Goal: Task Accomplishment & Management: Manage account settings

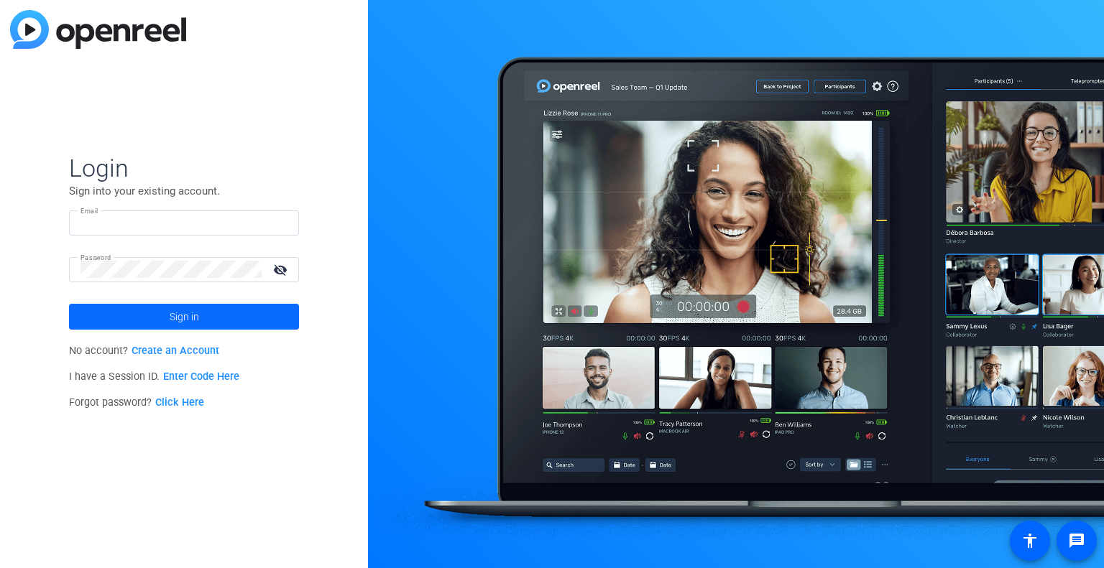
type input "monica.kozlowski@capitalone.com"
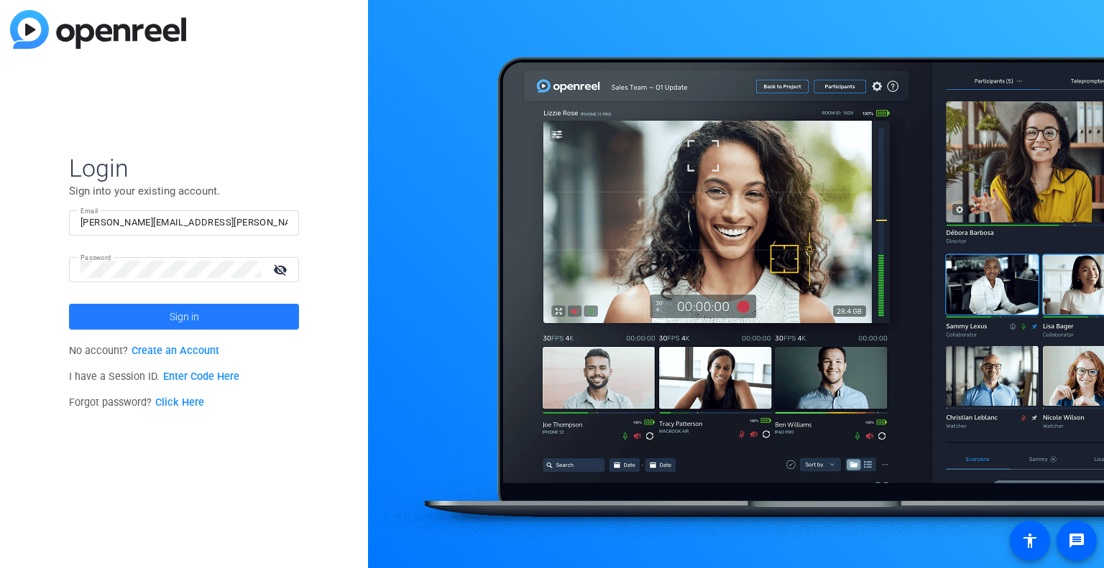
click at [183, 304] on span "Sign in" at bounding box center [184, 317] width 29 height 36
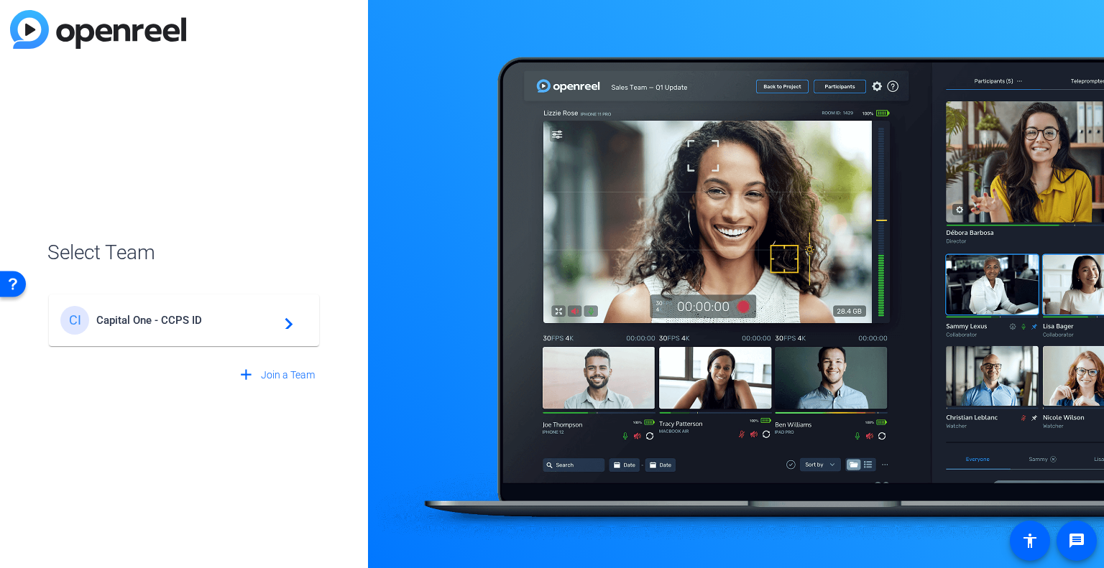
click at [167, 315] on span "Capital One - CCPS ID" at bounding box center [186, 320] width 180 height 13
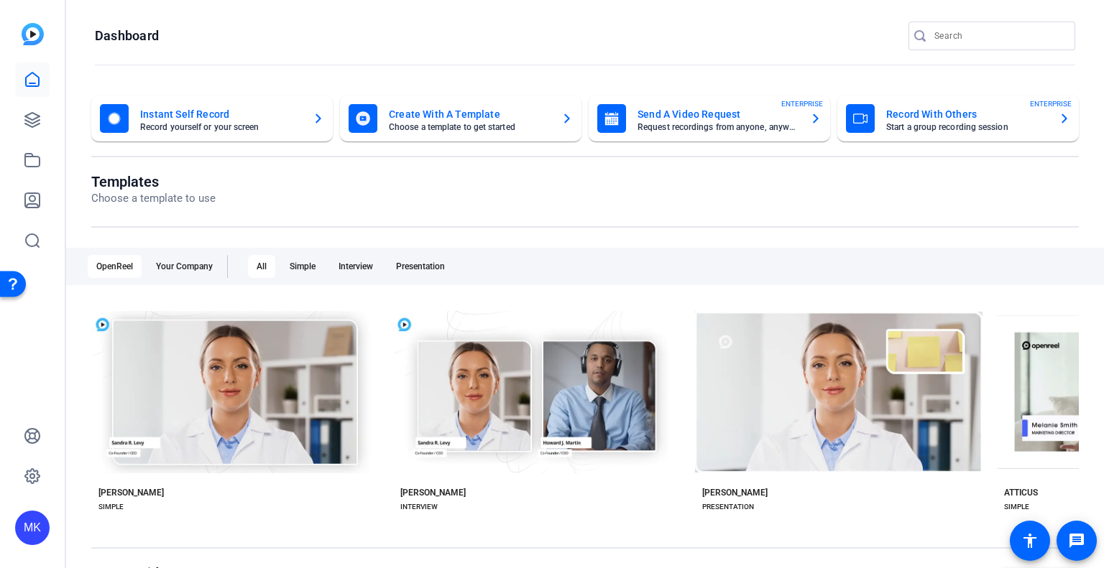
click at [706, 131] on mat-card-subtitle "Request recordings from anyone, anywhere" at bounding box center [717, 127] width 161 height 9
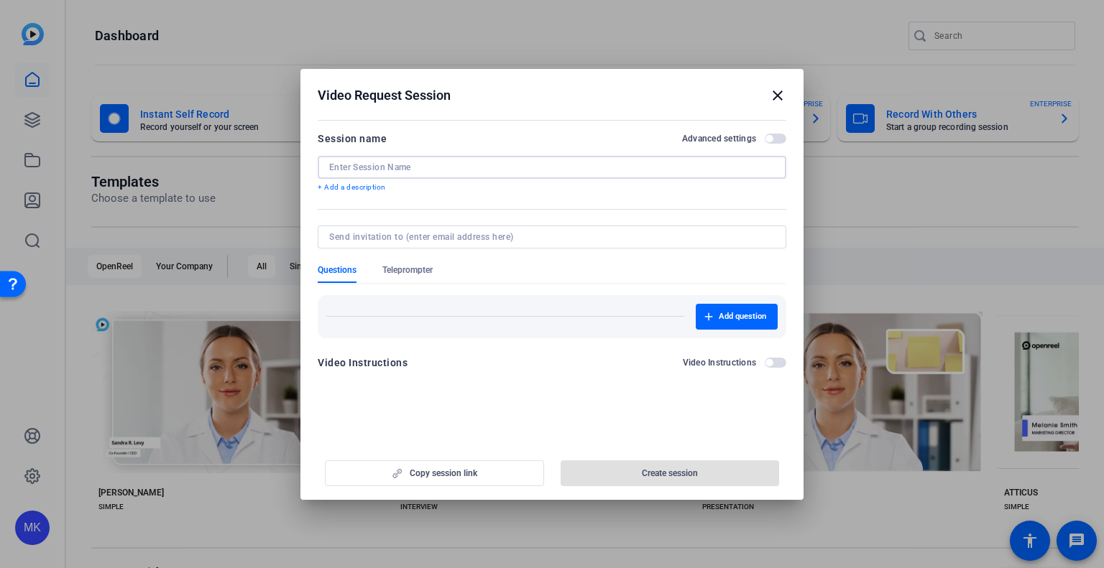
click at [368, 167] on input at bounding box center [552, 167] width 446 height 11
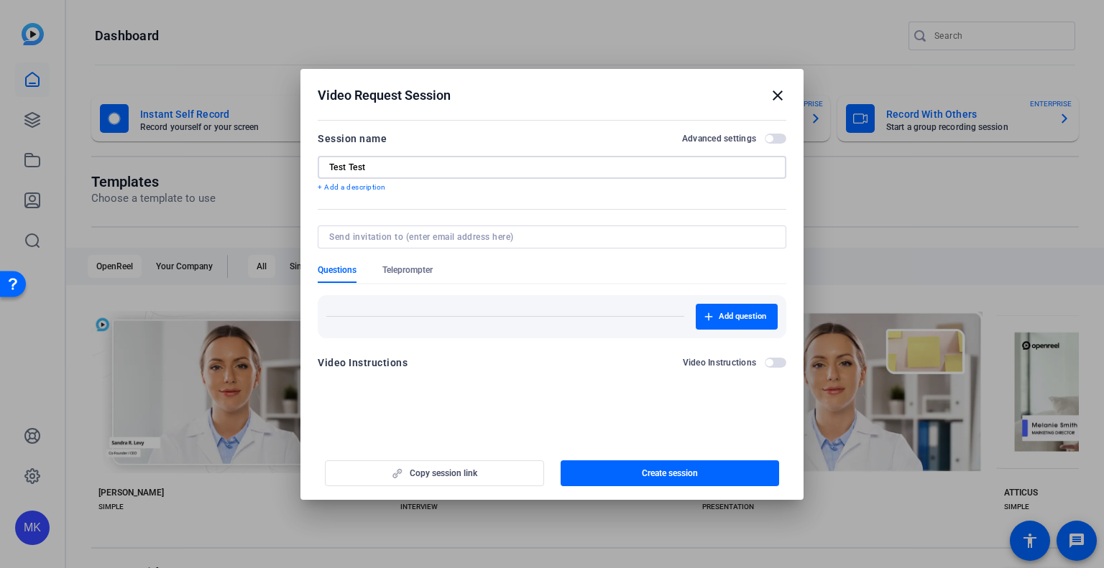
type input "Test Test"
click at [371, 187] on p "+ Add a description" at bounding box center [552, 187] width 469 height 11
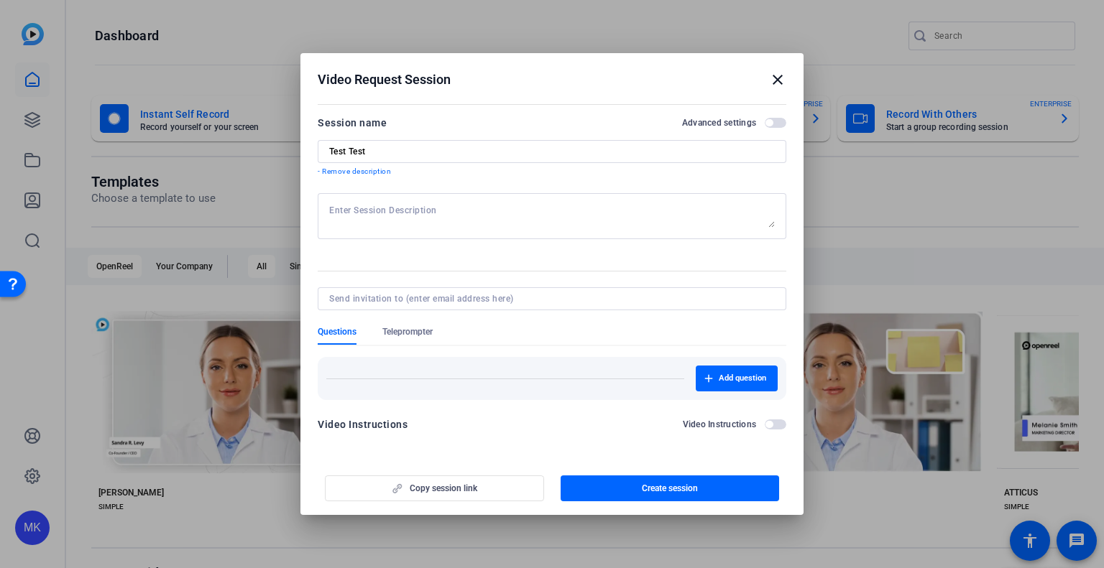
click at [374, 172] on p "- Remove description" at bounding box center [552, 171] width 469 height 11
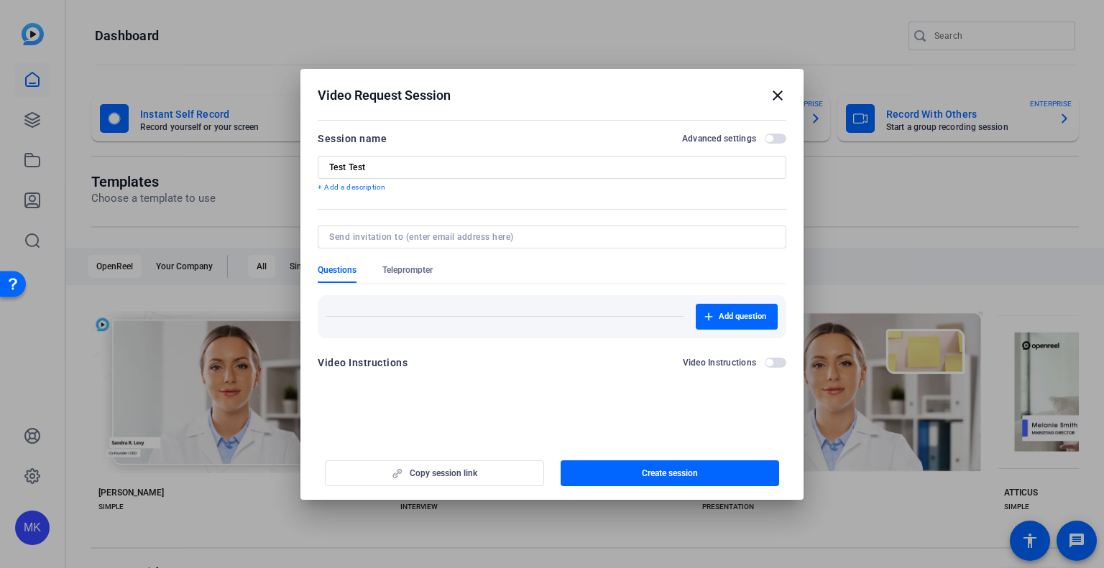
click at [389, 235] on input at bounding box center [549, 236] width 440 height 11
type input "monica.kozlowski@capitalone.com"
click at [410, 273] on form "Session name Advanced settings Test Test + Add a description Questions Teleprom…" at bounding box center [552, 255] width 469 height 250
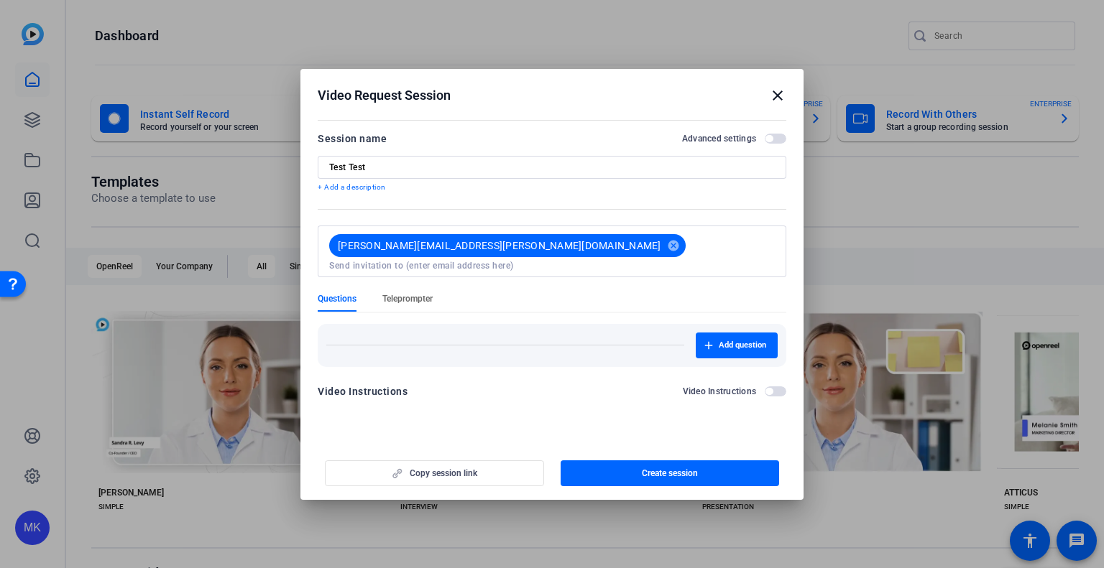
click at [417, 293] on span "Teleprompter" at bounding box center [407, 298] width 50 height 11
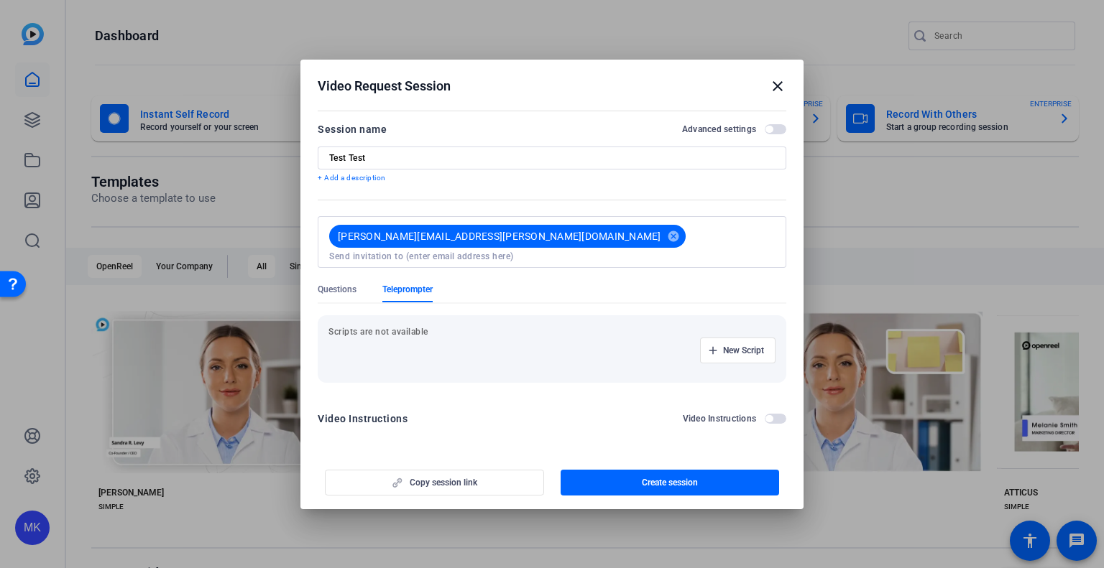
click at [425, 338] on div "New Script" at bounding box center [551, 351] width 447 height 26
click at [742, 347] on span "New Script" at bounding box center [743, 350] width 41 height 11
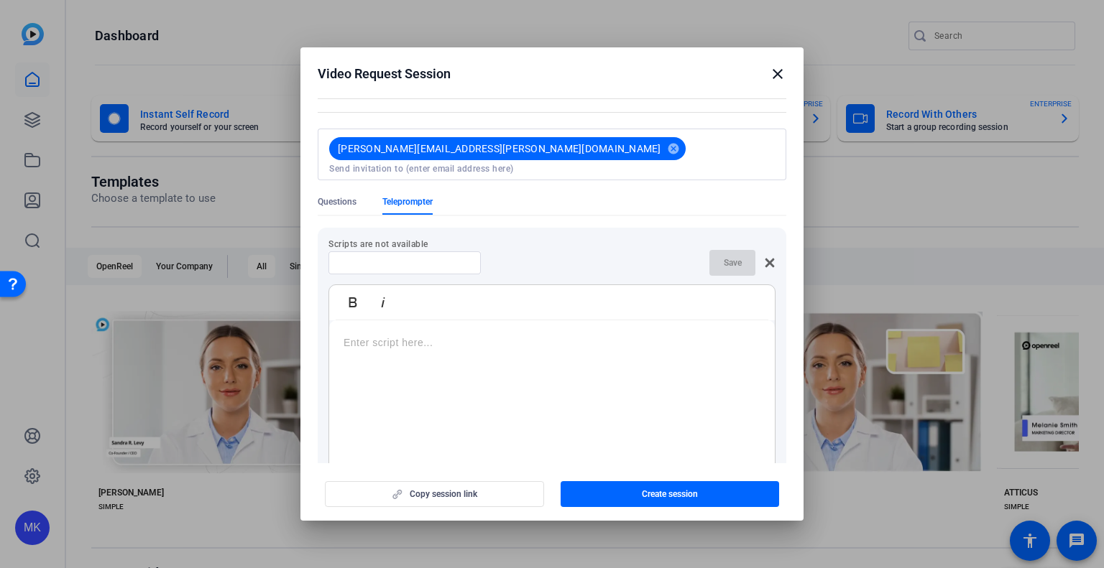
scroll to position [195, 0]
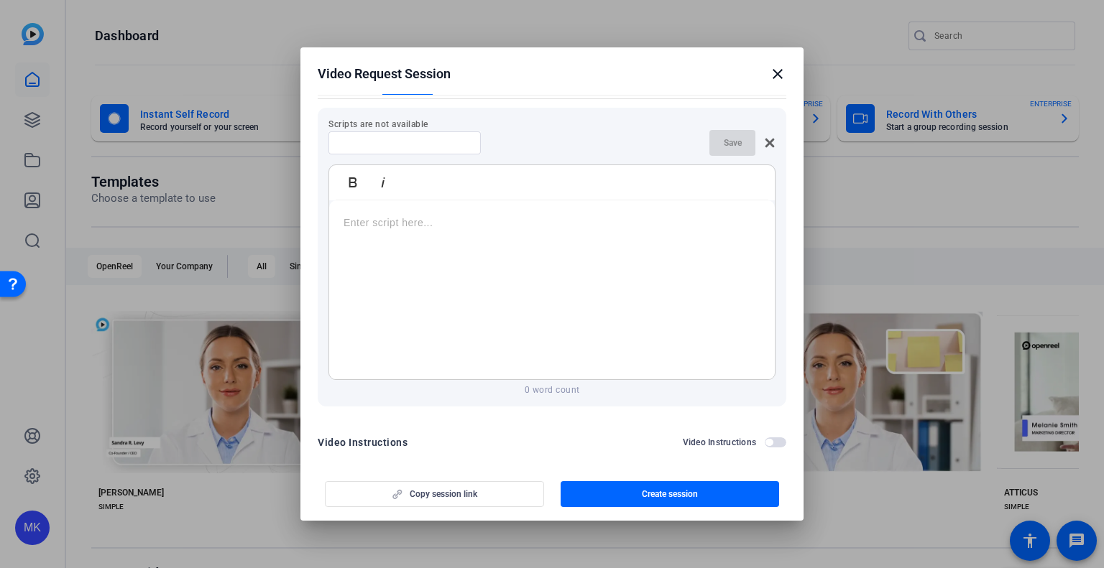
click at [391, 215] on p at bounding box center [551, 223] width 417 height 16
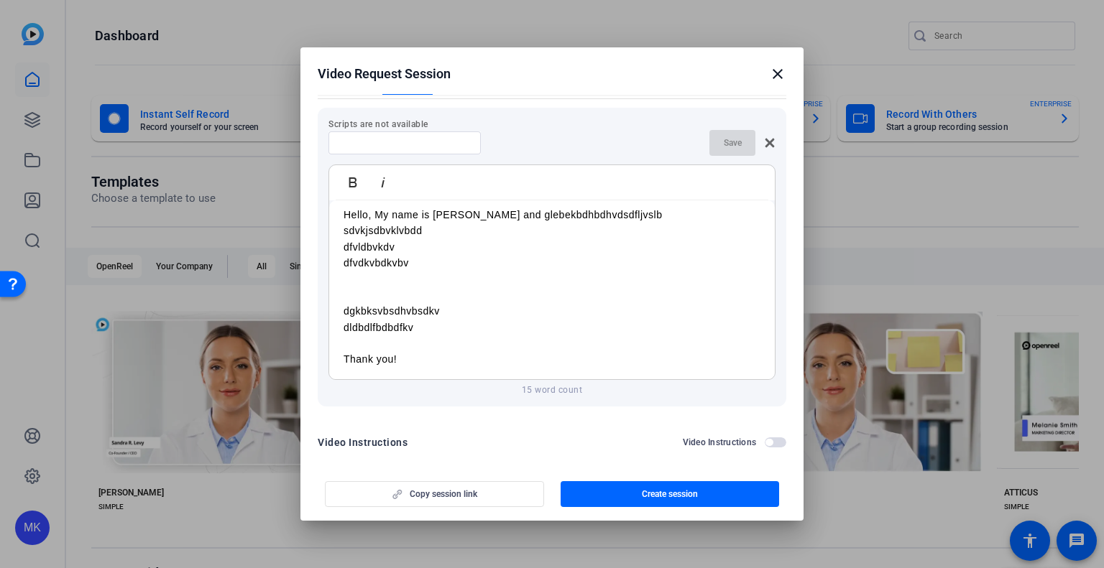
scroll to position [9, 0]
click at [767, 438] on span "button" at bounding box center [776, 443] width 22 height 10
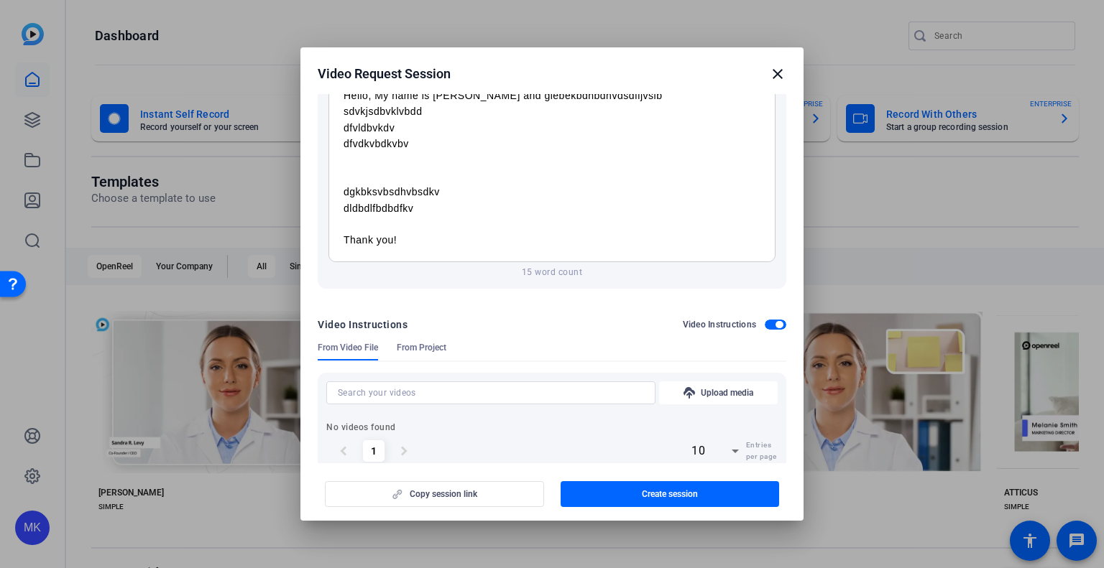
scroll to position [331, 0]
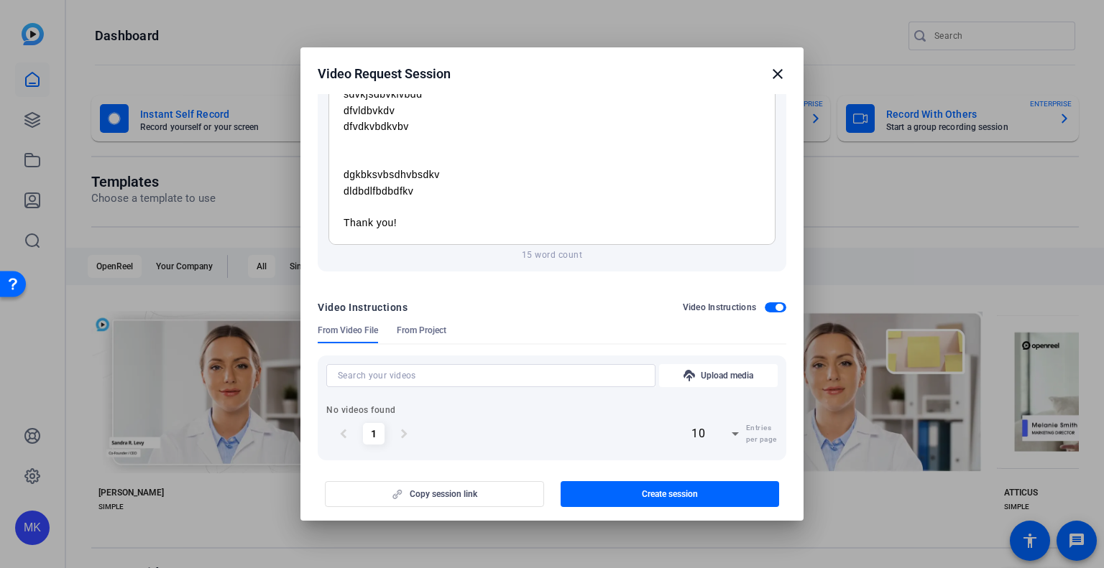
click at [765, 303] on span "button" at bounding box center [776, 308] width 22 height 10
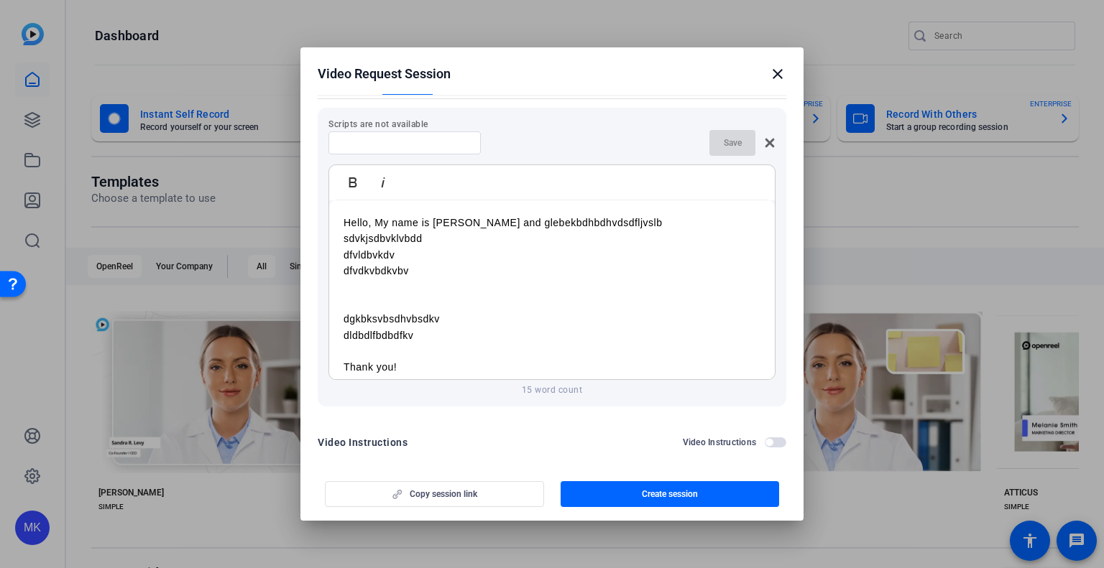
scroll to position [0, 0]
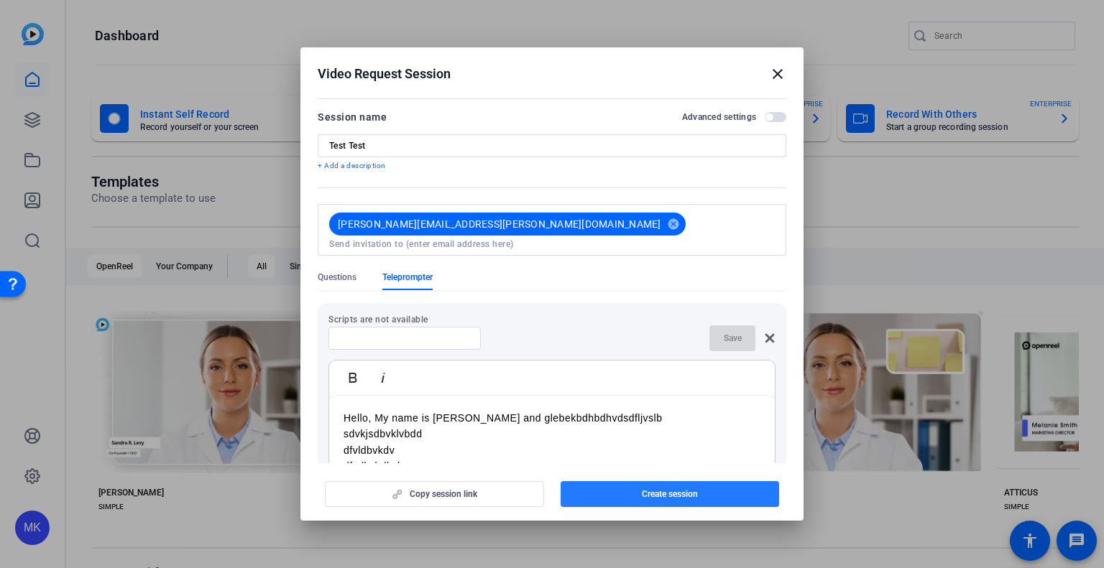
click at [629, 492] on span "button" at bounding box center [669, 494] width 219 height 34
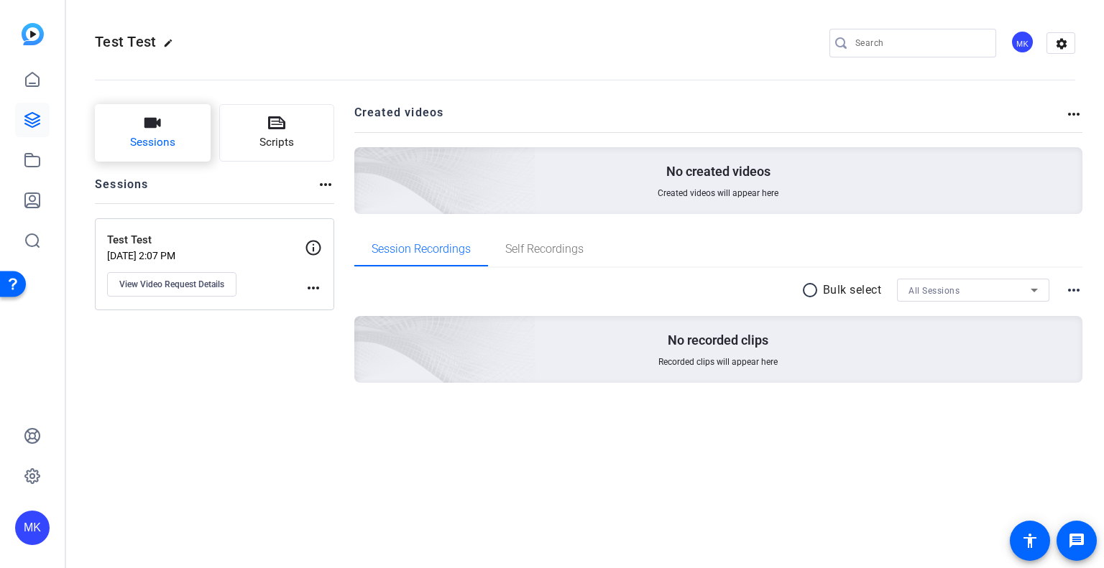
click at [169, 152] on button "Sessions" at bounding box center [153, 132] width 116 height 57
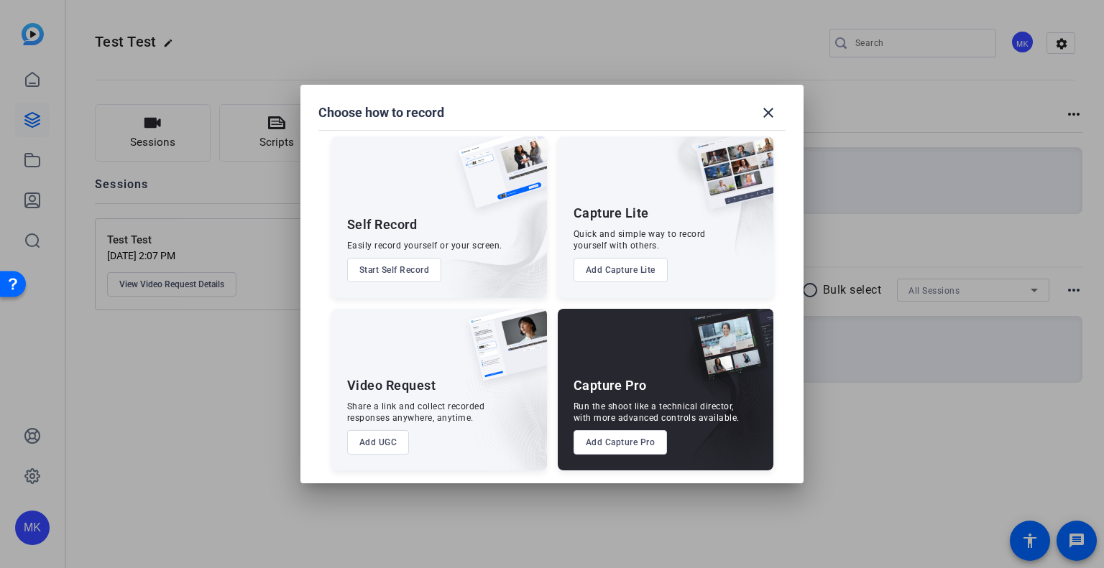
scroll to position [7, 0]
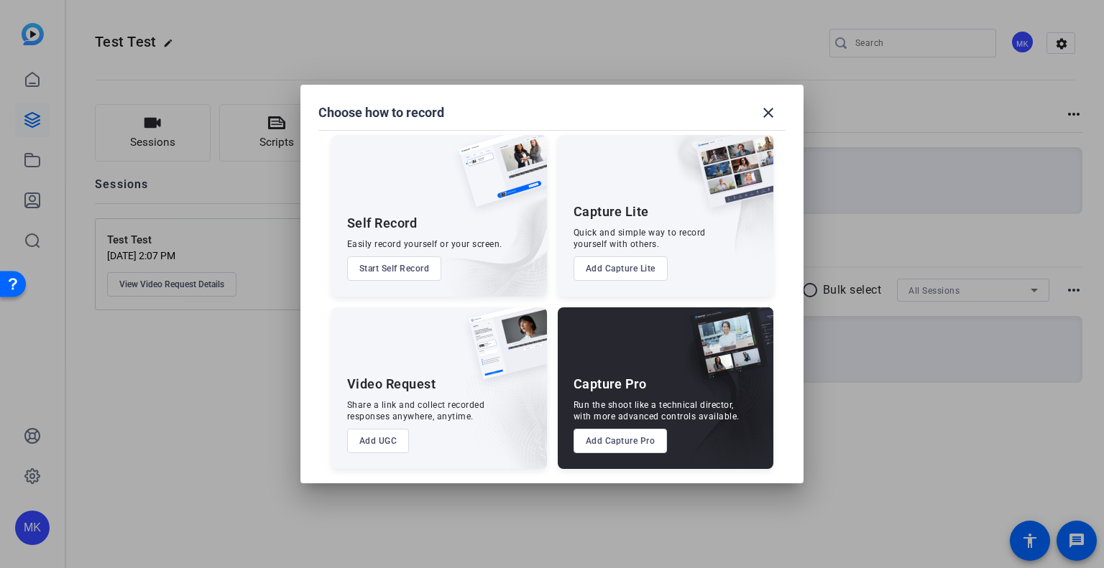
drag, startPoint x: 371, startPoint y: 433, endPoint x: 216, endPoint y: 425, distance: 155.4
click at [216, 425] on div "Choose how to record close Self Record Easily record yourself or your screen. S…" at bounding box center [552, 284] width 1104 height 568
click at [216, 424] on div at bounding box center [552, 284] width 1104 height 568
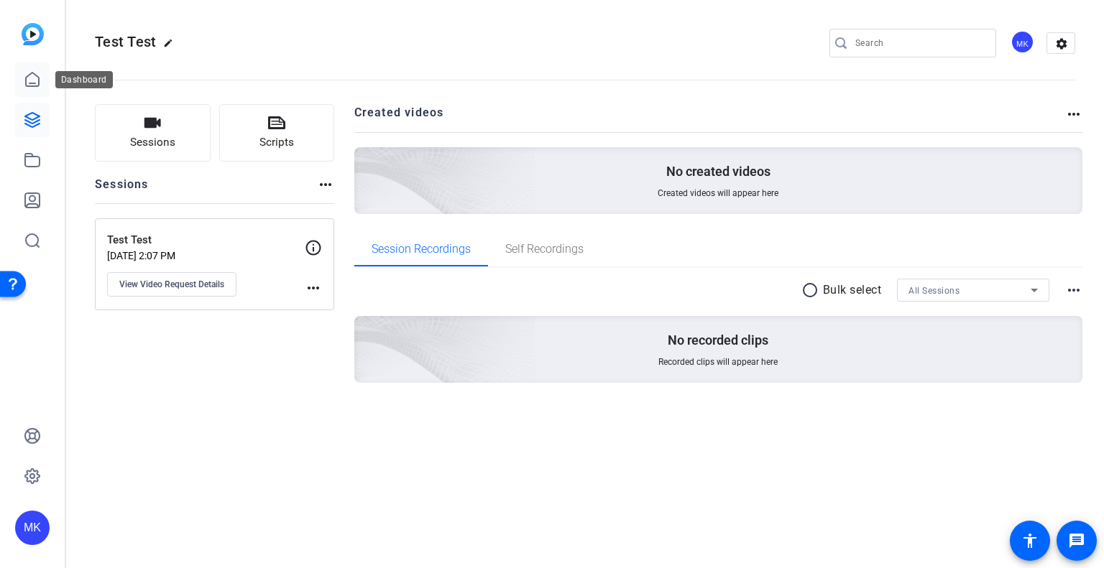
click at [40, 88] on link at bounding box center [32, 80] width 34 height 34
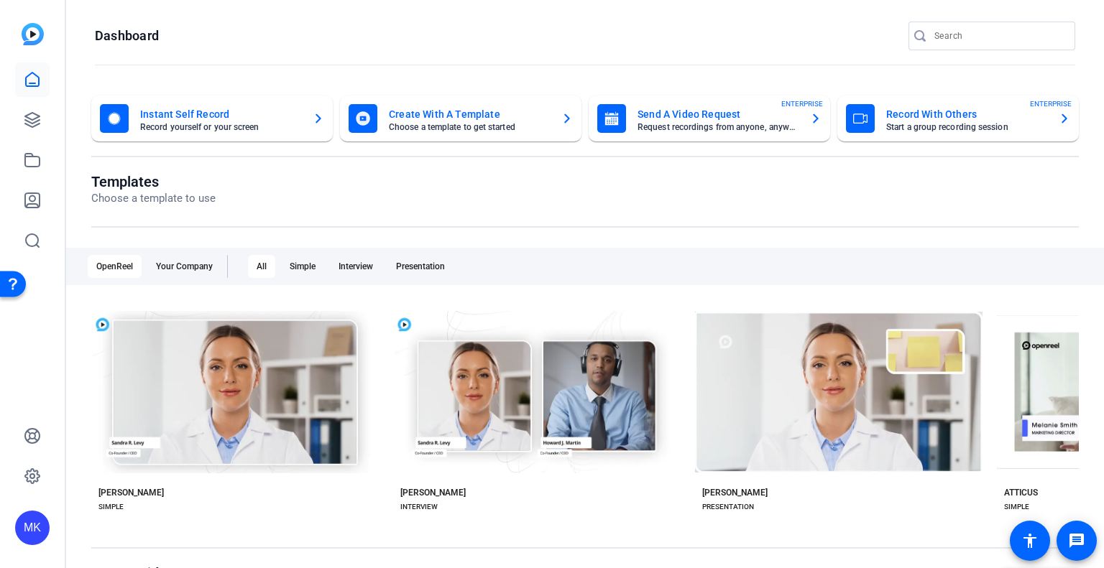
click at [1051, 128] on div "Record With Others Start a group recording session ENTERPRISE" at bounding box center [958, 118] width 224 height 29
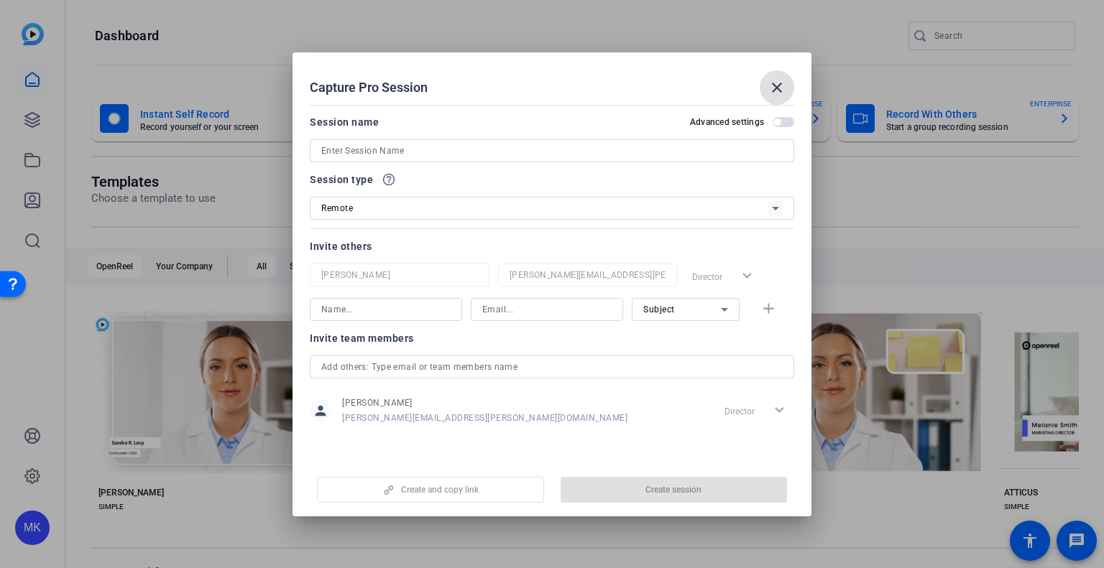
click at [779, 96] on mat-icon "close" at bounding box center [776, 87] width 17 height 17
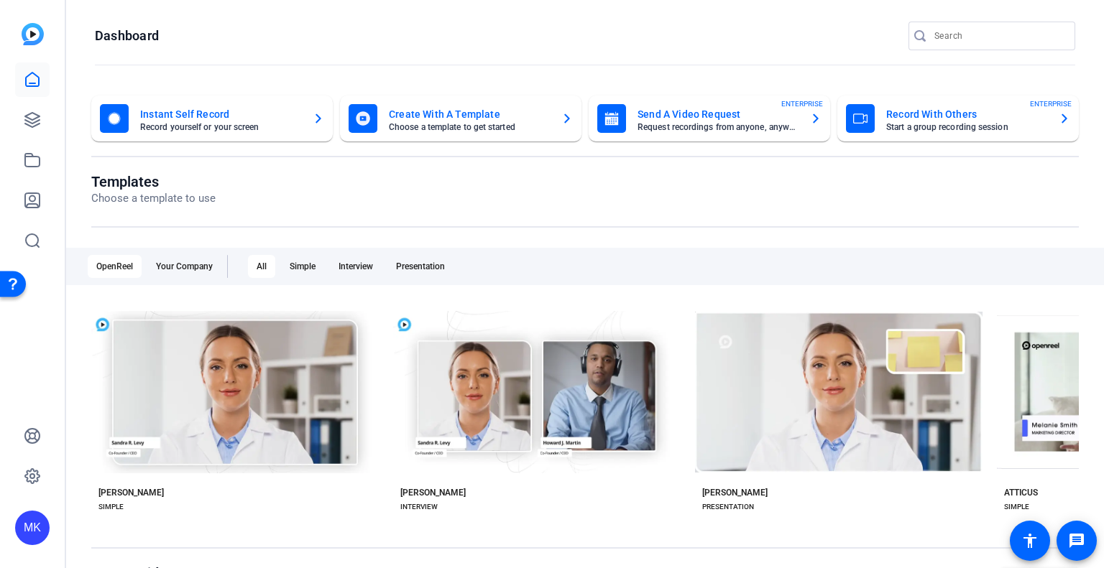
click at [816, 118] on mat-card "Send A Video Request Request recordings from anyone, anywhere ENTERPRISE" at bounding box center [708, 119] width 241 height 46
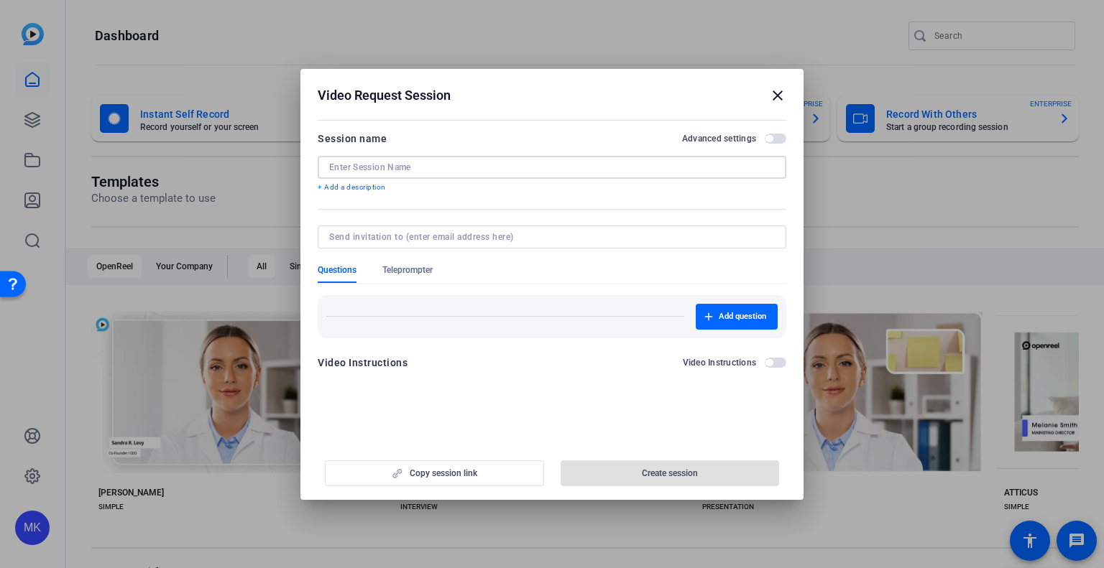
click at [376, 166] on input at bounding box center [552, 167] width 446 height 11
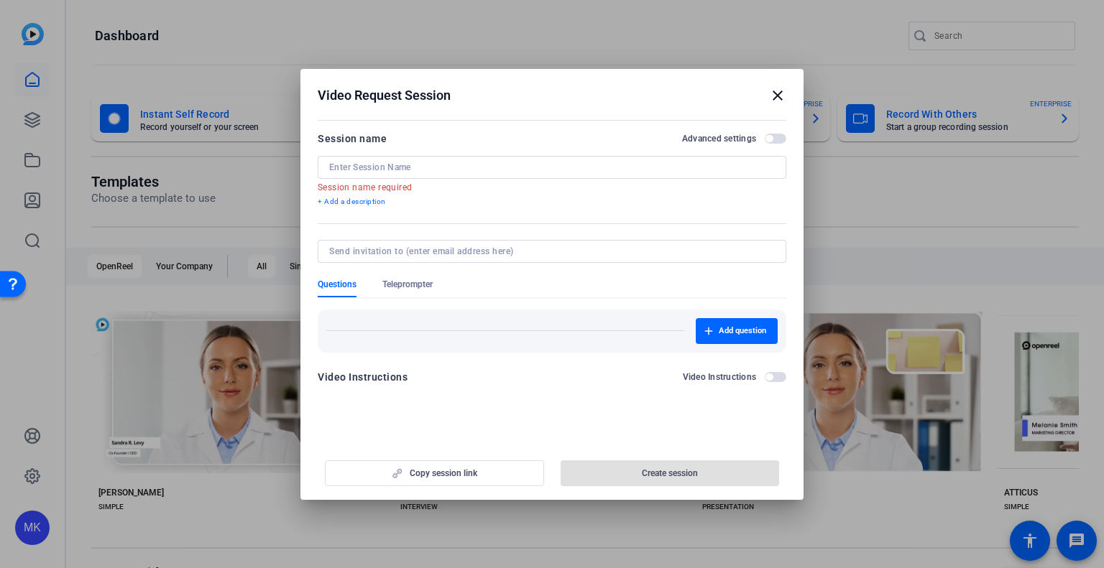
click at [377, 185] on div "Session name Advanced settings Session name required + Add a description" at bounding box center [552, 169] width 469 height 78
click at [440, 248] on div at bounding box center [552, 251] width 446 height 23
click at [469, 305] on div "Add question" at bounding box center [552, 326] width 469 height 54
click at [777, 97] on mat-icon "close" at bounding box center [777, 95] width 17 height 17
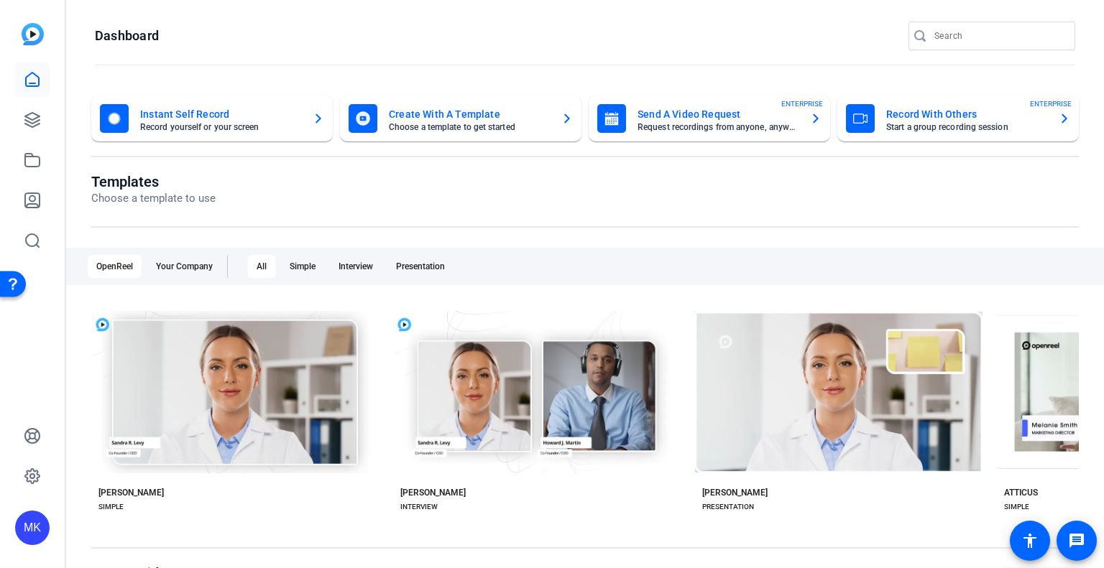
click at [1026, 124] on mat-card-subtitle "Start a group recording session" at bounding box center [966, 127] width 161 height 9
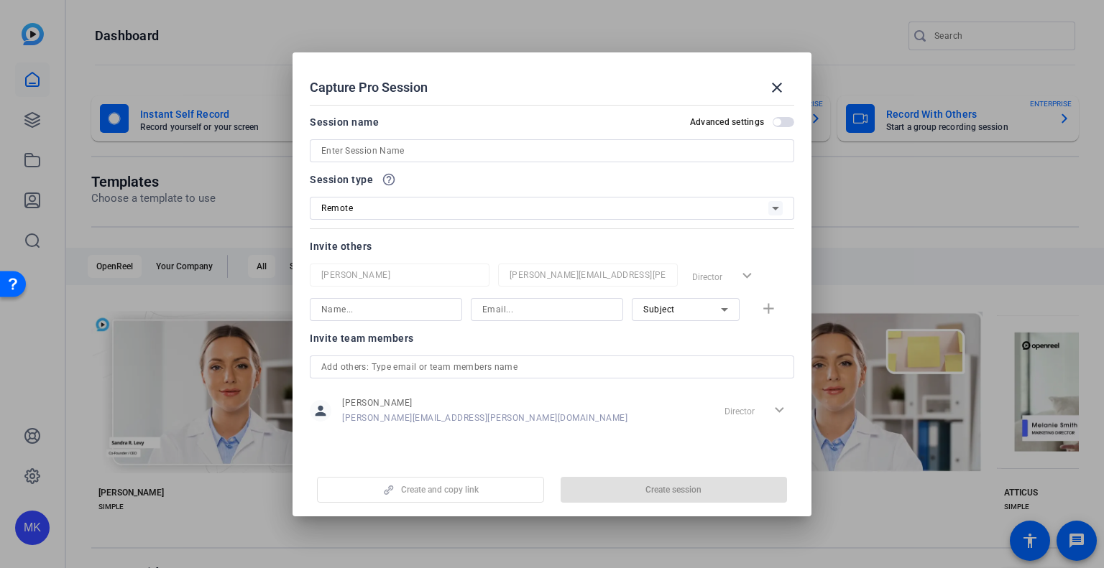
click at [356, 140] on div "Session name Advanced settings" at bounding box center [552, 138] width 484 height 49
click at [357, 152] on input at bounding box center [551, 150] width 461 height 17
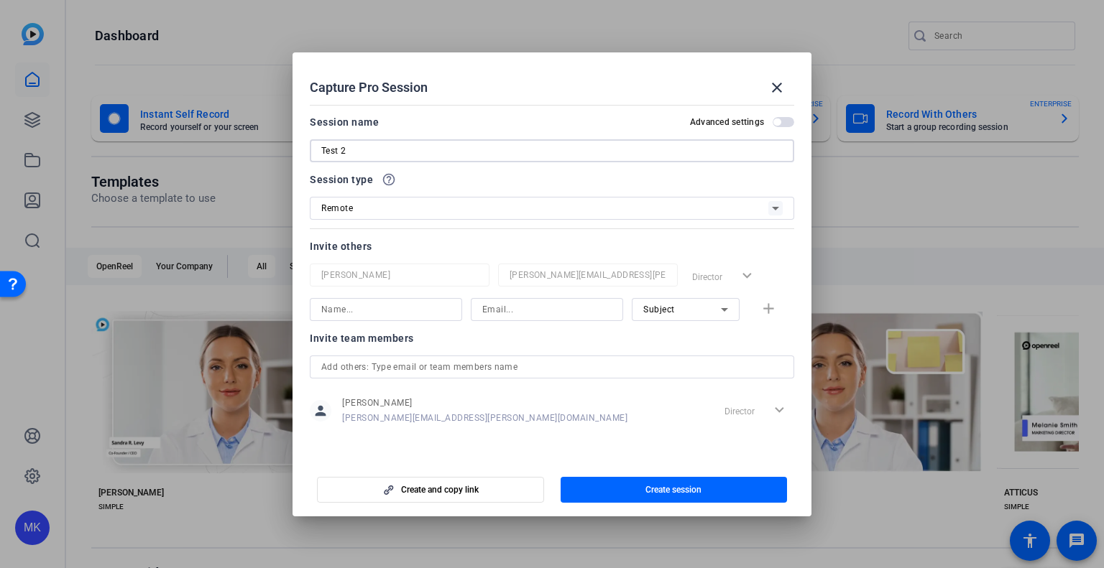
type input "Test 2"
click at [398, 206] on div "Remote" at bounding box center [544, 208] width 447 height 18
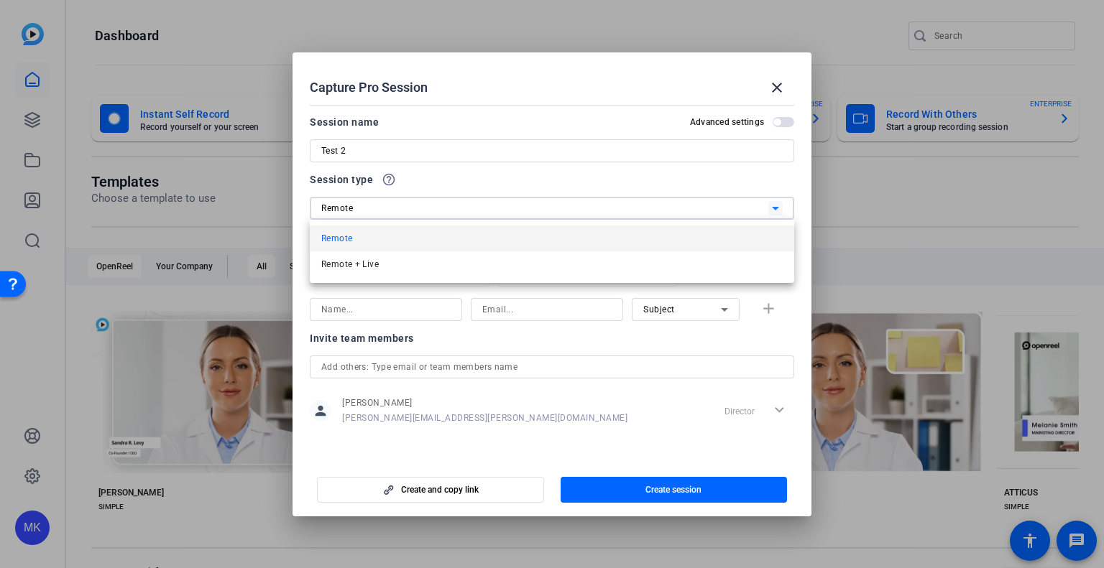
click at [398, 206] on div at bounding box center [552, 284] width 1104 height 568
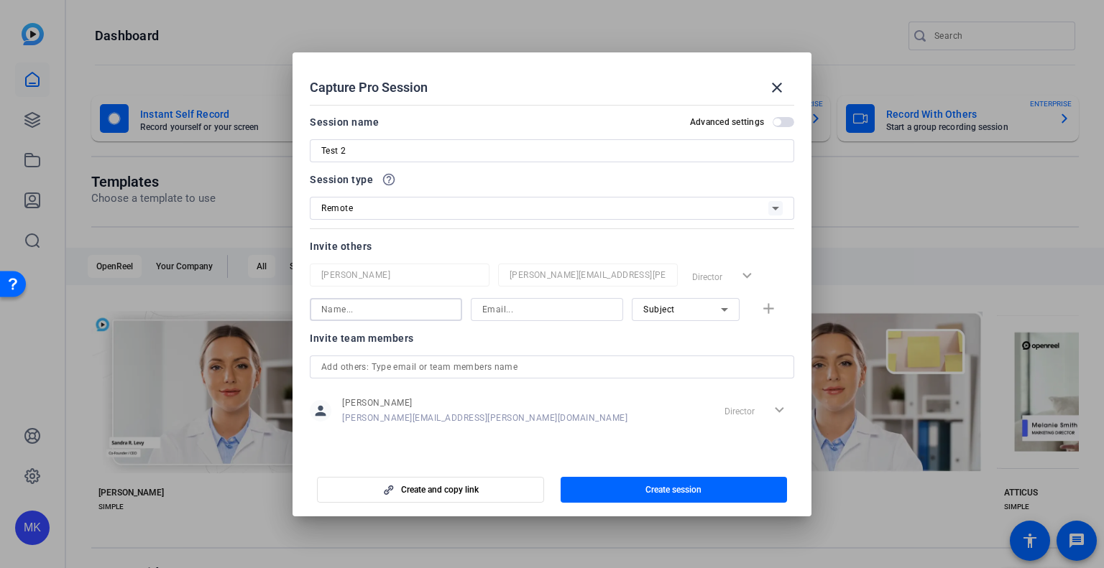
click at [363, 310] on input at bounding box center [385, 309] width 129 height 17
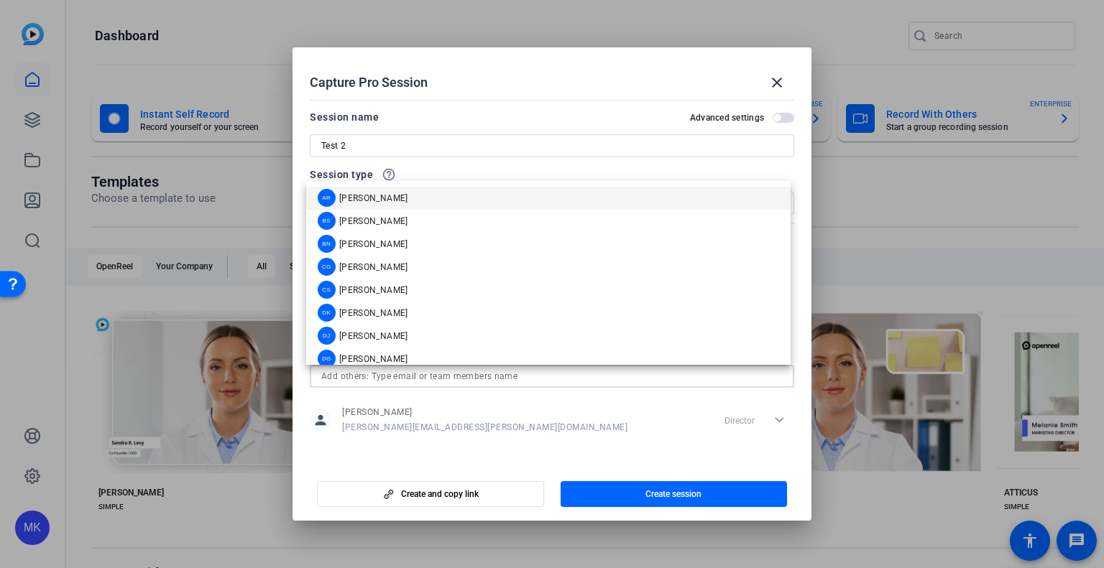
click at [423, 361] on div "Capture Pro Session close Session name Advanced settings Test 2 Session type he…" at bounding box center [552, 284] width 1104 height 568
click at [537, 406] on div "person Monica Kozlowski monica.kozlowski@capitalone.com Director expand_more" at bounding box center [552, 420] width 484 height 36
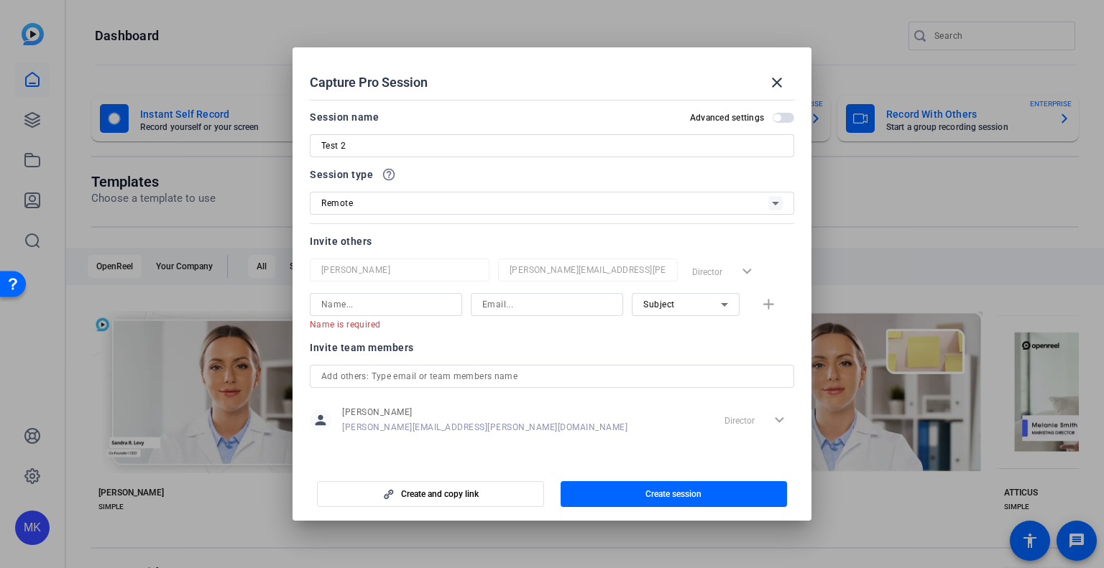
scroll to position [4, 0]
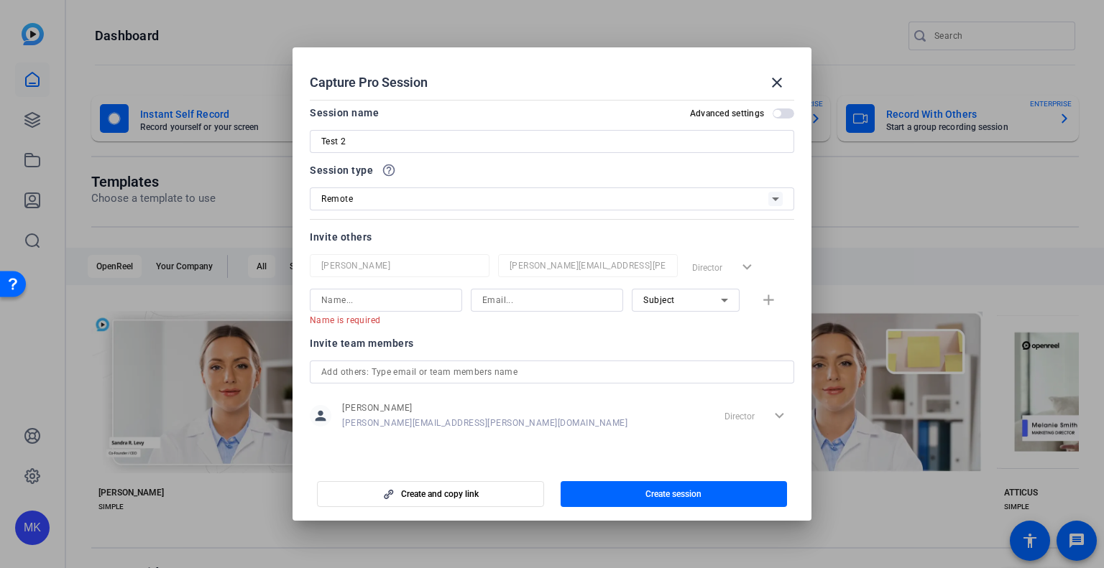
click at [680, 382] on div at bounding box center [551, 372] width 461 height 23
type input "b"
click at [365, 301] on input at bounding box center [385, 300] width 129 height 17
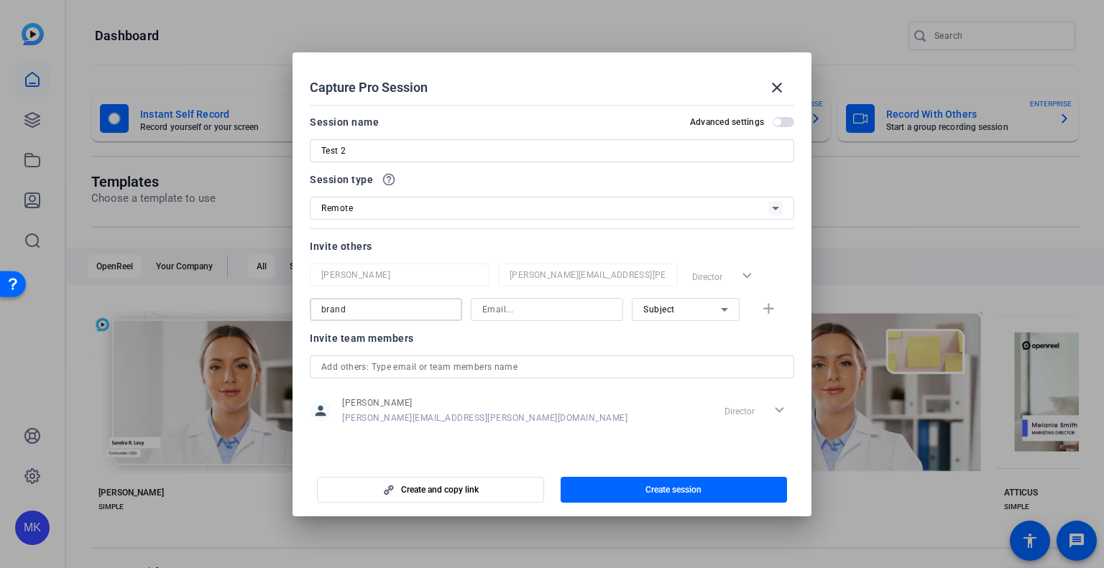
type input "brand"
click at [691, 315] on div "Subject" at bounding box center [682, 309] width 78 height 18
click at [691, 315] on div at bounding box center [552, 284] width 1104 height 568
click at [411, 315] on input "brand" at bounding box center [385, 309] width 129 height 17
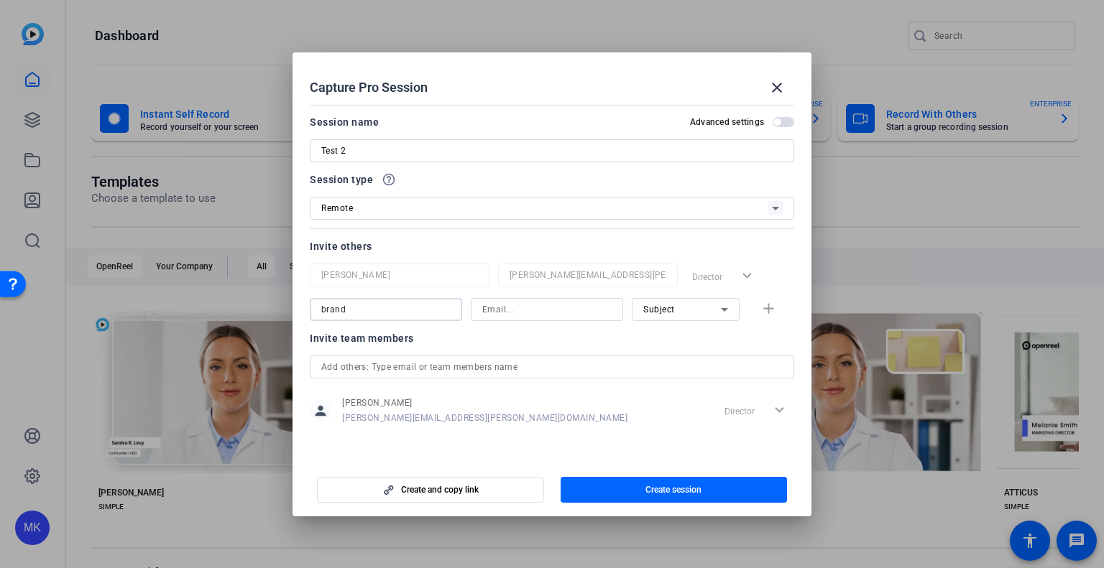
click at [411, 314] on input "brand" at bounding box center [385, 309] width 129 height 17
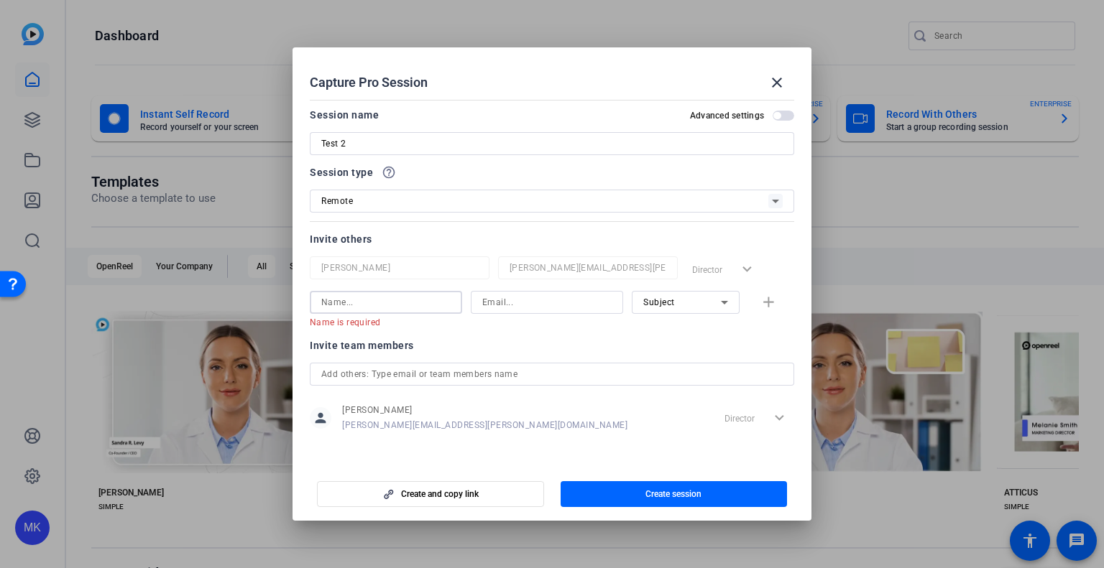
scroll to position [4, 0]
click at [762, 301] on div "Name is required Subject add" at bounding box center [552, 307] width 484 height 37
click at [764, 297] on div "Name is required Subject add" at bounding box center [552, 307] width 484 height 37
click at [452, 378] on input "text" at bounding box center [551, 372] width 461 height 17
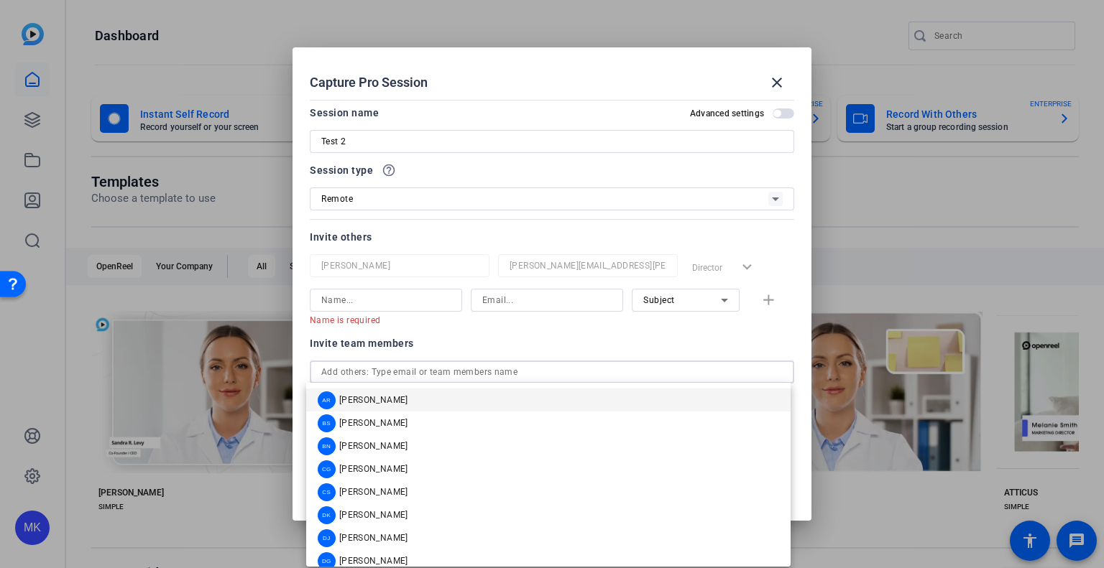
click at [453, 377] on input "text" at bounding box center [551, 372] width 461 height 17
click at [469, 344] on div "Invite team members" at bounding box center [552, 343] width 484 height 17
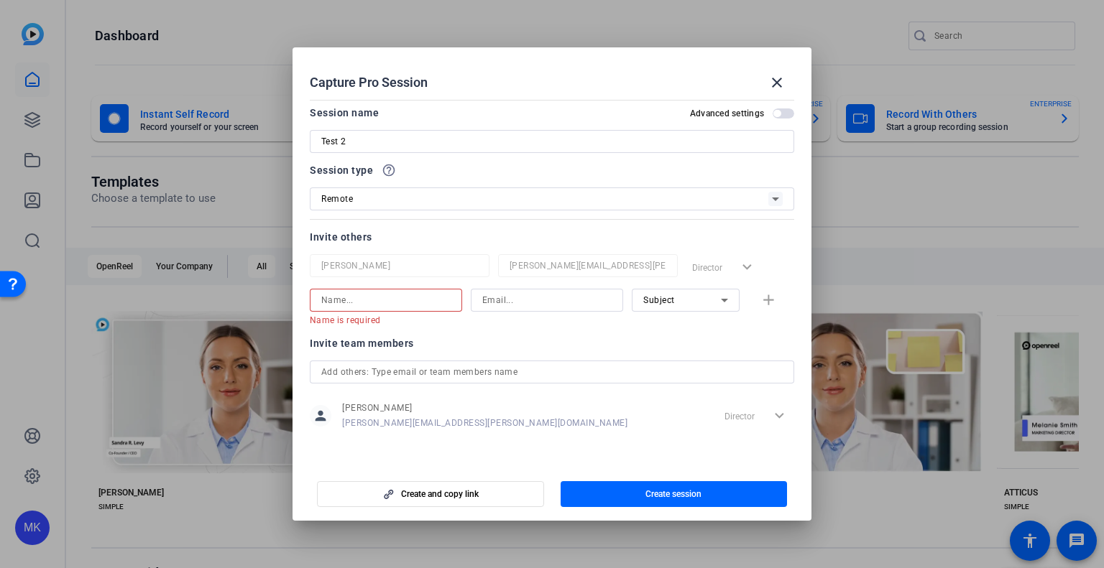
click at [350, 297] on input at bounding box center [385, 300] width 129 height 17
type input "O"
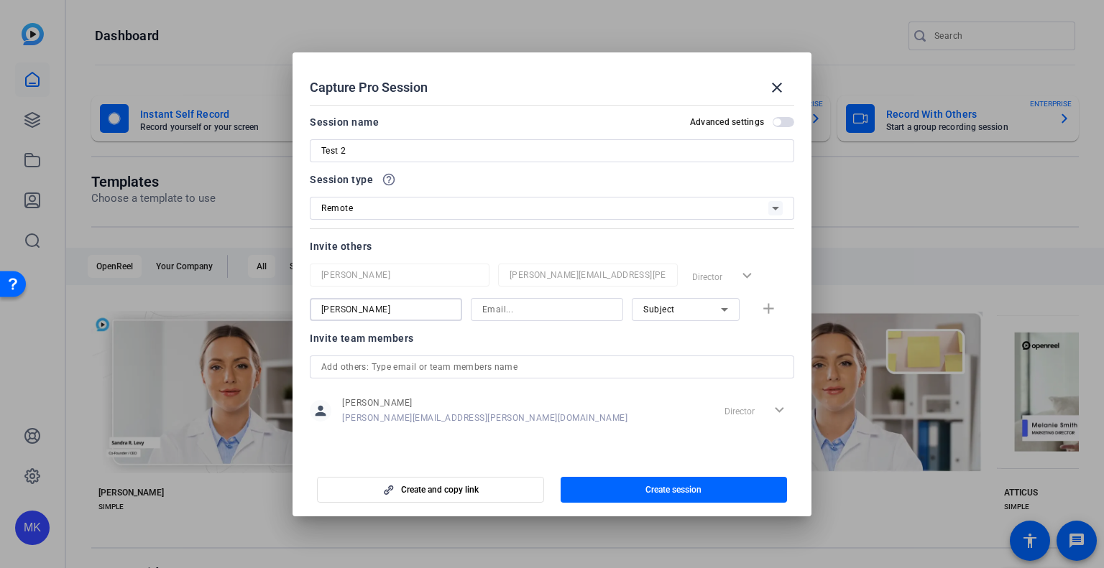
type input "Parker Dix"
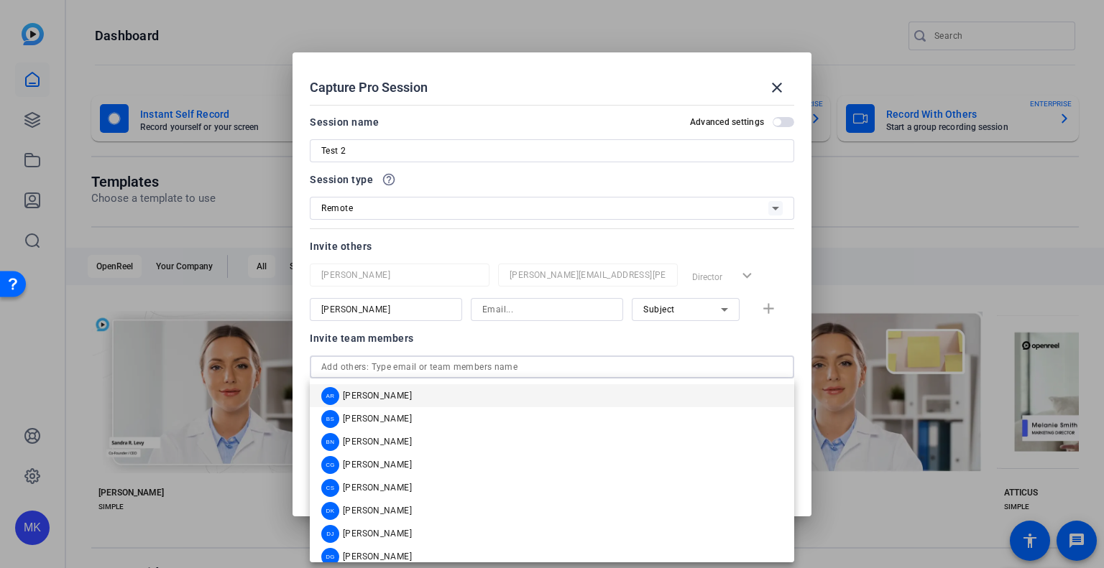
click at [389, 374] on input "text" at bounding box center [551, 367] width 461 height 17
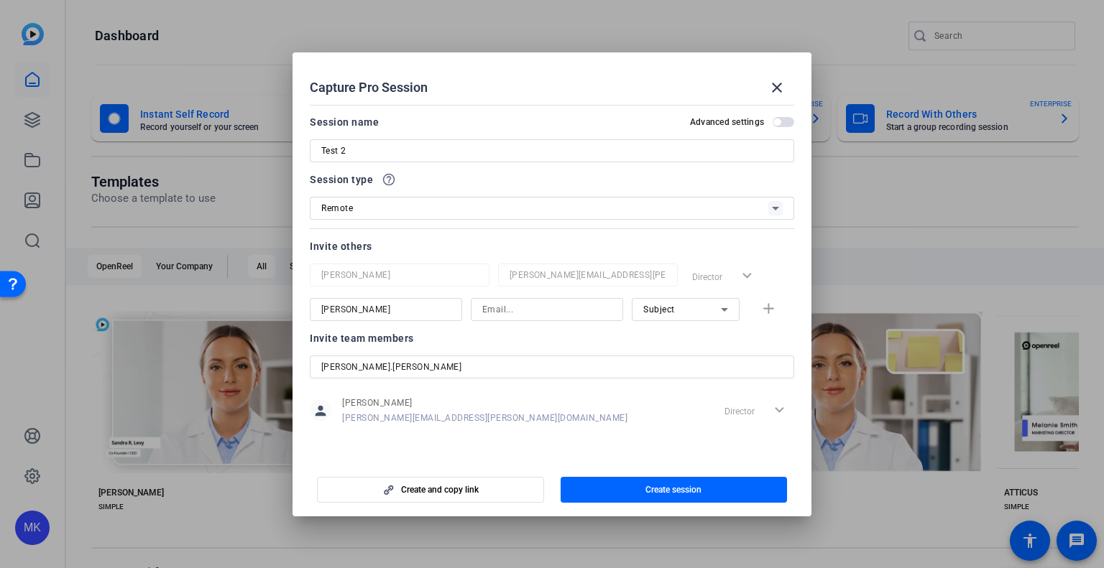
click at [429, 357] on div "parker.dixon" at bounding box center [551, 367] width 461 height 23
click at [429, 367] on input "parker.dixon" at bounding box center [551, 367] width 461 height 17
paste input "Dixon@capitalone.com"
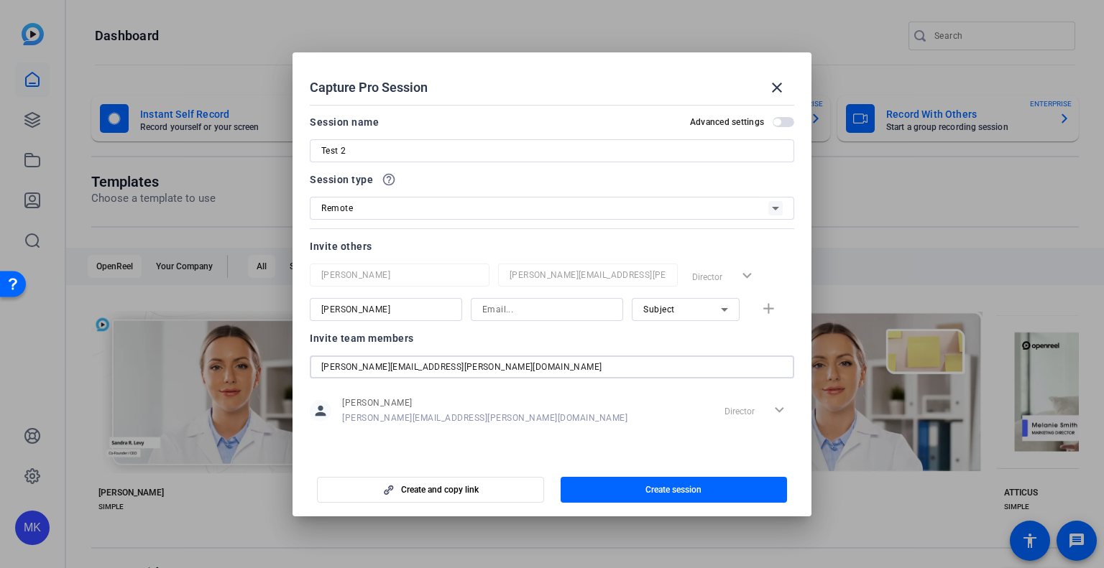
type input "parker.Dixon@capitalone.com"
click at [394, 316] on input "Parker Dix" at bounding box center [385, 309] width 129 height 17
click at [535, 316] on input at bounding box center [546, 309] width 129 height 17
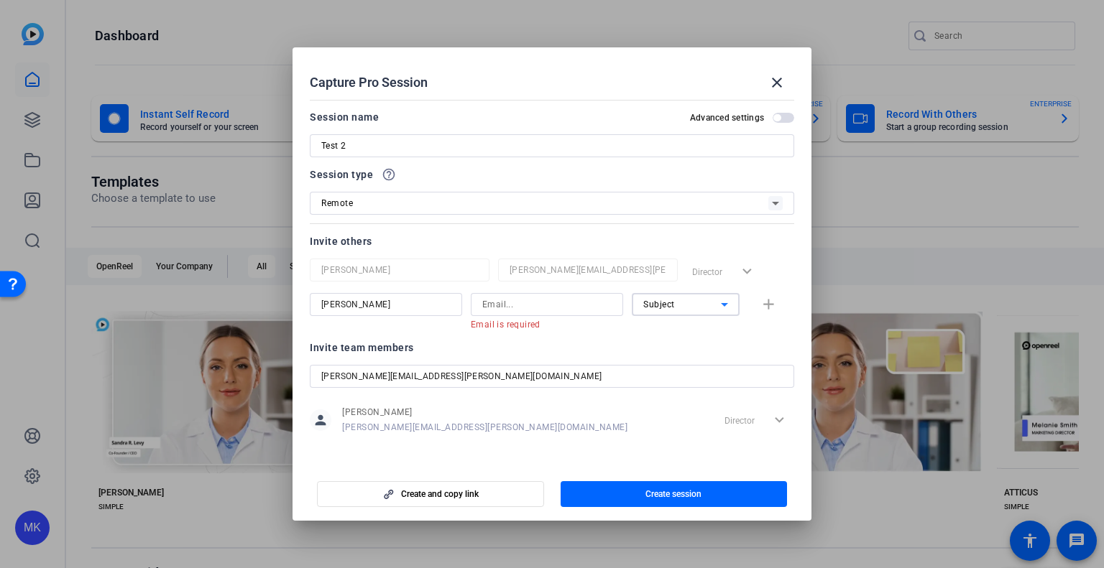
click at [666, 310] on span "Subject" at bounding box center [659, 305] width 32 height 10
click at [779, 82] on div at bounding box center [552, 284] width 1104 height 568
click at [779, 83] on mat-icon "close" at bounding box center [776, 82] width 17 height 17
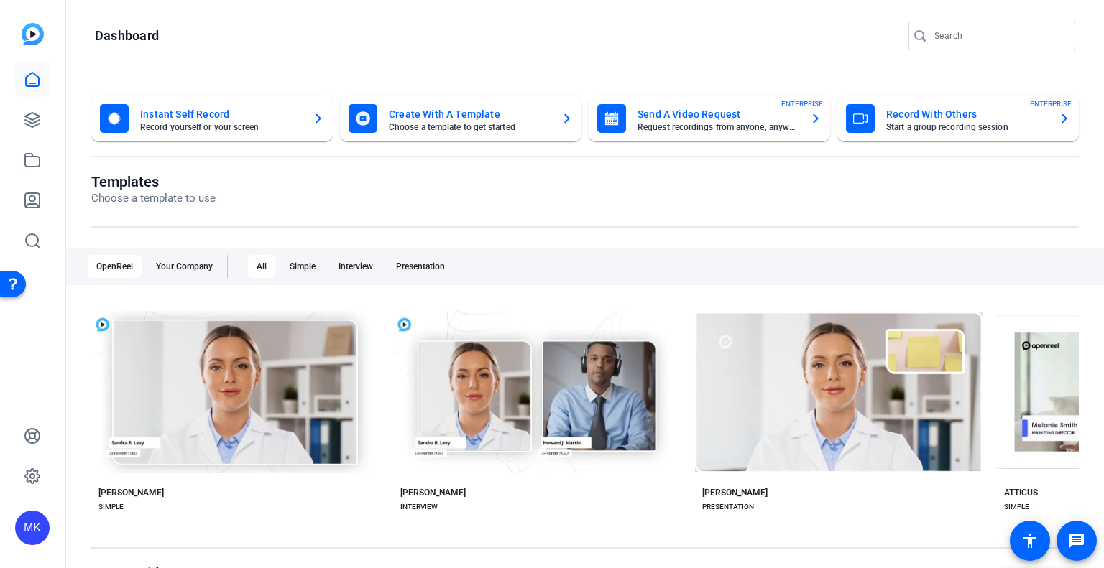
click at [803, 125] on div "Send A Video Request Request recordings from anyone, anywhere ENTERPRISE" at bounding box center [709, 118] width 224 height 29
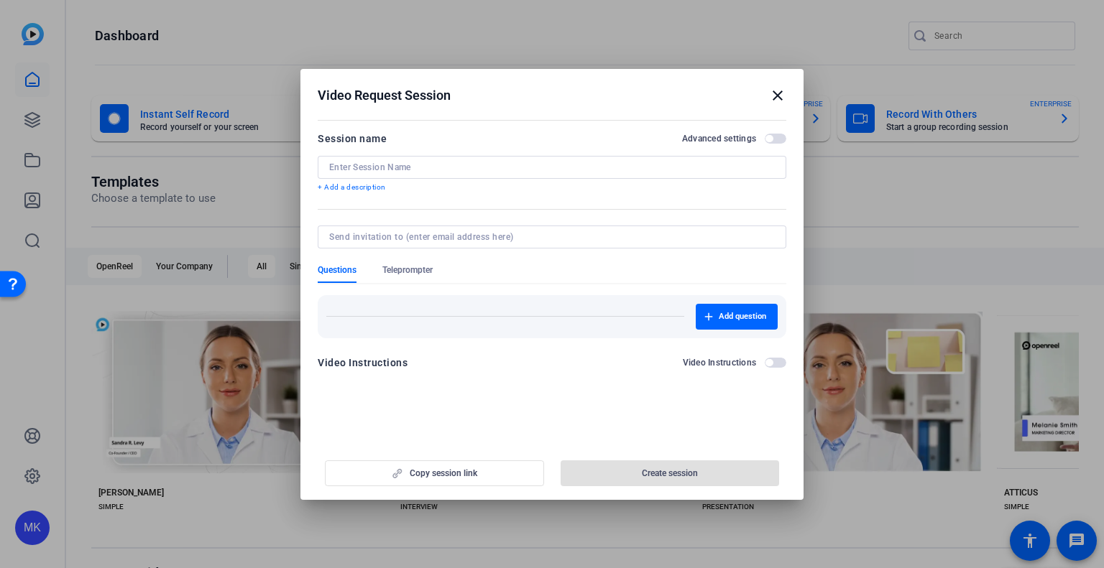
click at [777, 94] on mat-icon "close" at bounding box center [777, 95] width 17 height 17
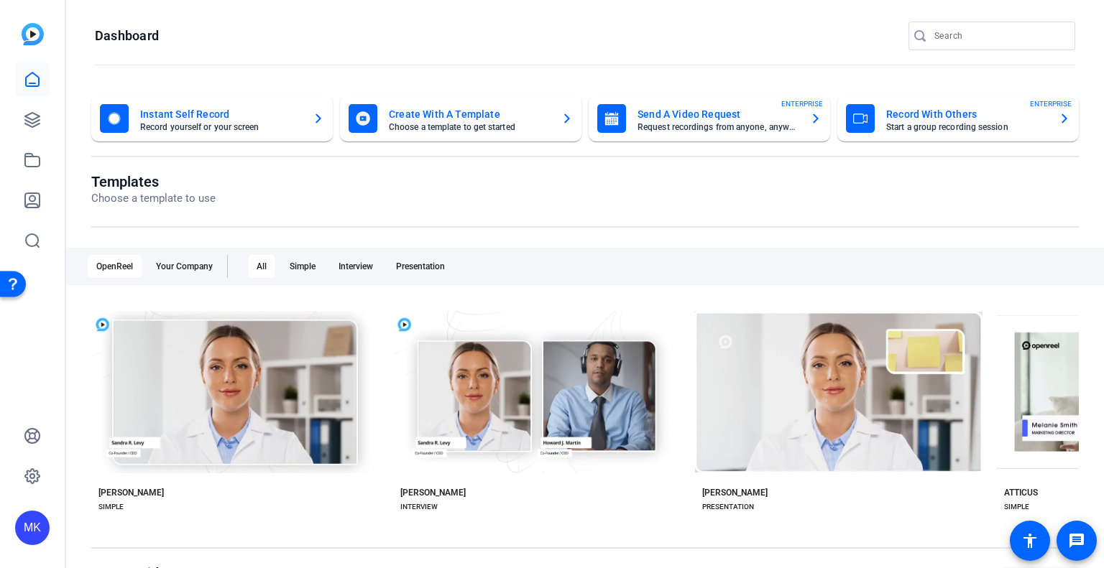
click at [816, 121] on mat-card "Send A Video Request Request recordings from anyone, anywhere ENTERPRISE" at bounding box center [708, 119] width 241 height 46
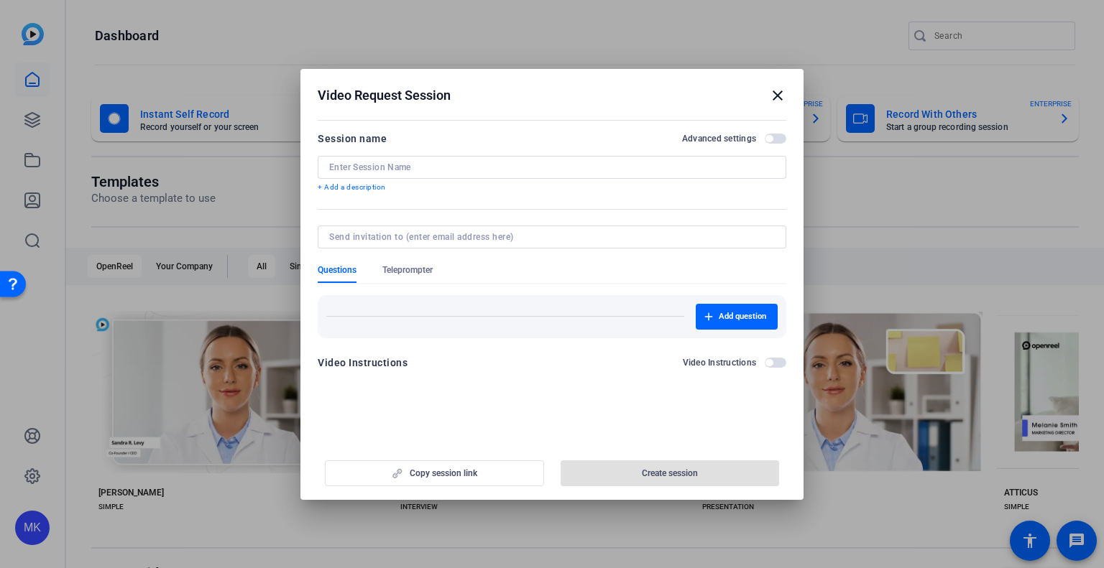
click at [775, 101] on mat-icon "close" at bounding box center [777, 95] width 17 height 17
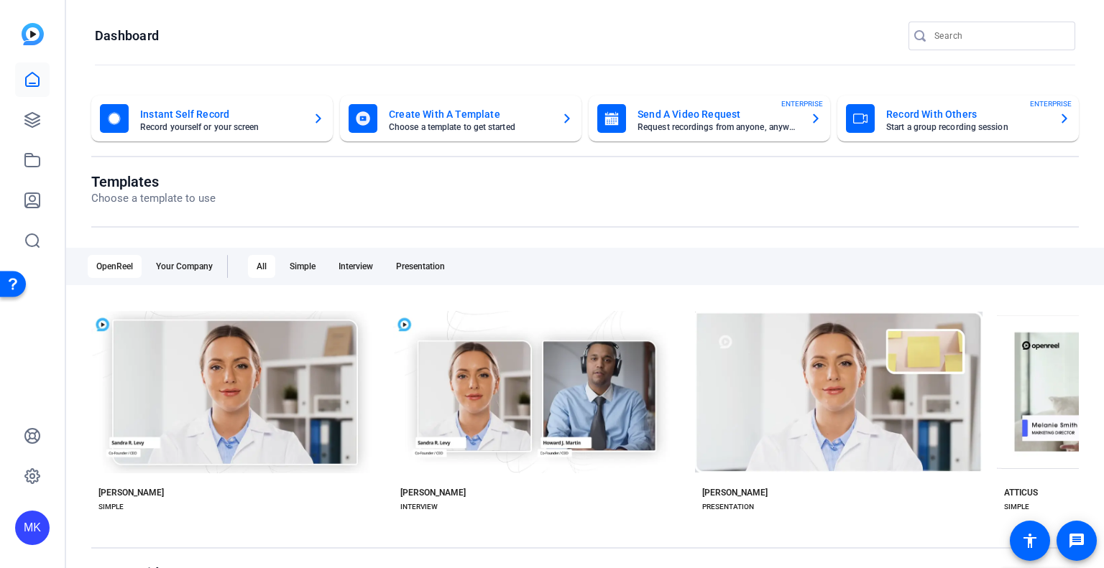
click at [810, 122] on icon "button" at bounding box center [815, 118] width 11 height 17
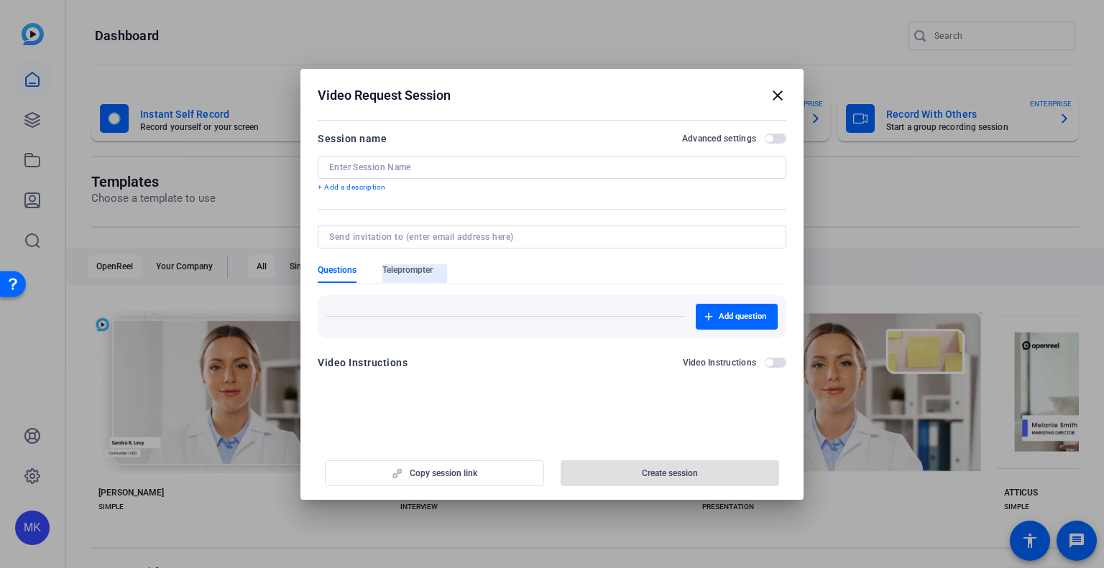
click at [401, 272] on span "Teleprompter" at bounding box center [407, 269] width 50 height 11
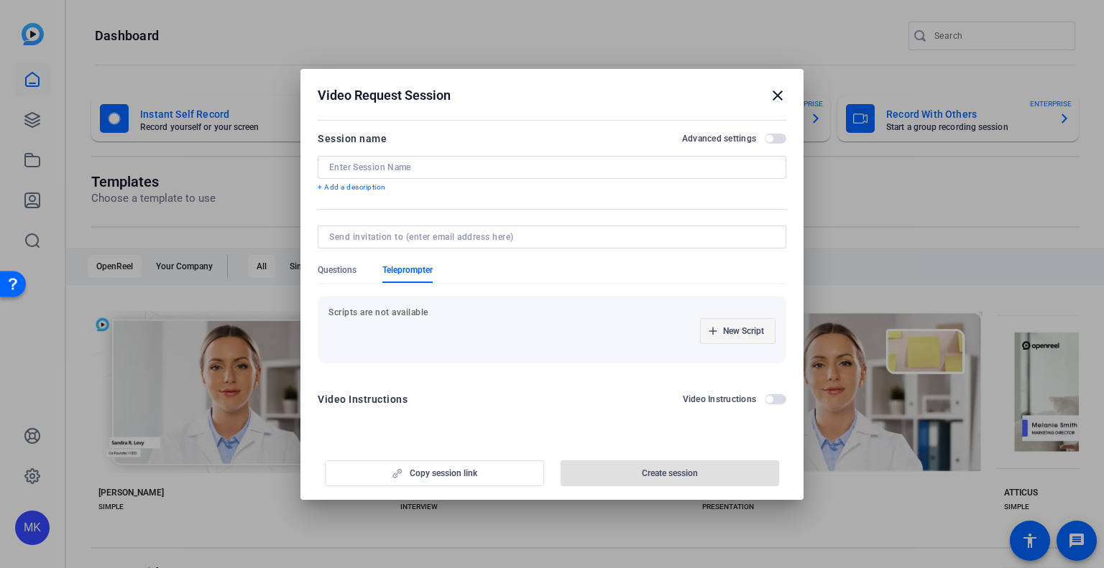
click at [739, 328] on span "New Script" at bounding box center [743, 331] width 41 height 11
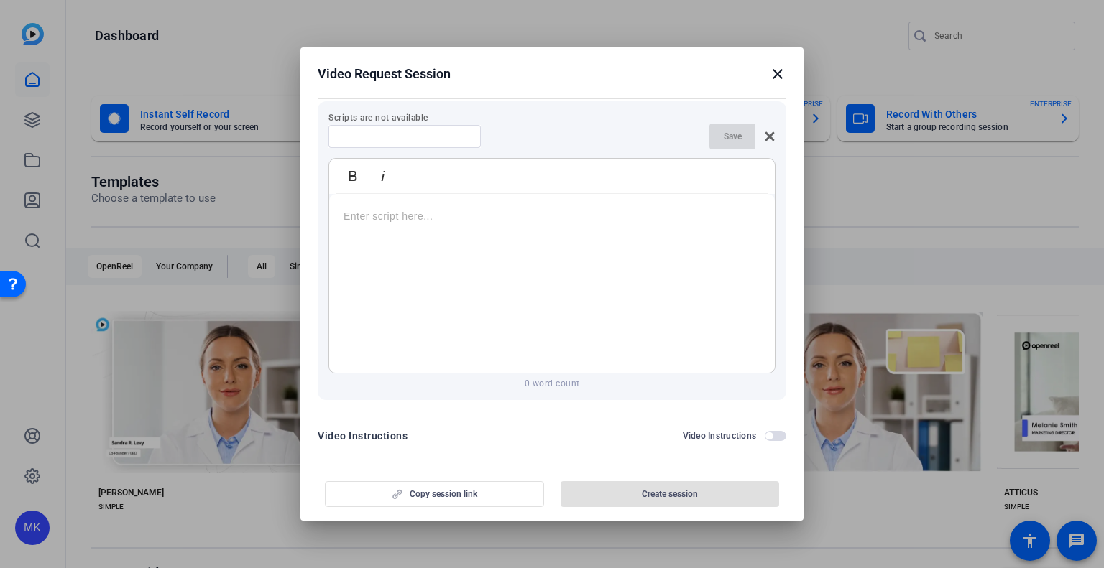
scroll to position [178, 0]
click at [509, 282] on div at bounding box center [552, 279] width 446 height 180
drag, startPoint x: 709, startPoint y: 137, endPoint x: 443, endPoint y: 221, distance: 279.3
click at [709, 139] on div "Save" at bounding box center [742, 132] width 66 height 26
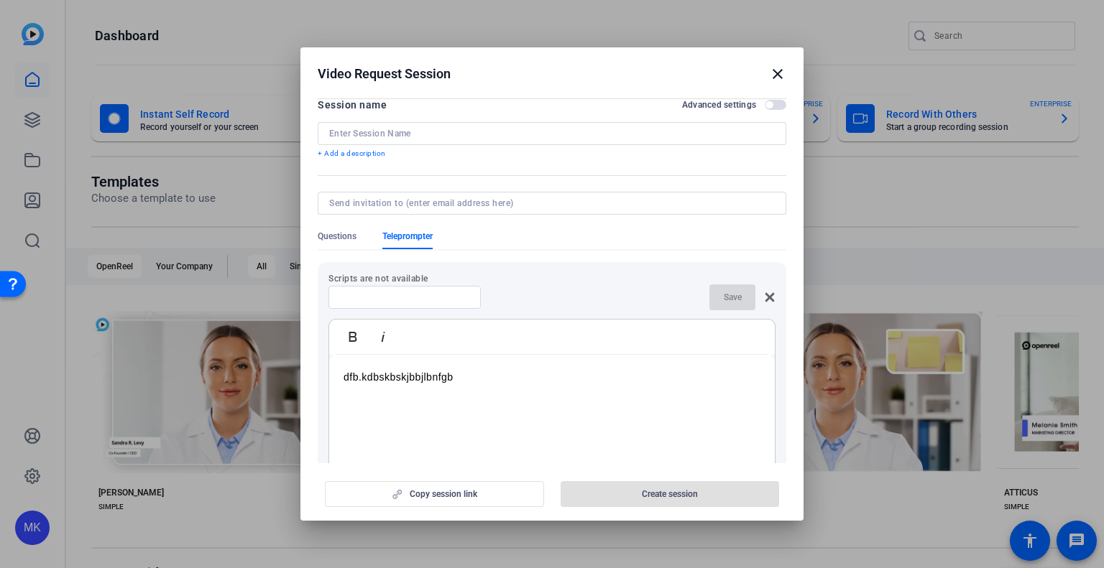
scroll to position [0, 0]
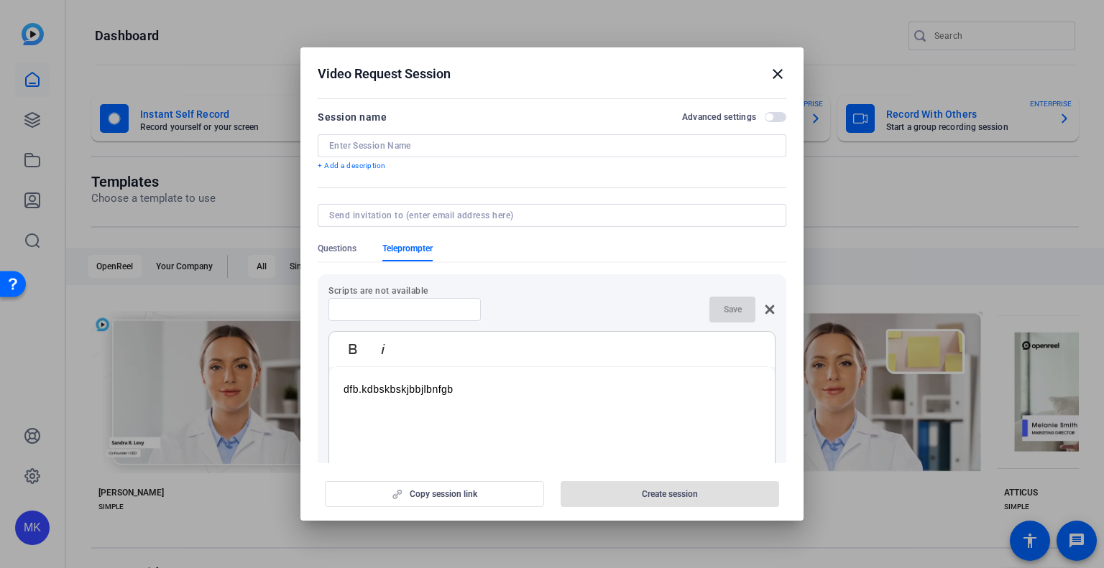
click at [393, 300] on div at bounding box center [404, 309] width 129 height 23
click at [394, 310] on input at bounding box center [404, 309] width 129 height 11
click at [448, 397] on p "dfb.kdbskbskjbbjlbnfgb" at bounding box center [551, 390] width 417 height 16
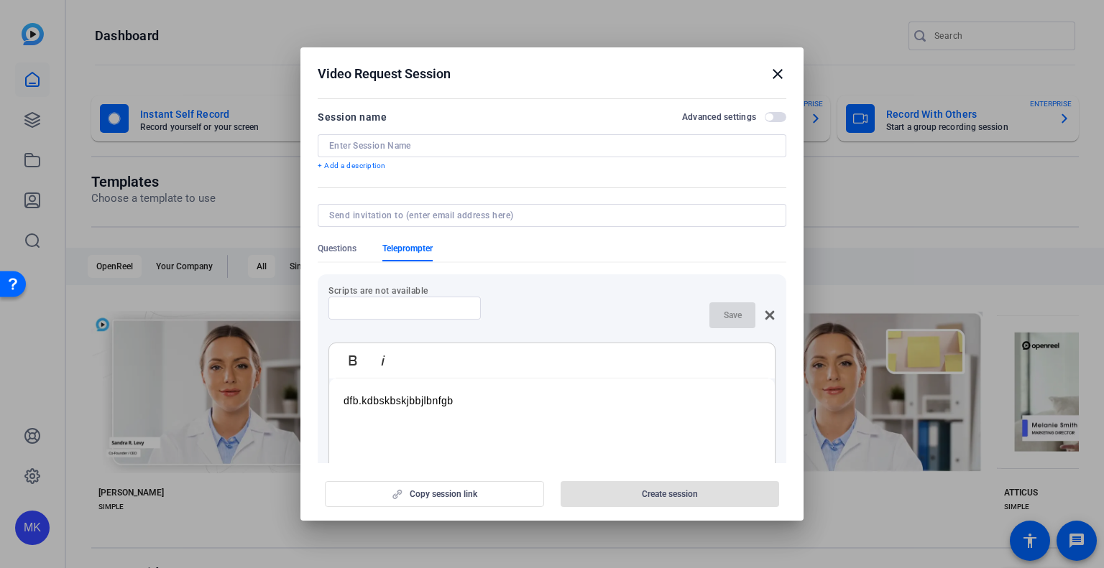
click at [448, 399] on p "dfb.kdbskbskjbbjlbnfgb" at bounding box center [551, 401] width 417 height 16
click at [764, 315] on icon at bounding box center [769, 315] width 11 height 11
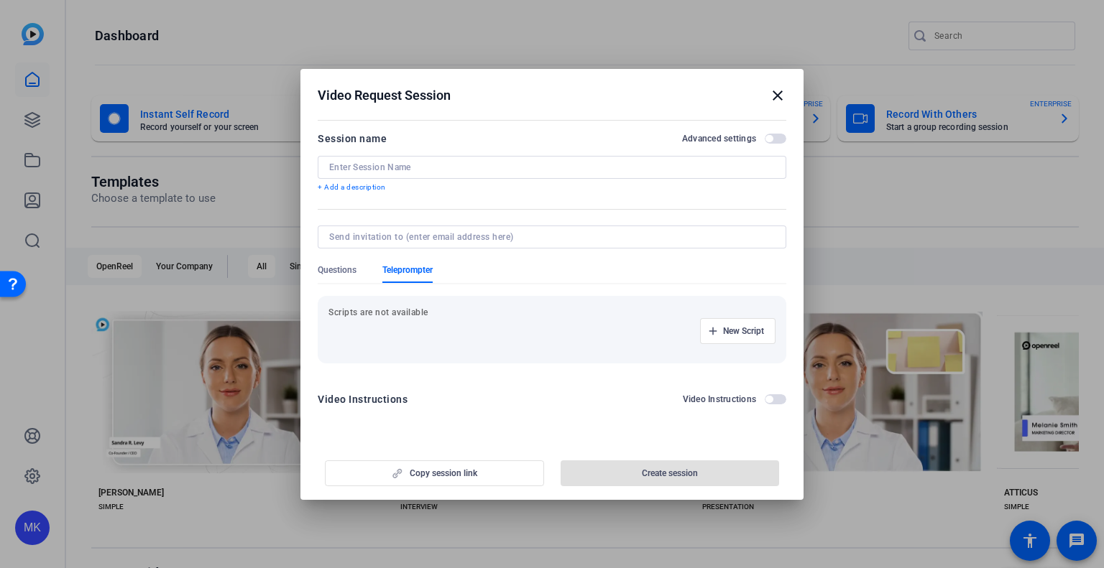
click at [777, 99] on mat-icon "close" at bounding box center [777, 95] width 17 height 17
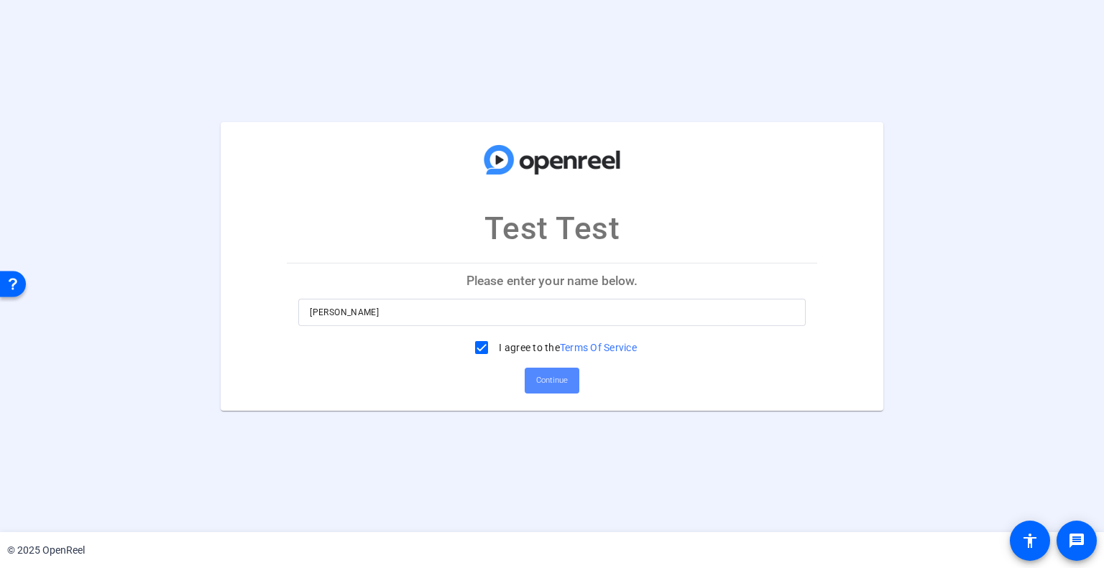
click at [560, 379] on span "Continue" at bounding box center [552, 381] width 32 height 22
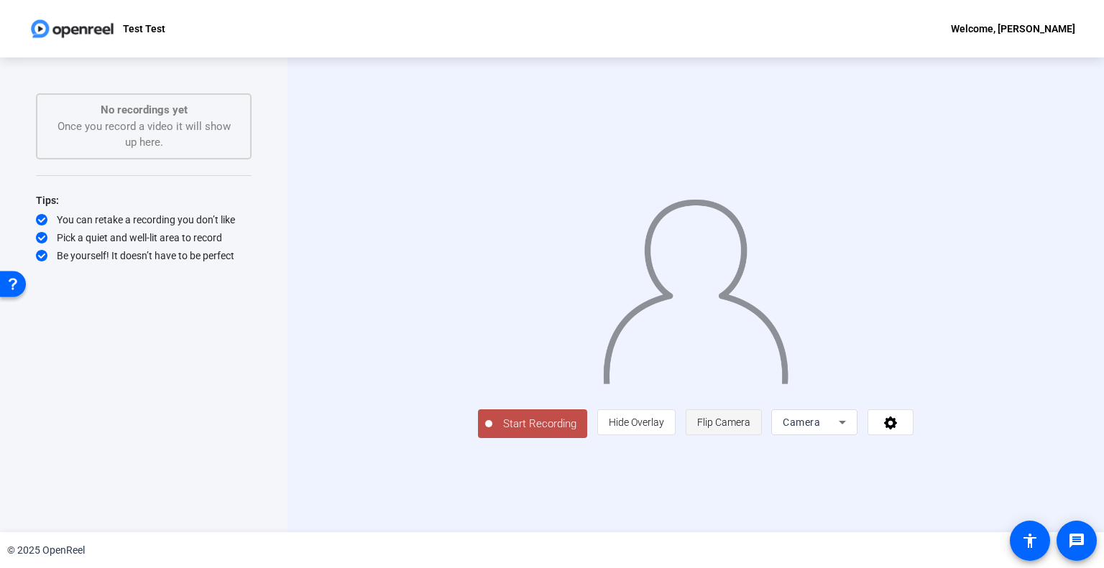
click at [750, 428] on span "Flip Camera" at bounding box center [723, 422] width 53 height 11
click at [820, 428] on span "Camera" at bounding box center [801, 422] width 37 height 11
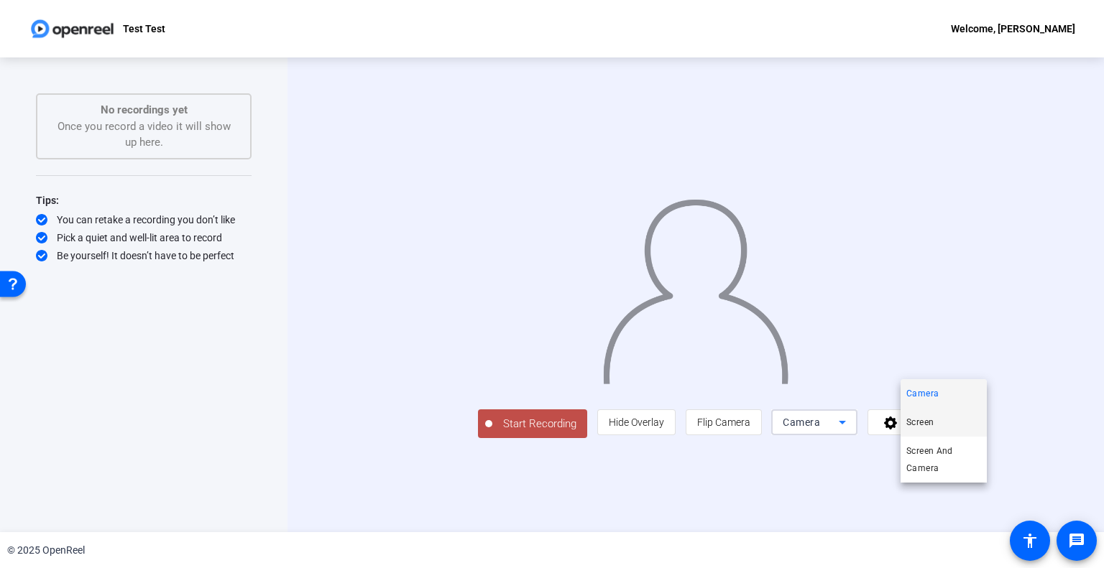
click at [943, 419] on mat-option "Screen" at bounding box center [943, 422] width 86 height 29
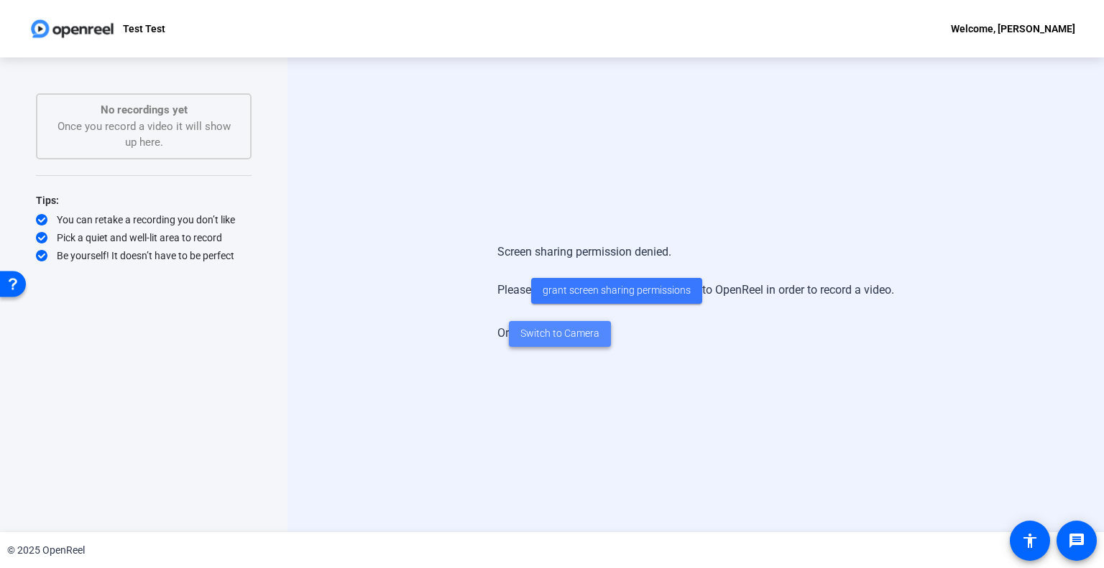
click at [535, 343] on span at bounding box center [560, 334] width 102 height 34
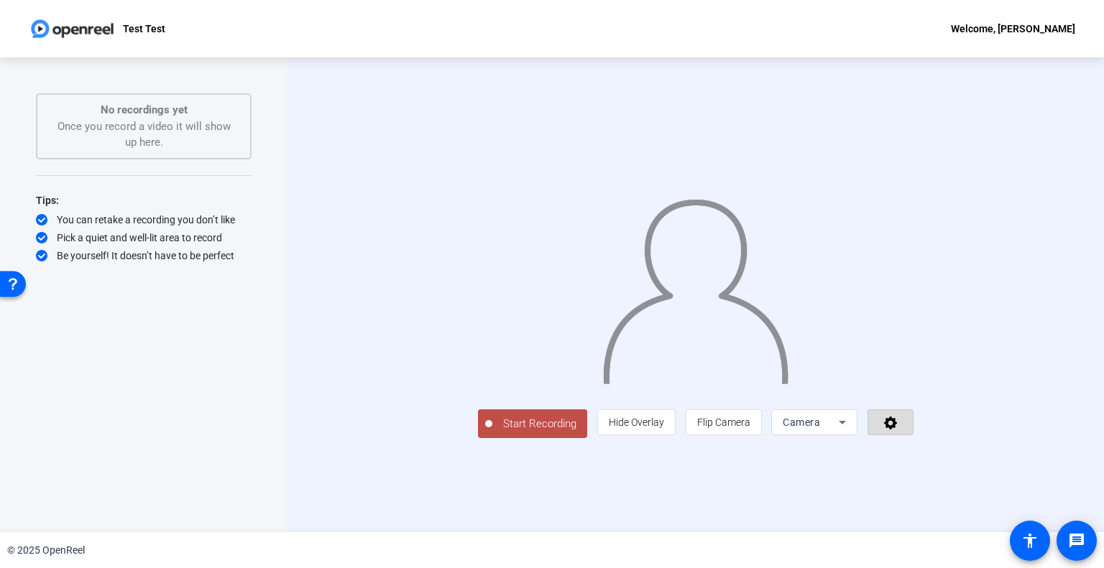
click at [899, 430] on icon at bounding box center [890, 422] width 17 height 14
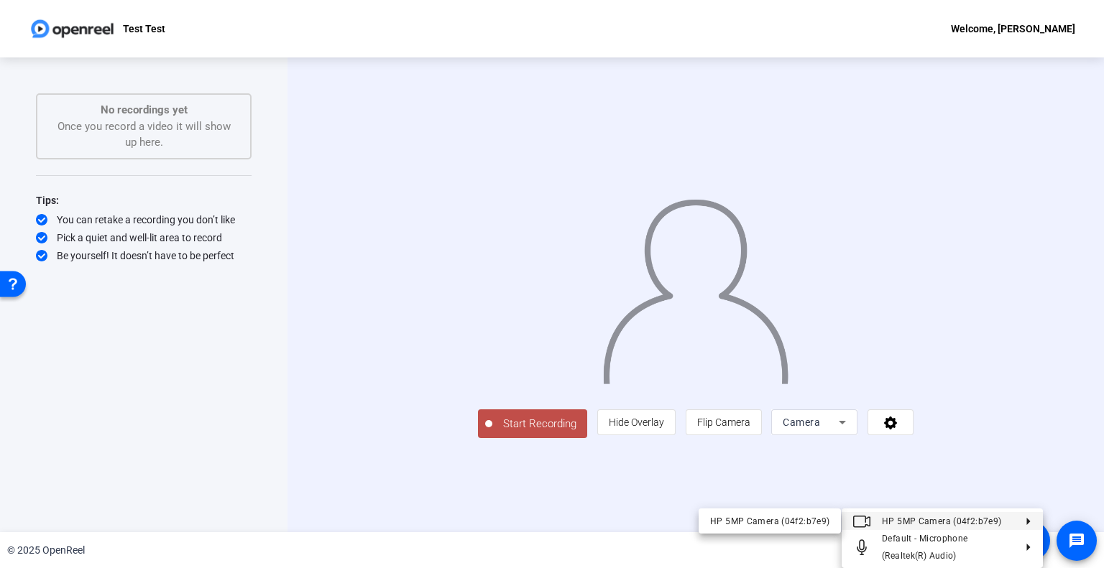
click at [1081, 446] on div at bounding box center [552, 284] width 1104 height 568
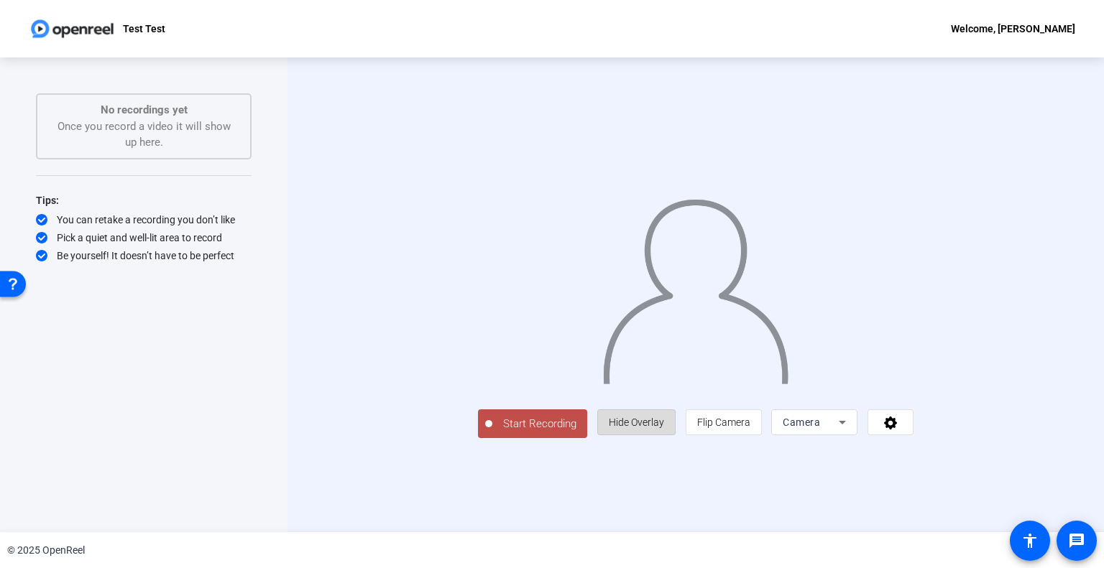
click at [664, 428] on span "Hide Overlay" at bounding box center [636, 422] width 55 height 11
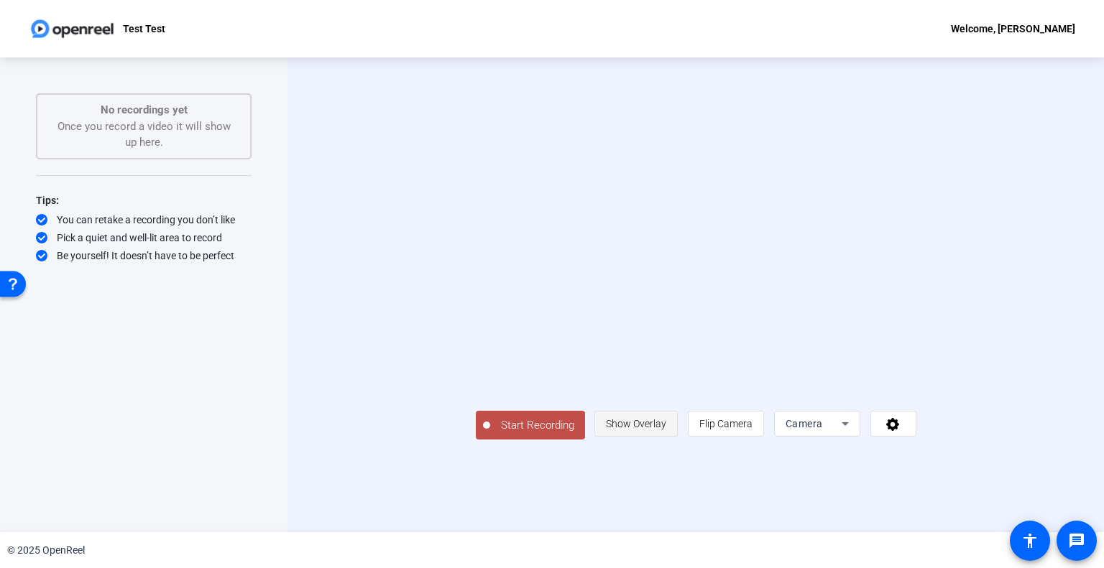
click at [666, 430] on span "Show Overlay" at bounding box center [636, 423] width 60 height 11
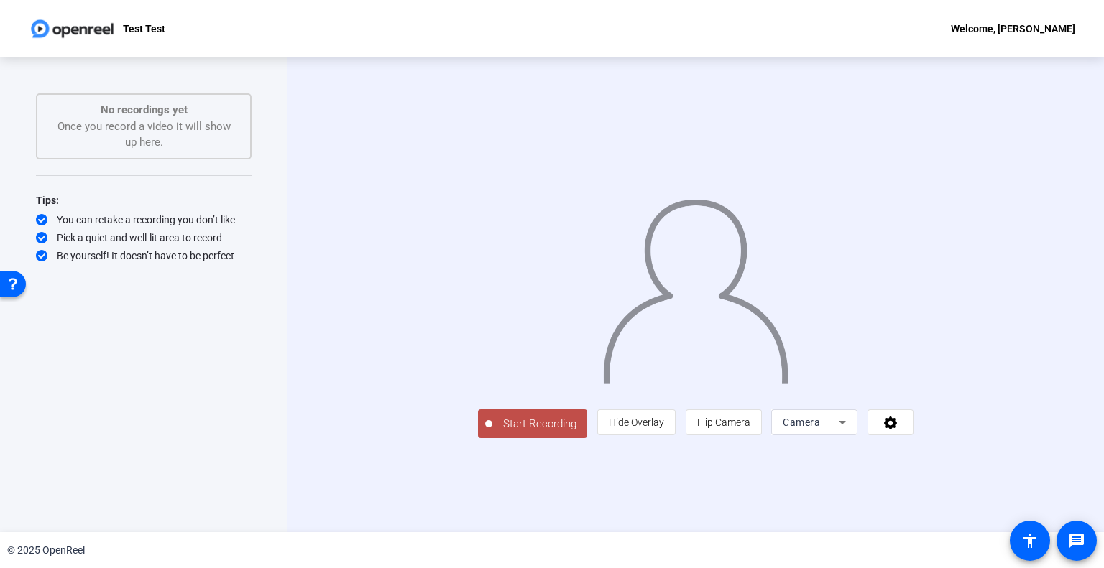
click at [492, 433] on span "Start Recording" at bounding box center [539, 424] width 95 height 17
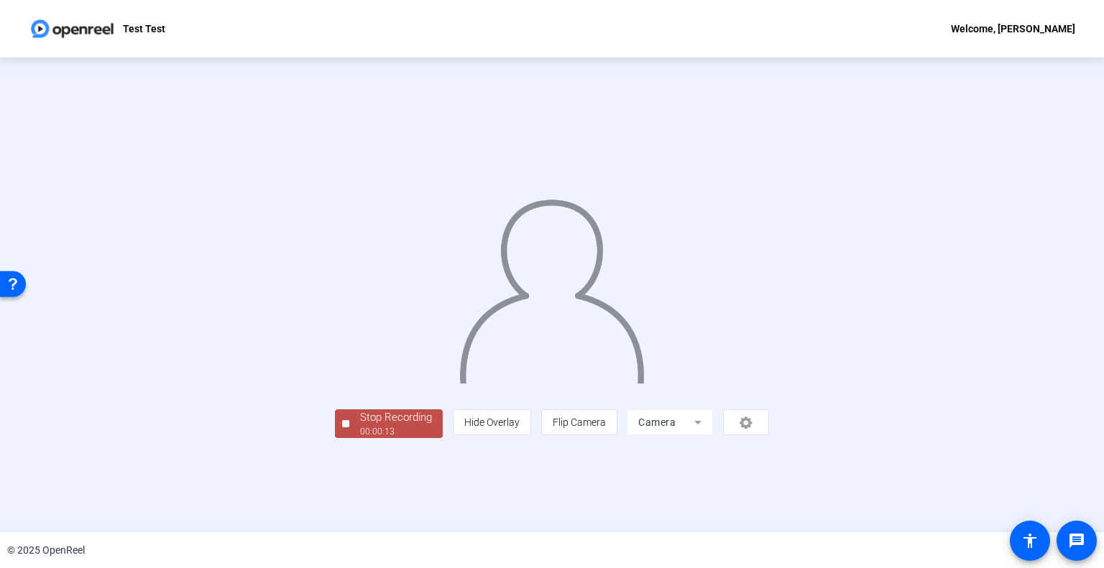
scroll to position [21, 0]
click at [360, 426] on div "Stop Recording" at bounding box center [396, 418] width 72 height 17
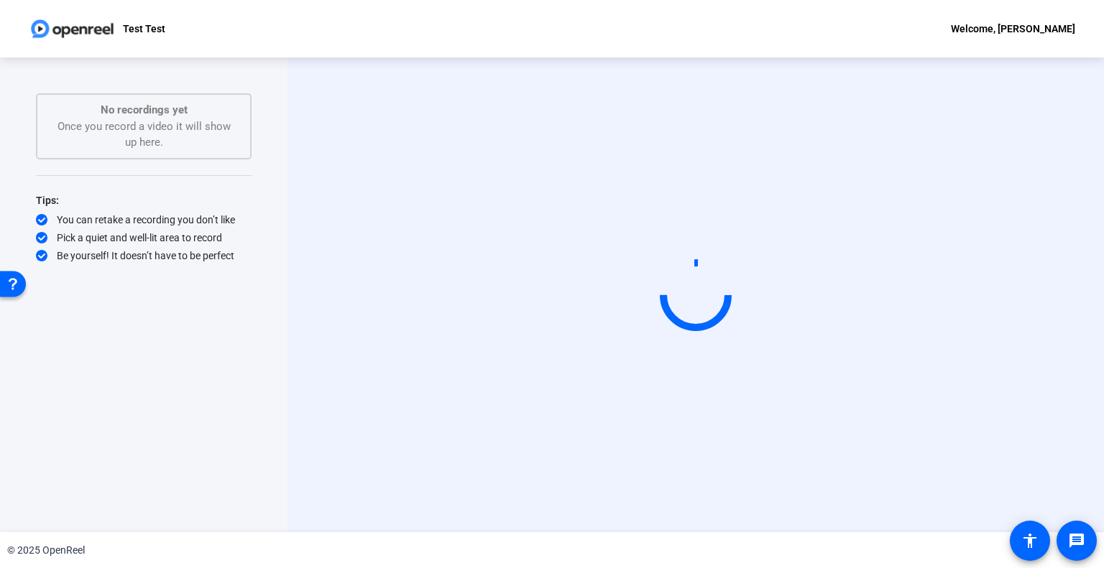
scroll to position [0, 0]
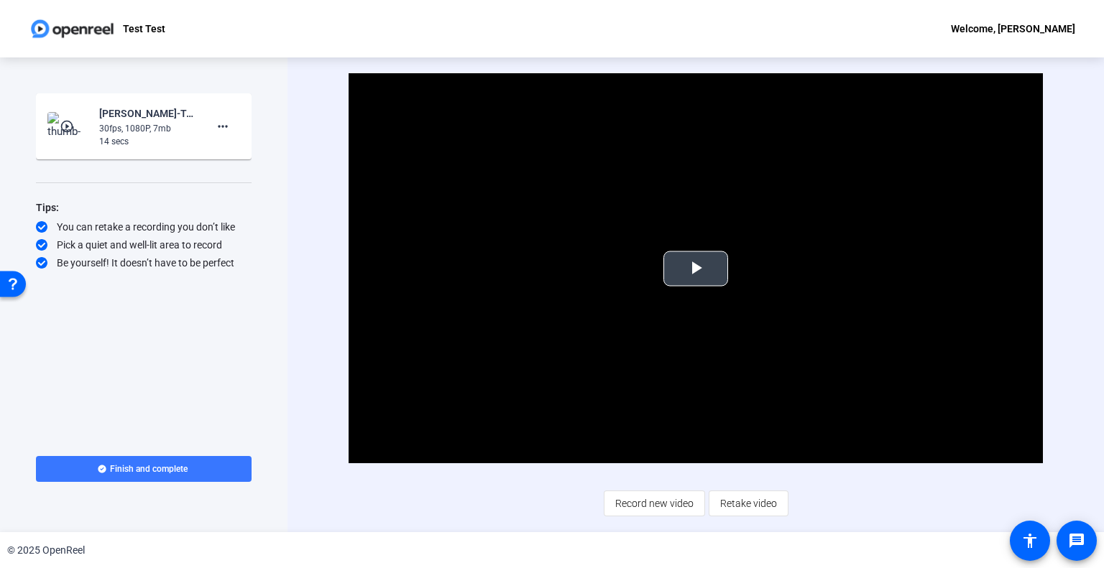
drag, startPoint x: 699, startPoint y: 254, endPoint x: 699, endPoint y: 264, distance: 10.8
click at [696, 269] on span "Video Player" at bounding box center [696, 269] width 0 height 0
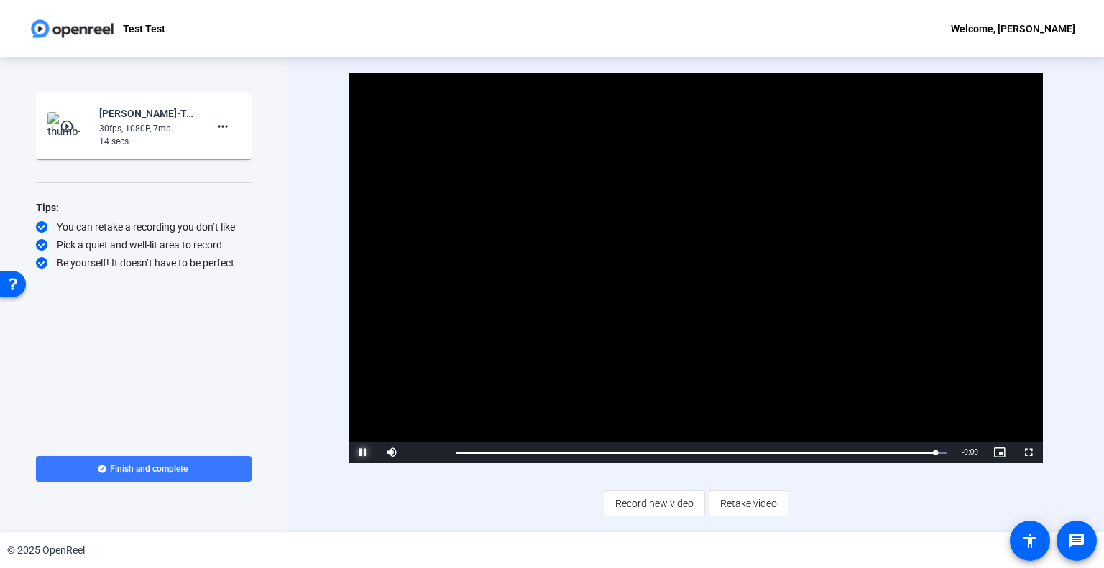
click at [357, 453] on span "Video Player" at bounding box center [363, 453] width 29 height 0
click at [233, 125] on span at bounding box center [223, 126] width 34 height 34
click at [180, 476] on div at bounding box center [552, 284] width 1104 height 568
click at [178, 468] on span "Finish and complete" at bounding box center [149, 468] width 78 height 11
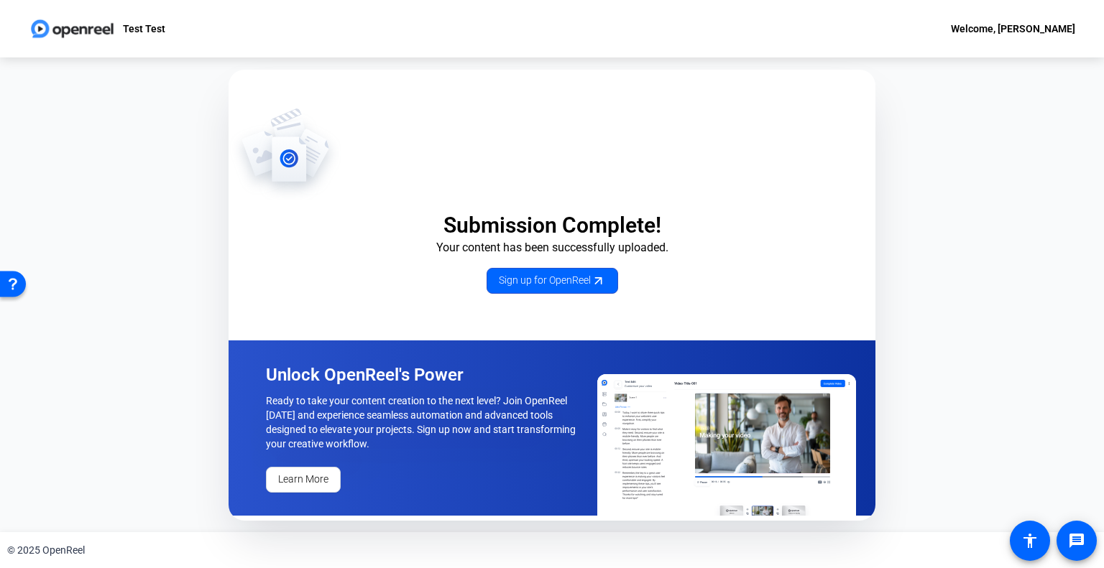
click at [54, 30] on img at bounding box center [72, 28] width 87 height 29
click at [103, 24] on img at bounding box center [72, 28] width 87 height 29
click at [134, 25] on p "Test Test" at bounding box center [144, 28] width 42 height 17
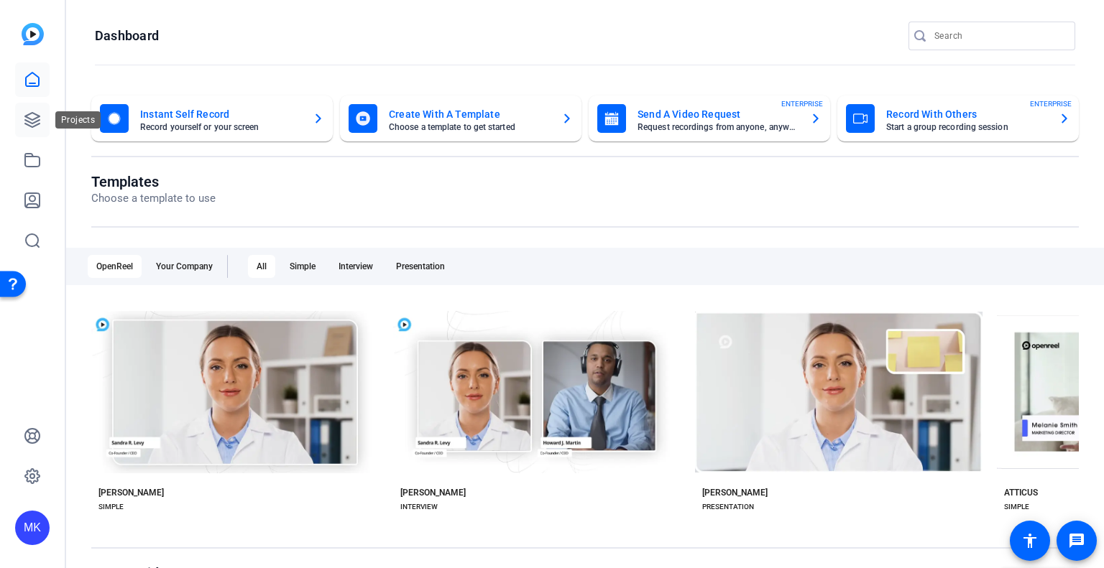
click at [34, 117] on icon at bounding box center [32, 119] width 17 height 17
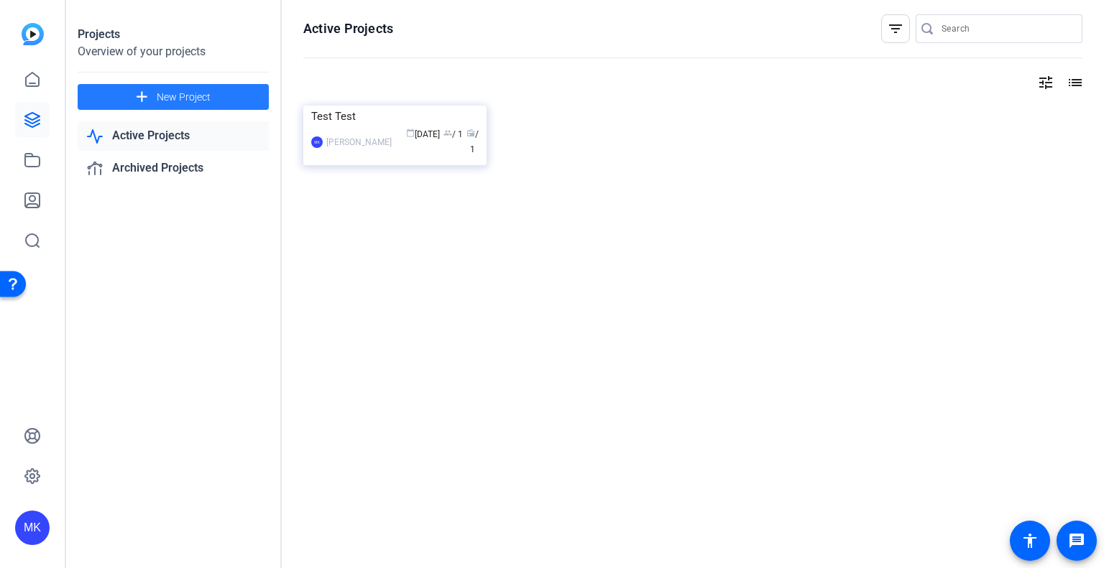
click at [183, 99] on span "New Project" at bounding box center [184, 97] width 54 height 15
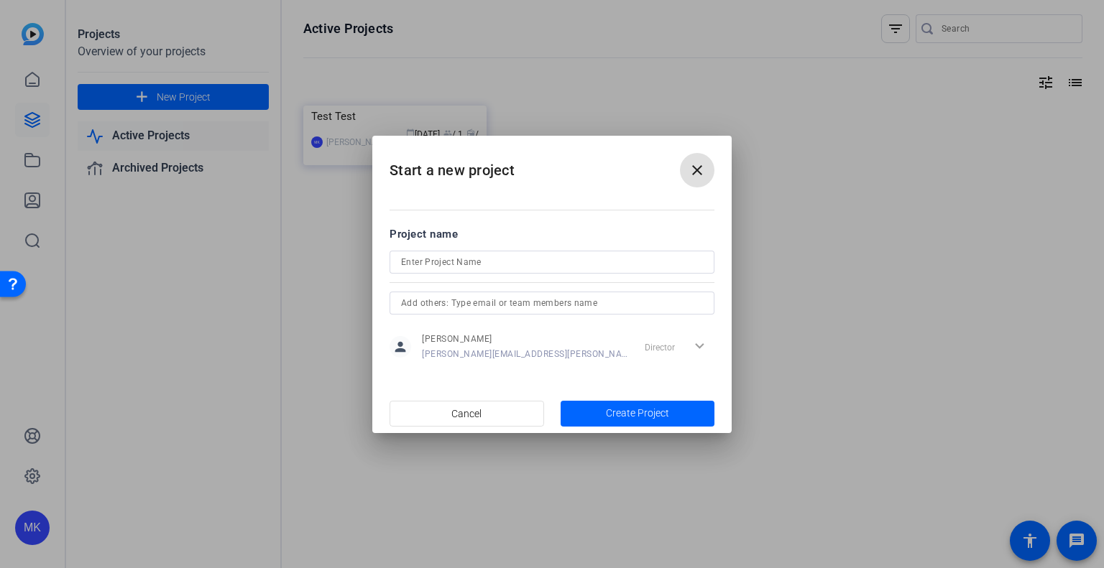
drag, startPoint x: 523, startPoint y: 278, endPoint x: 522, endPoint y: 264, distance: 14.4
click at [523, 278] on div at bounding box center [551, 282] width 325 height 16
click at [523, 262] on input at bounding box center [552, 262] width 302 height 17
type input "TEST 2"
click at [569, 310] on input "text" at bounding box center [552, 303] width 302 height 17
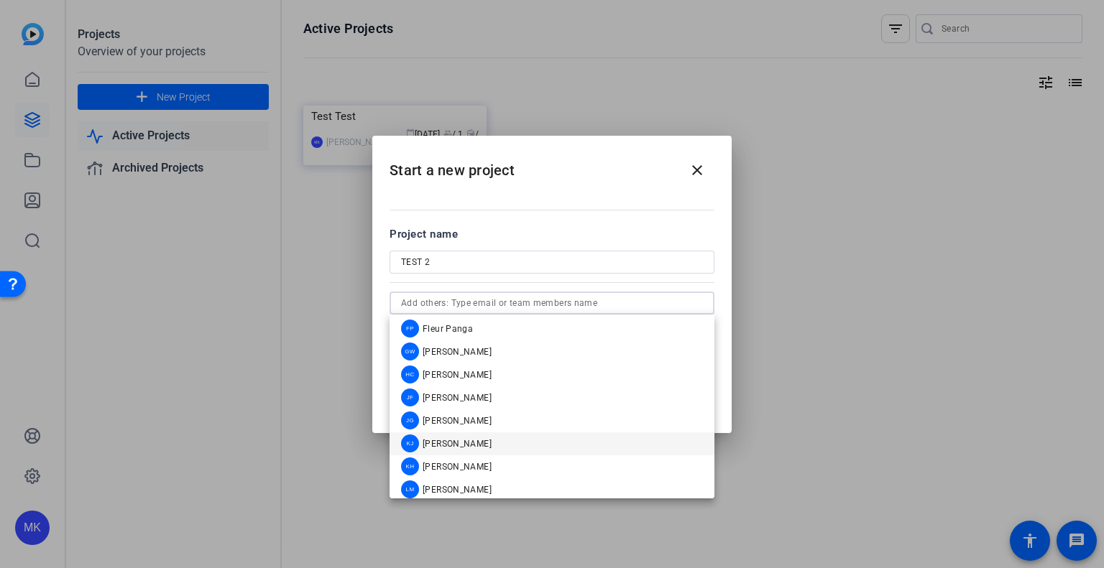
scroll to position [287, 0]
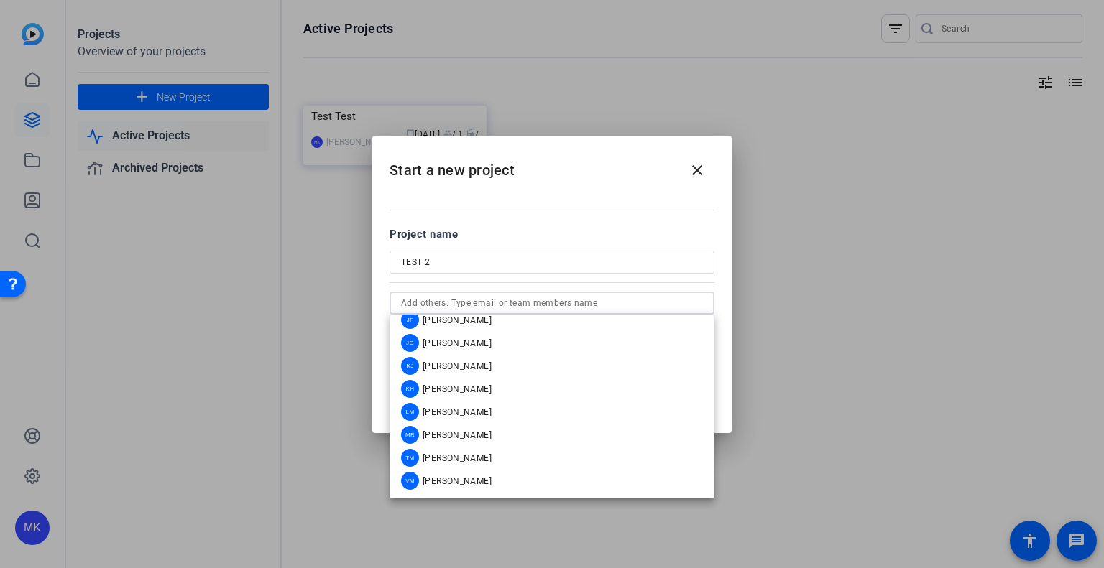
click at [558, 303] on input "text" at bounding box center [552, 303] width 302 height 17
click at [725, 295] on mat-dialog-content "Project name TEST 2 person Monica Kozlowski monica.kozlowski@capitalone.com Dir…" at bounding box center [551, 294] width 359 height 200
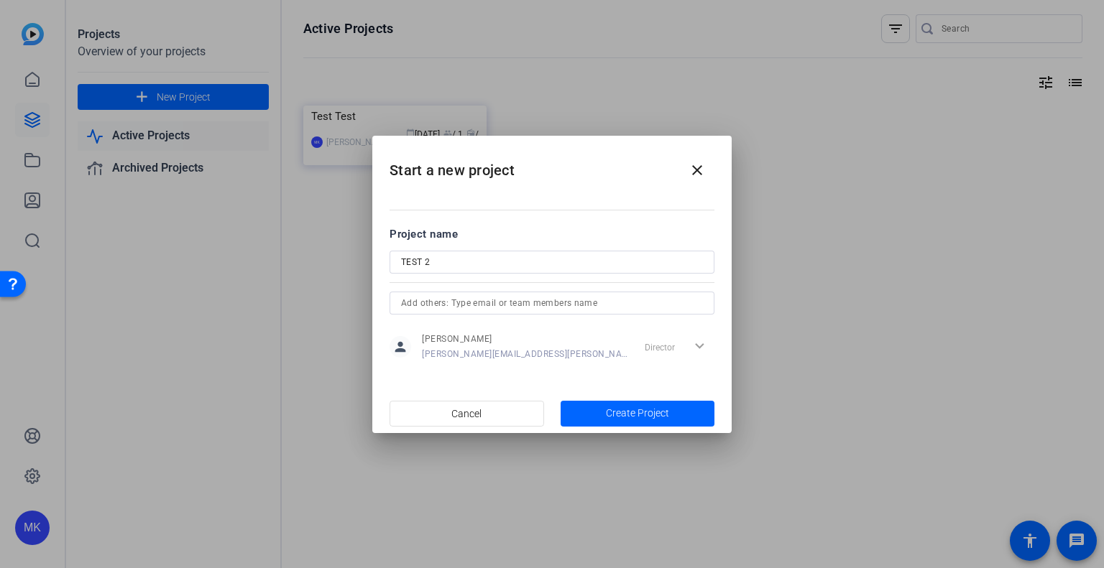
click at [456, 300] on input "text" at bounding box center [552, 303] width 302 height 17
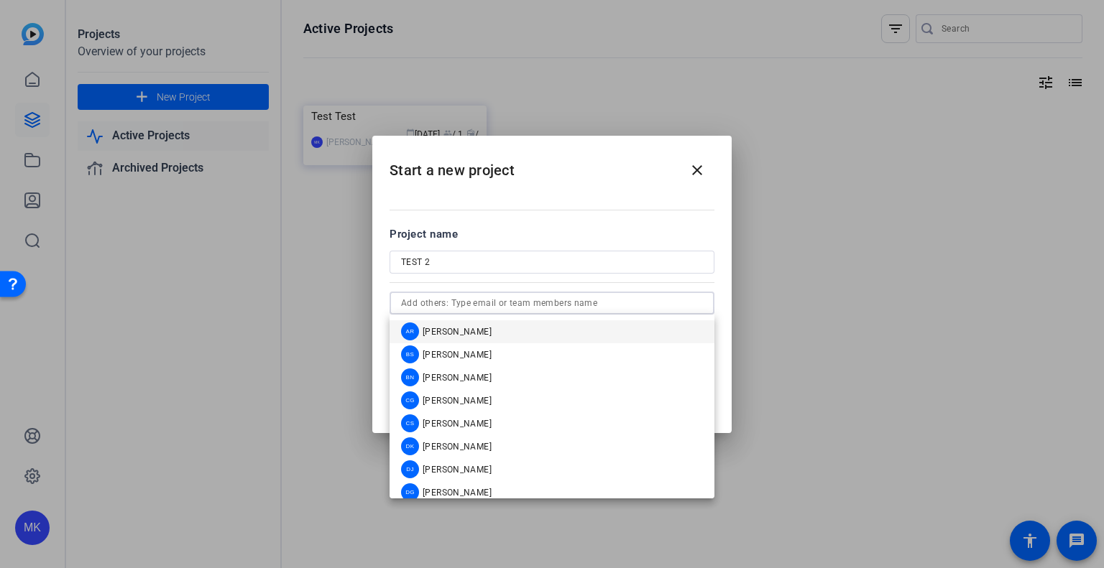
click at [729, 288] on mat-dialog-content "Project name TEST 2 person Monica Kozlowski monica.kozlowski@capitalone.com Dir…" at bounding box center [551, 294] width 359 height 200
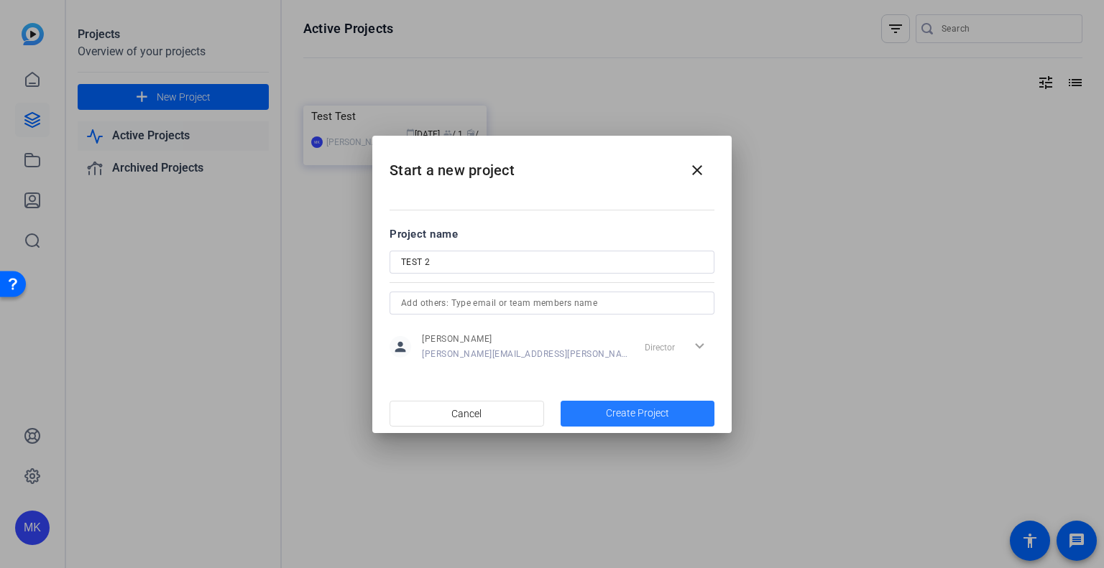
click at [678, 410] on span "button" at bounding box center [637, 414] width 154 height 34
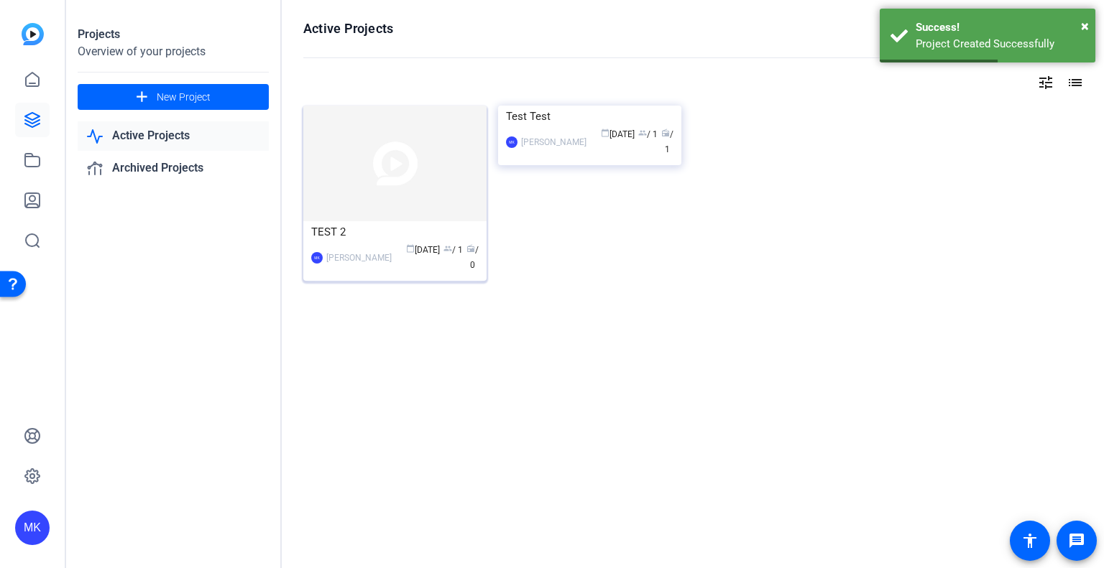
click at [360, 201] on img at bounding box center [394, 164] width 183 height 116
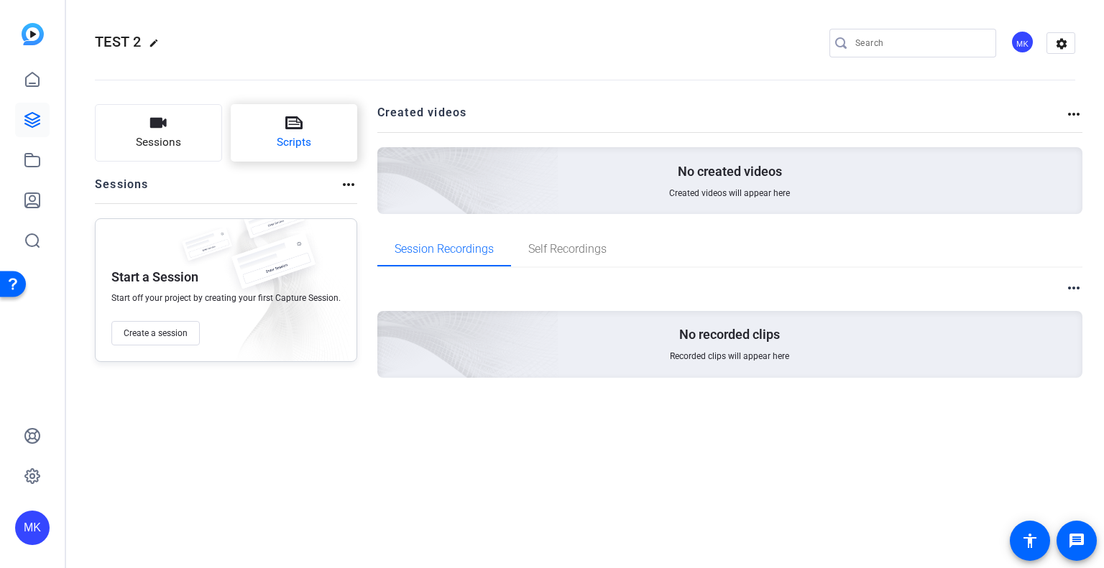
click at [314, 127] on button "Scripts" at bounding box center [294, 132] width 127 height 57
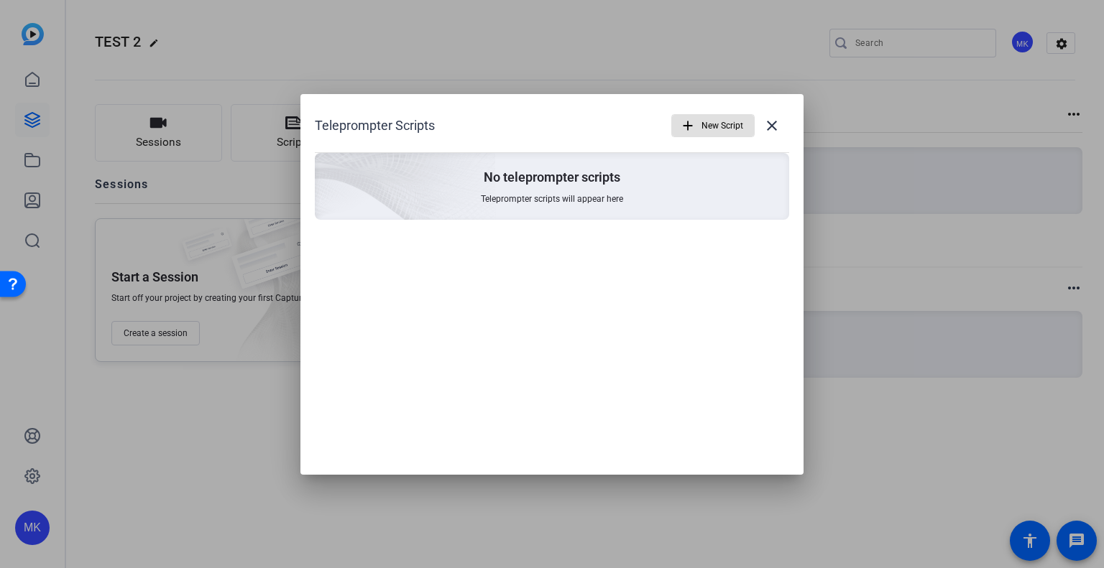
click at [734, 117] on span "New Script" at bounding box center [722, 125] width 42 height 27
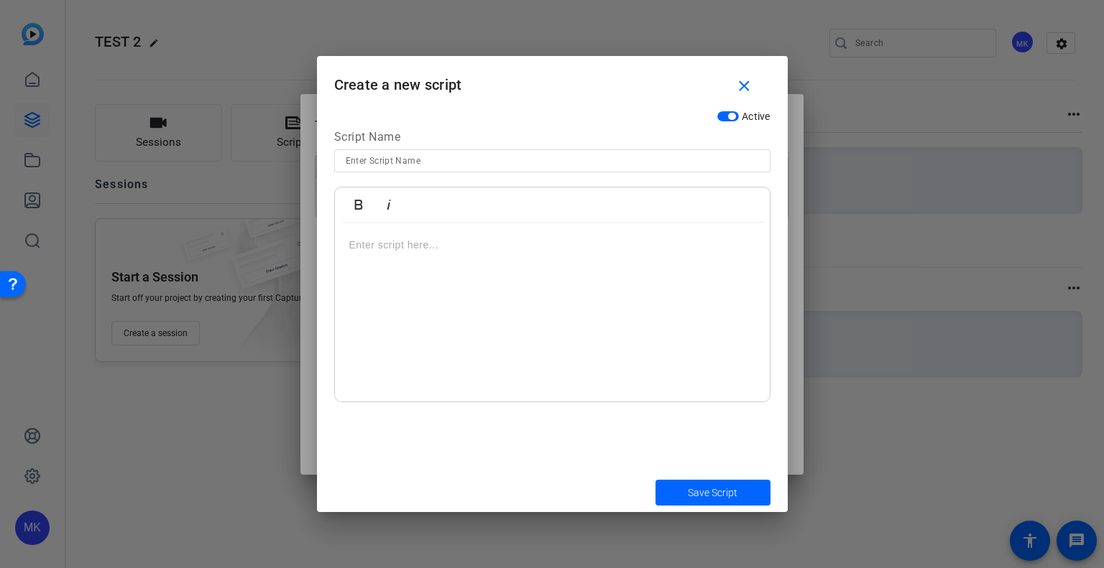
click at [535, 268] on div at bounding box center [552, 313] width 435 height 180
click at [437, 158] on input at bounding box center [552, 160] width 413 height 17
type input "TEST"
click at [448, 229] on div at bounding box center [552, 313] width 435 height 180
click at [369, 297] on p at bounding box center [552, 294] width 406 height 16
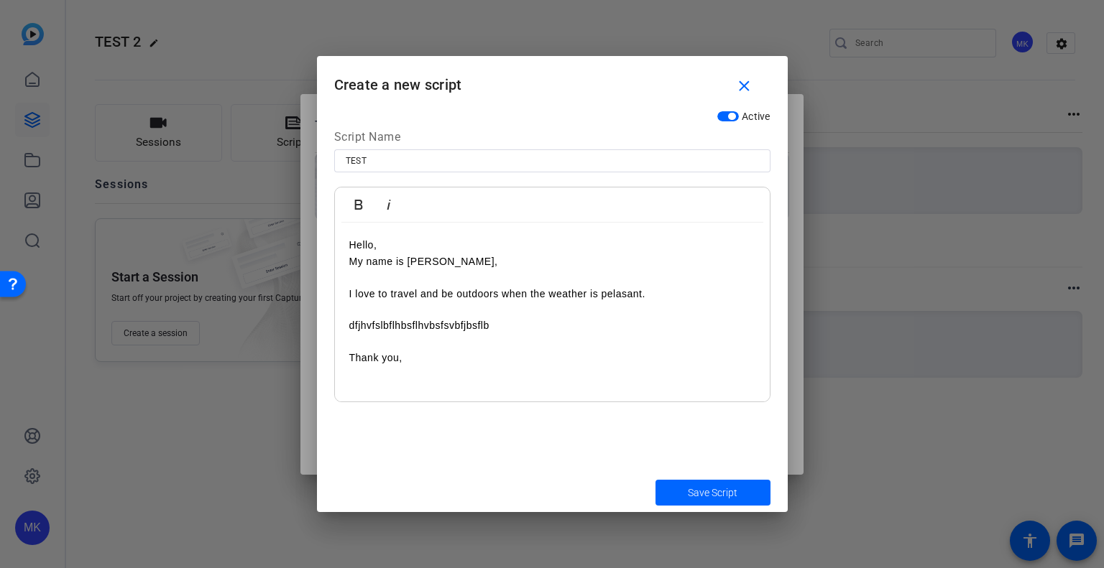
click at [476, 259] on p "My name is Monica," at bounding box center [552, 262] width 406 height 16
drag, startPoint x: 526, startPoint y: 319, endPoint x: 517, endPoint y: 319, distance: 8.6
click at [525, 319] on p "dfjhvfslbflhbsflhvbsfsvbfjbsflb" at bounding box center [552, 326] width 406 height 16
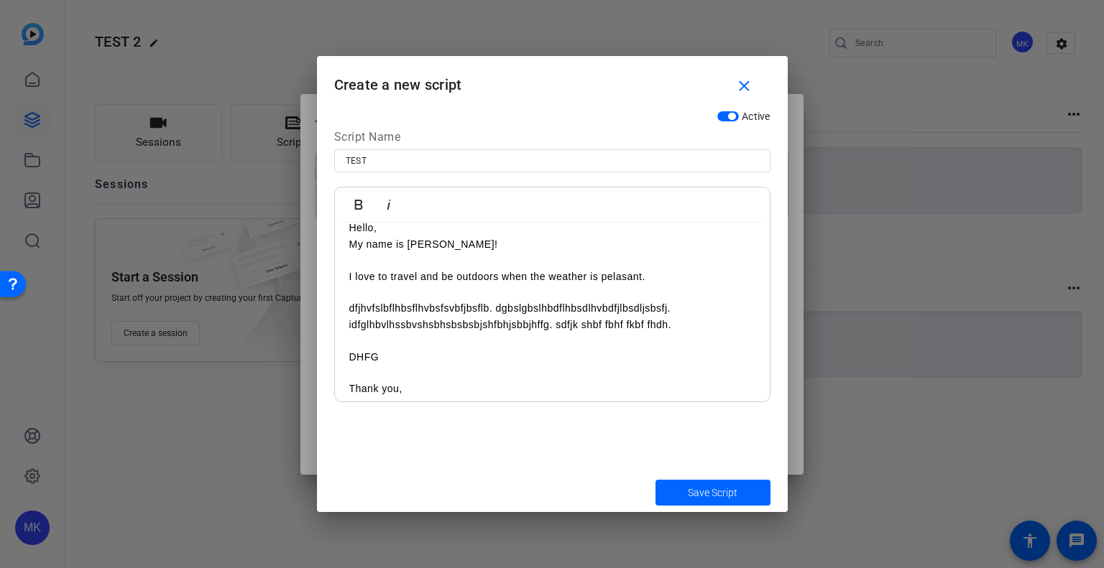
scroll to position [26, 0]
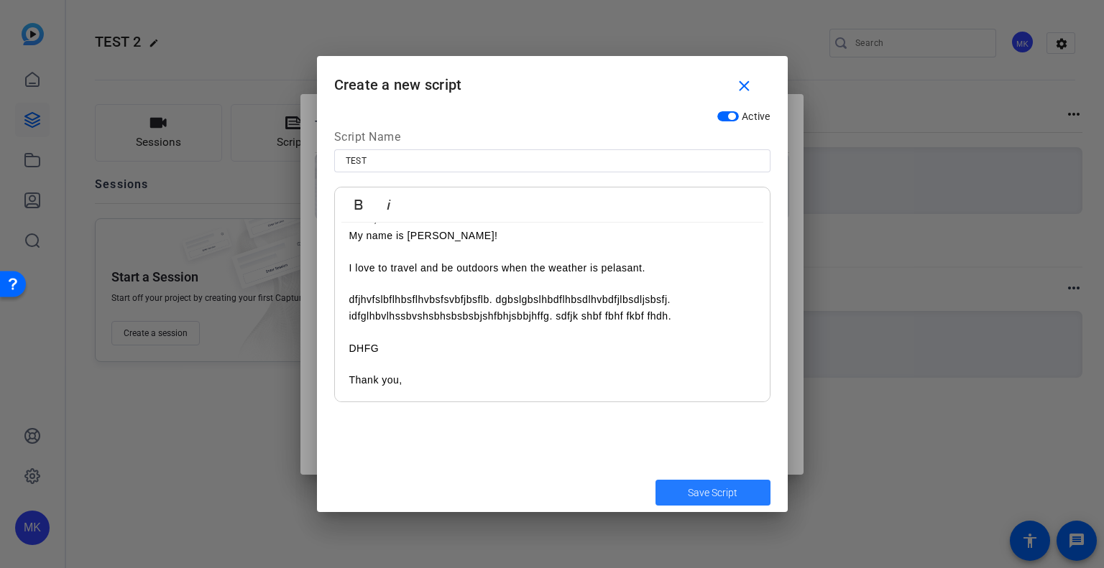
click at [706, 499] on span "Save Script" at bounding box center [713, 493] width 50 height 15
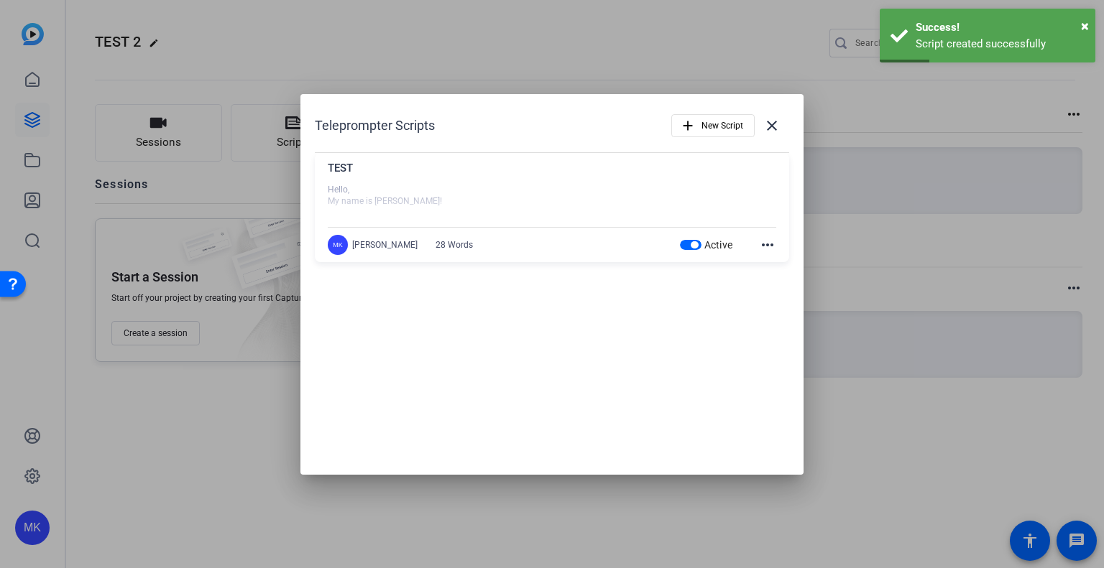
click at [196, 384] on div at bounding box center [552, 284] width 1104 height 568
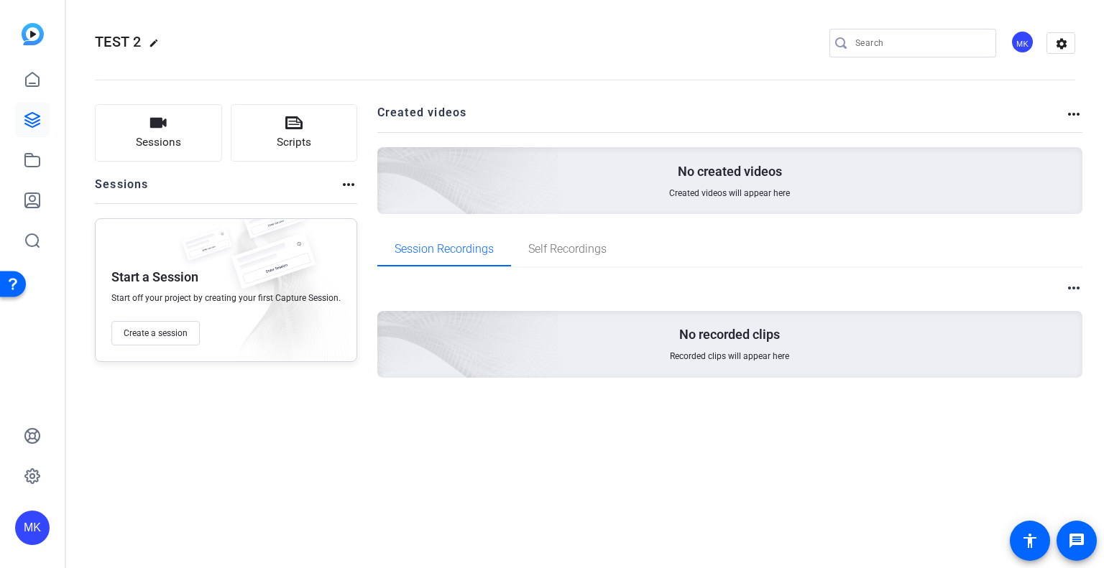
click at [148, 320] on div "Start a Session Start off your project by creating your first Capture Session. …" at bounding box center [226, 290] width 262 height 144
click at [148, 338] on span "Create a session" at bounding box center [156, 333] width 64 height 11
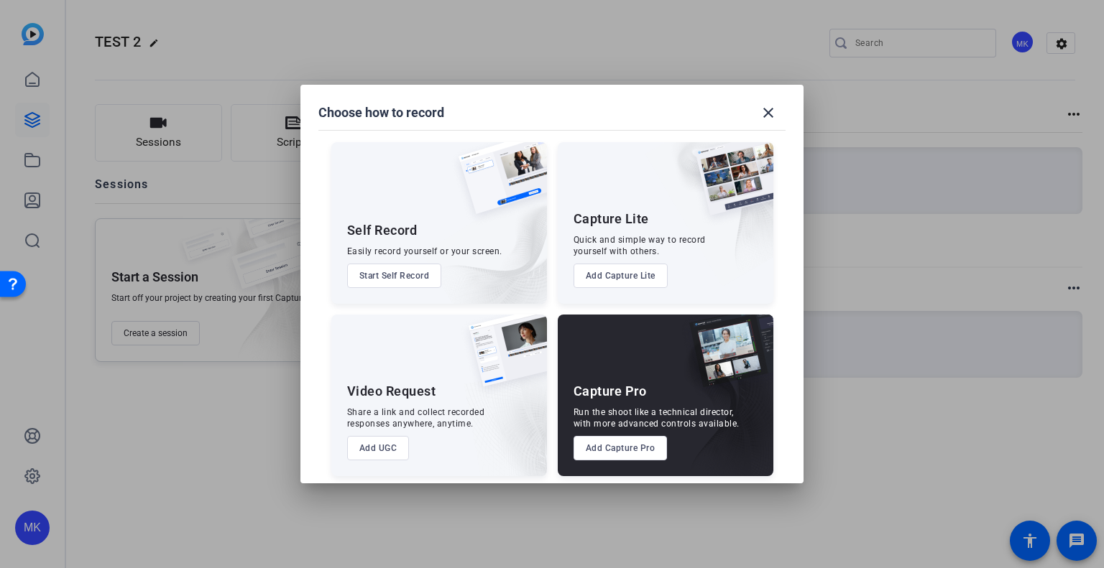
click at [392, 276] on button "Start Self Record" at bounding box center [394, 276] width 95 height 24
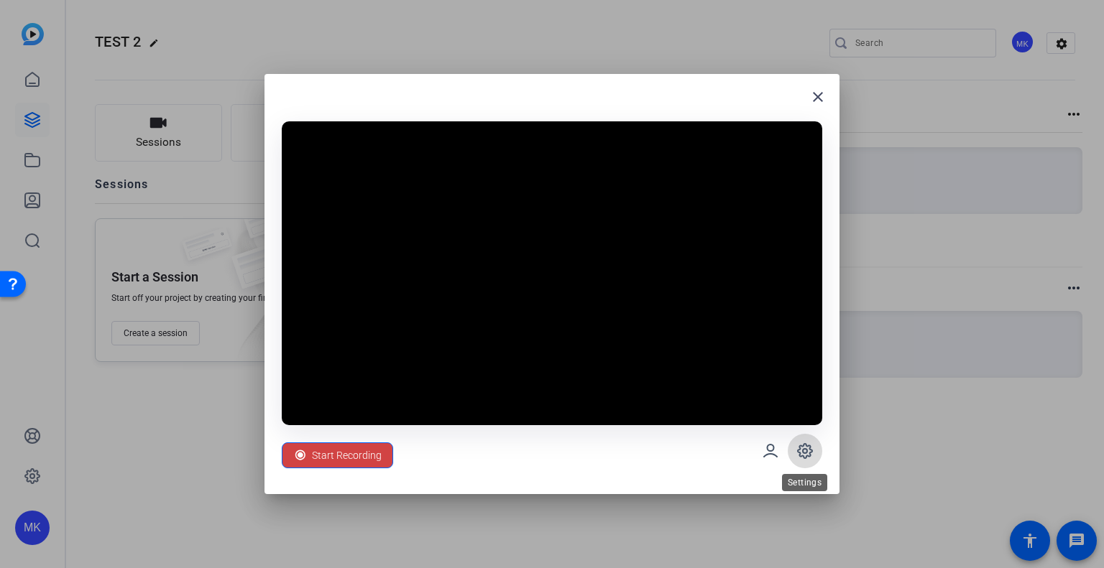
click at [794, 449] on span at bounding box center [805, 451] width 34 height 34
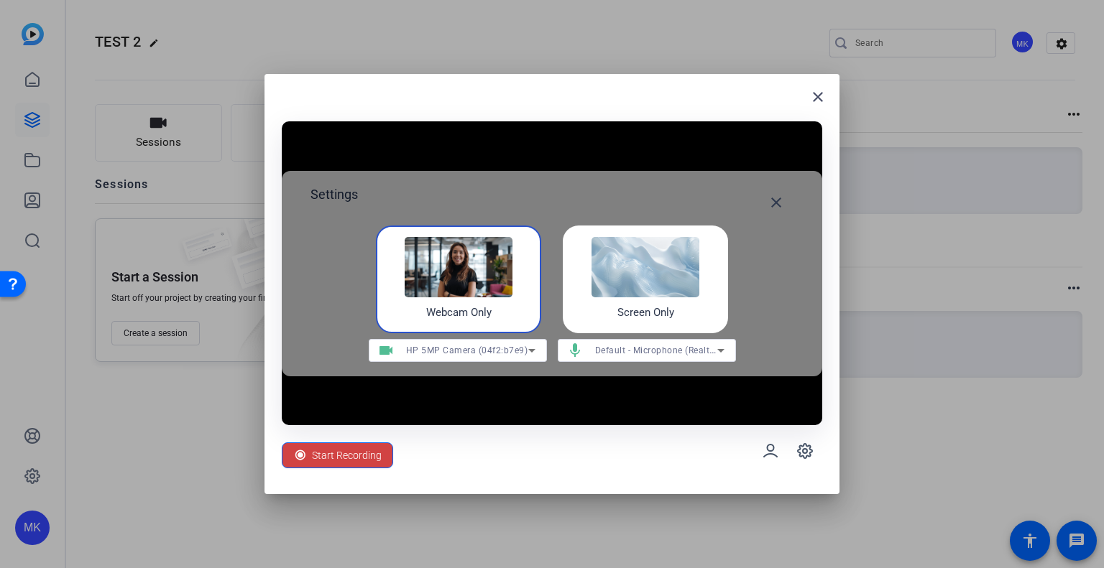
click at [772, 181] on div "Settings close Webcam Only Screen Only videocam HP 5MP Camera (04f2:b7e9) mic D…" at bounding box center [552, 274] width 540 height 206
click at [772, 199] on mat-icon "close" at bounding box center [775, 202] width 17 height 17
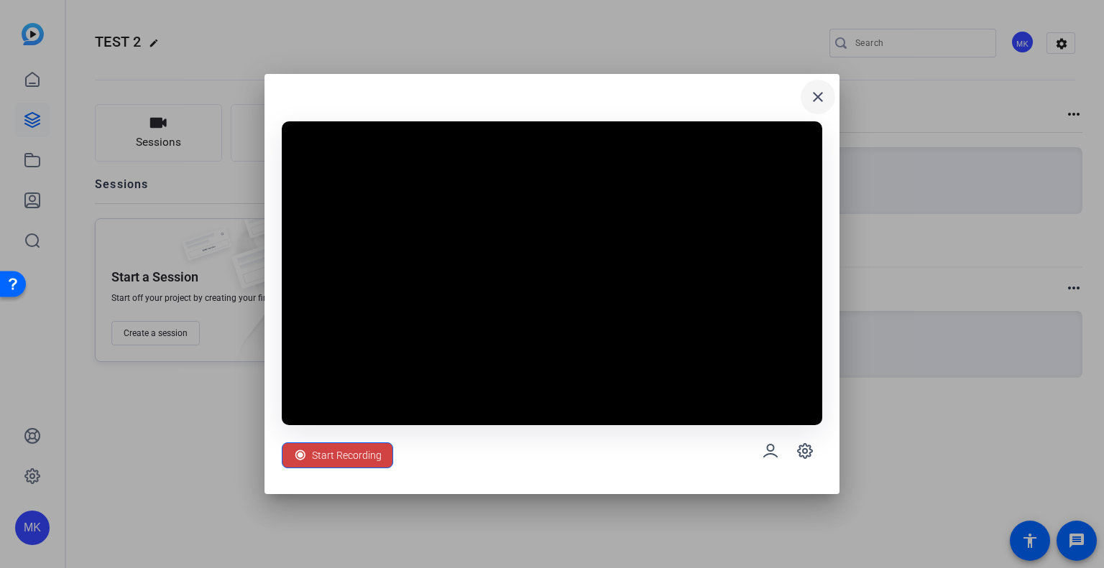
drag, startPoint x: 828, startPoint y: 98, endPoint x: 816, endPoint y: 105, distance: 13.2
click at [828, 99] on span at bounding box center [817, 97] width 34 height 34
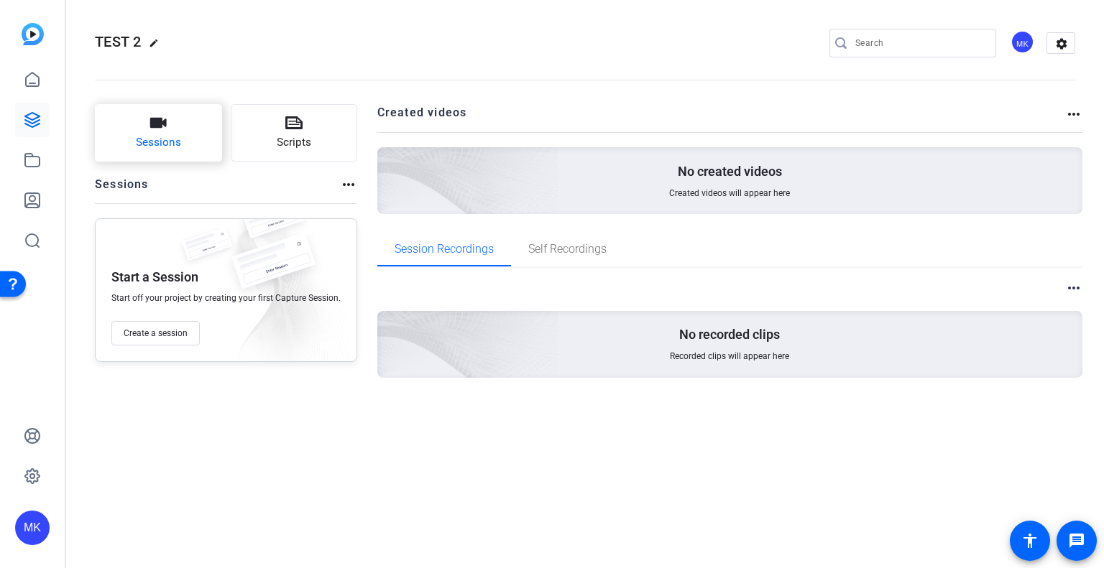
click at [159, 126] on icon "button" at bounding box center [158, 123] width 17 height 10
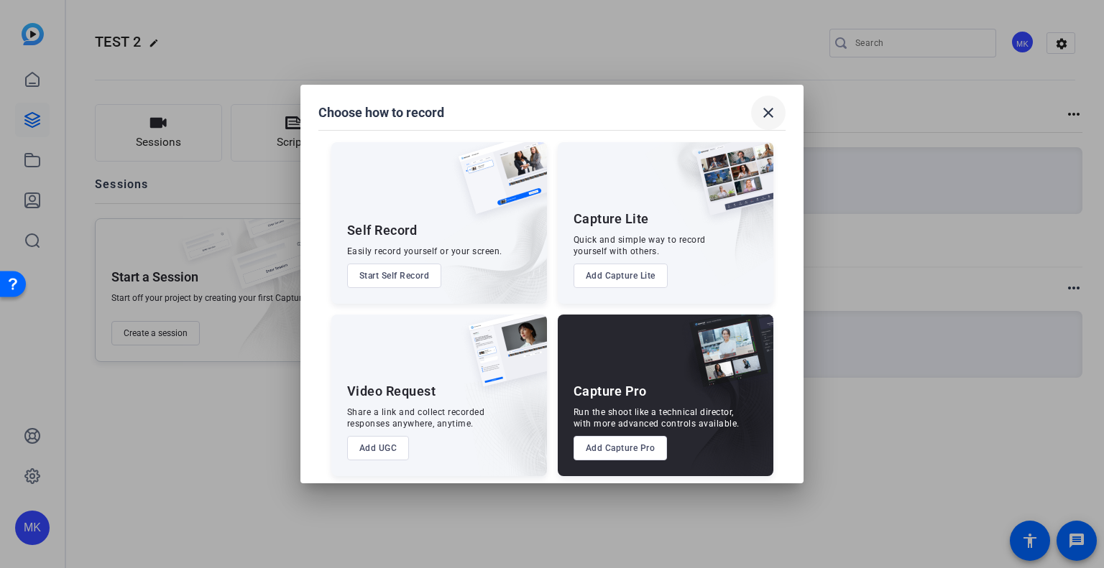
click at [772, 117] on mat-icon "close" at bounding box center [768, 112] width 17 height 17
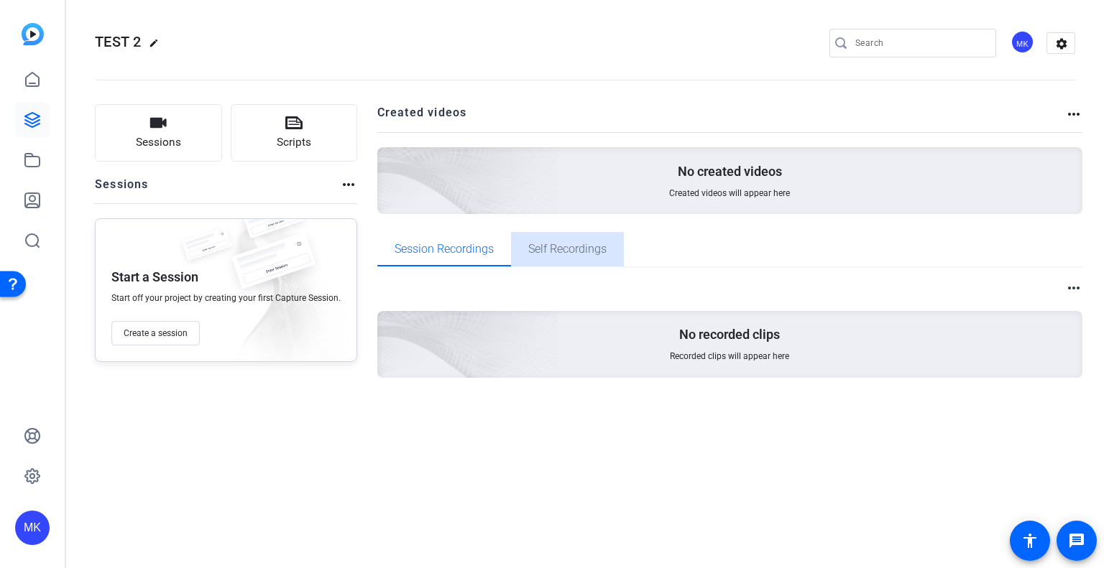
click at [555, 250] on span "Self Recordings" at bounding box center [567, 249] width 78 height 11
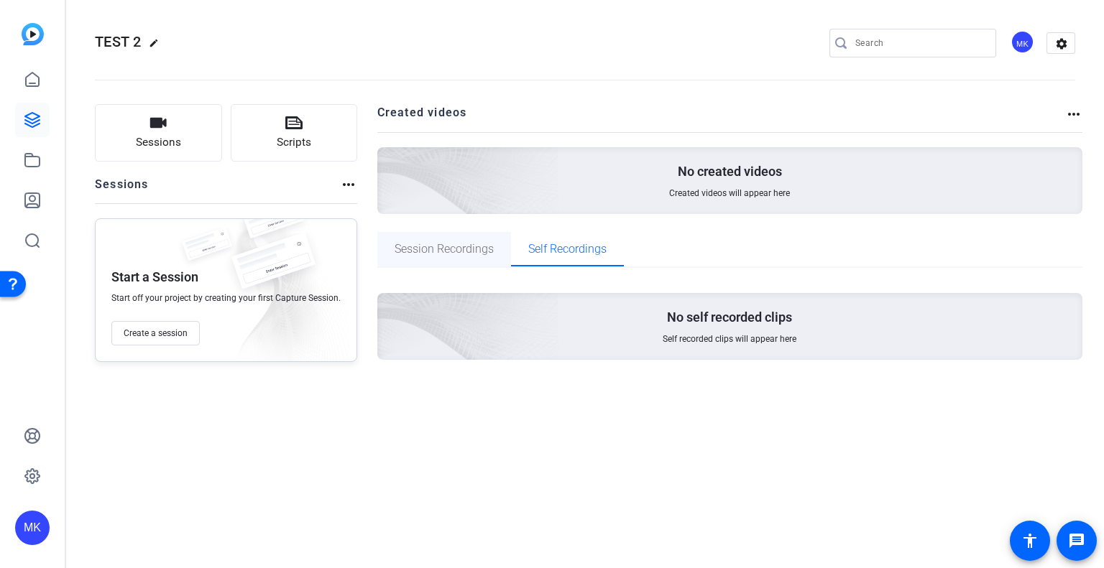
click at [438, 245] on span "Session Recordings" at bounding box center [443, 249] width 99 height 11
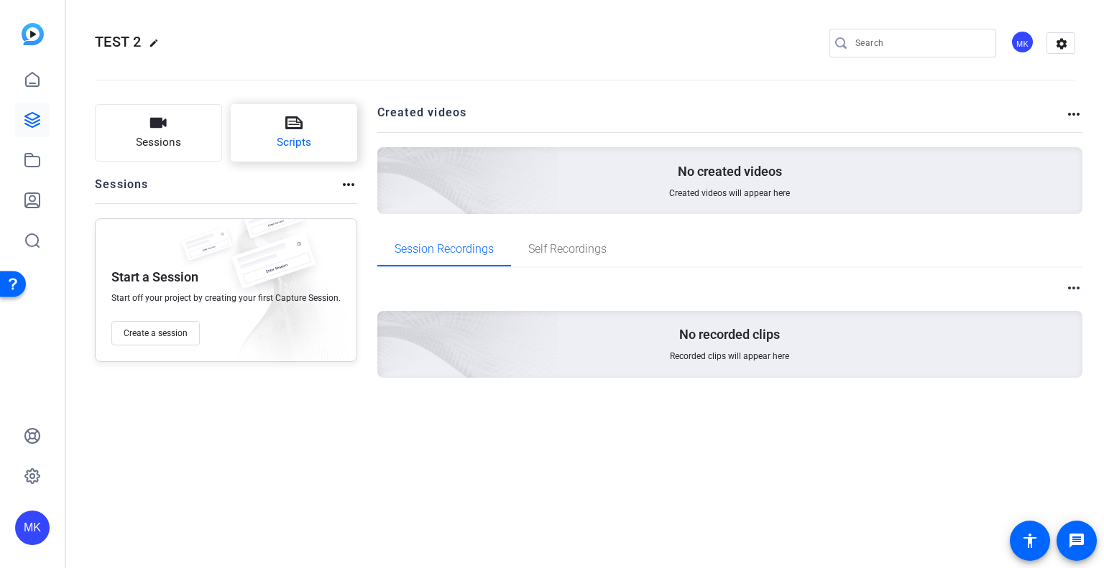
click at [277, 144] on span "Scripts" at bounding box center [294, 142] width 34 height 17
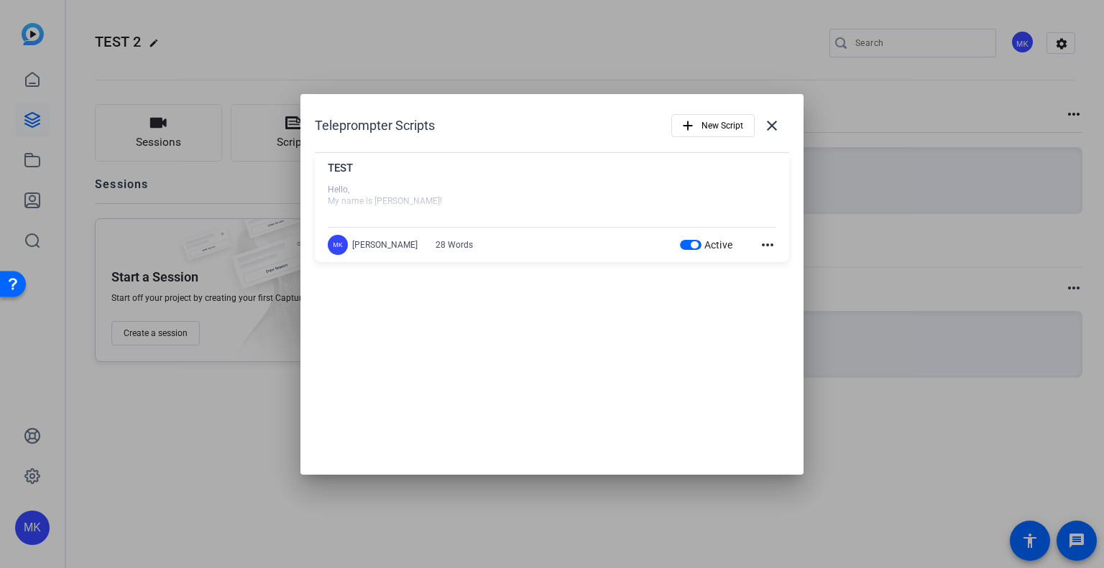
click at [767, 241] on mat-icon "more_horiz" at bounding box center [767, 244] width 17 height 17
click at [359, 189] on div at bounding box center [552, 284] width 1104 height 568
click at [359, 190] on div at bounding box center [552, 202] width 448 height 36
click at [338, 166] on div "TEST" at bounding box center [552, 172] width 448 height 24
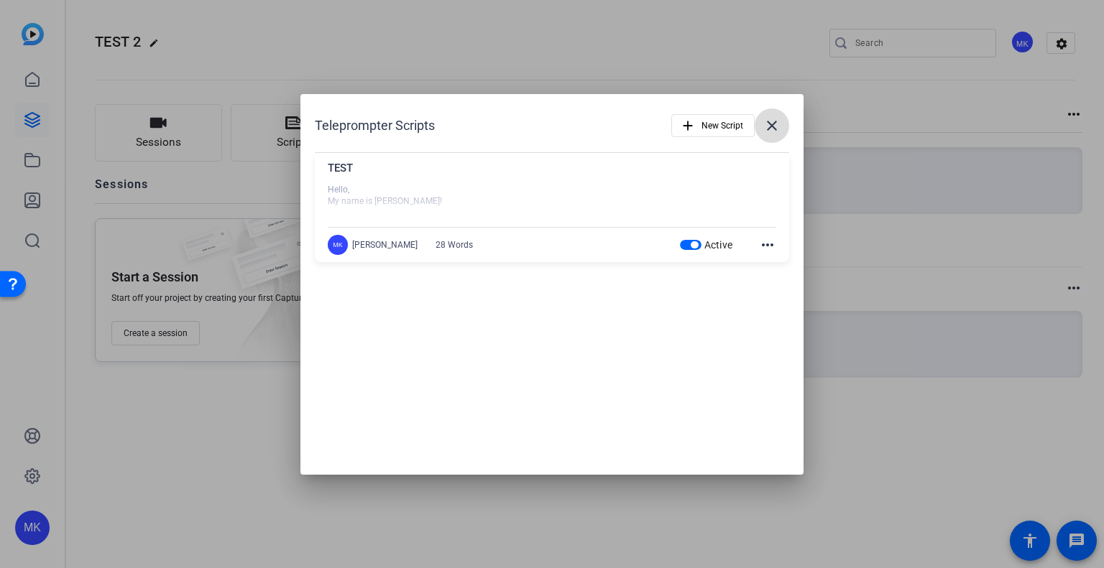
click at [769, 123] on mat-icon "close" at bounding box center [771, 125] width 17 height 17
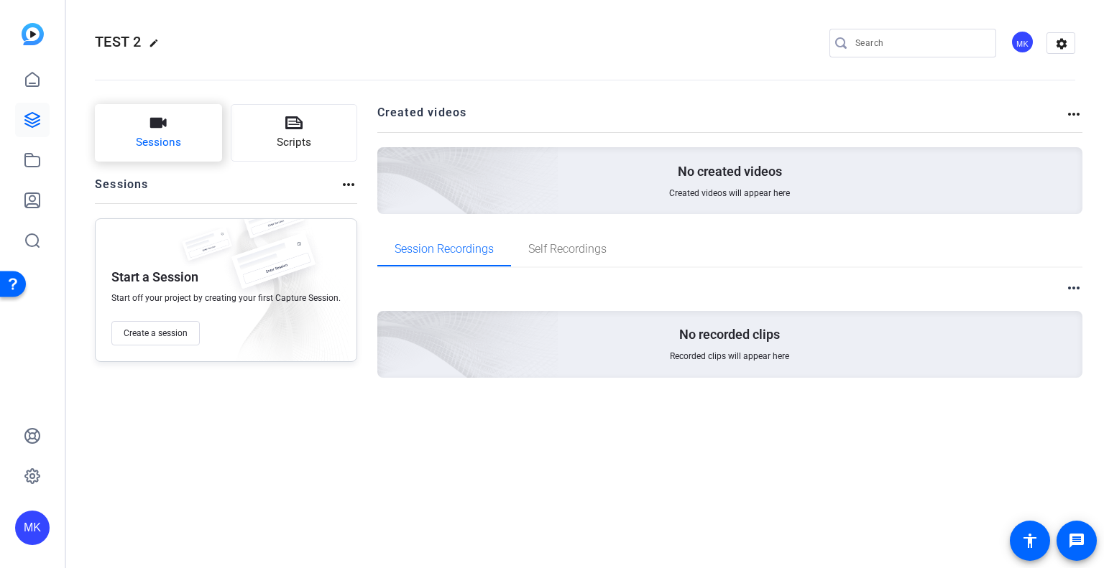
click at [193, 119] on button "Sessions" at bounding box center [158, 132] width 127 height 57
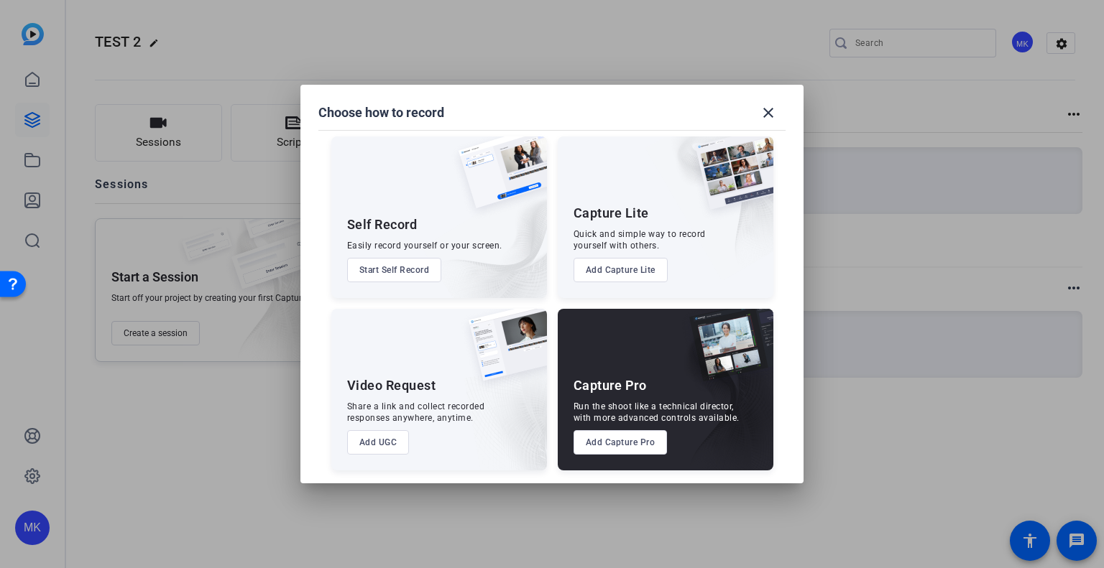
scroll to position [7, 0]
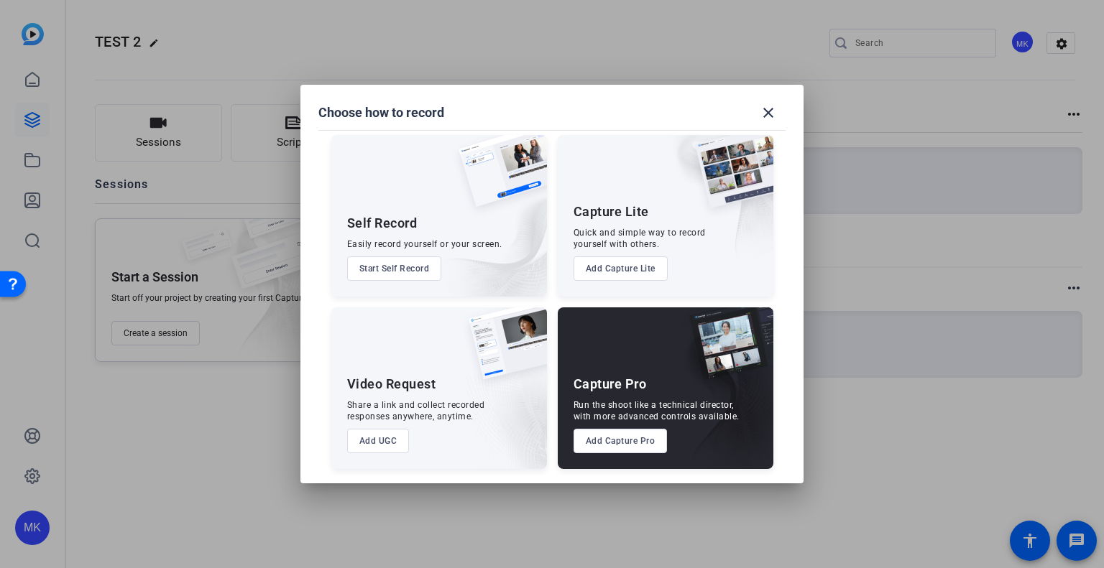
click at [389, 440] on button "Add UGC" at bounding box center [378, 441] width 63 height 24
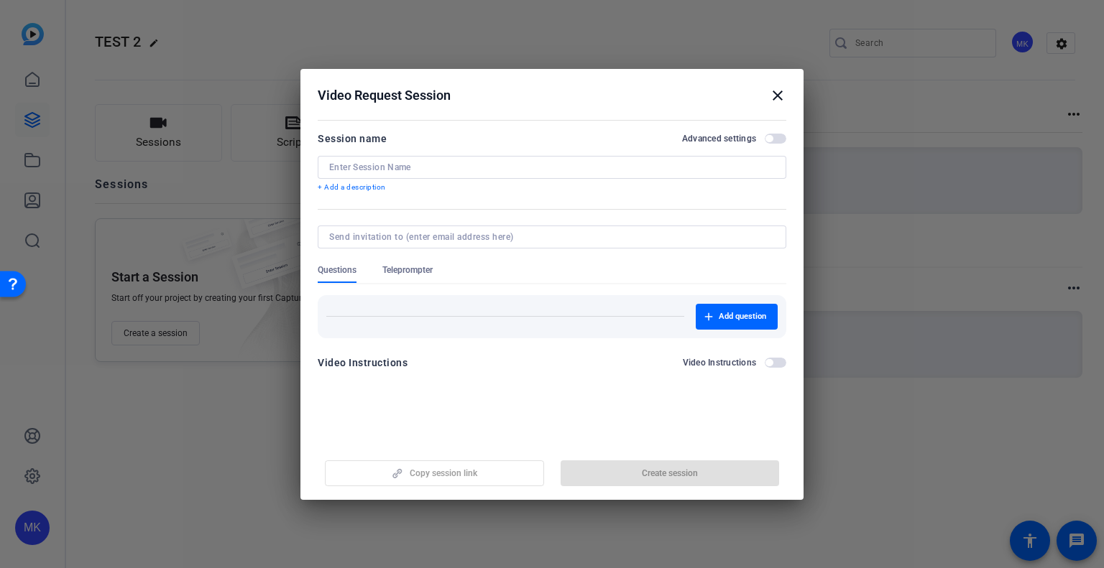
click at [354, 172] on div at bounding box center [552, 167] width 446 height 23
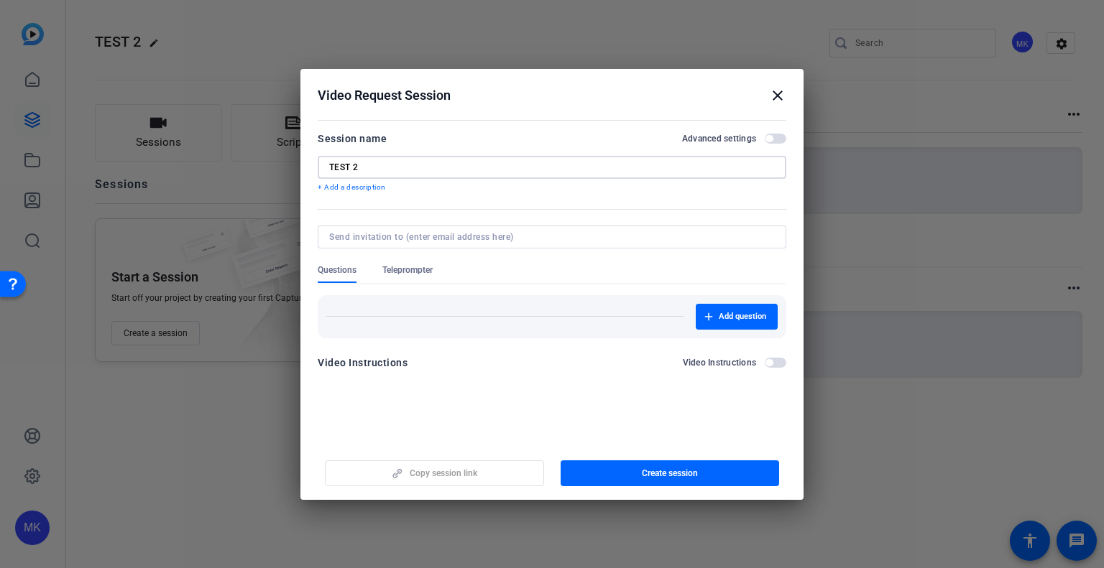
type input "TEST 2"
click at [354, 239] on input at bounding box center [549, 236] width 440 height 11
type input "monica.kozlowski@capitalone.com"
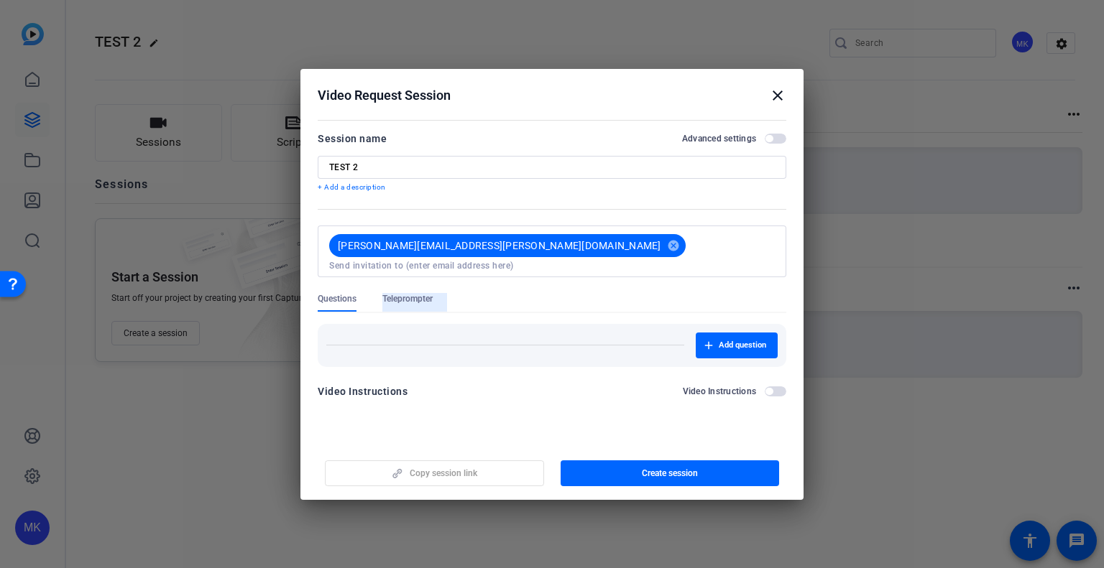
click at [412, 274] on form "Session name Advanced settings TEST 2 + Add a description monica.kozlowski@capi…" at bounding box center [552, 269] width 469 height 279
click at [421, 293] on span "Teleprompter" at bounding box center [407, 302] width 50 height 19
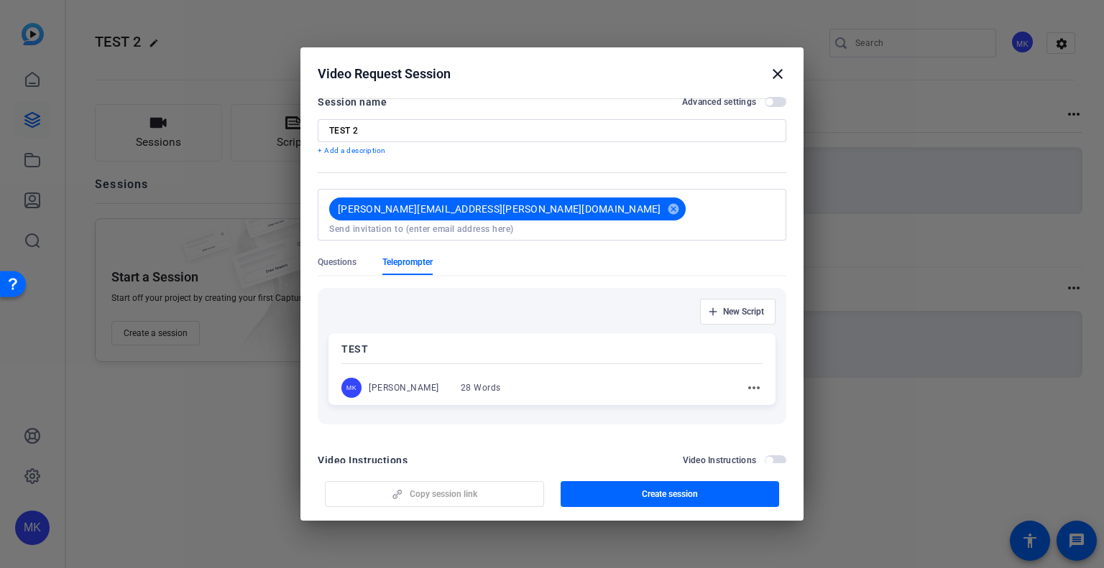
scroll to position [33, 0]
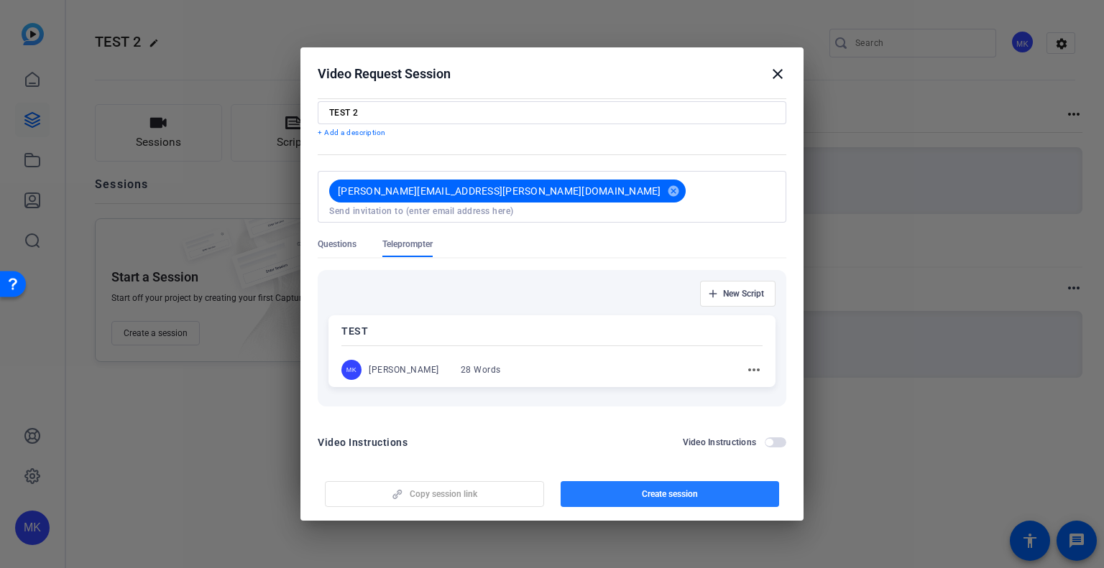
click at [691, 496] on span "Create session" at bounding box center [670, 494] width 56 height 11
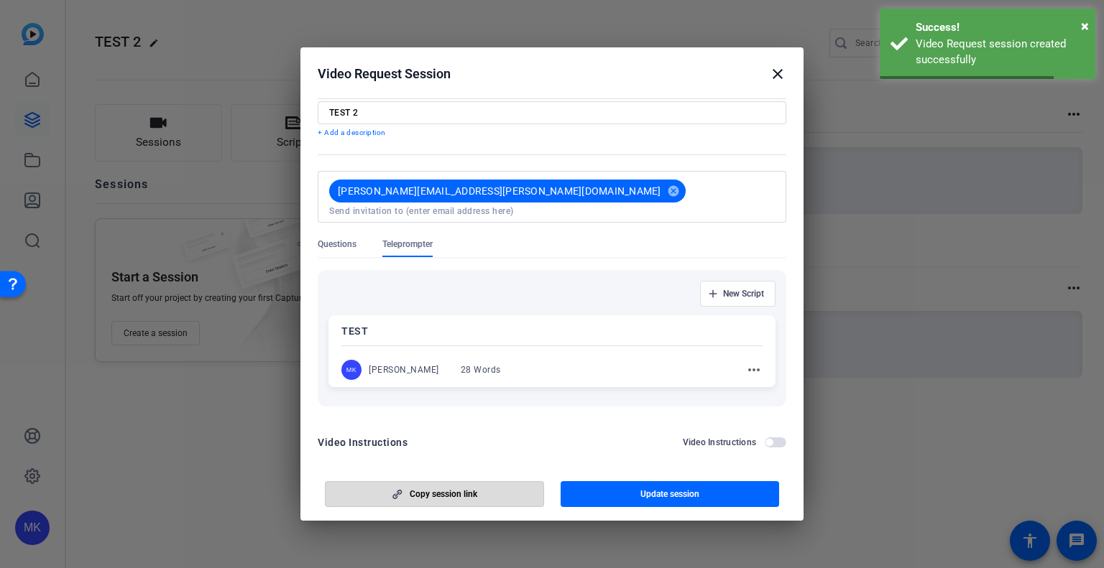
click at [501, 492] on span "button" at bounding box center [435, 494] width 218 height 34
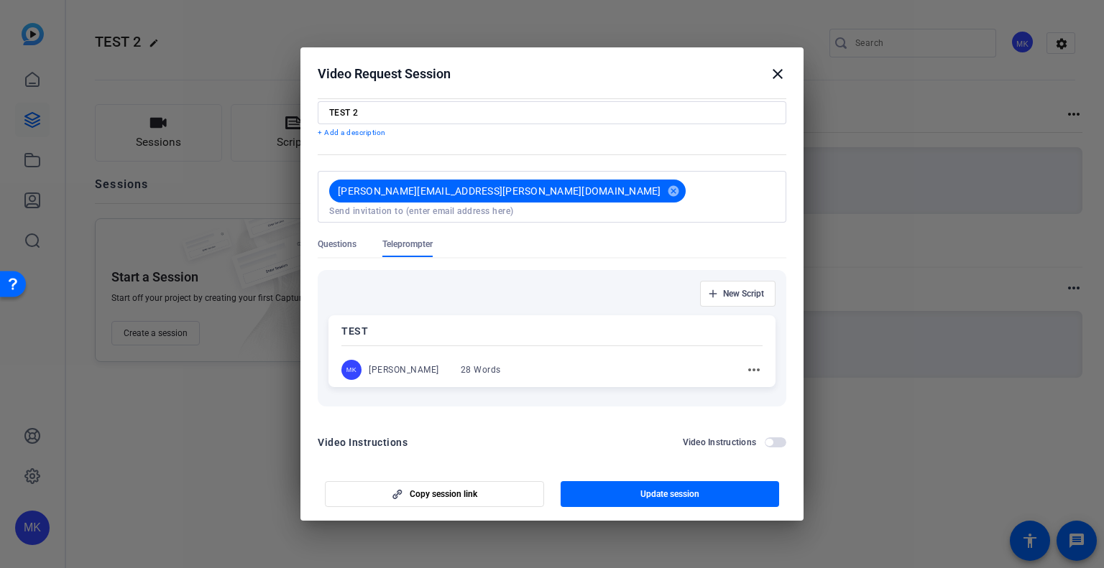
click at [331, 239] on span "Questions" at bounding box center [337, 248] width 39 height 19
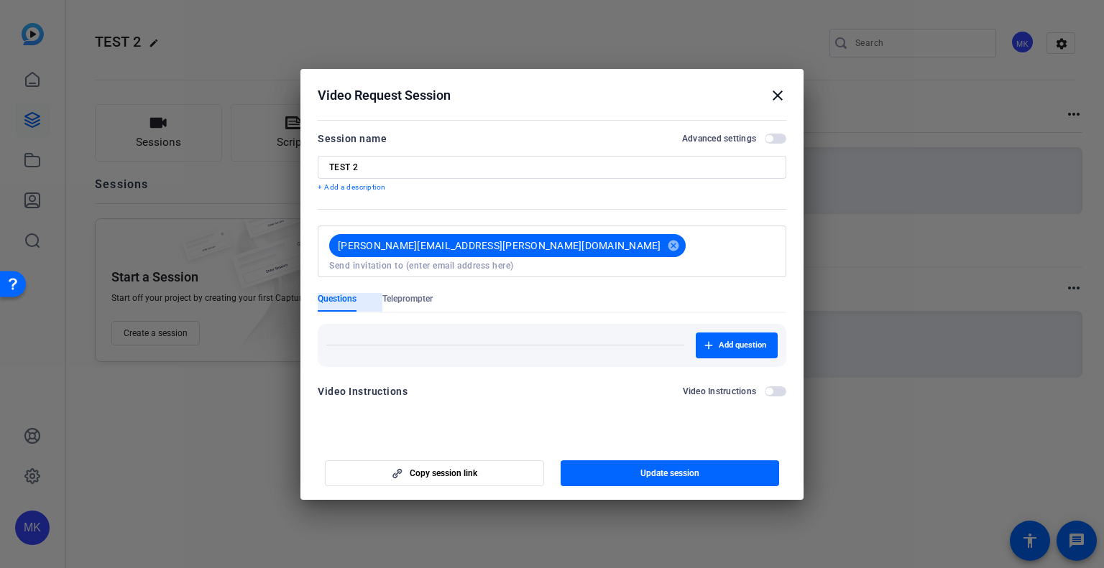
scroll to position [0, 0]
click at [410, 293] on span "Teleprompter" at bounding box center [407, 298] width 50 height 11
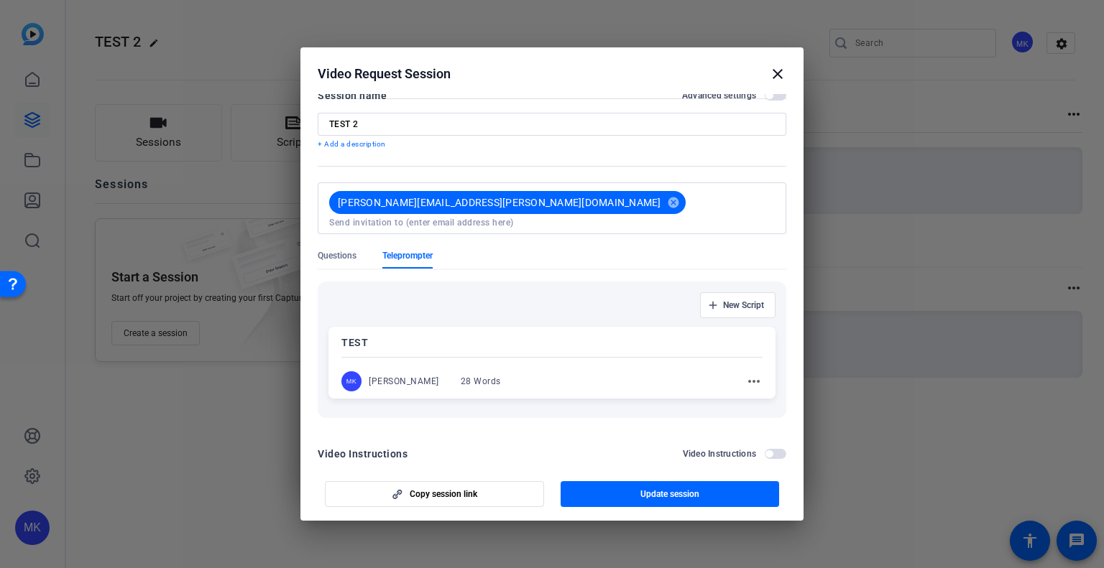
scroll to position [33, 0]
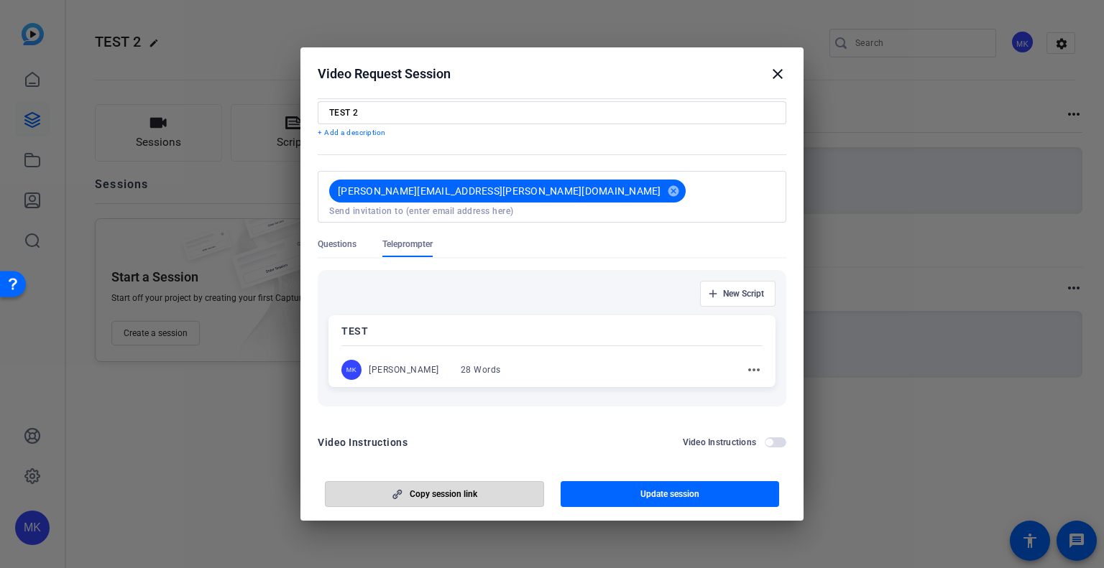
click at [405, 487] on span "button" at bounding box center [435, 494] width 218 height 34
click at [779, 75] on mat-icon "close" at bounding box center [777, 73] width 17 height 17
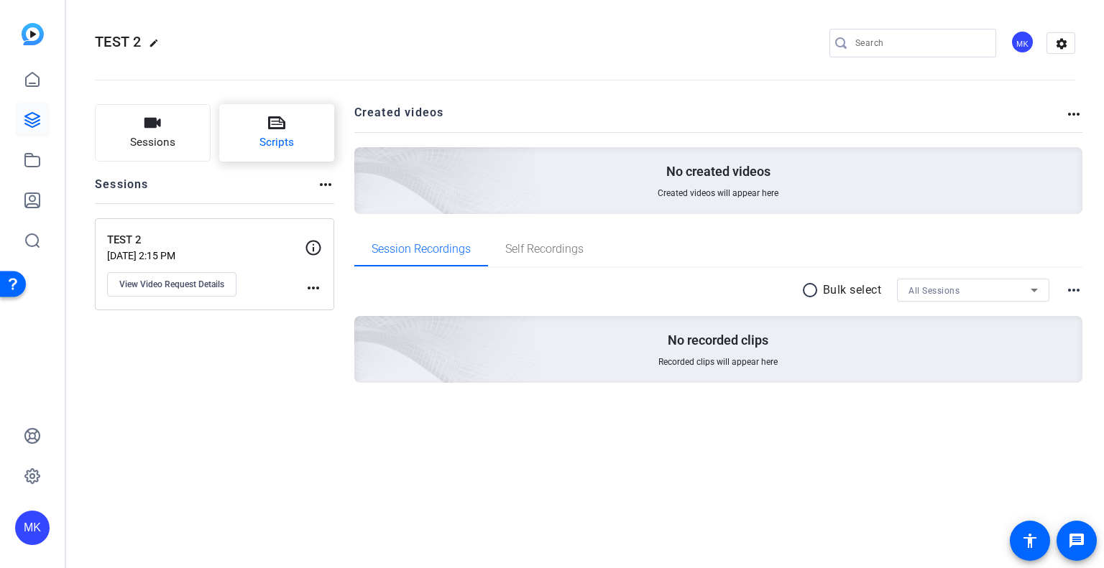
click at [251, 129] on button "Scripts" at bounding box center [277, 132] width 116 height 57
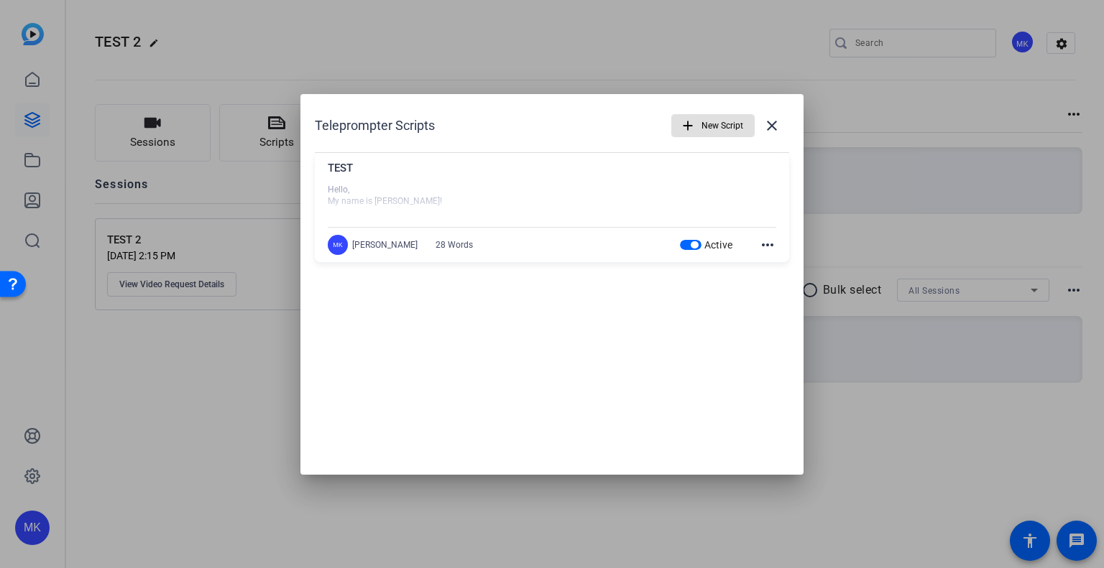
drag, startPoint x: 431, startPoint y: 259, endPoint x: 448, endPoint y: 246, distance: 21.1
click at [430, 259] on div "TEST Hello, My name is Monica! I love to travel and be outdoors when the weathe…" at bounding box center [552, 207] width 474 height 109
click at [760, 242] on mat-icon "more_horiz" at bounding box center [767, 244] width 17 height 17
click at [765, 241] on div at bounding box center [552, 284] width 1104 height 568
click at [230, 372] on div at bounding box center [552, 284] width 1104 height 568
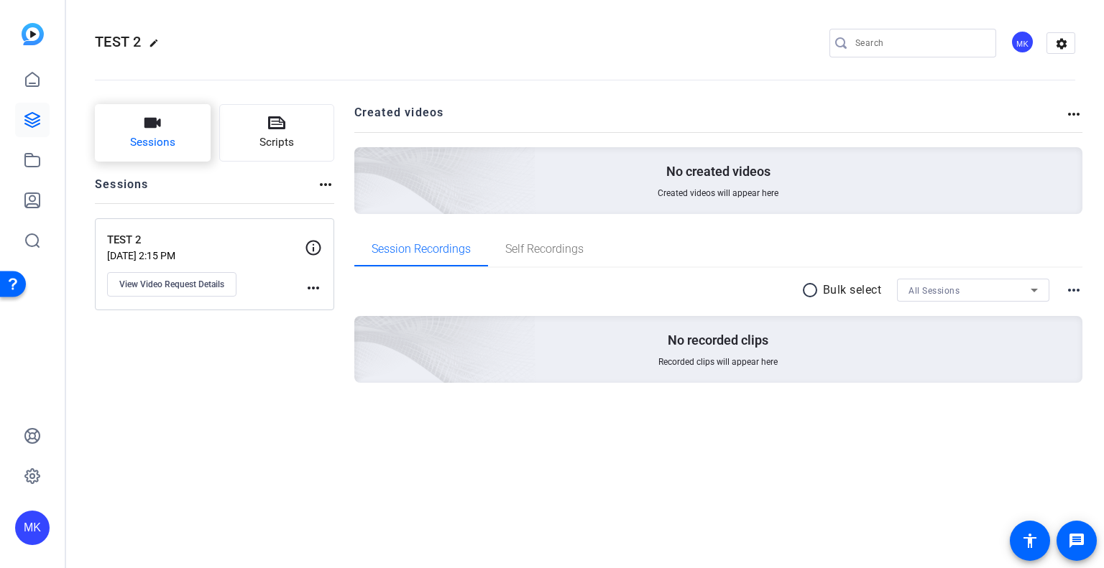
click at [165, 147] on span "Sessions" at bounding box center [152, 142] width 45 height 17
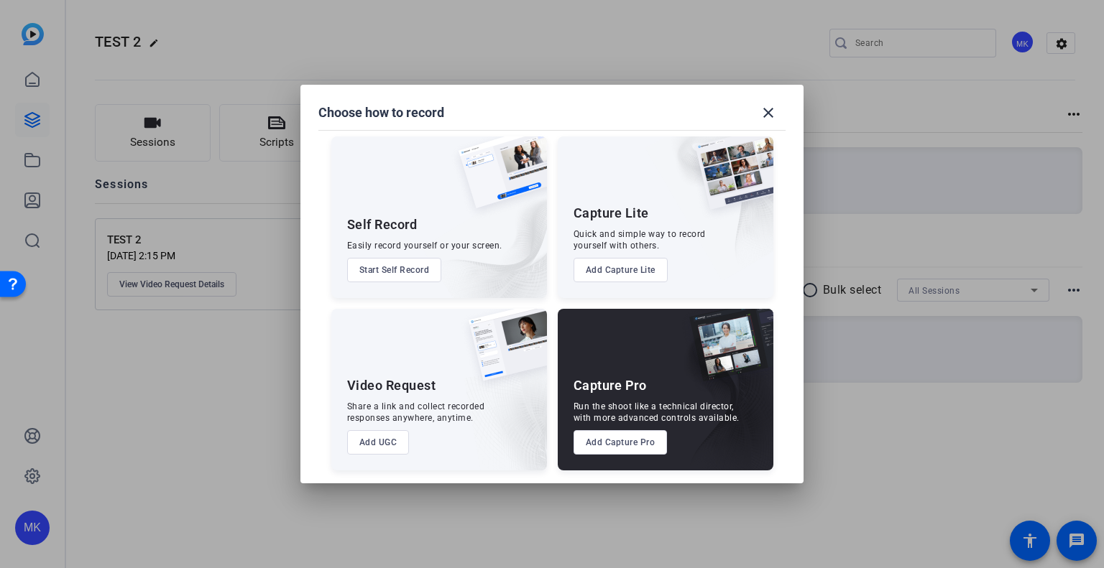
scroll to position [7, 0]
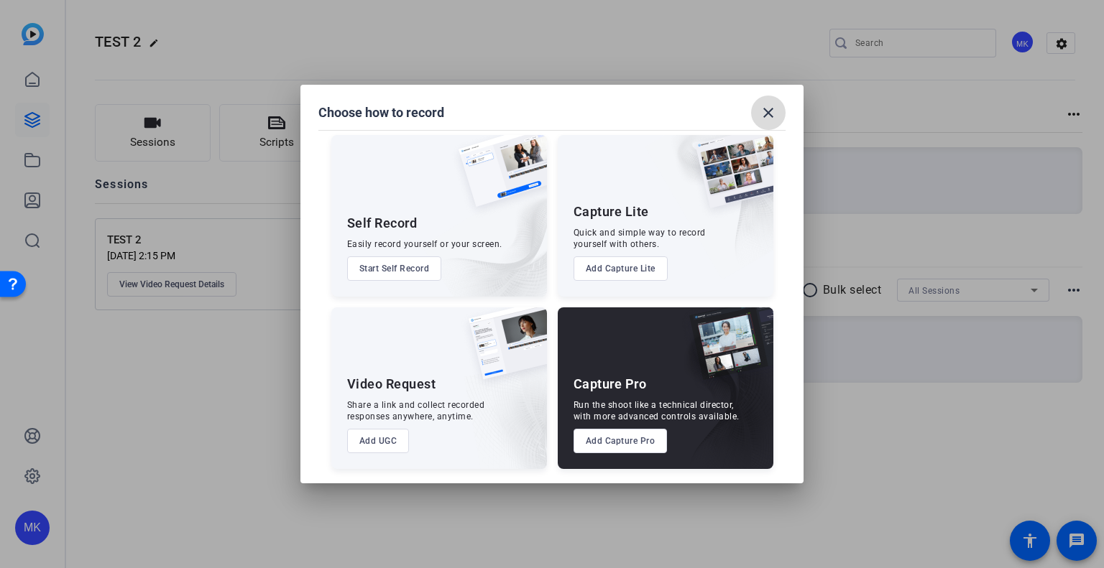
click at [767, 115] on mat-icon "close" at bounding box center [768, 112] width 17 height 17
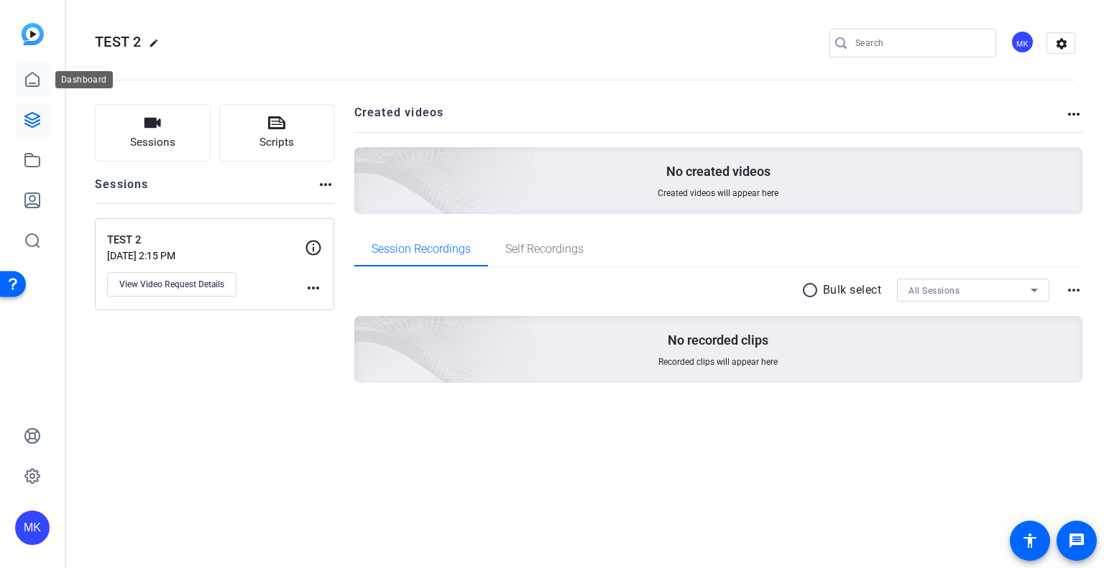
click at [40, 80] on icon at bounding box center [32, 79] width 17 height 17
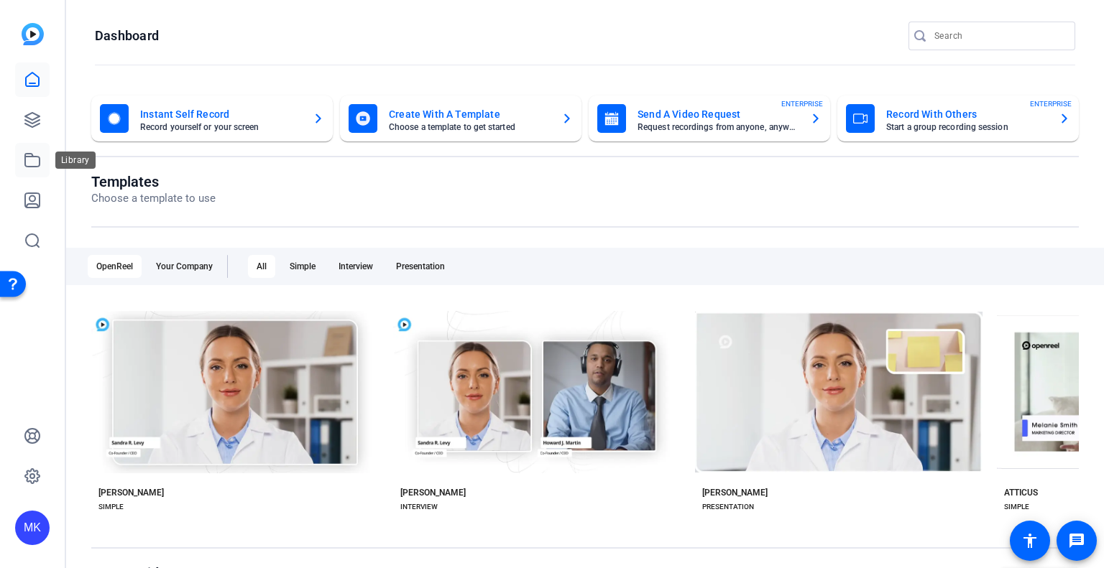
click at [38, 165] on icon at bounding box center [32, 160] width 17 height 17
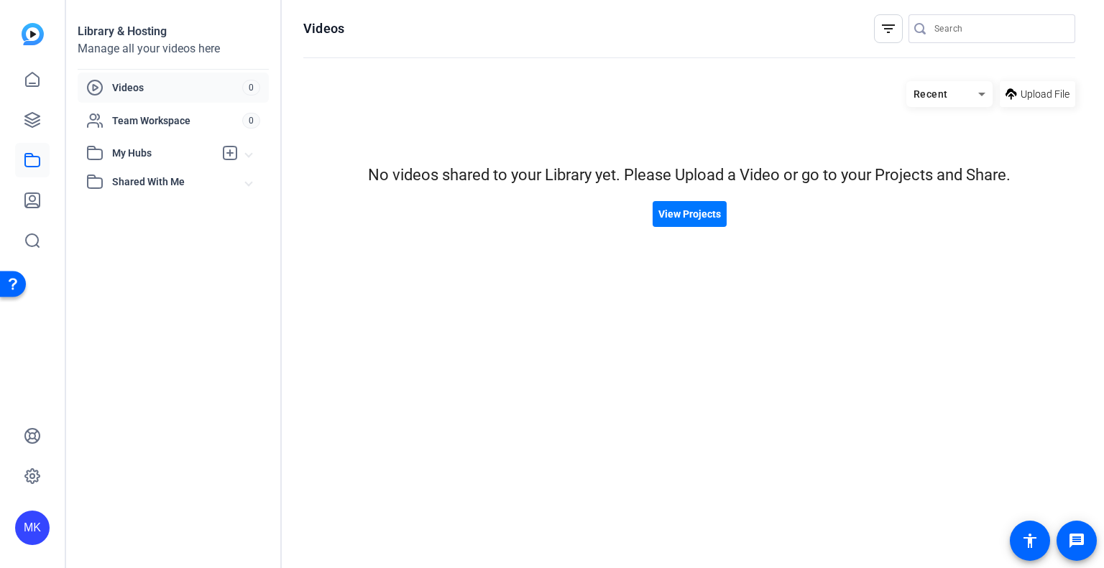
click at [130, 84] on span "Videos" at bounding box center [177, 87] width 130 height 14
click at [39, 195] on icon at bounding box center [32, 200] width 14 height 14
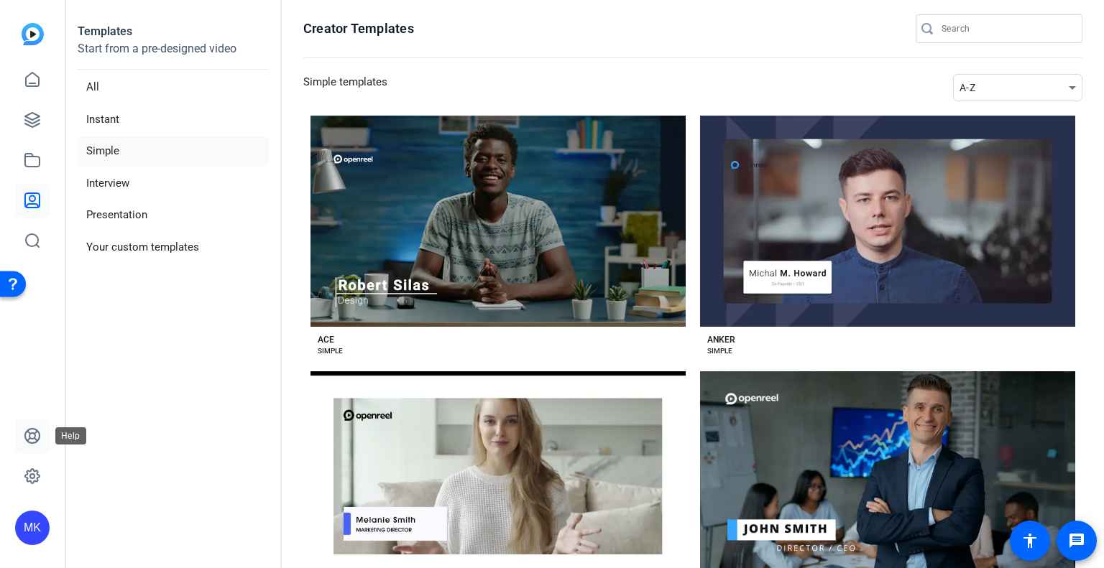
click at [37, 441] on icon at bounding box center [32, 436] width 14 height 14
click at [37, 81] on icon at bounding box center [32, 79] width 17 height 17
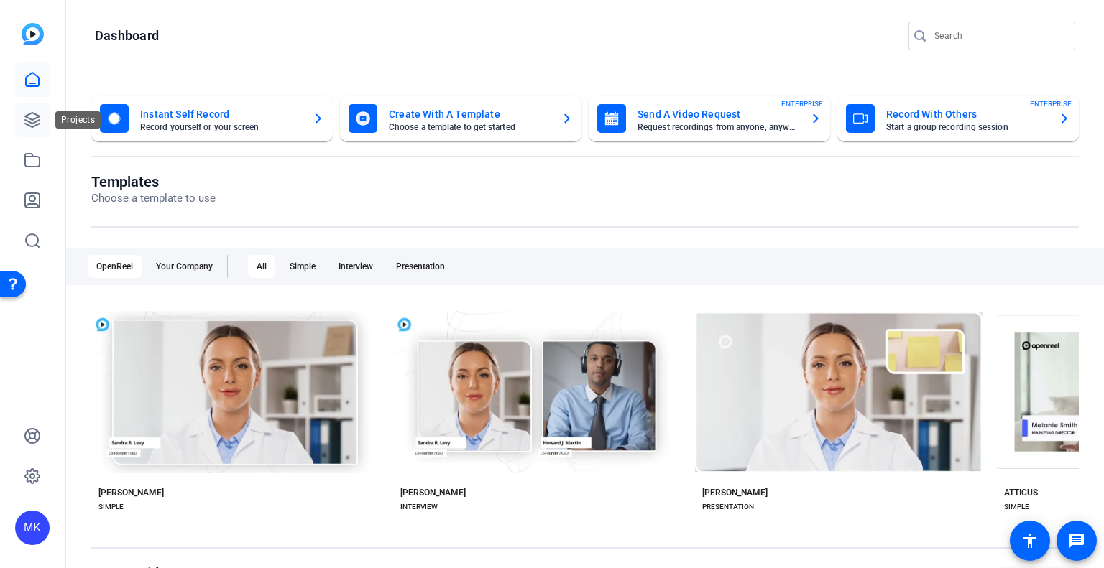
click at [18, 114] on link at bounding box center [32, 120] width 34 height 34
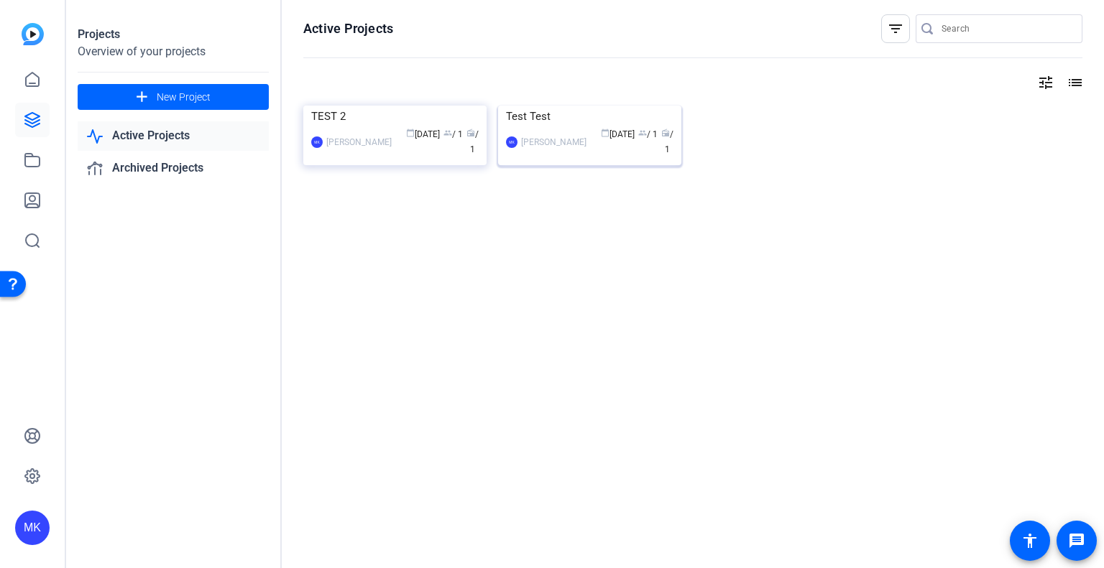
click at [661, 154] on span "radio / 1" at bounding box center [667, 141] width 12 height 25
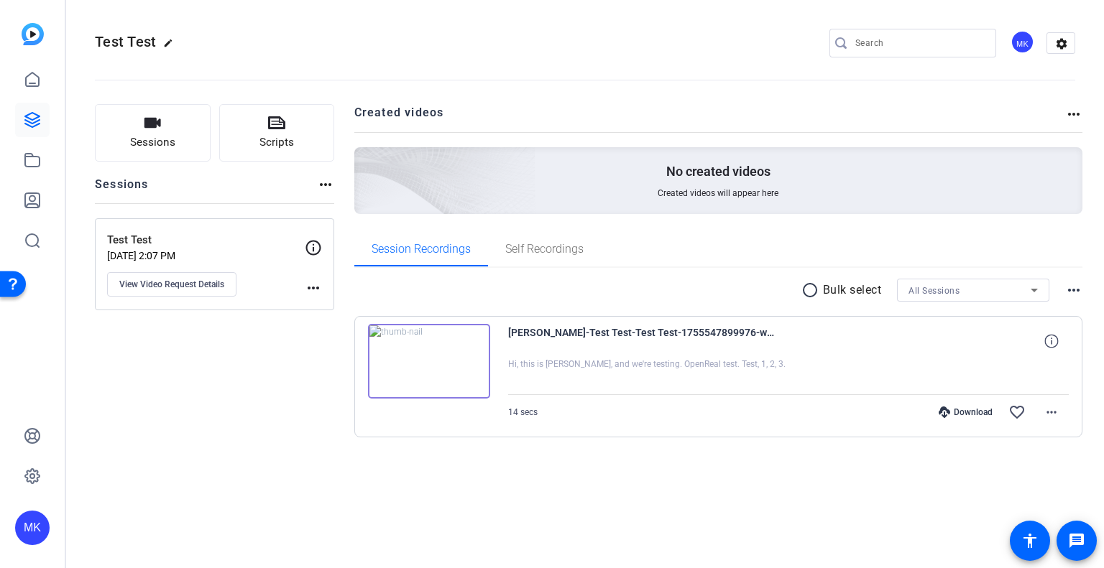
click at [1078, 114] on mat-icon "more_horiz" at bounding box center [1073, 114] width 17 height 17
click at [481, 96] on div at bounding box center [552, 284] width 1104 height 568
click at [322, 181] on mat-icon "more_horiz" at bounding box center [325, 184] width 17 height 17
click at [313, 281] on div at bounding box center [552, 284] width 1104 height 568
click at [314, 290] on mat-icon "more_horiz" at bounding box center [313, 288] width 17 height 17
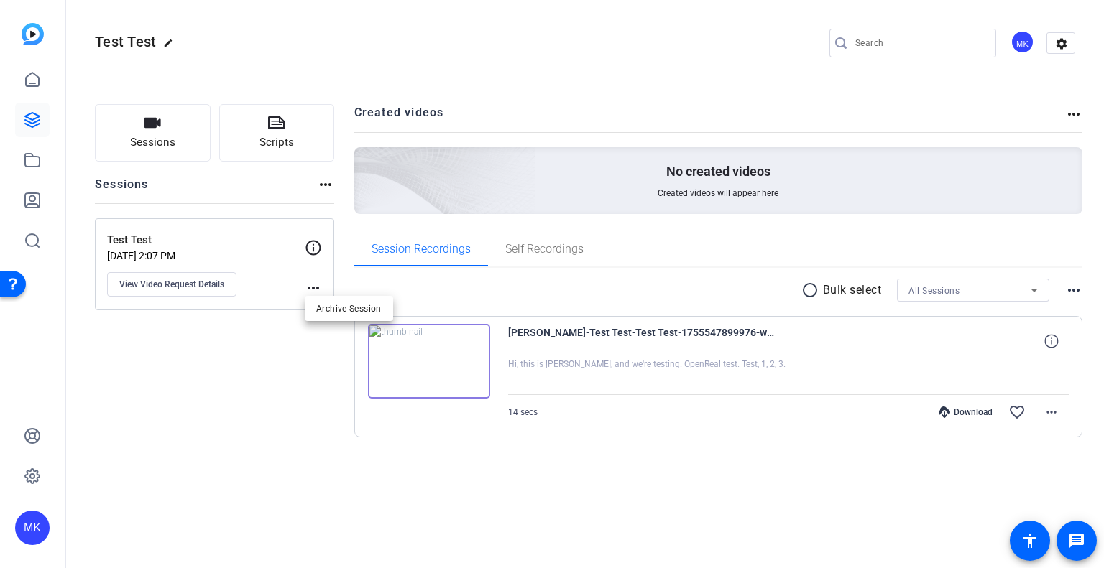
click at [267, 371] on div at bounding box center [552, 284] width 1104 height 568
click at [1071, 287] on mat-icon "more_horiz" at bounding box center [1073, 290] width 17 height 17
drag, startPoint x: 1069, startPoint y: 287, endPoint x: 1053, endPoint y: 287, distance: 15.8
click at [1068, 287] on div at bounding box center [552, 284] width 1104 height 568
click at [34, 126] on icon at bounding box center [32, 120] width 14 height 14
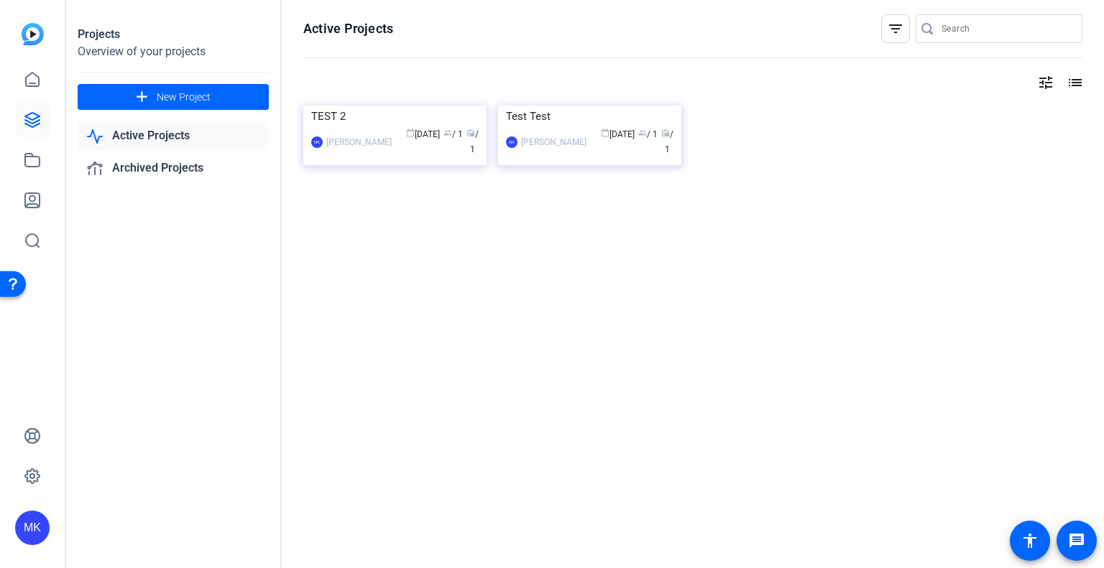
click at [162, 131] on link "Active Projects" at bounding box center [173, 135] width 191 height 29
click at [1068, 82] on mat-icon "list" at bounding box center [1073, 82] width 17 height 17
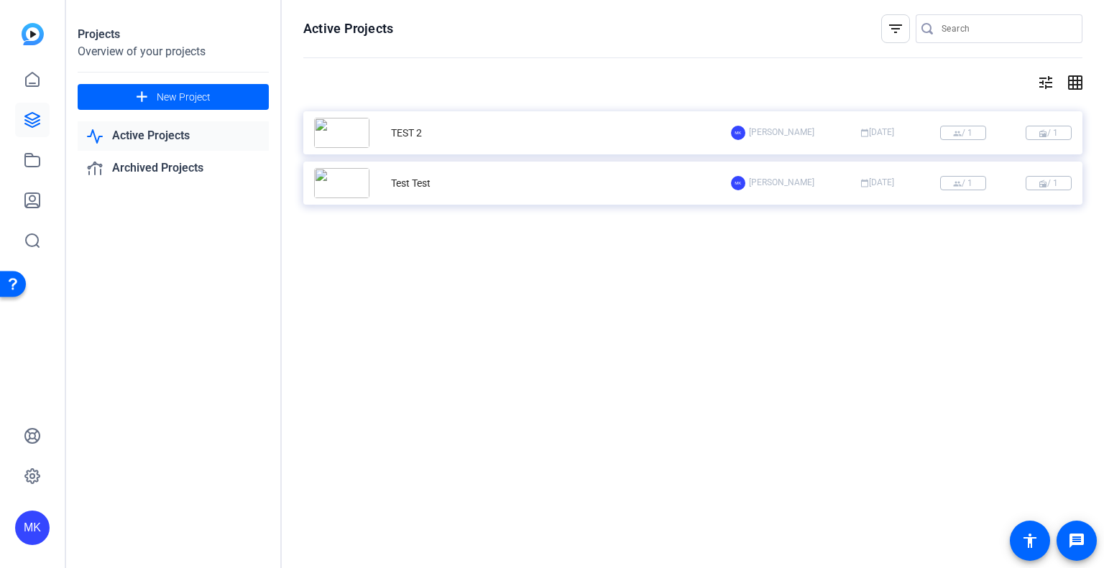
click at [1035, 87] on div "tune grid_on" at bounding box center [692, 82] width 779 height 17
click at [1043, 80] on mat-icon "tune" at bounding box center [1045, 82] width 17 height 17
click at [1041, 80] on div at bounding box center [552, 284] width 1104 height 568
click at [143, 172] on link "Archived Projects" at bounding box center [173, 168] width 191 height 29
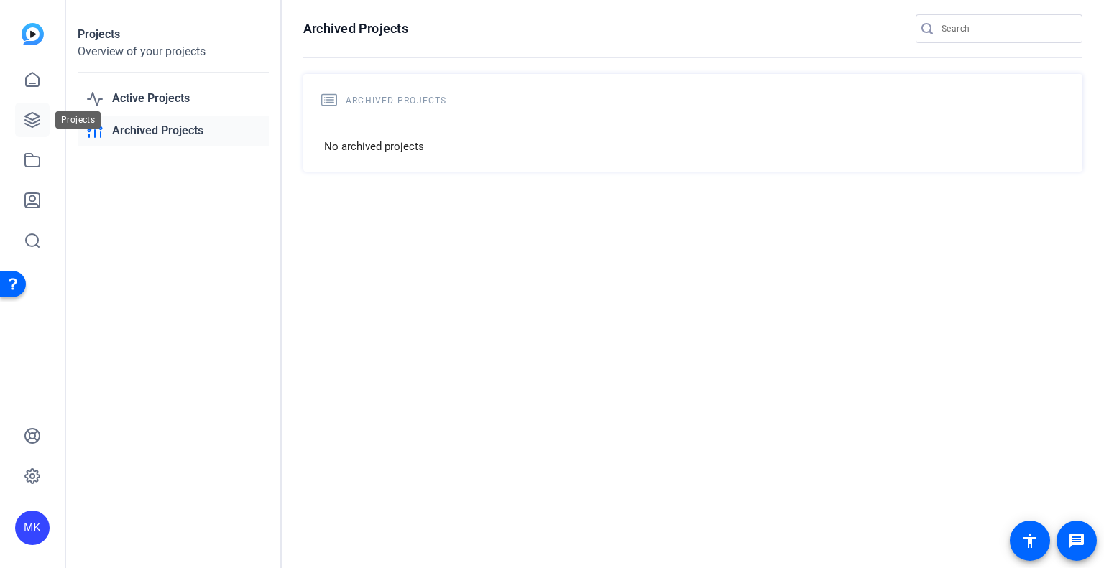
click at [35, 114] on icon at bounding box center [32, 120] width 14 height 14
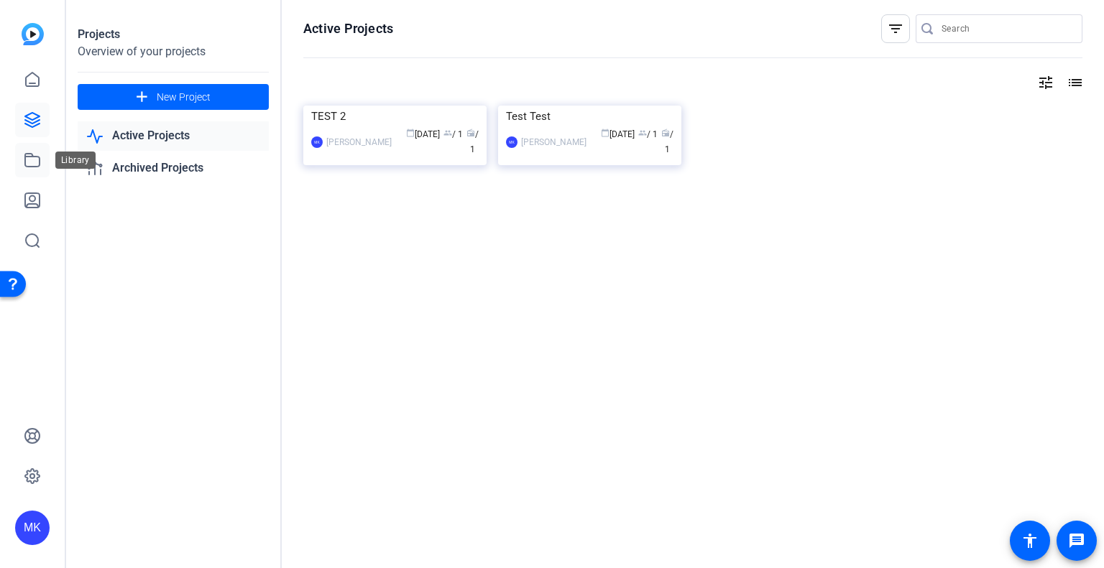
click at [34, 143] on link at bounding box center [32, 160] width 34 height 34
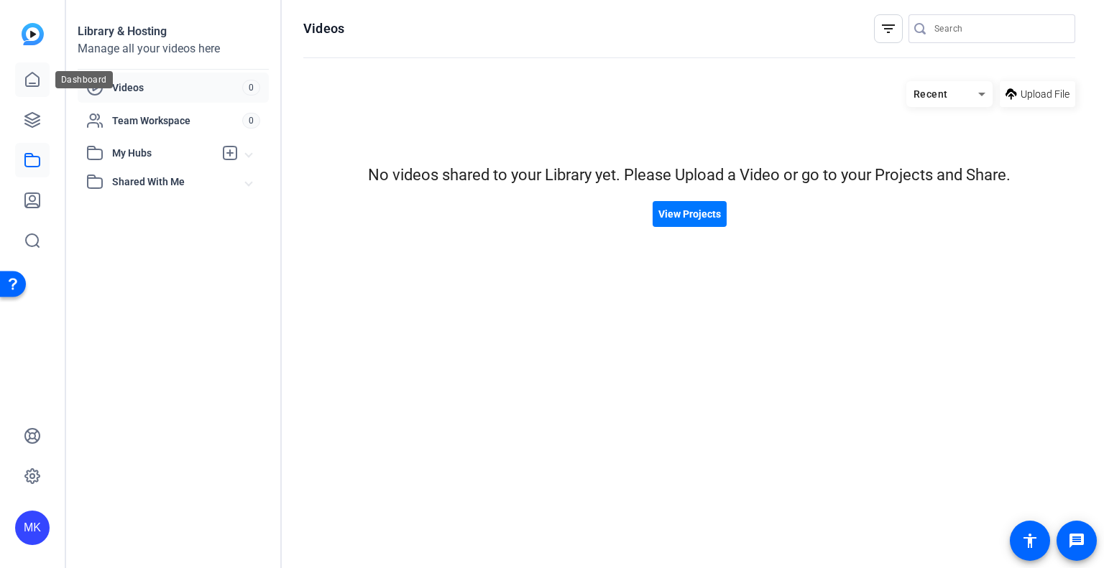
click at [29, 86] on icon at bounding box center [32, 80] width 13 height 14
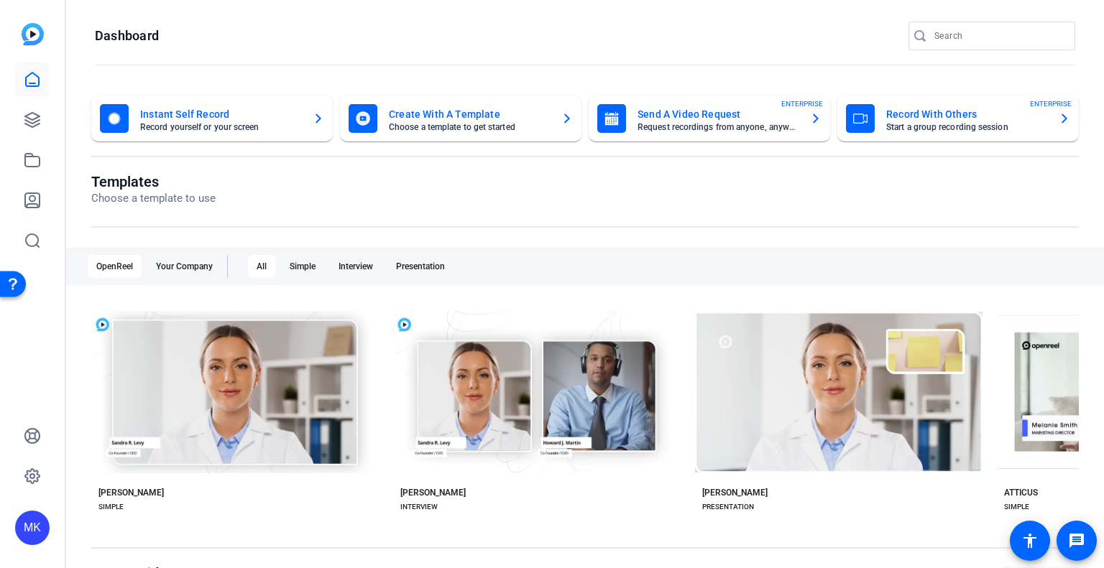
click at [811, 120] on icon "button" at bounding box center [815, 118] width 11 height 17
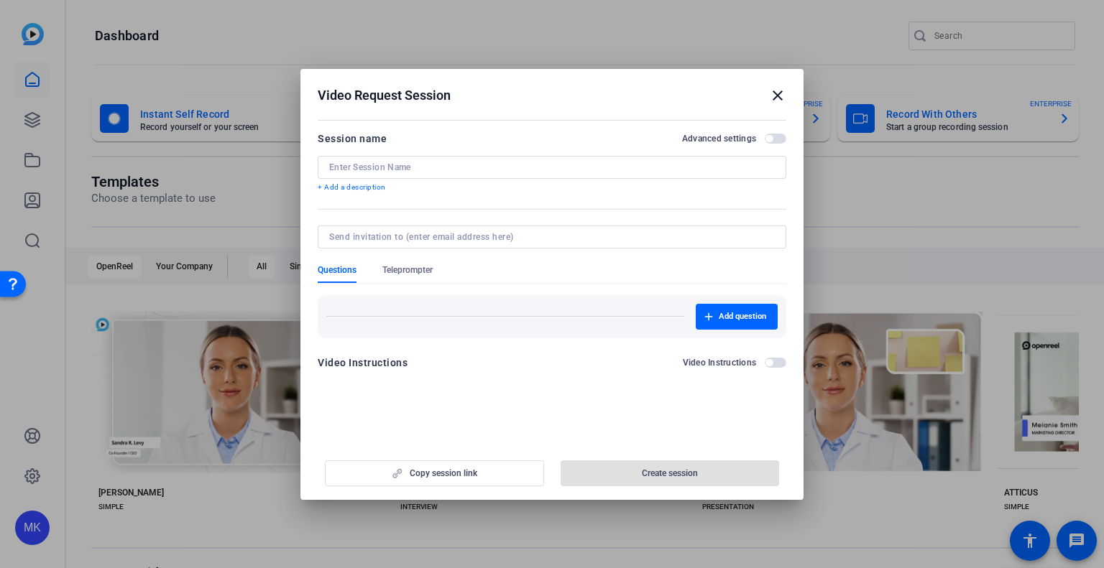
click at [772, 129] on mat-dialog-content "Session name Advanced settings + Add a description Questions Teleprompter Add q…" at bounding box center [551, 256] width 503 height 280
click at [777, 137] on span "button" at bounding box center [776, 139] width 22 height 10
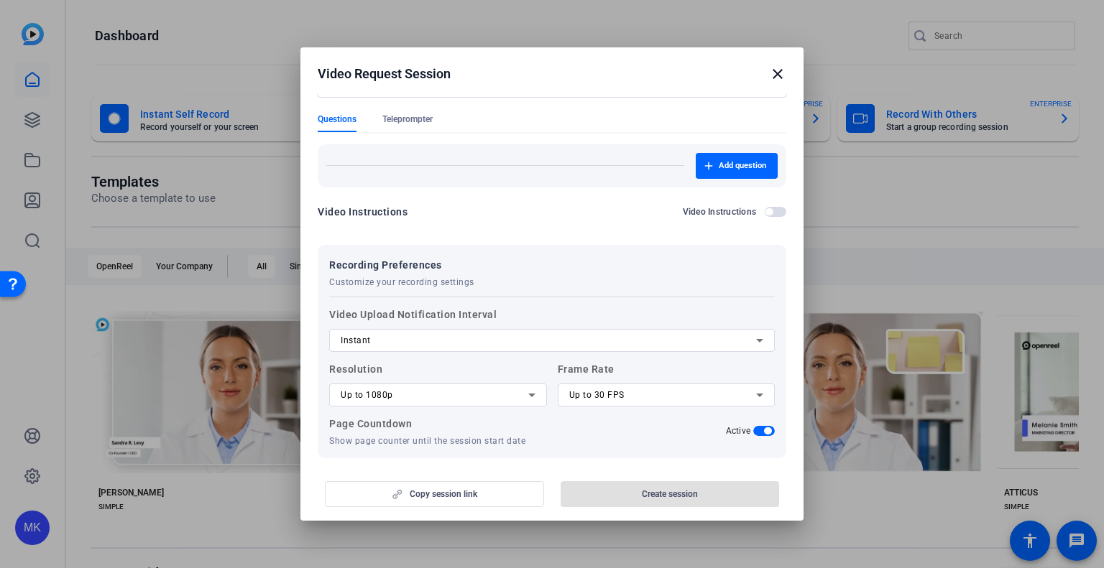
scroll to position [203, 0]
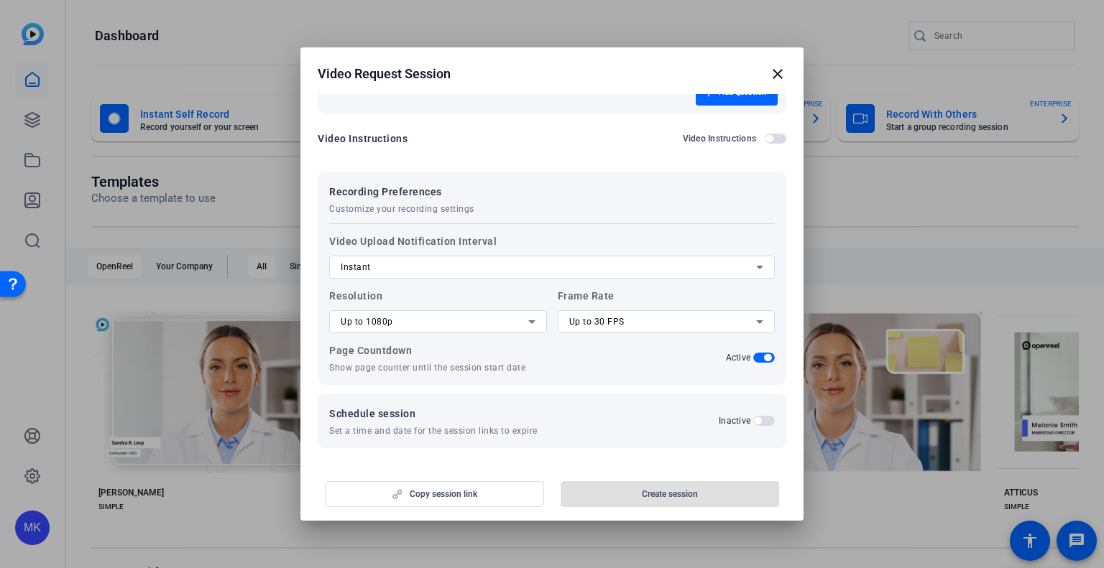
click at [757, 417] on span "button" at bounding box center [764, 421] width 22 height 10
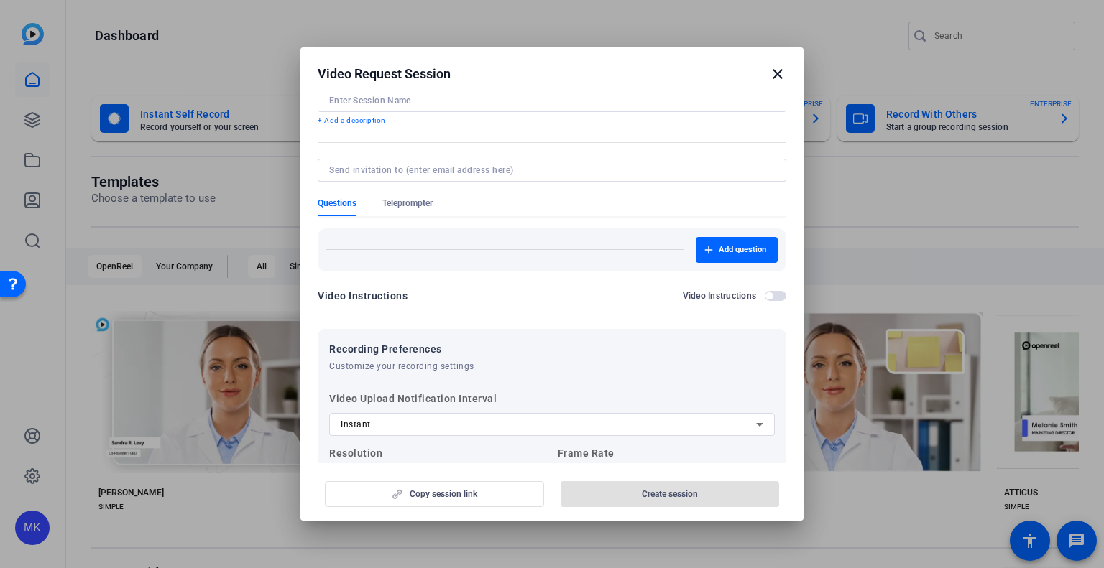
scroll to position [0, 0]
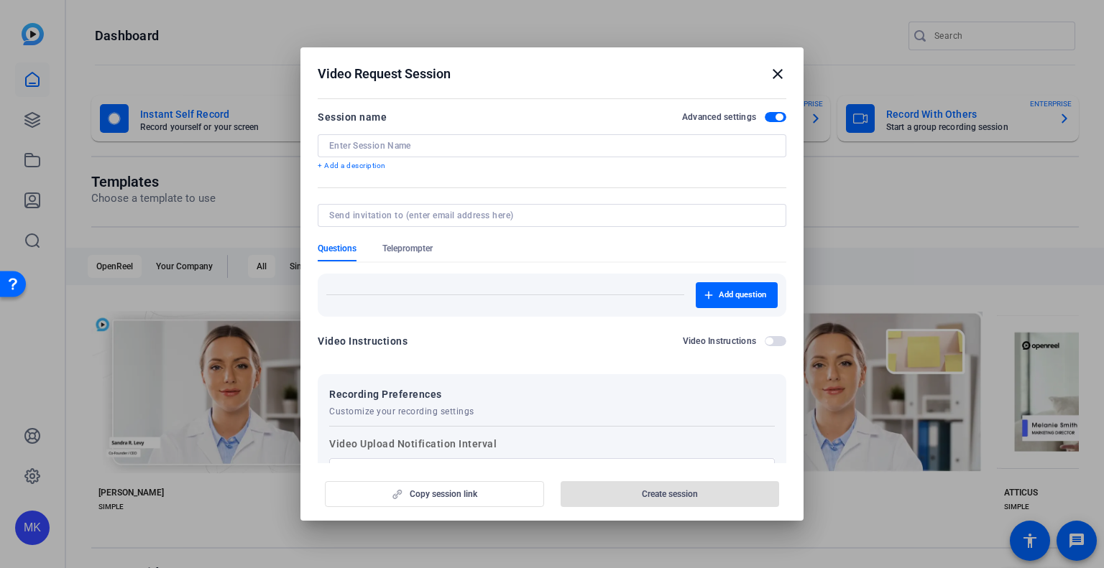
click at [380, 132] on div "Session name Advanced settings + Add a description" at bounding box center [552, 140] width 469 height 63
drag, startPoint x: 382, startPoint y: 134, endPoint x: 382, endPoint y: 149, distance: 15.8
click at [382, 136] on div "Session name Advanced settings + Add a description" at bounding box center [552, 140] width 469 height 63
click at [382, 149] on input at bounding box center [552, 145] width 446 height 11
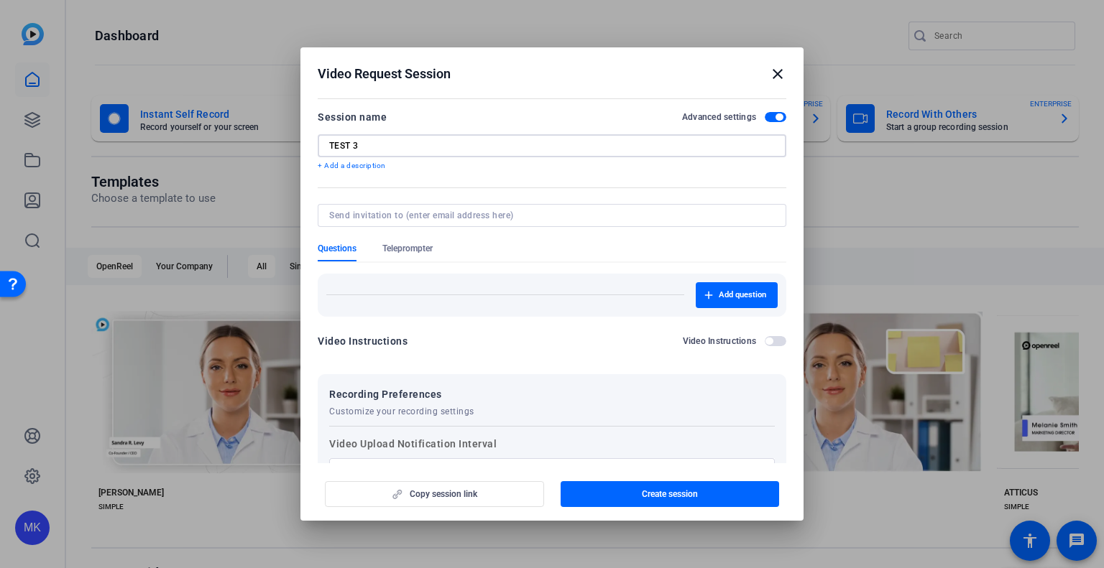
type input "TEST 3"
click at [388, 213] on input at bounding box center [549, 215] width 440 height 11
type input "monica.kozlowski@capitalone.com"
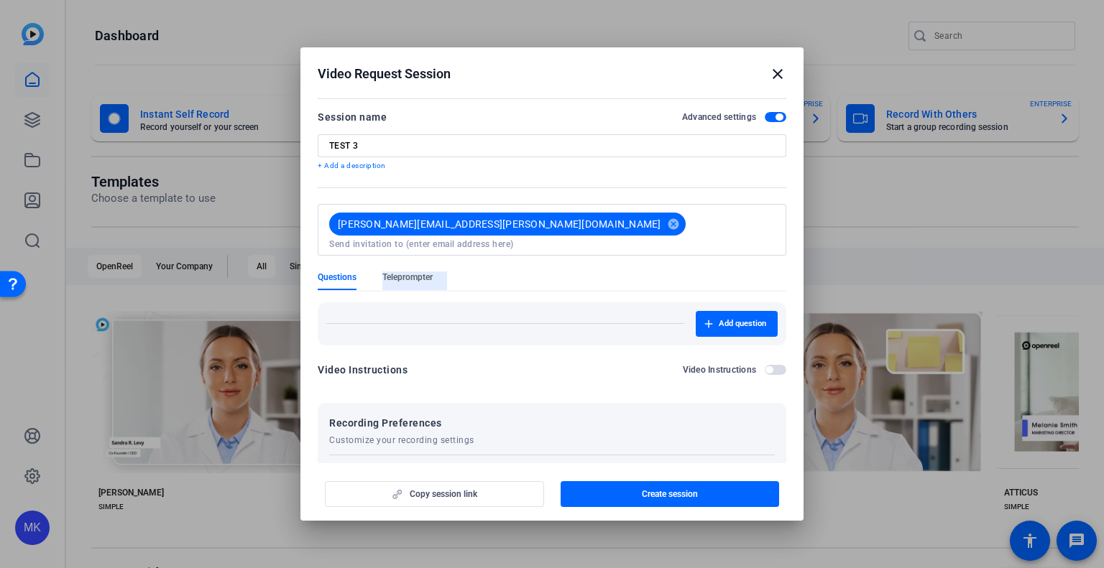
click at [406, 258] on form "Session name Advanced settings TEST 3 + Add a description monica.kozlowski@capi…" at bounding box center [552, 431] width 469 height 644
click at [394, 311] on div "Add question" at bounding box center [551, 324] width 451 height 26
click at [732, 319] on span "button" at bounding box center [737, 324] width 82 height 34
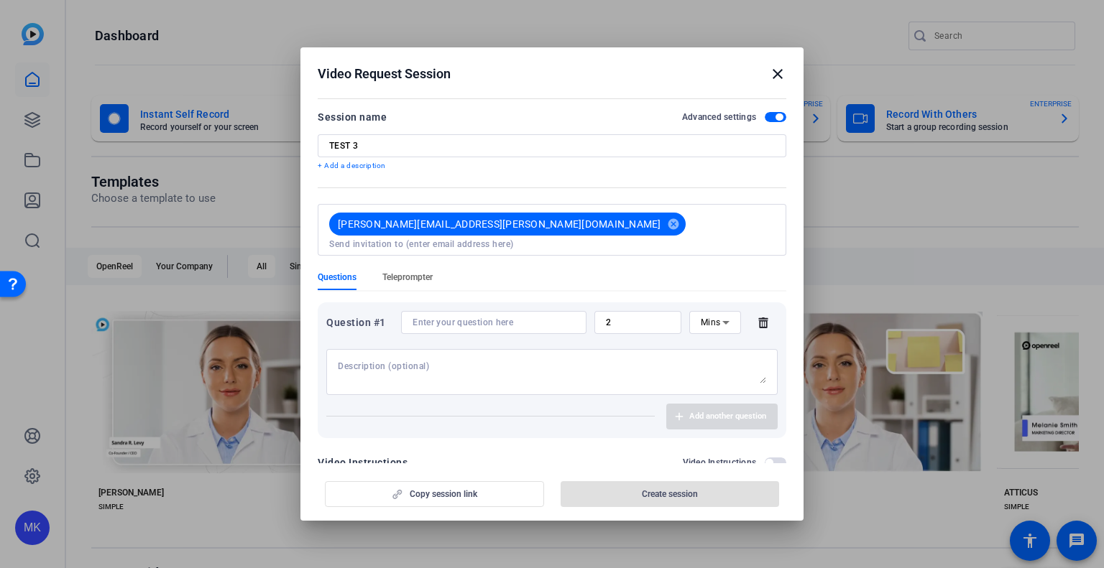
click at [402, 272] on span "Teleprompter" at bounding box center [407, 277] width 50 height 11
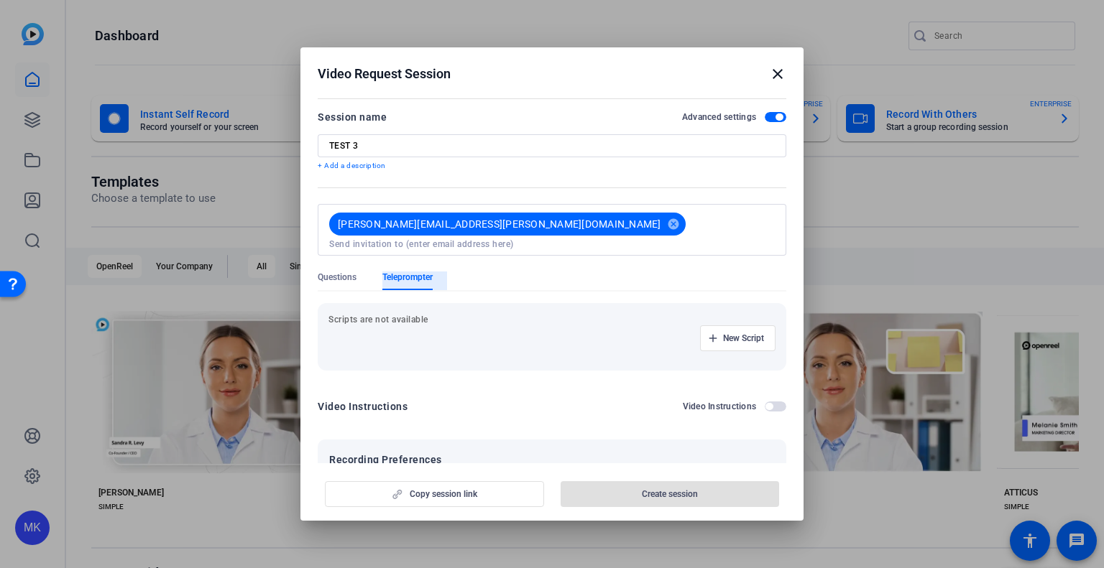
click at [401, 272] on span "Teleprompter" at bounding box center [407, 277] width 50 height 11
click at [723, 333] on span "New Script" at bounding box center [743, 338] width 41 height 11
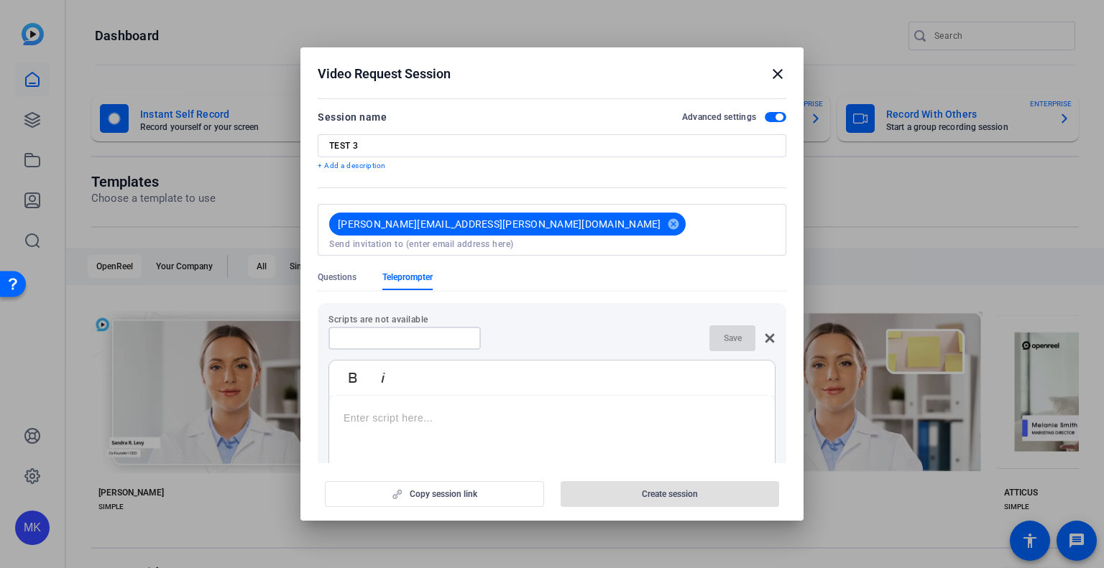
click at [406, 333] on input at bounding box center [404, 338] width 129 height 11
type input "Script Test"
click at [373, 440] on div at bounding box center [552, 486] width 446 height 180
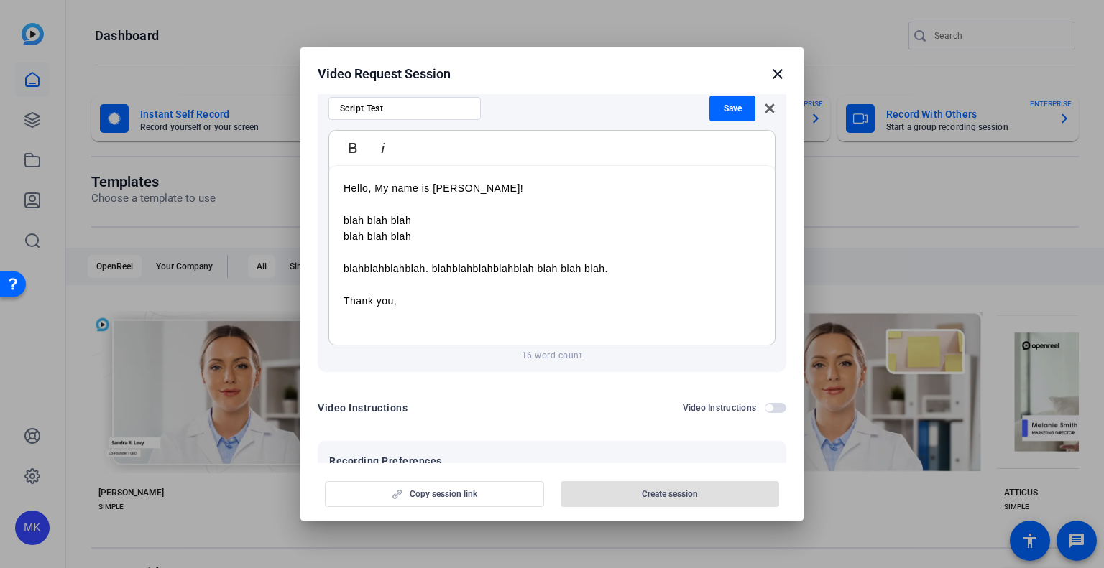
scroll to position [57, 0]
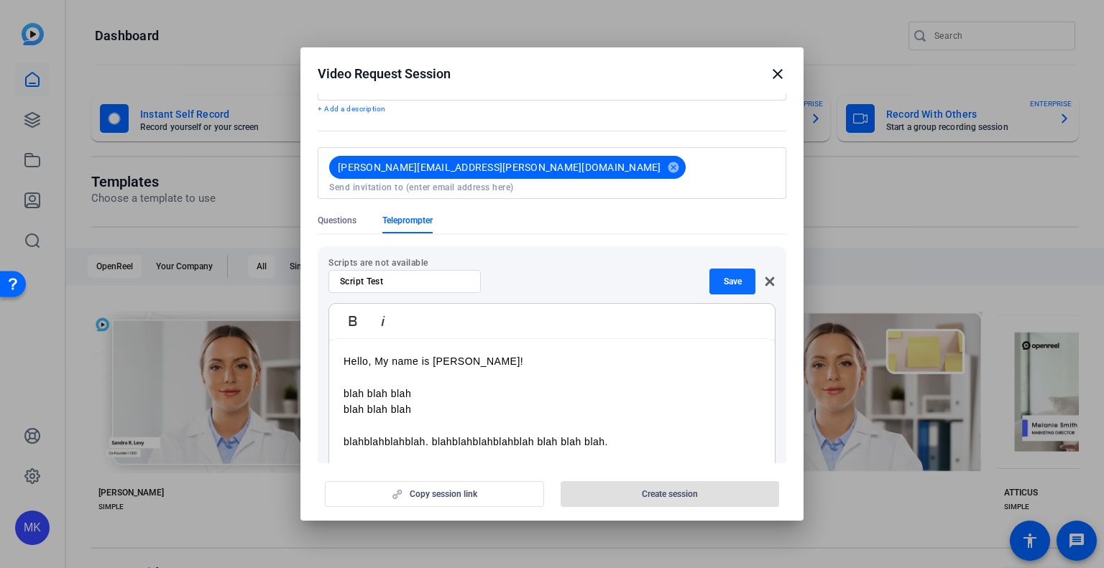
click at [724, 276] on span "Save" at bounding box center [733, 281] width 18 height 11
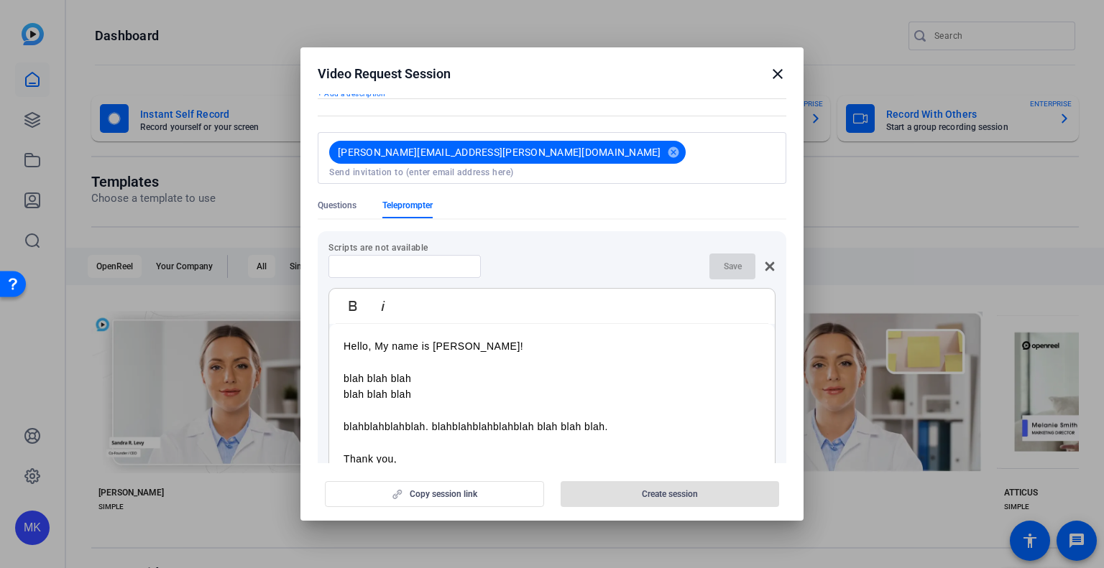
scroll to position [72, 0]
click at [400, 261] on input at bounding box center [404, 266] width 129 height 11
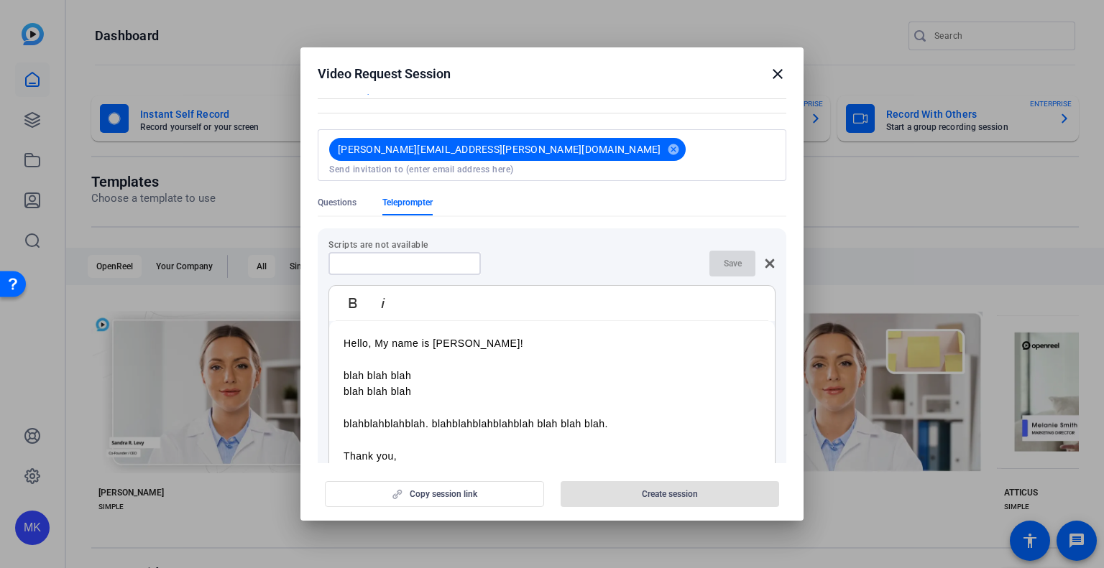
scroll to position [0, 0]
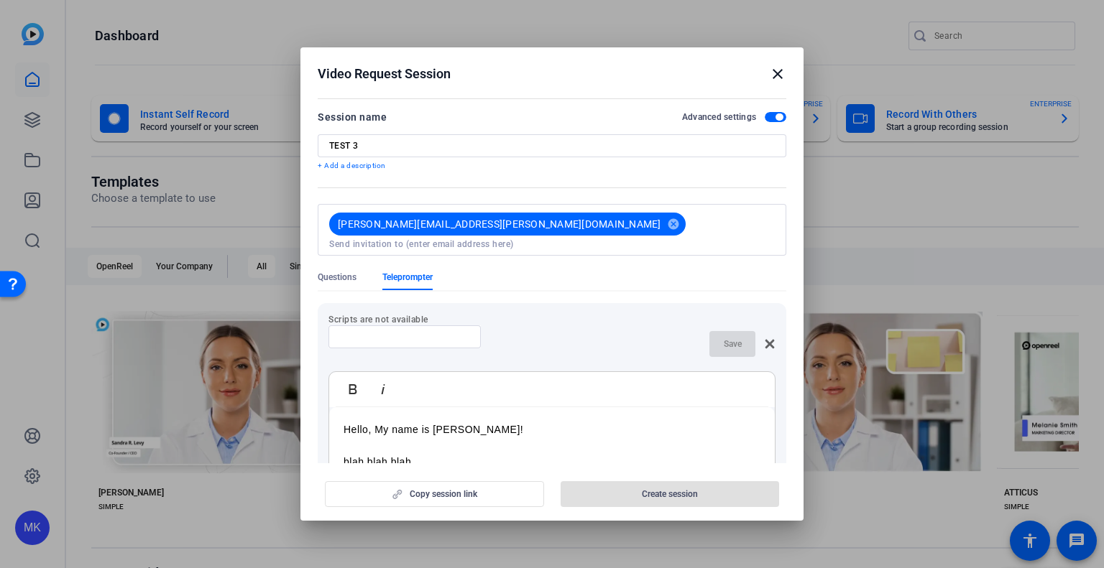
click at [760, 337] on div "Save" at bounding box center [742, 344] width 66 height 26
click at [764, 338] on icon at bounding box center [769, 343] width 11 height 11
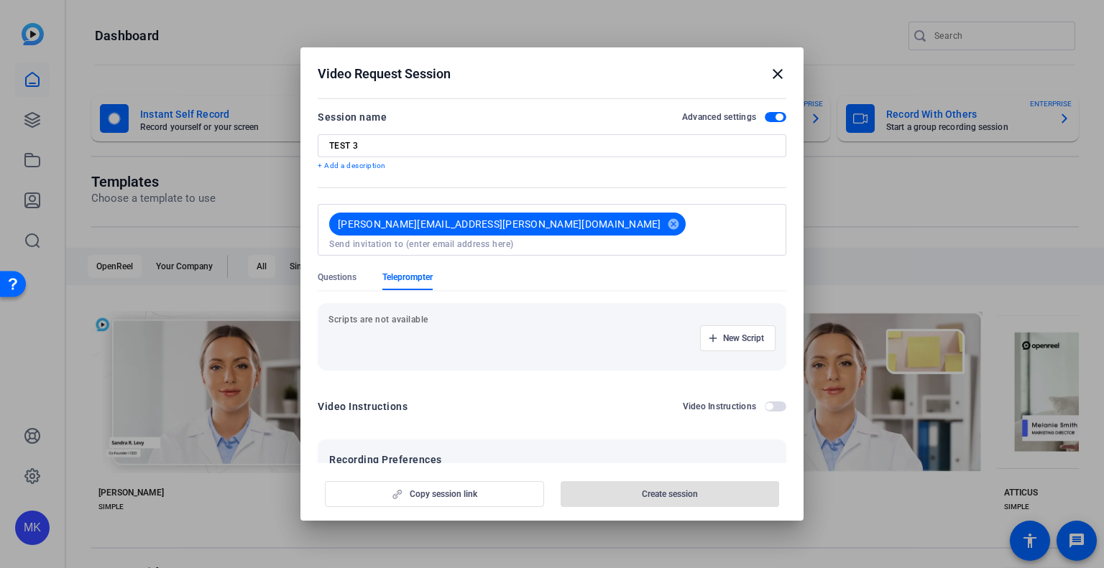
drag, startPoint x: 391, startPoint y: 305, endPoint x: 923, endPoint y: 305, distance: 531.7
click at [392, 314] on p "Scripts are not available" at bounding box center [551, 319] width 447 height 11
click at [744, 333] on span "New Script" at bounding box center [743, 338] width 41 height 11
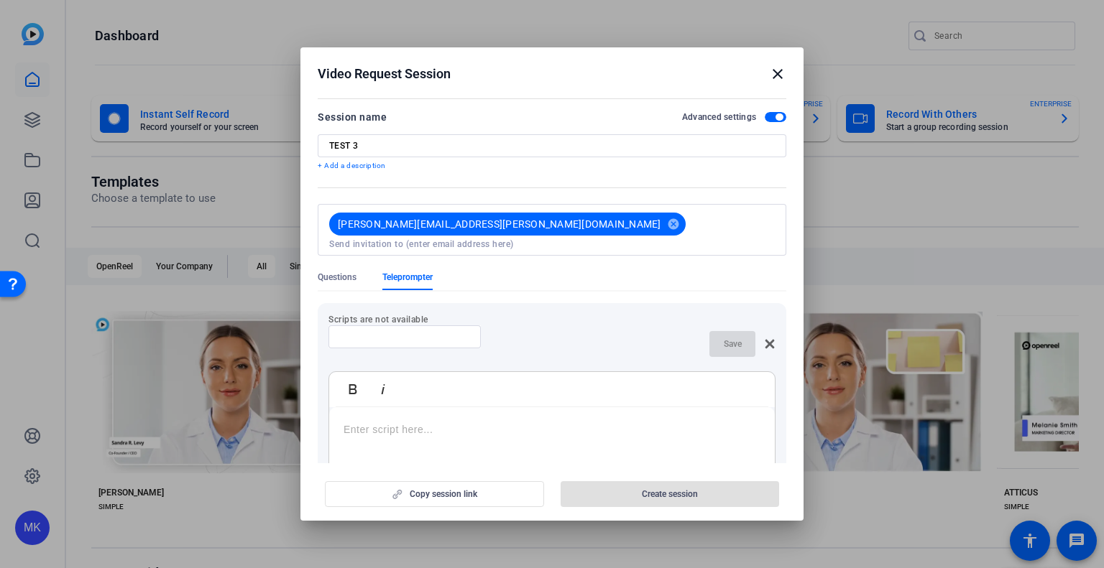
drag, startPoint x: 752, startPoint y: 329, endPoint x: 762, endPoint y: 330, distance: 9.4
click at [755, 331] on div "Save" at bounding box center [742, 344] width 66 height 26
click at [764, 338] on icon at bounding box center [769, 343] width 11 height 11
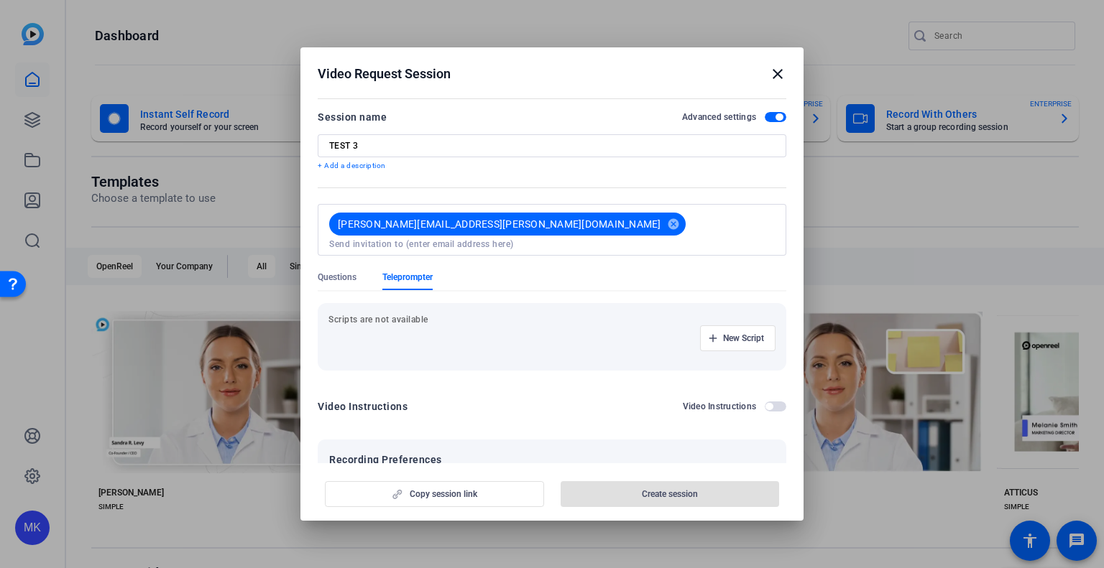
scroll to position [328, 0]
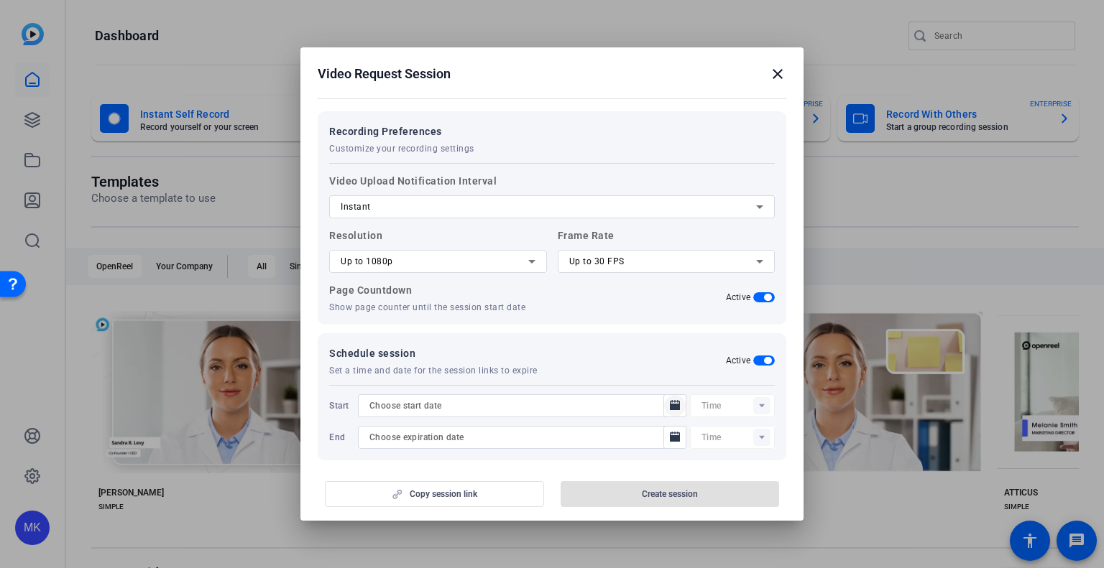
click at [674, 397] on mat-icon "Open calendar" at bounding box center [674, 405] width 17 height 17
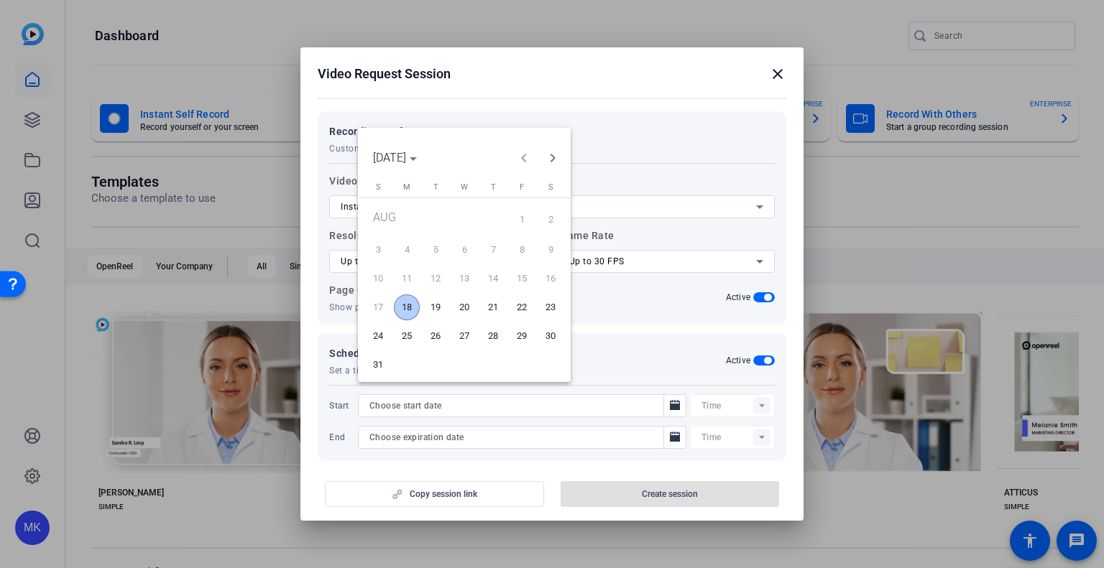
click at [443, 307] on span "19" at bounding box center [436, 308] width 26 height 26
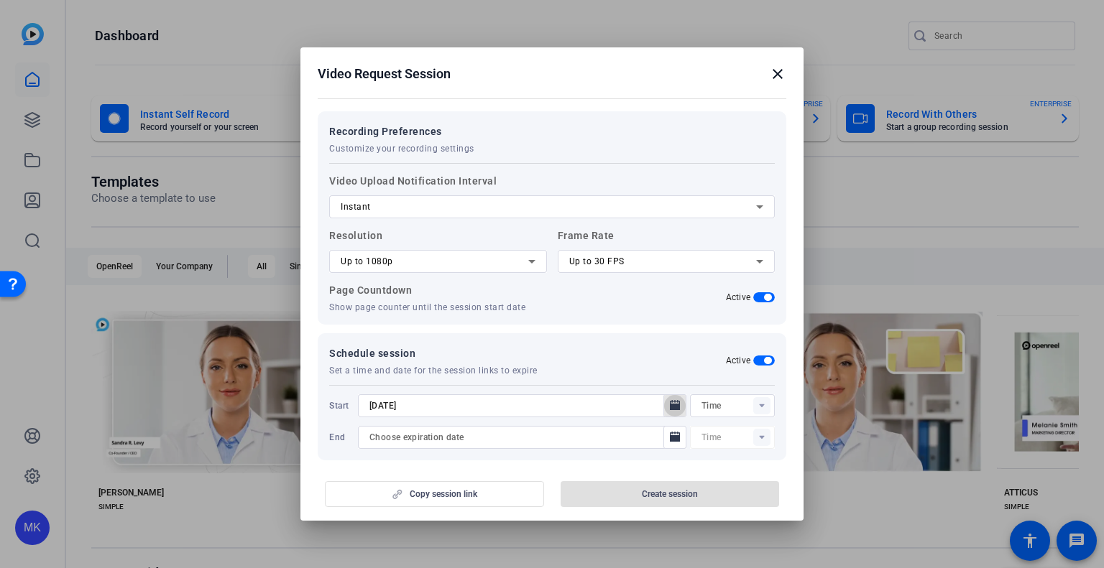
click at [670, 400] on icon "Open calendar" at bounding box center [675, 405] width 10 height 10
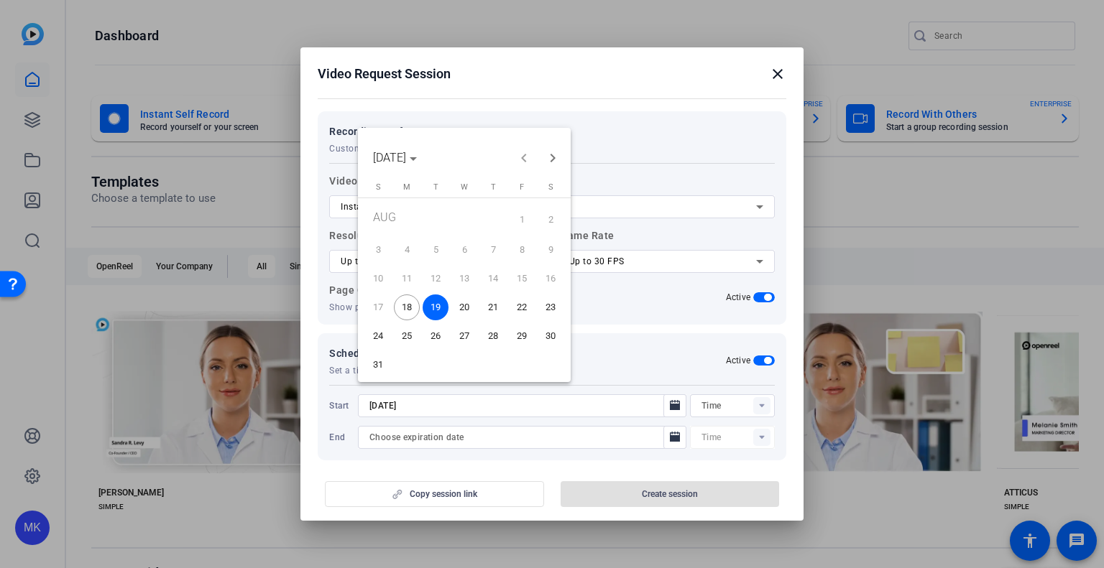
click at [402, 310] on span "18" at bounding box center [407, 308] width 26 height 26
type input "8/18/2025"
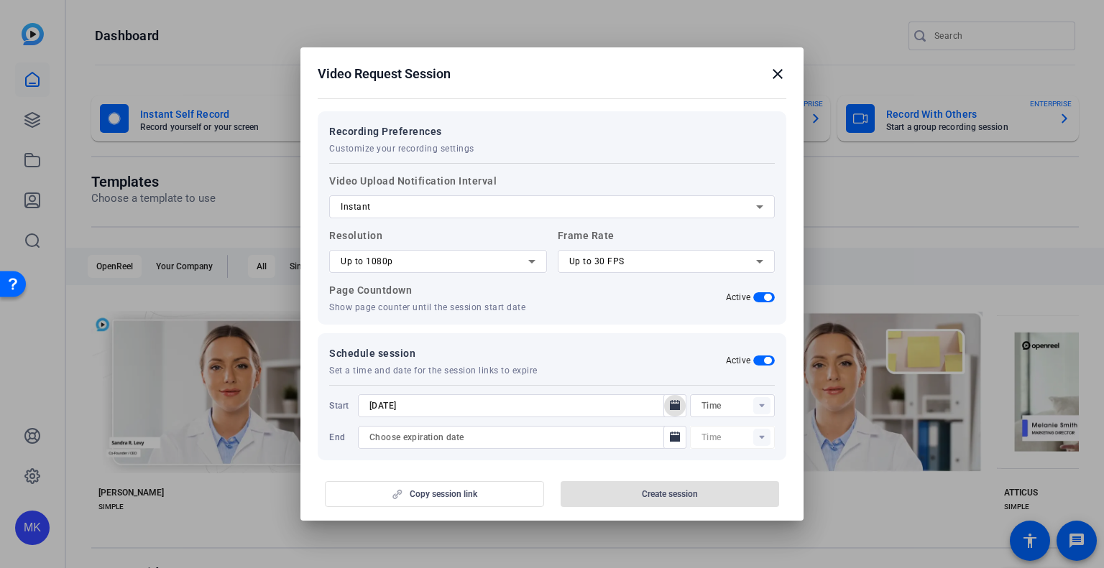
click at [709, 397] on input "text" at bounding box center [737, 405] width 73 height 17
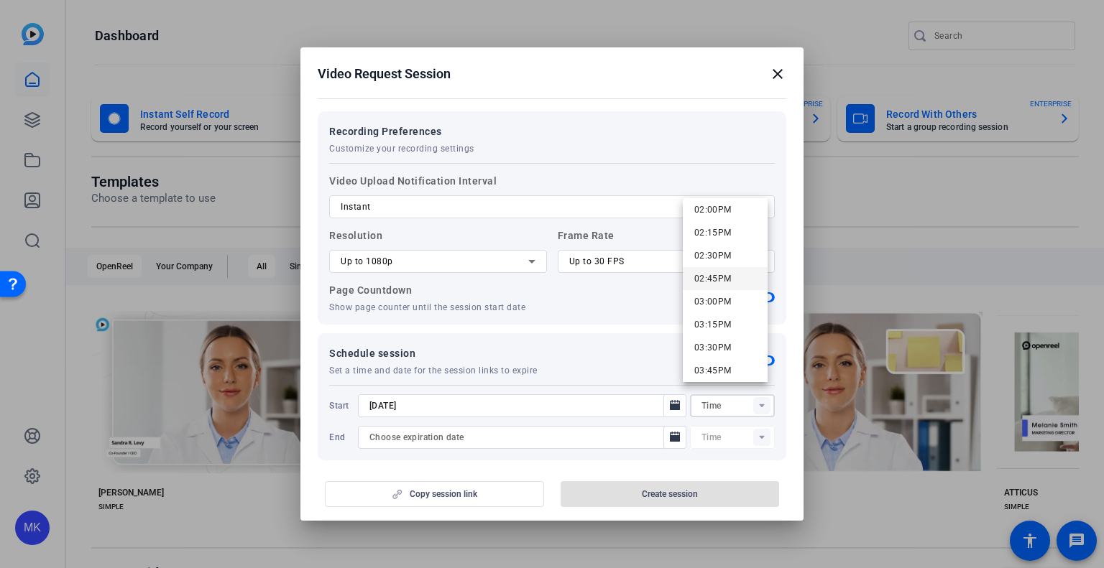
scroll to position [1222, 0]
click at [733, 326] on mat-option "02:30PM" at bounding box center [725, 327] width 85 height 23
type input "02:30PM"
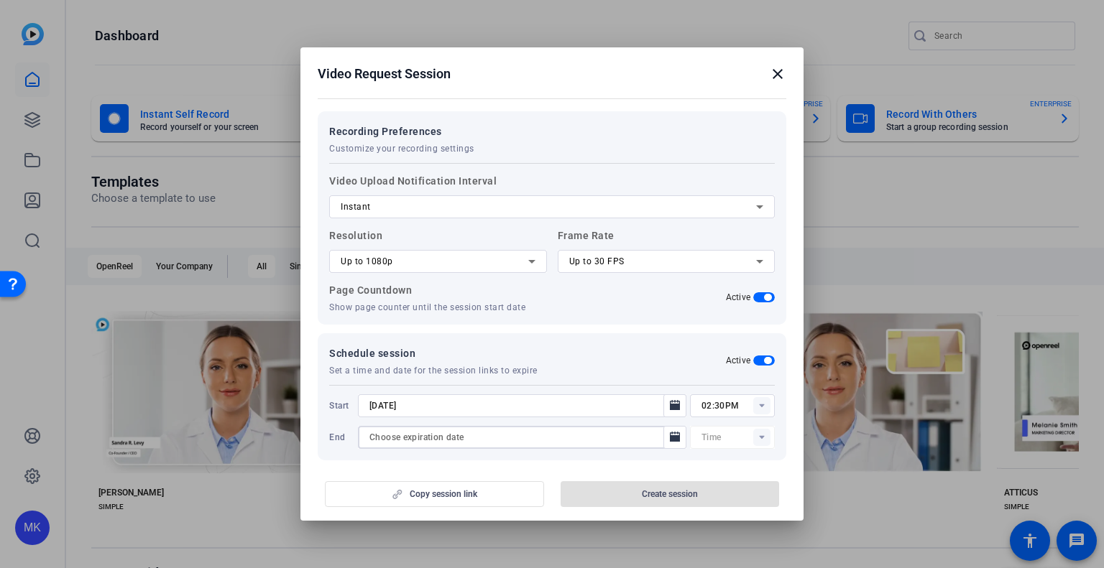
click at [560, 429] on input at bounding box center [514, 437] width 291 height 17
click at [673, 429] on icon "Open calendar" at bounding box center [674, 437] width 11 height 17
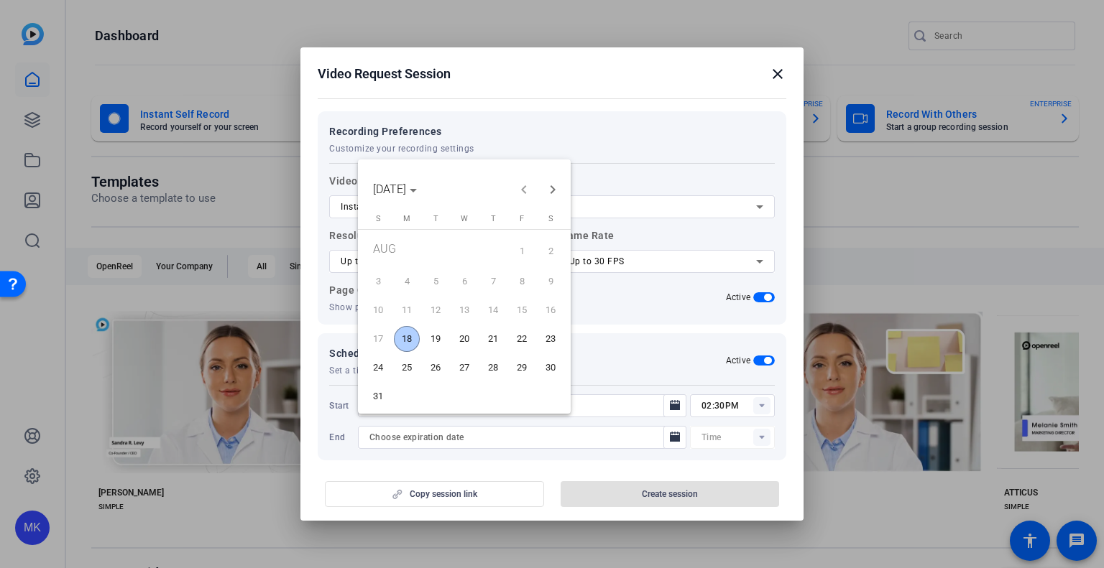
click at [434, 341] on span "19" at bounding box center [436, 339] width 26 height 26
type input "8/19/2025"
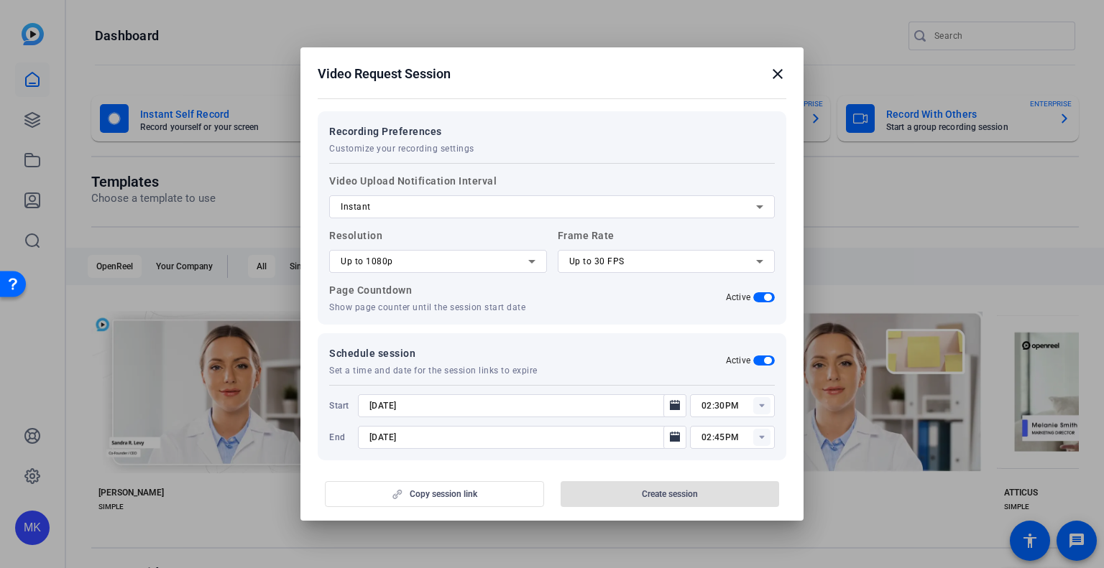
click at [753, 426] on div "02:45PM" at bounding box center [737, 437] width 73 height 23
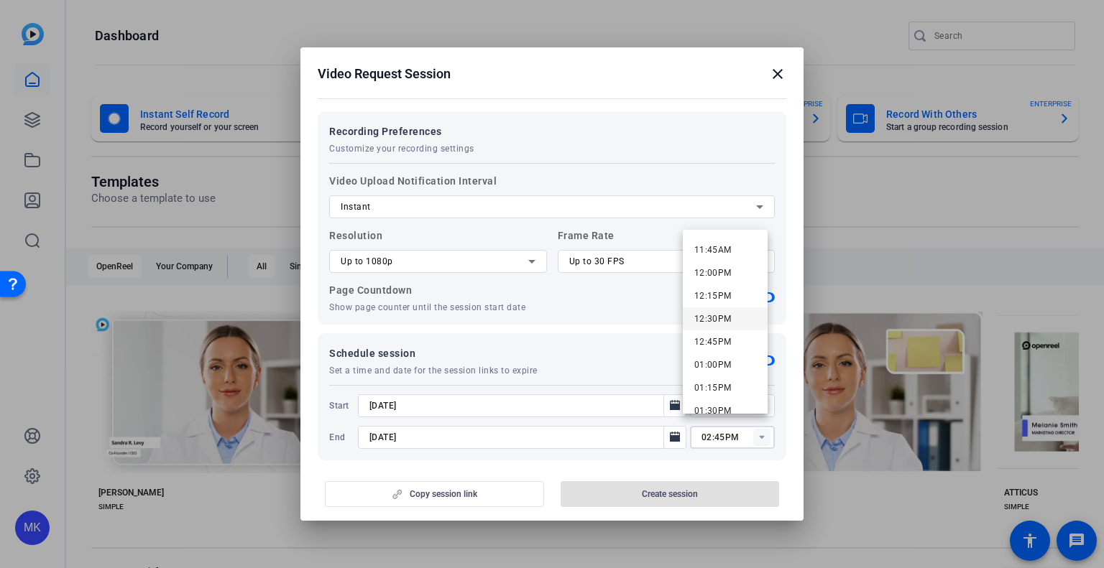
scroll to position [1365, 0]
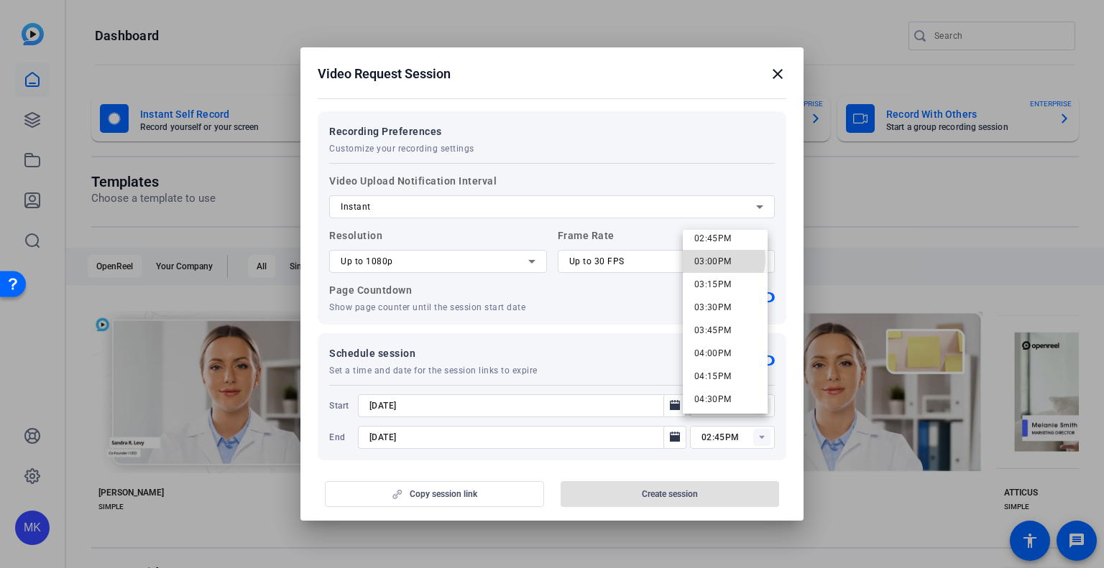
click at [723, 259] on span "03:00PM" at bounding box center [712, 262] width 37 height 10
type input "03:00PM"
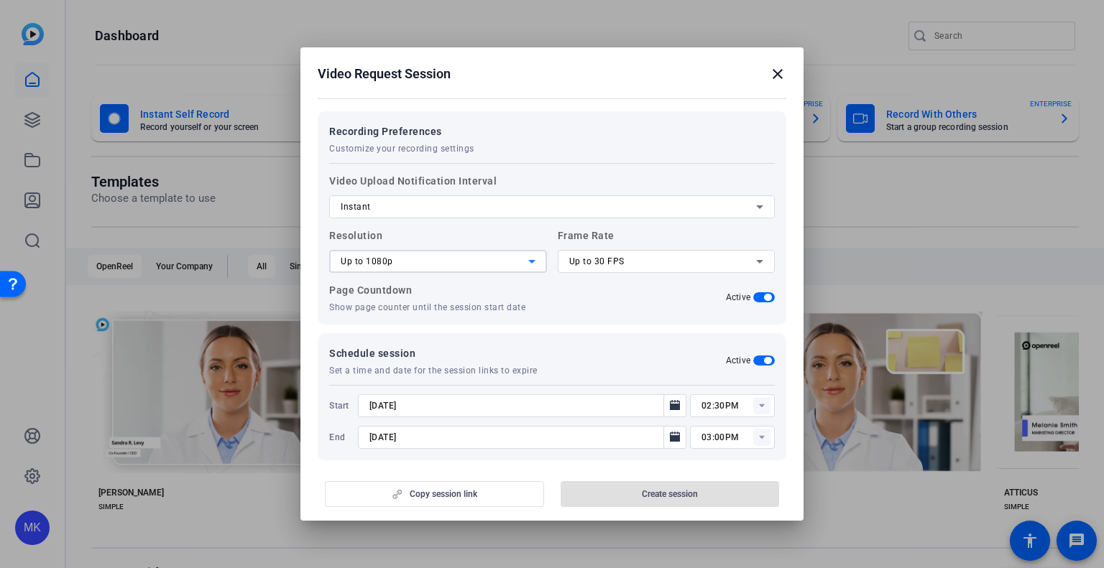
click at [485, 253] on div "Up to 1080p" at bounding box center [435, 261] width 188 height 17
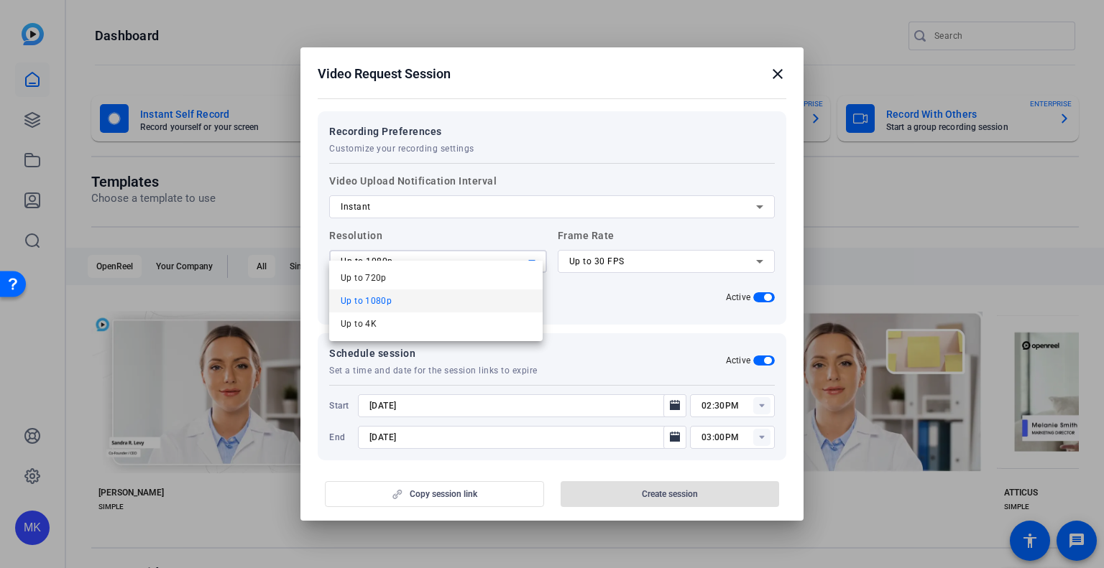
click at [486, 241] on div at bounding box center [552, 284] width 1104 height 568
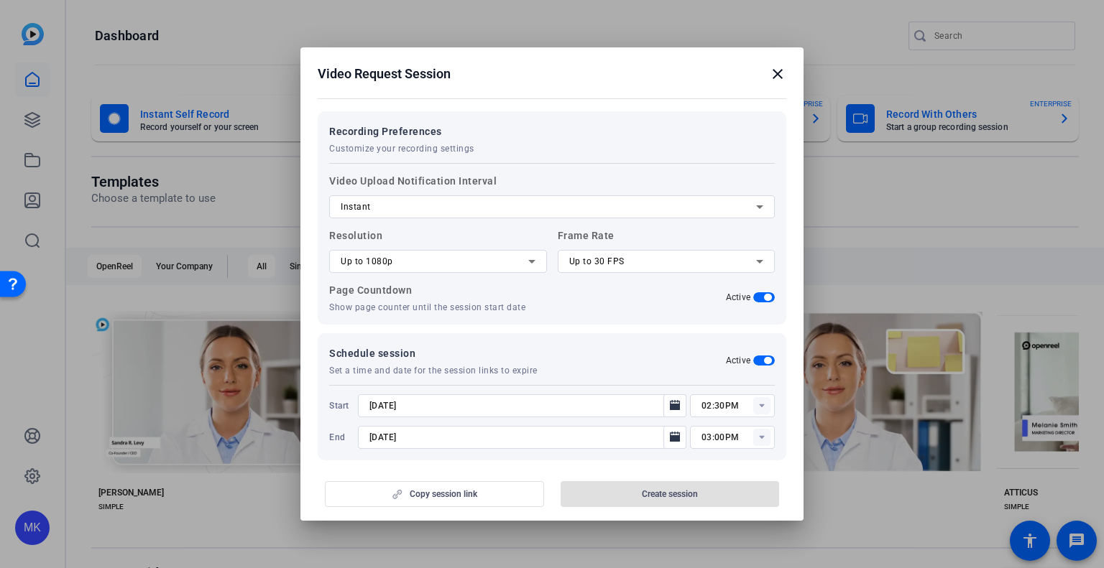
click at [491, 253] on div "Up to 1080p" at bounding box center [435, 261] width 188 height 17
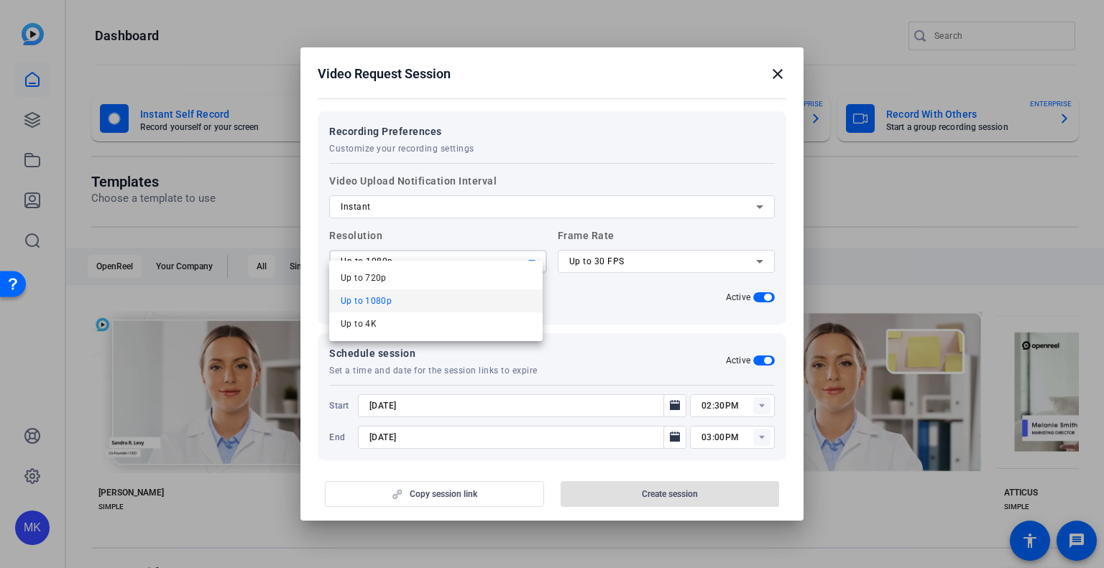
click at [491, 248] on div at bounding box center [552, 284] width 1104 height 568
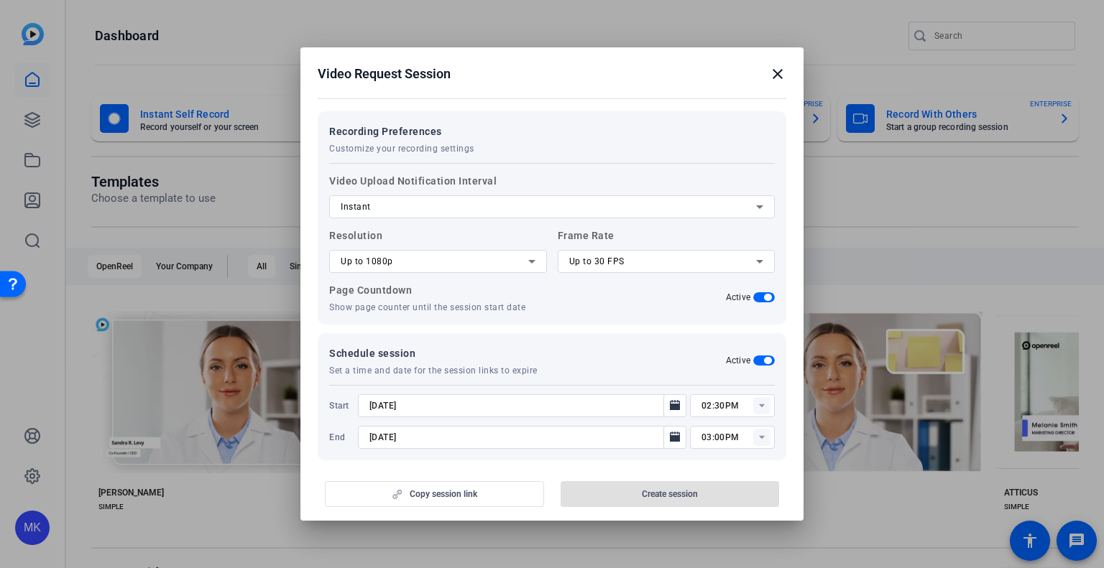
click at [671, 257] on div "Up to 30 FPS" at bounding box center [663, 261] width 188 height 17
click at [670, 258] on div at bounding box center [552, 284] width 1104 height 568
click at [606, 503] on div "Copy session link Create session" at bounding box center [552, 489] width 469 height 37
click at [653, 495] on div "Copy session link Create session" at bounding box center [552, 489] width 469 height 37
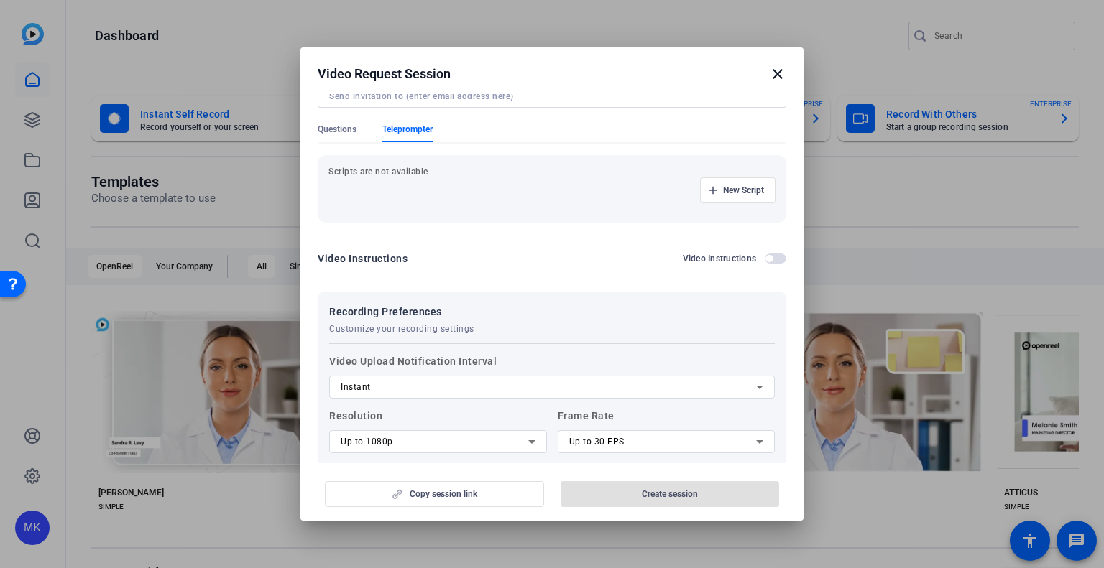
scroll to position [0, 0]
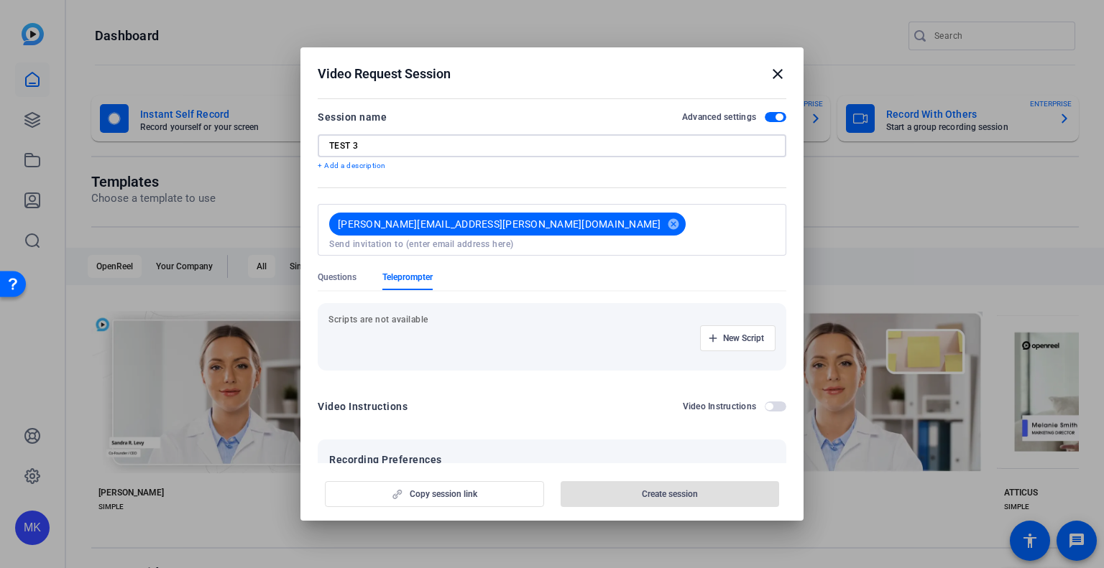
drag, startPoint x: 369, startPoint y: 144, endPoint x: 383, endPoint y: 163, distance: 24.1
click at [369, 144] on input "TEST 3" at bounding box center [552, 145] width 446 height 11
click at [601, 239] on input at bounding box center [552, 244] width 446 height 11
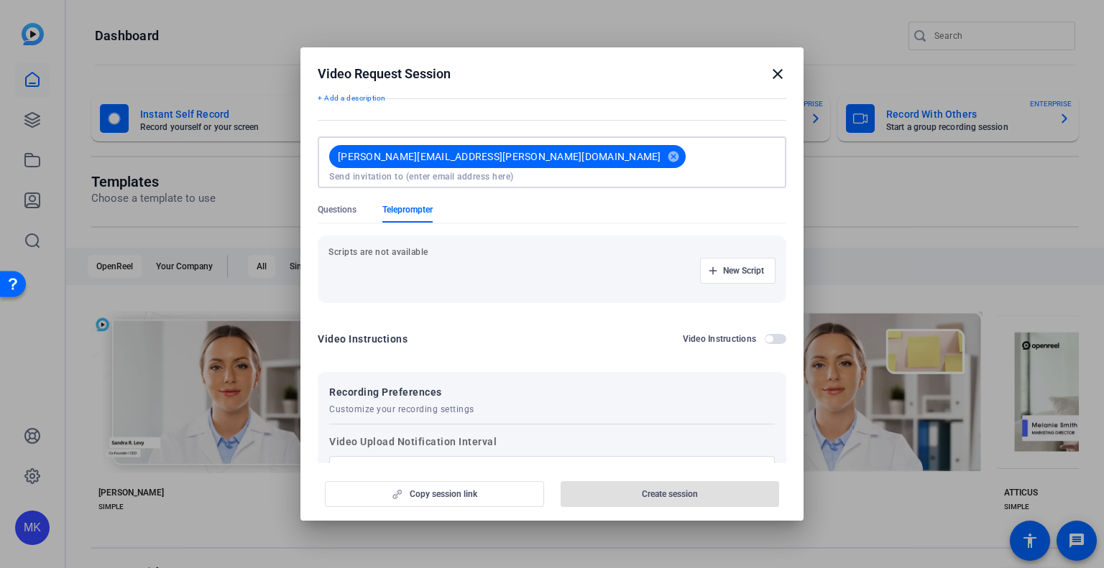
scroll to position [144, 0]
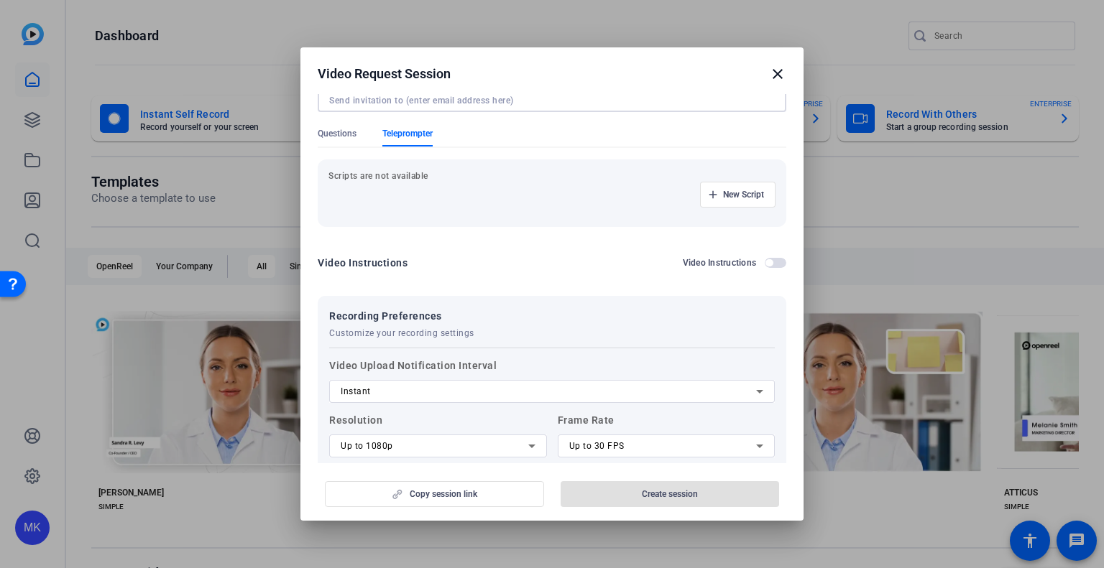
click at [407, 182] on div "New Script" at bounding box center [551, 195] width 447 height 26
click at [338, 129] on span "Questions" at bounding box center [337, 137] width 39 height 19
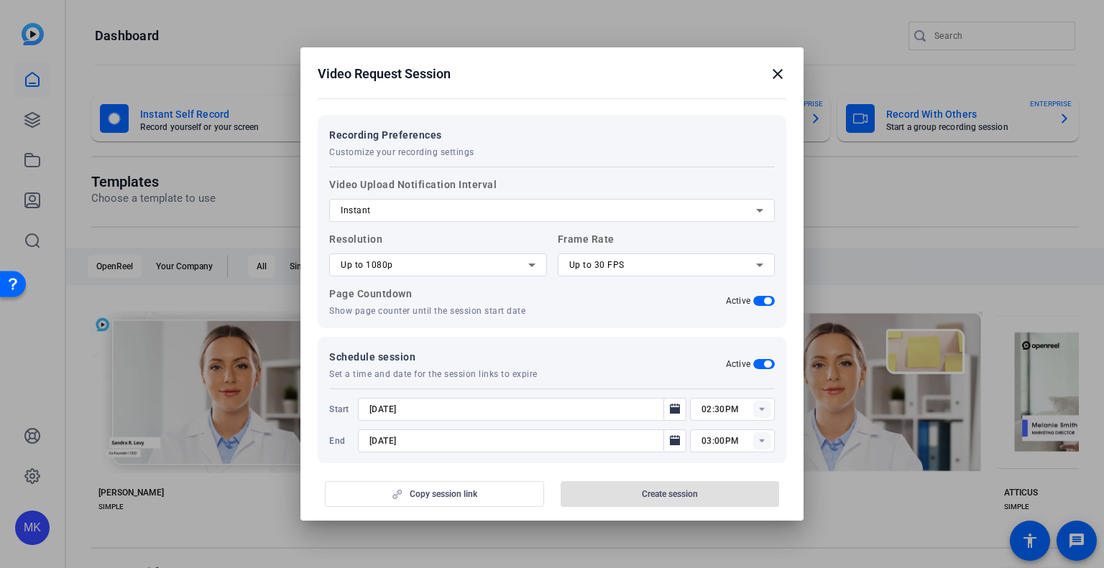
scroll to position [385, 0]
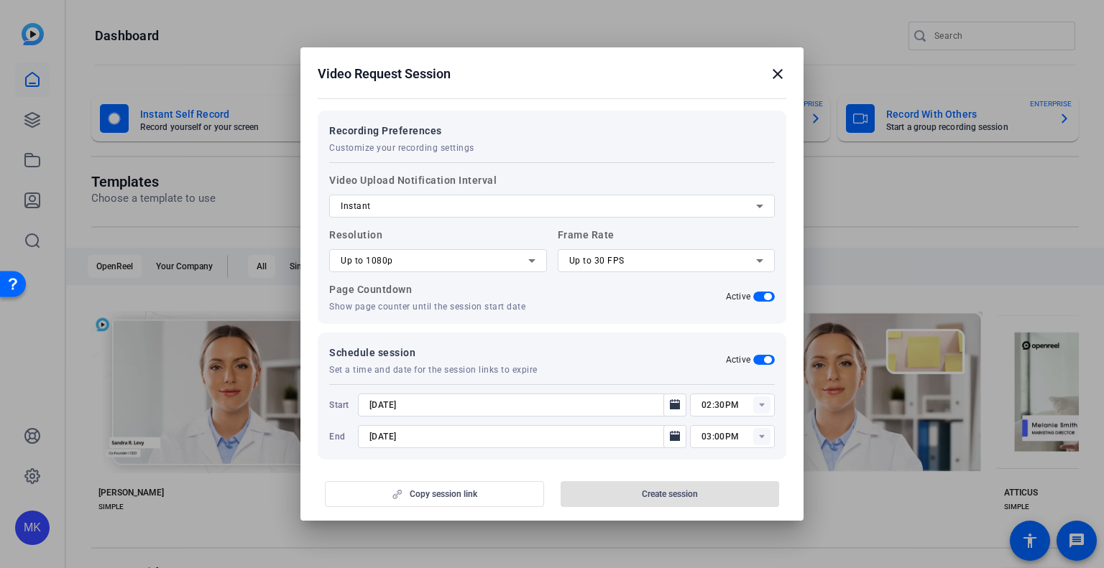
click at [461, 198] on div "Instant" at bounding box center [548, 206] width 415 height 17
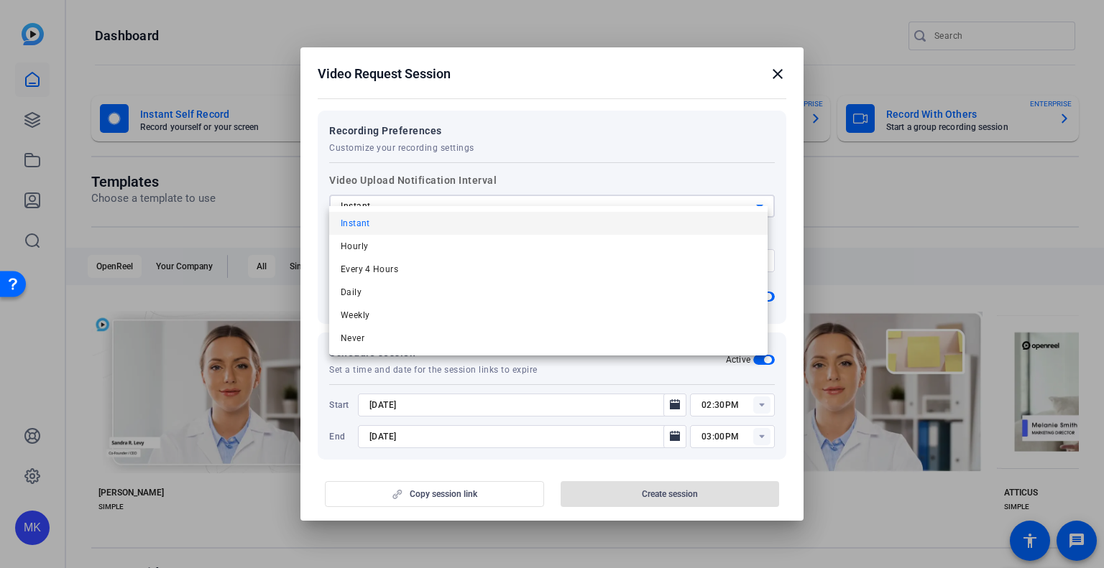
click at [461, 191] on div at bounding box center [552, 284] width 1104 height 568
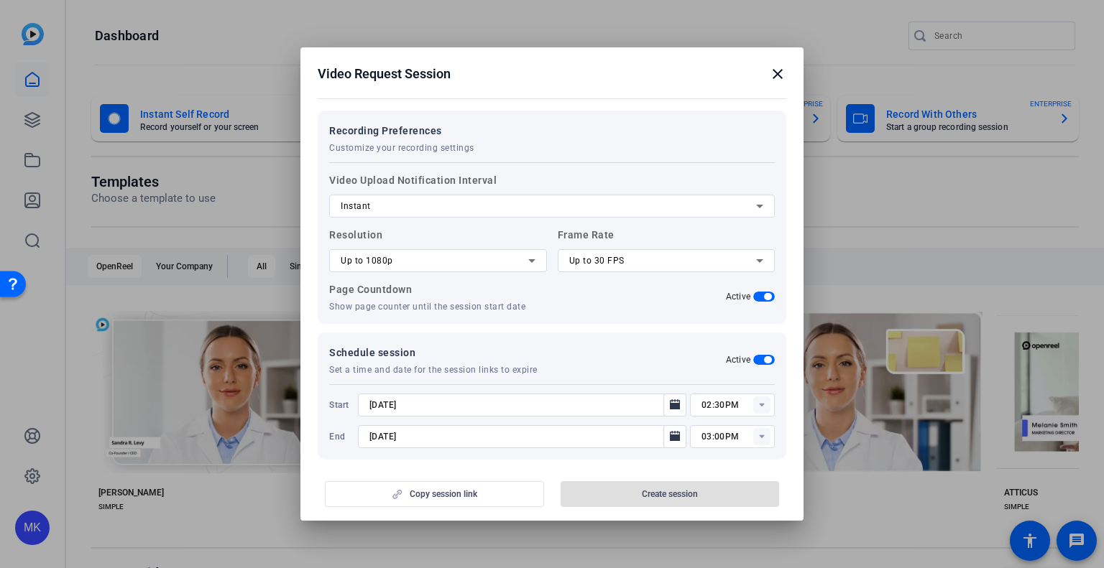
click at [651, 491] on div "Copy session link Create session" at bounding box center [552, 489] width 469 height 37
click at [670, 400] on icon "Open calendar" at bounding box center [675, 405] width 10 height 10
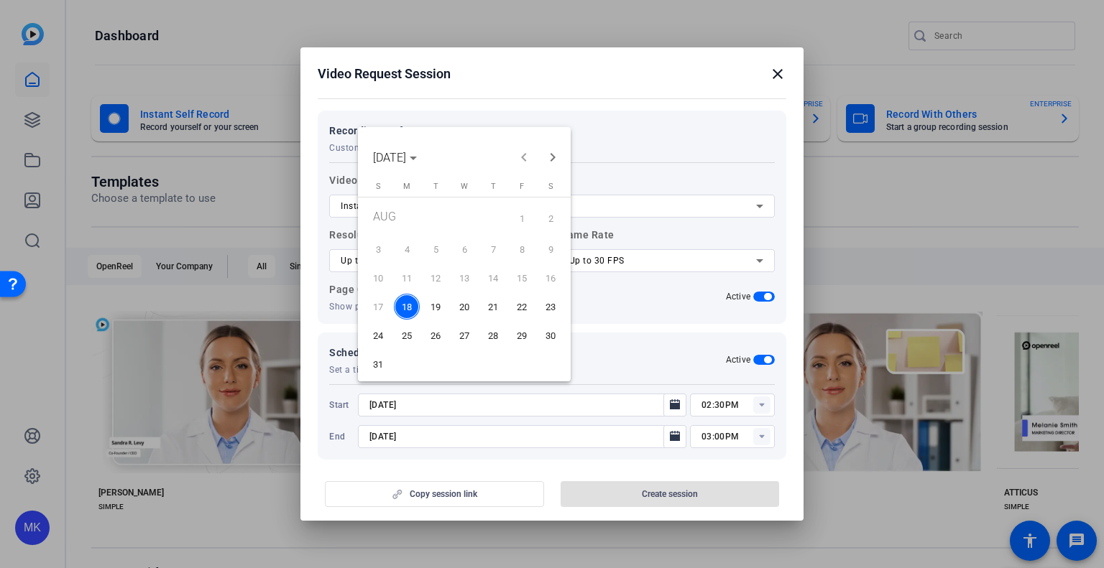
click at [411, 310] on span "18" at bounding box center [407, 307] width 26 height 26
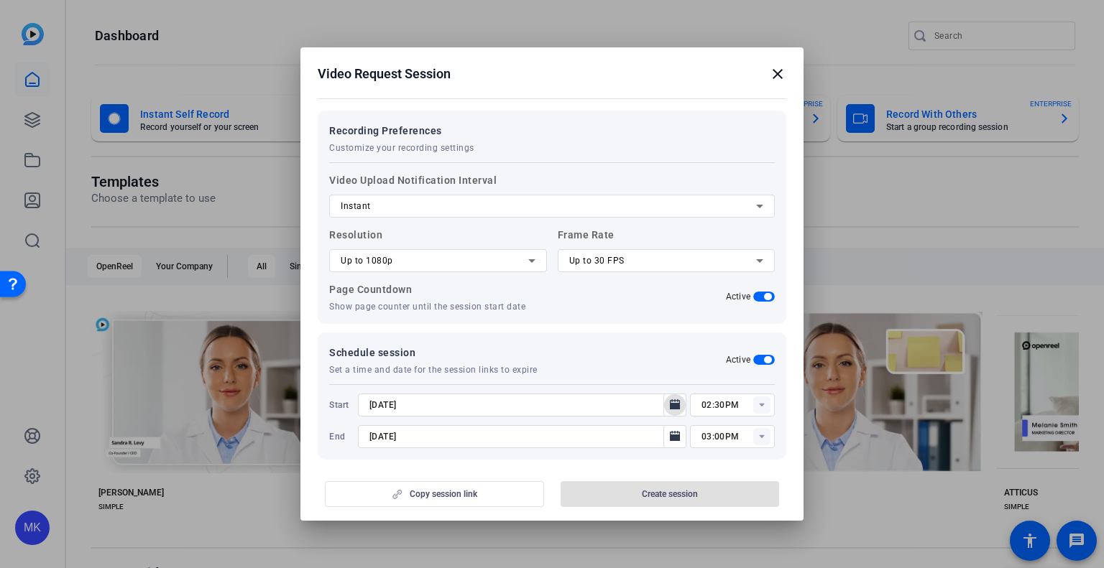
click at [757, 397] on rect at bounding box center [761, 405] width 17 height 17
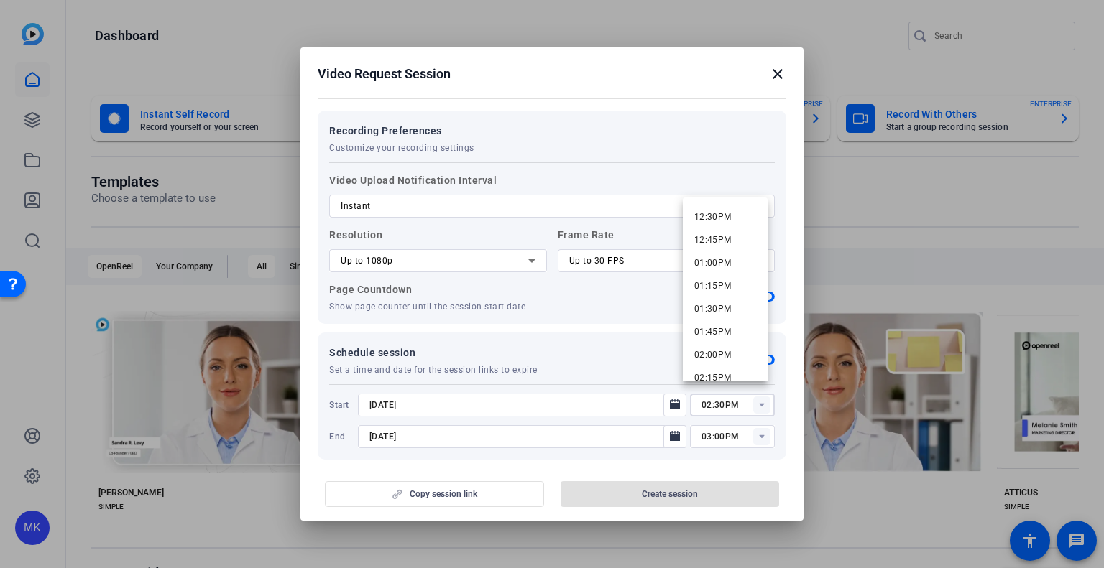
scroll to position [1293, 0]
click at [731, 305] on mat-option "03:00PM" at bounding box center [725, 301] width 85 height 23
click at [753, 397] on rect at bounding box center [761, 405] width 17 height 17
click at [715, 330] on span "03:15PM" at bounding box center [712, 323] width 37 height 17
type input "03:15PM"
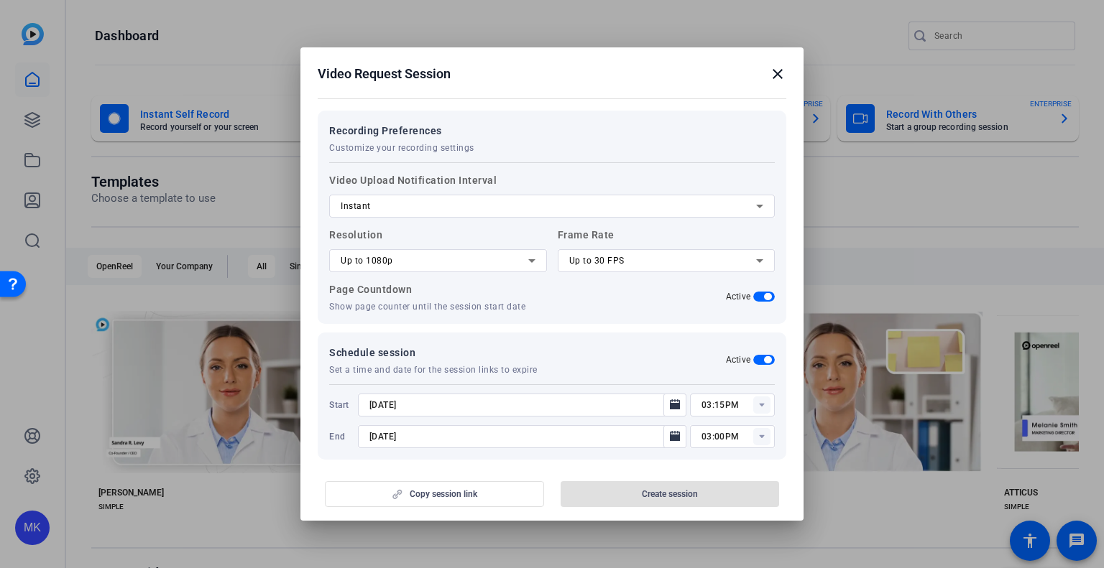
click at [695, 491] on div "Copy session link Create session" at bounding box center [552, 489] width 469 height 37
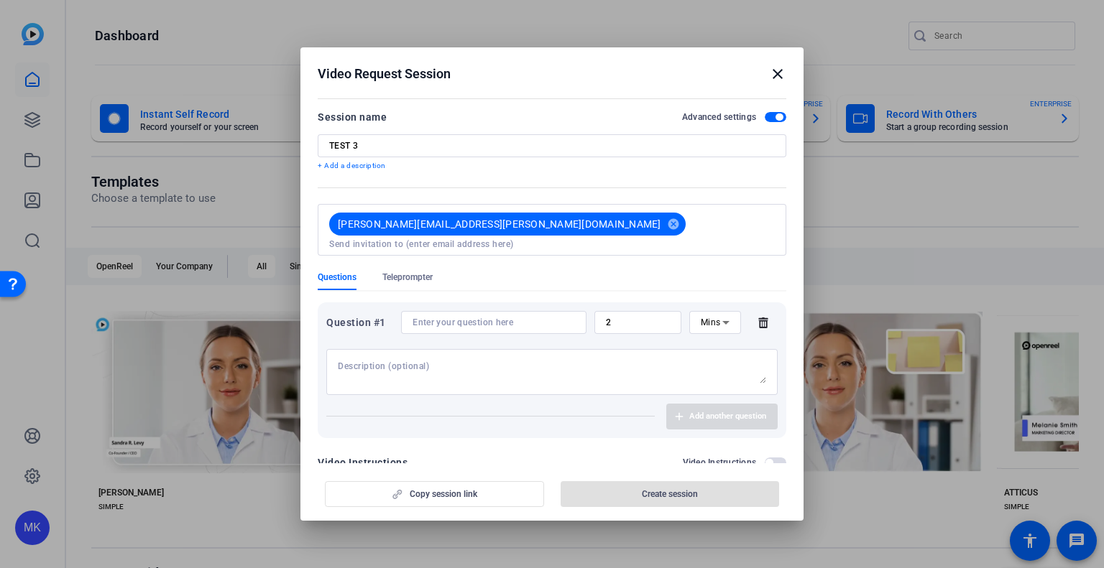
scroll to position [0, 0]
click at [571, 239] on input at bounding box center [552, 244] width 446 height 11
click at [451, 317] on input at bounding box center [493, 322] width 162 height 11
click at [758, 318] on icon at bounding box center [762, 323] width 9 height 11
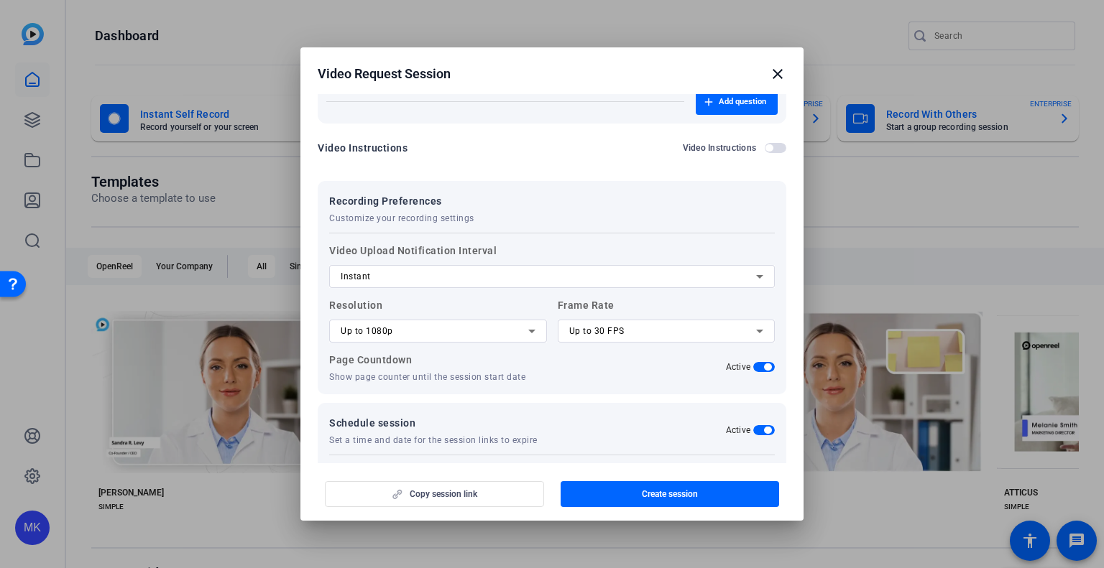
scroll to position [292, 0]
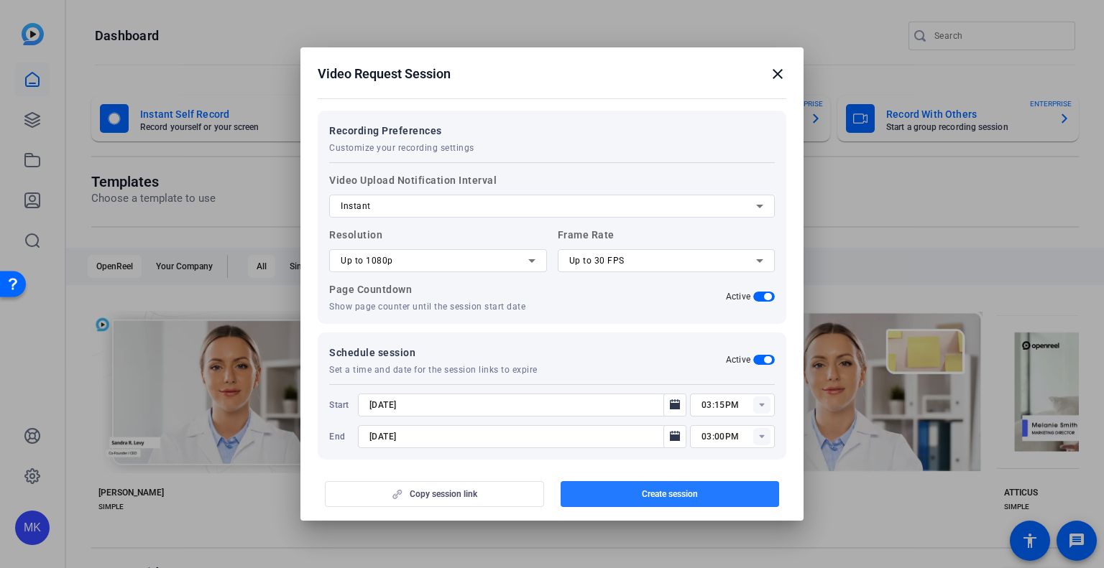
click at [647, 494] on span "Create session" at bounding box center [670, 494] width 56 height 11
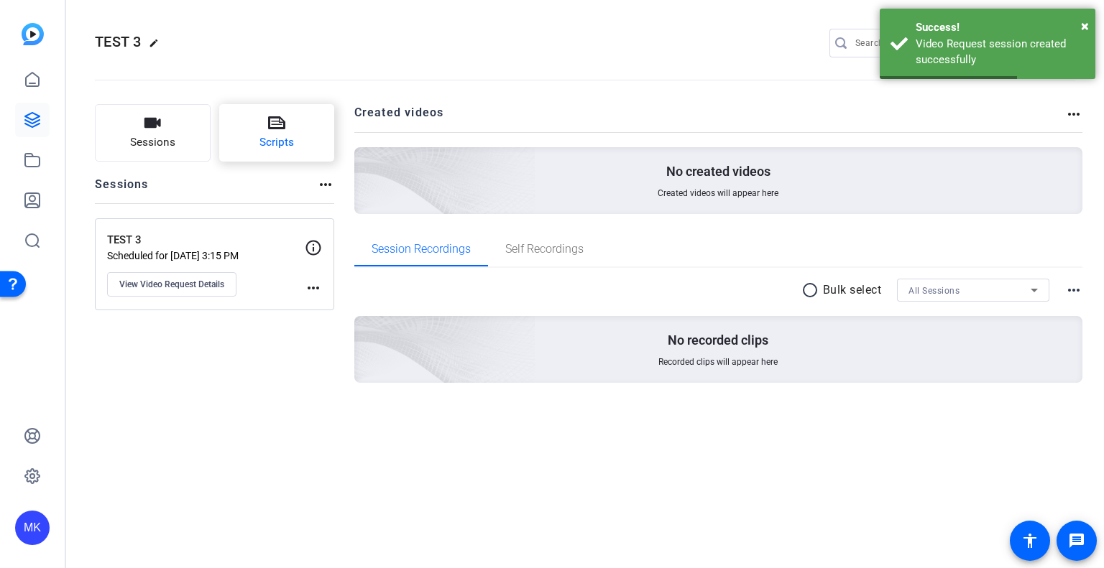
click at [308, 154] on button "Scripts" at bounding box center [277, 132] width 116 height 57
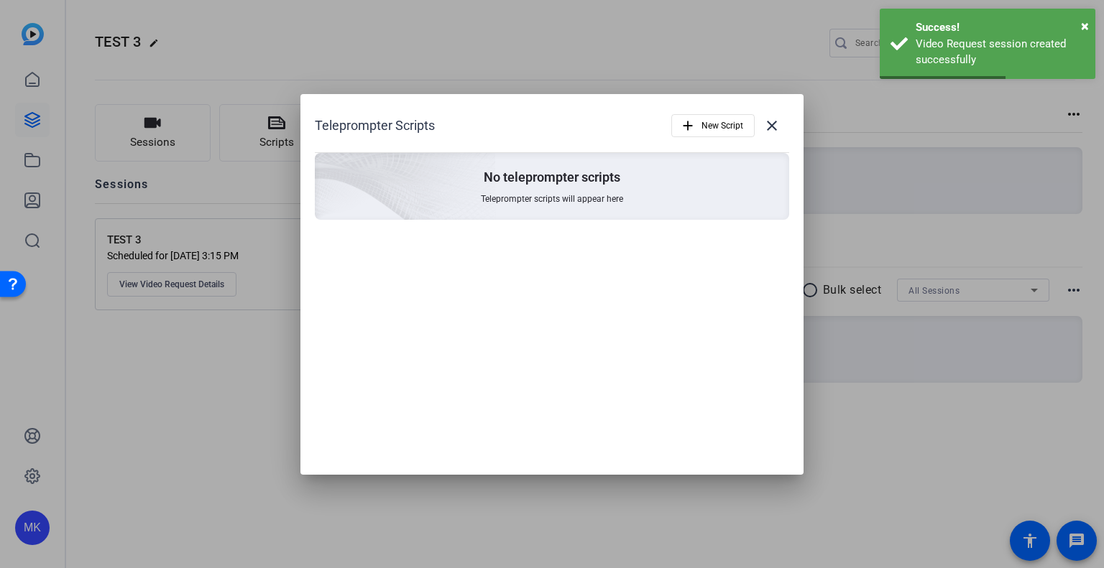
click at [310, 137] on div "Teleprompter Scripts add New Script close No teleprompter scripts Teleprompter …" at bounding box center [551, 164] width 503 height 141
click at [735, 129] on span "New Script" at bounding box center [722, 125] width 42 height 27
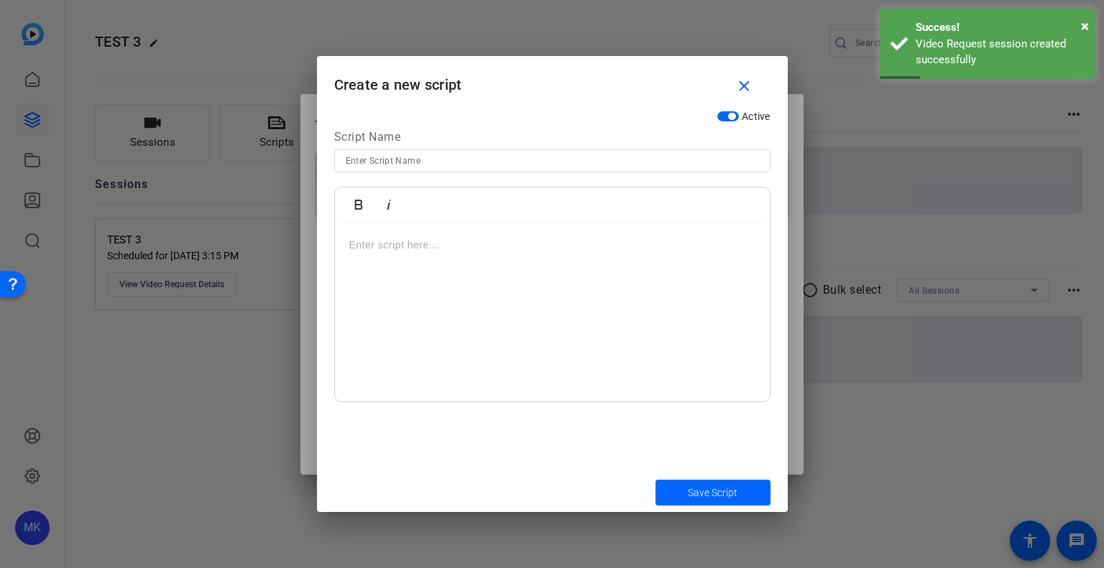
click at [420, 166] on input at bounding box center [552, 160] width 413 height 17
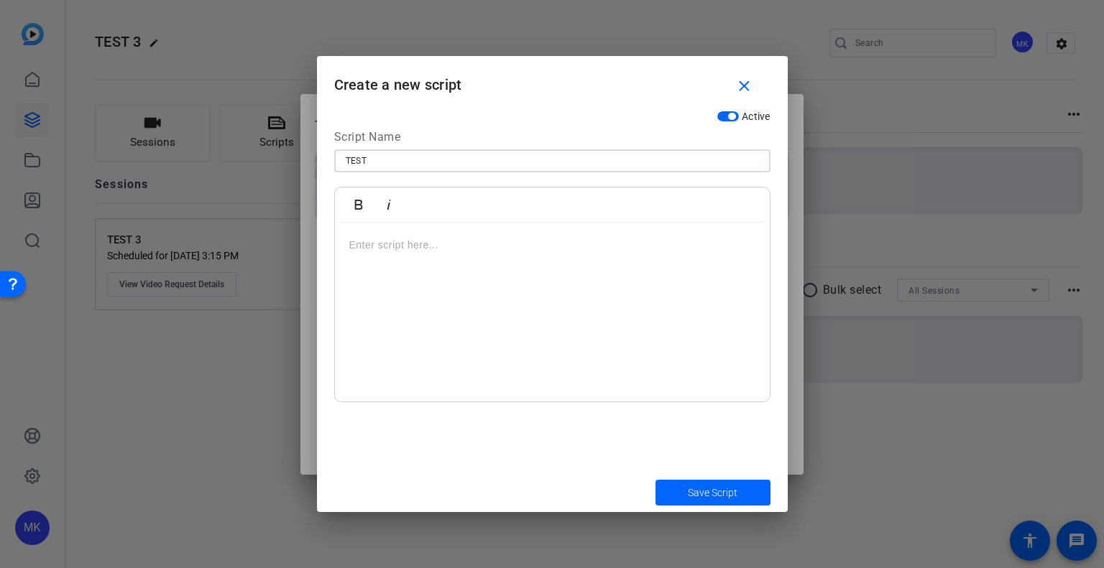
type input "TEST"
click at [423, 281] on div at bounding box center [552, 313] width 435 height 180
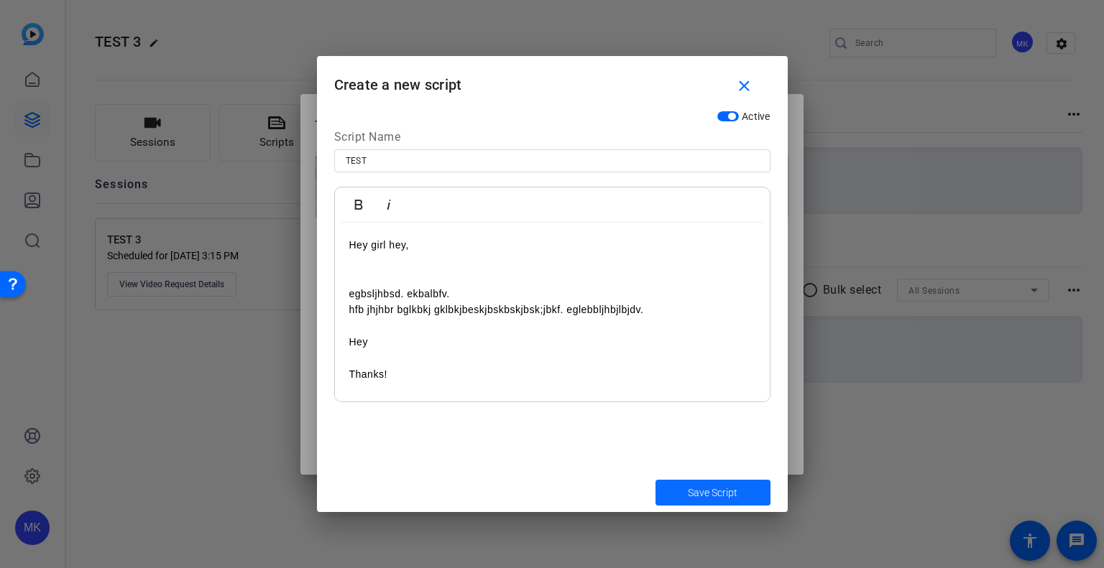
click at [700, 494] on span "Save Script" at bounding box center [713, 493] width 50 height 15
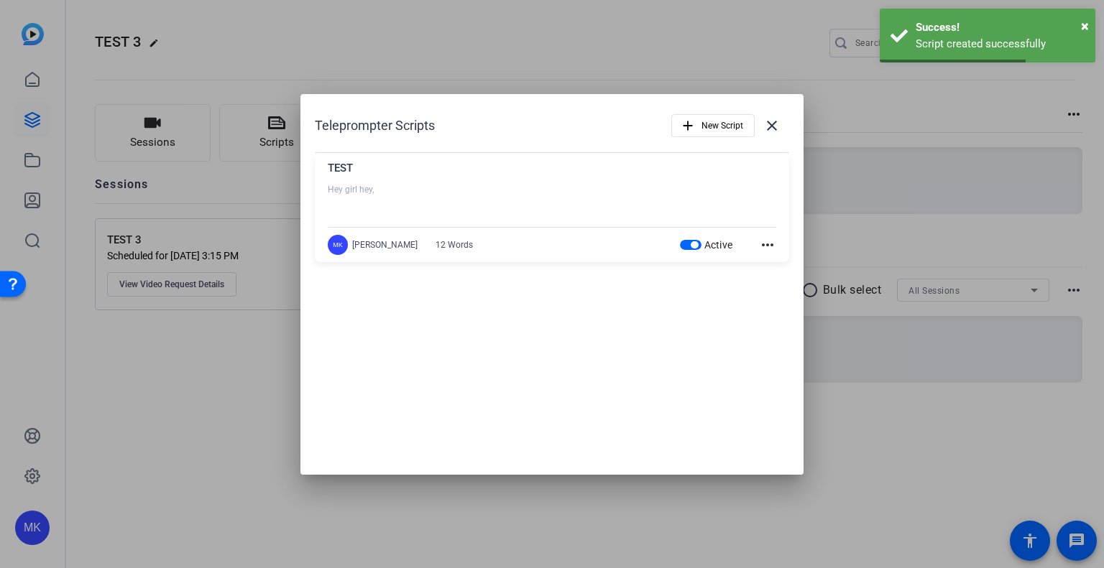
click at [184, 405] on div at bounding box center [552, 284] width 1104 height 568
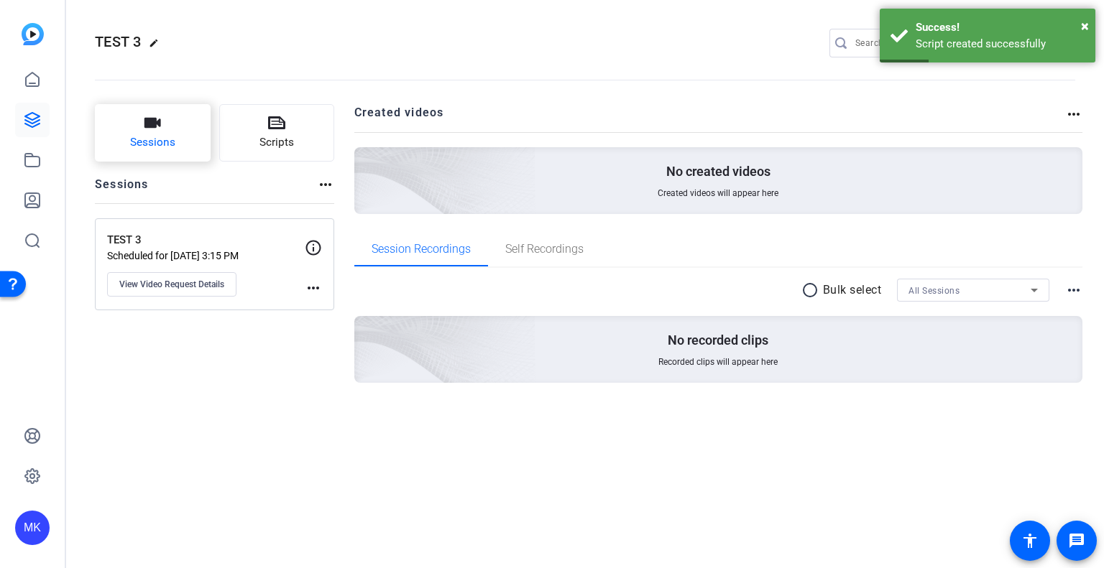
click at [180, 134] on button "Sessions" at bounding box center [153, 132] width 116 height 57
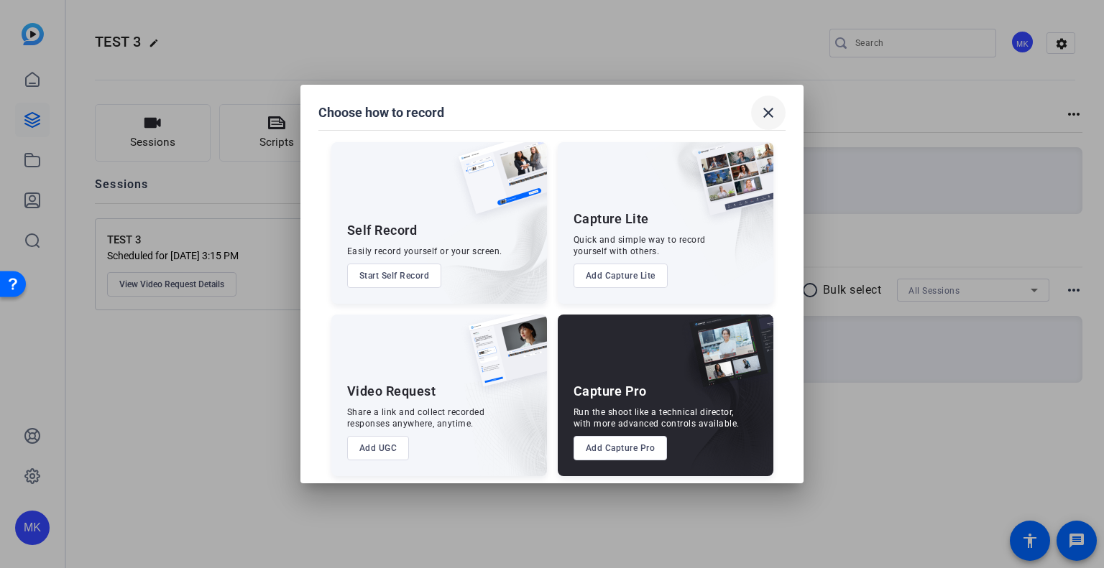
click at [760, 118] on mat-icon "close" at bounding box center [768, 112] width 17 height 17
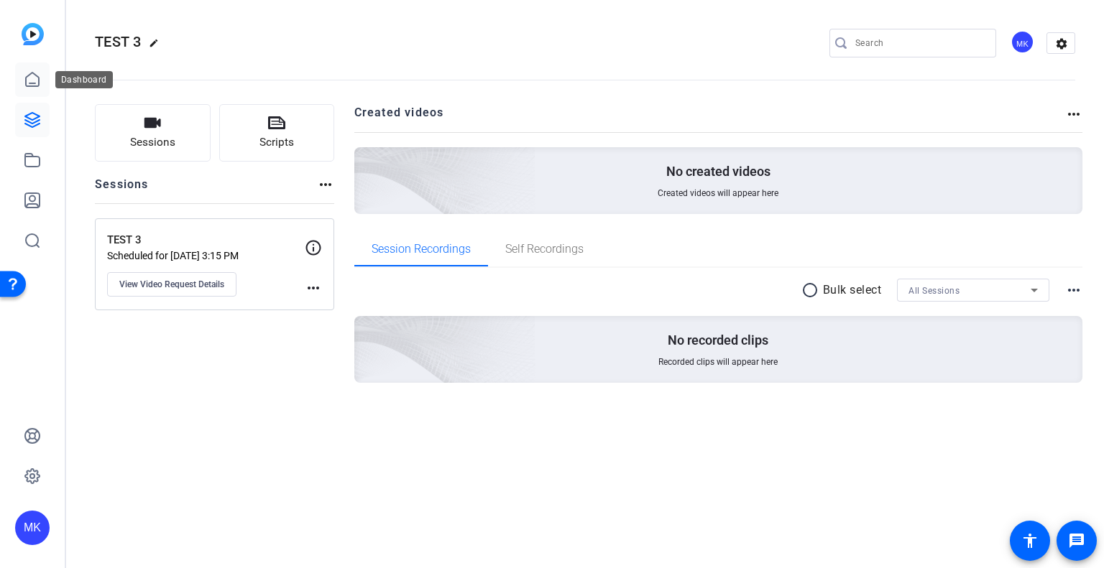
click at [35, 86] on icon at bounding box center [32, 80] width 13 height 14
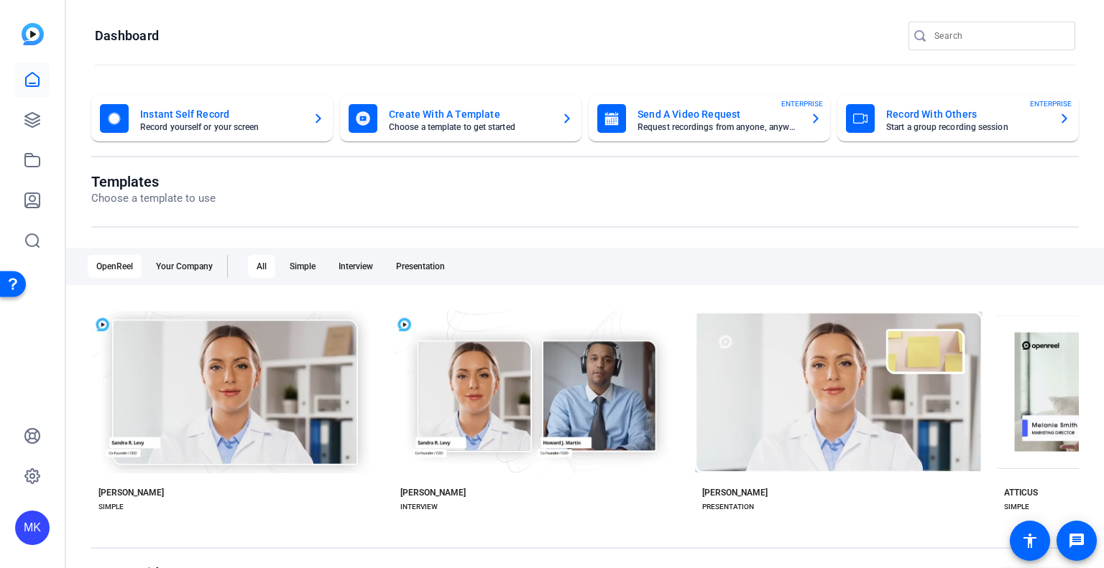
click at [810, 122] on icon "button" at bounding box center [815, 118] width 11 height 17
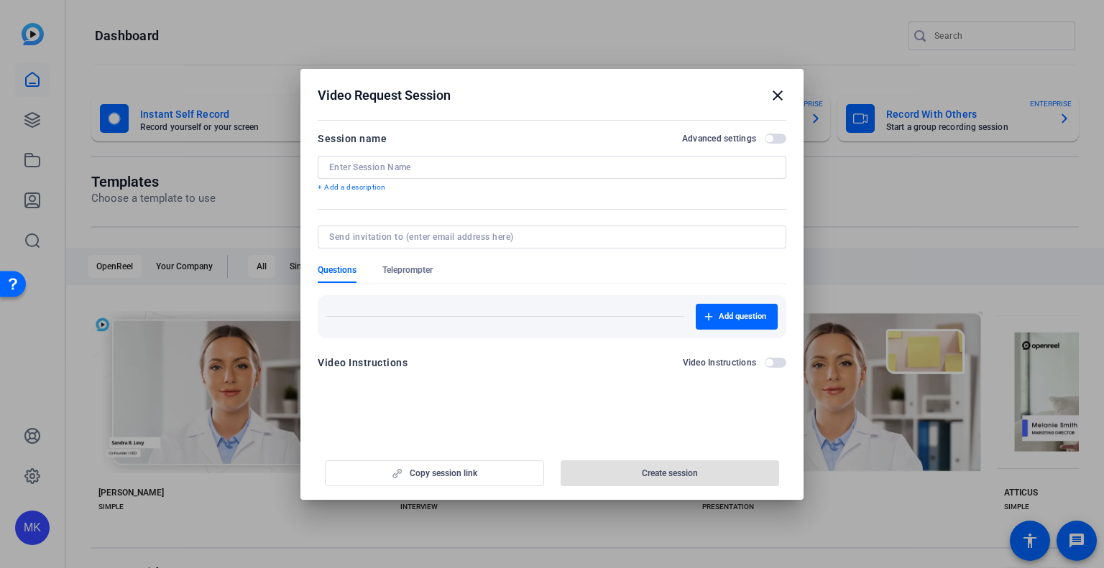
click at [365, 165] on input at bounding box center [552, 167] width 446 height 11
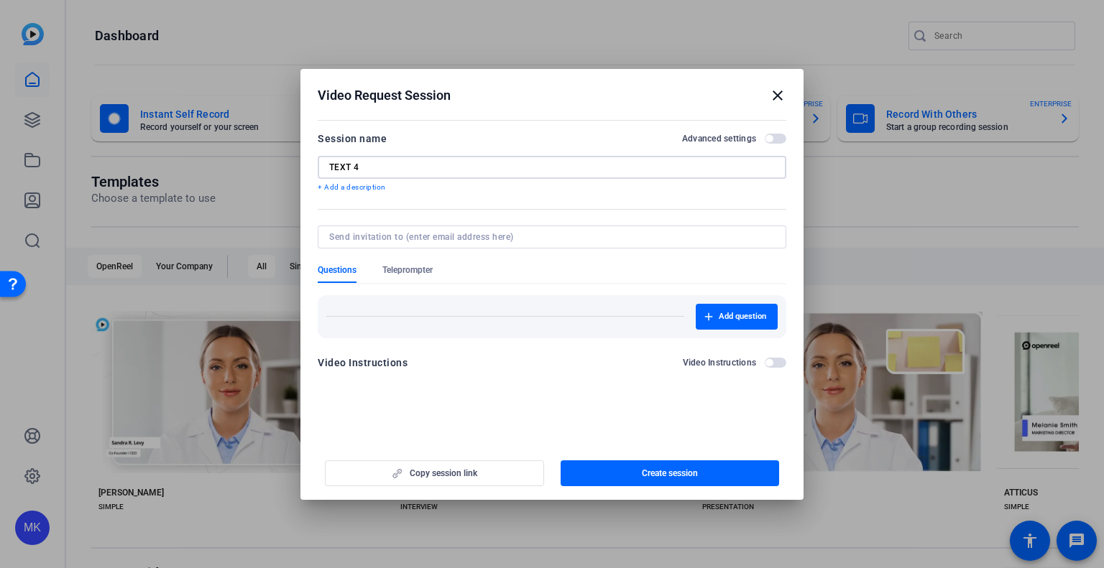
type input "TEXT 4"
click at [780, 134] on span "button" at bounding box center [776, 139] width 22 height 10
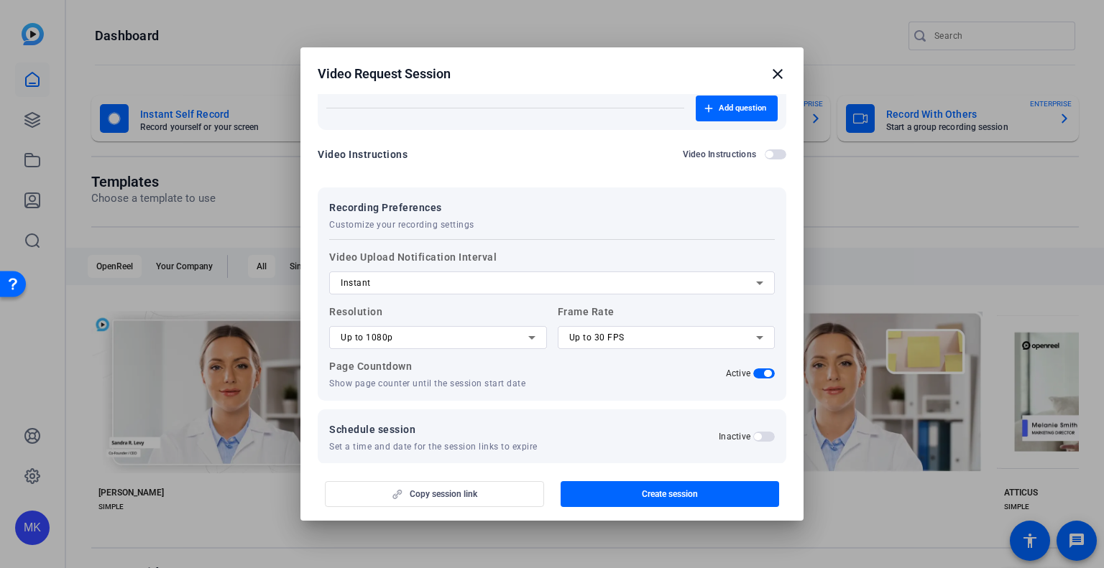
click at [368, 206] on form "Session name Advanced settings TEXT 4 + Add a description Questions Teleprompte…" at bounding box center [552, 193] width 469 height 543
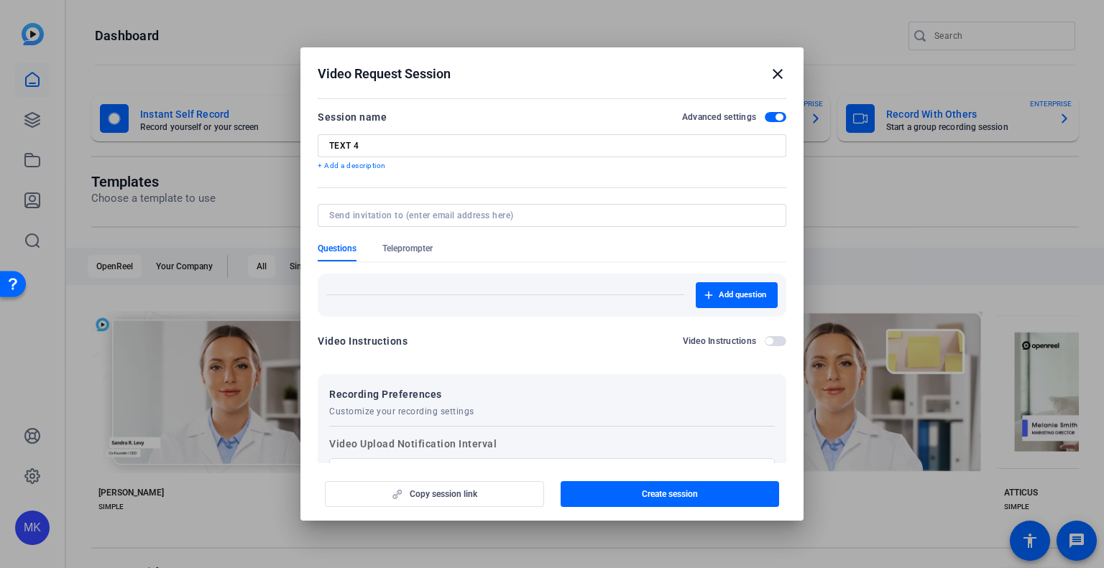
click at [385, 217] on input at bounding box center [549, 215] width 440 height 11
click at [403, 216] on input "monica.kozlowski!capitalone.com" at bounding box center [549, 215] width 440 height 11
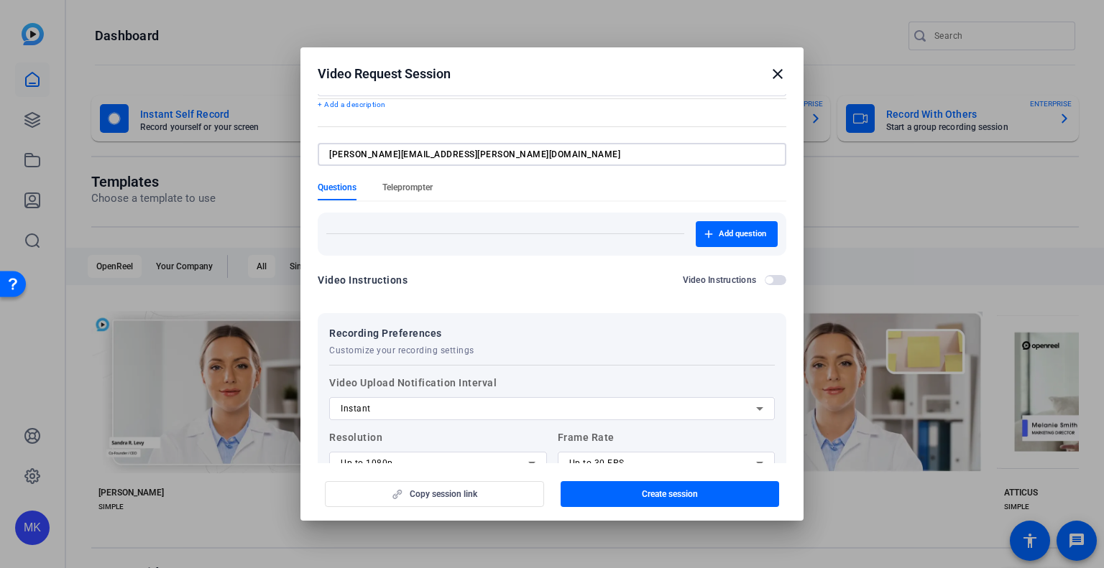
scroll to position [59, 0]
type input "monica.kozlowski@capitalone.com"
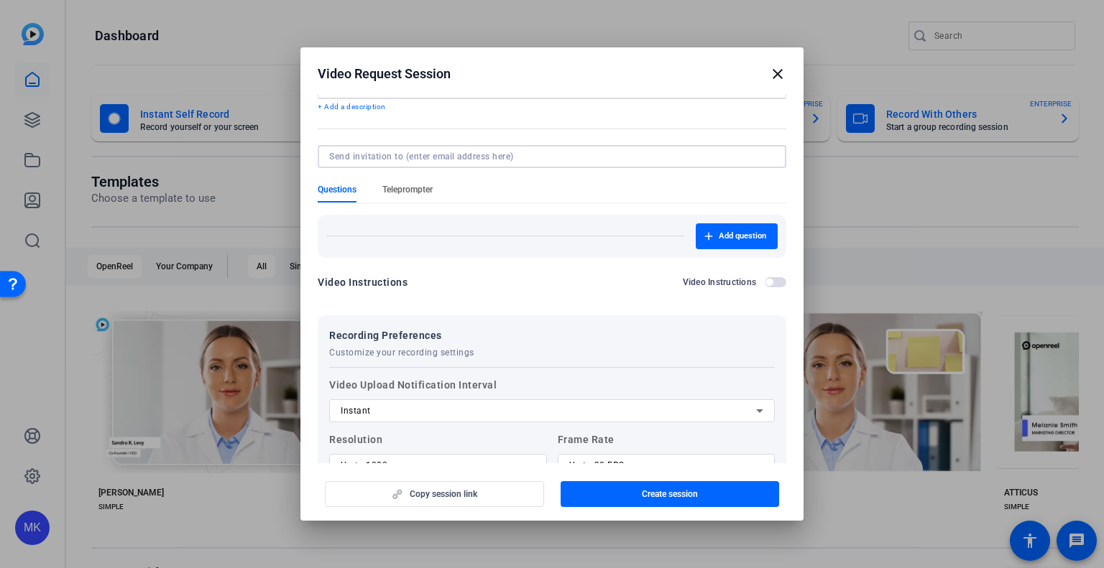
click at [430, 188] on form "Session name Advanced settings TEXT 4 + Add a description Questions Teleprompte…" at bounding box center [552, 321] width 469 height 543
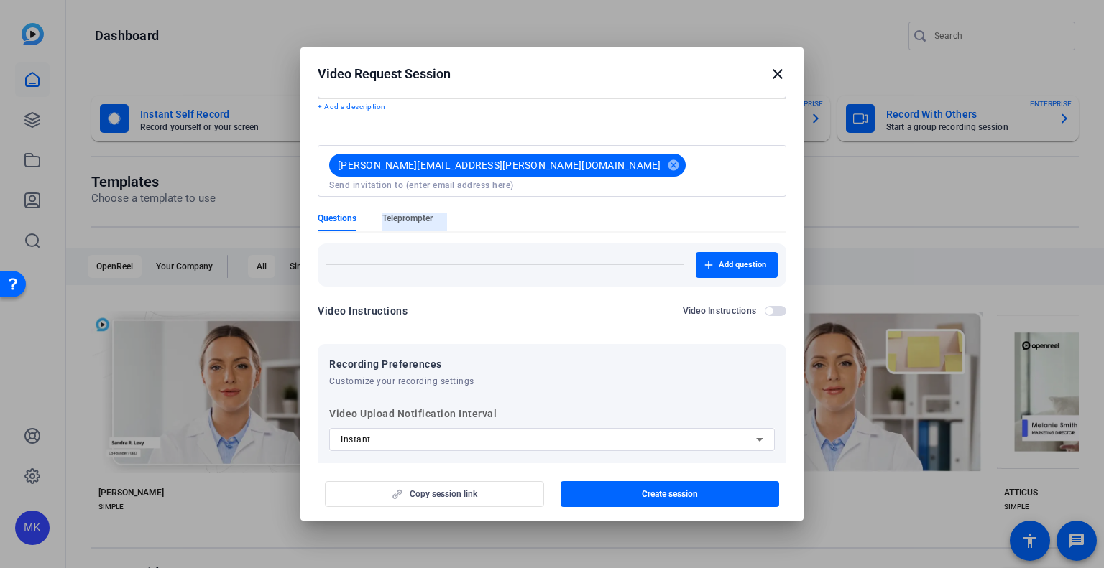
click at [428, 213] on span "Teleprompter" at bounding box center [407, 218] width 50 height 11
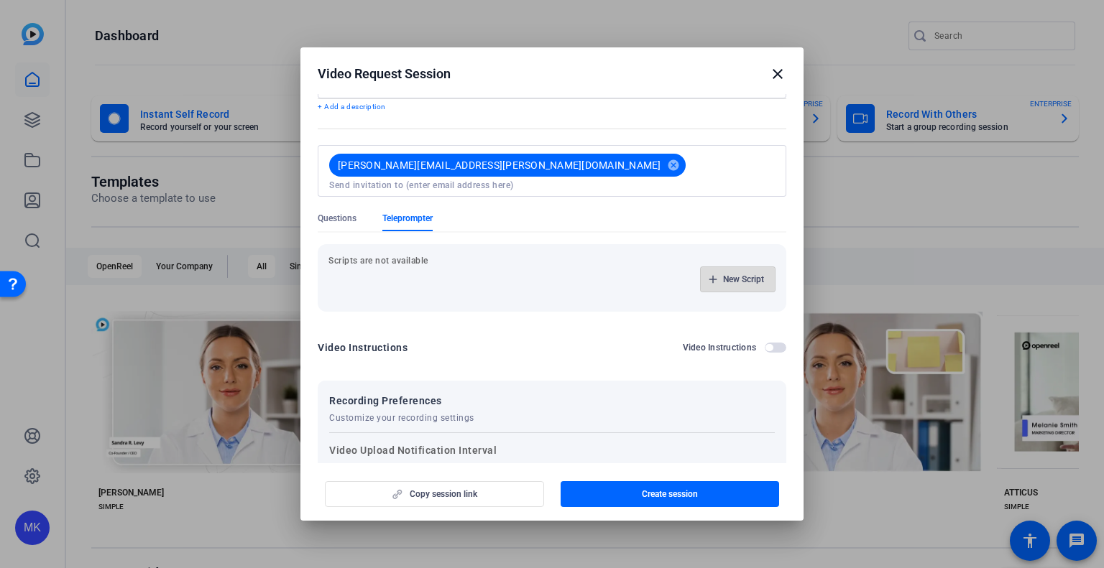
click at [723, 274] on span "New Script" at bounding box center [743, 279] width 41 height 11
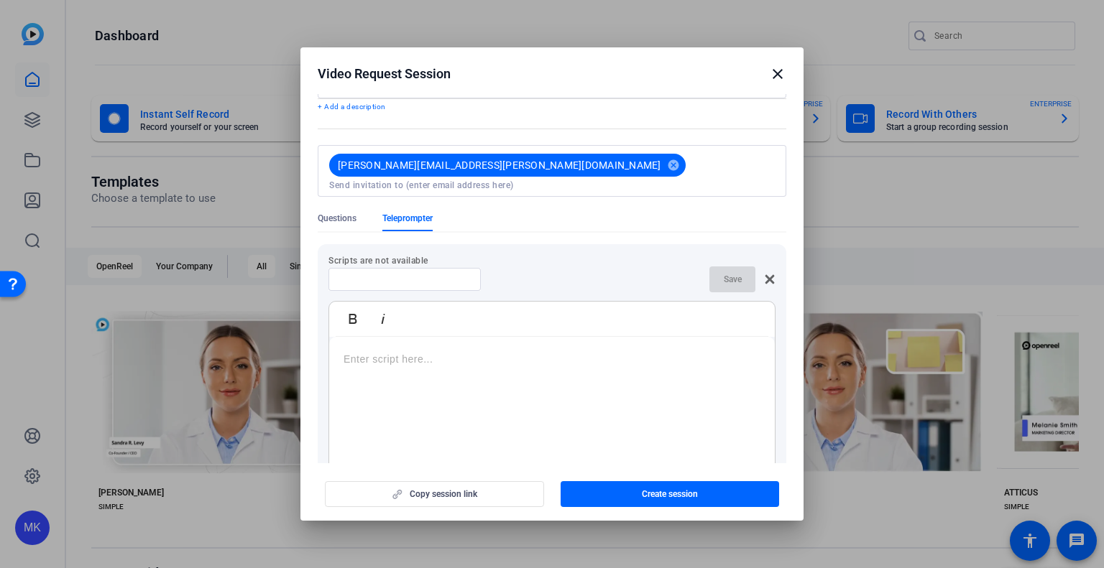
drag, startPoint x: 457, startPoint y: 258, endPoint x: 454, endPoint y: 265, distance: 7.7
click at [456, 268] on div at bounding box center [404, 279] width 129 height 23
click at [454, 274] on input at bounding box center [404, 279] width 129 height 11
drag, startPoint x: 641, startPoint y: 268, endPoint x: 694, endPoint y: 272, distance: 53.3
click at [643, 269] on div "Save" at bounding box center [551, 280] width 447 height 26
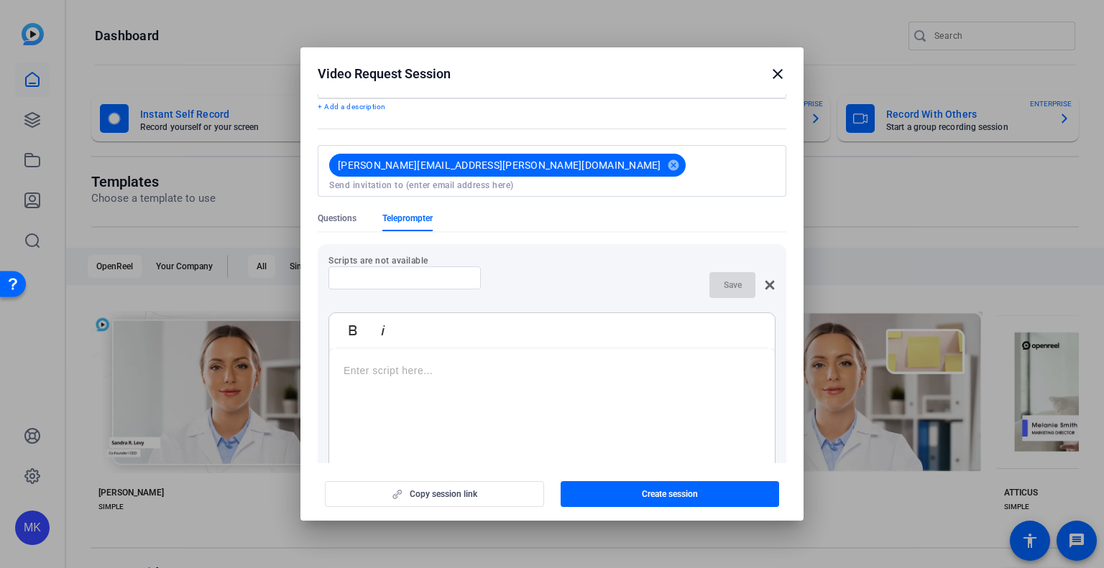
click at [764, 280] on icon at bounding box center [769, 285] width 11 height 11
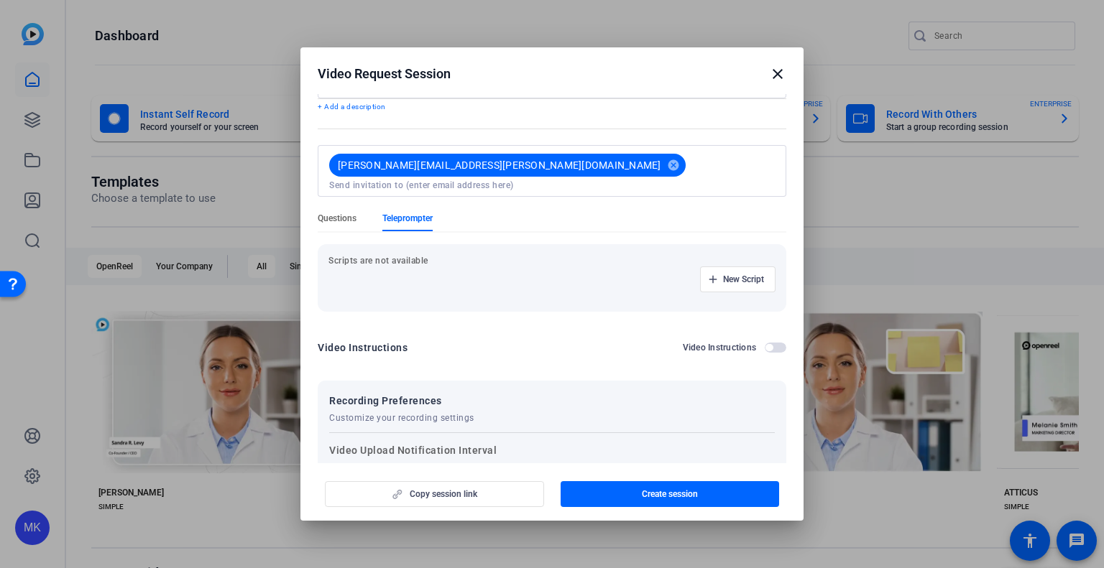
drag, startPoint x: 338, startPoint y: 195, endPoint x: 340, endPoint y: 206, distance: 10.2
click at [339, 199] on div at bounding box center [552, 205] width 469 height 16
click at [341, 213] on span "Questions" at bounding box center [337, 218] width 39 height 11
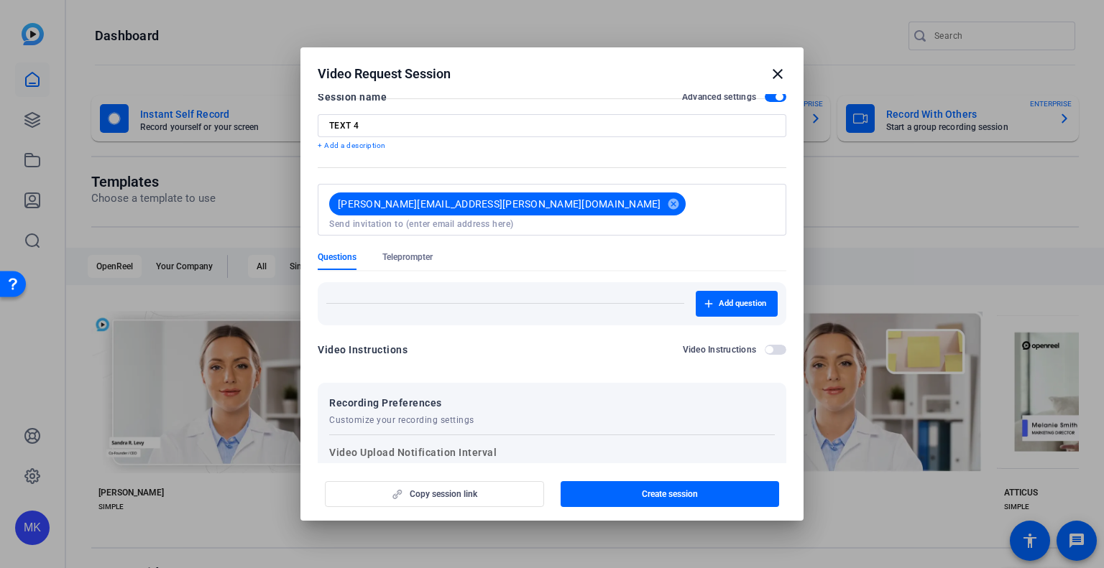
scroll to position [0, 0]
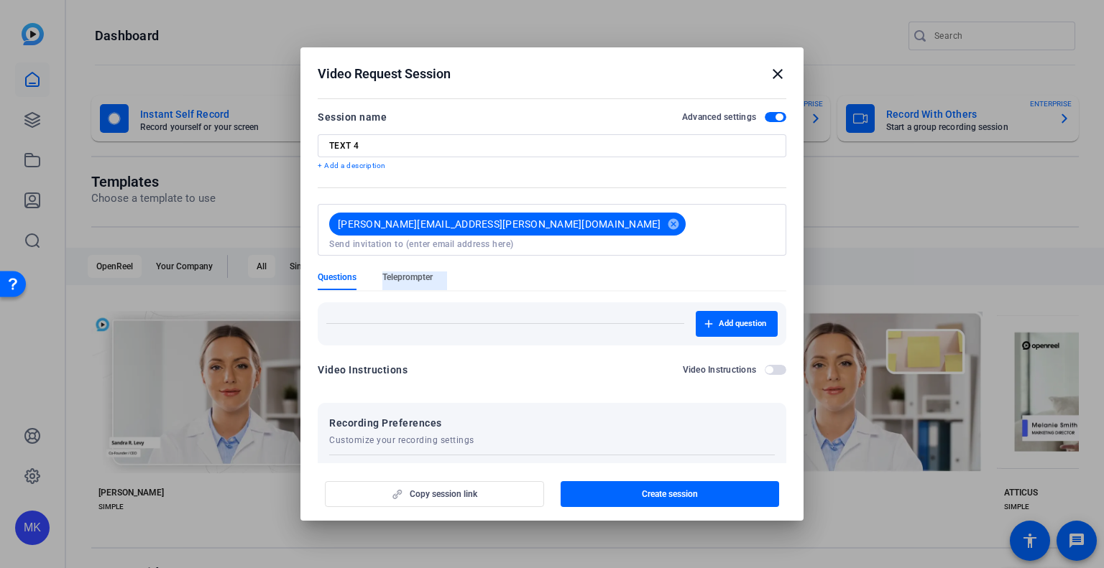
click at [410, 272] on span "Teleprompter" at bounding box center [407, 277] width 50 height 11
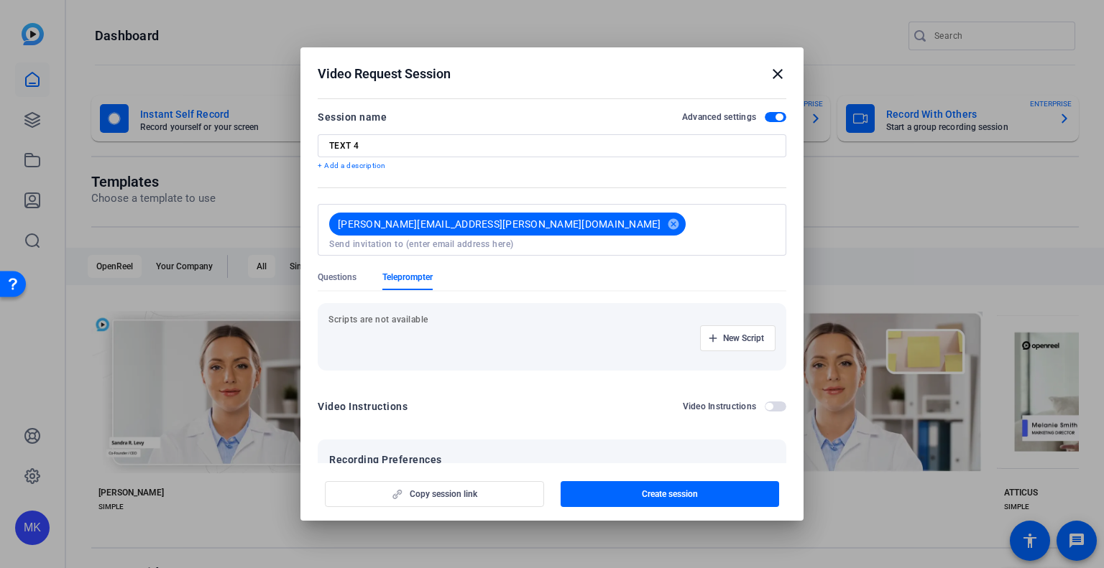
click at [400, 314] on p "Scripts are not available" at bounding box center [551, 319] width 447 height 11
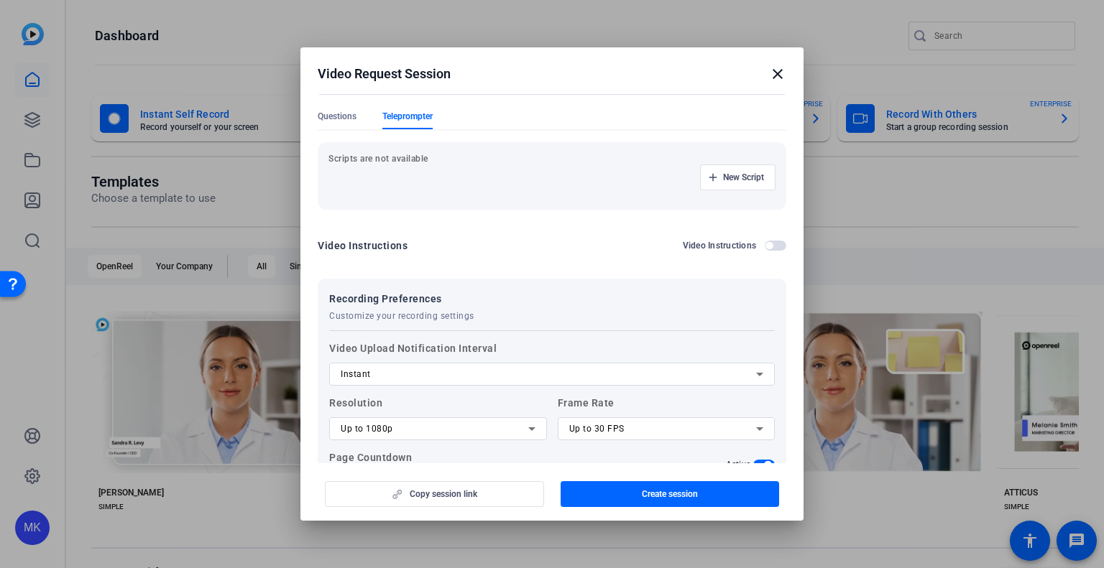
scroll to position [256, 0]
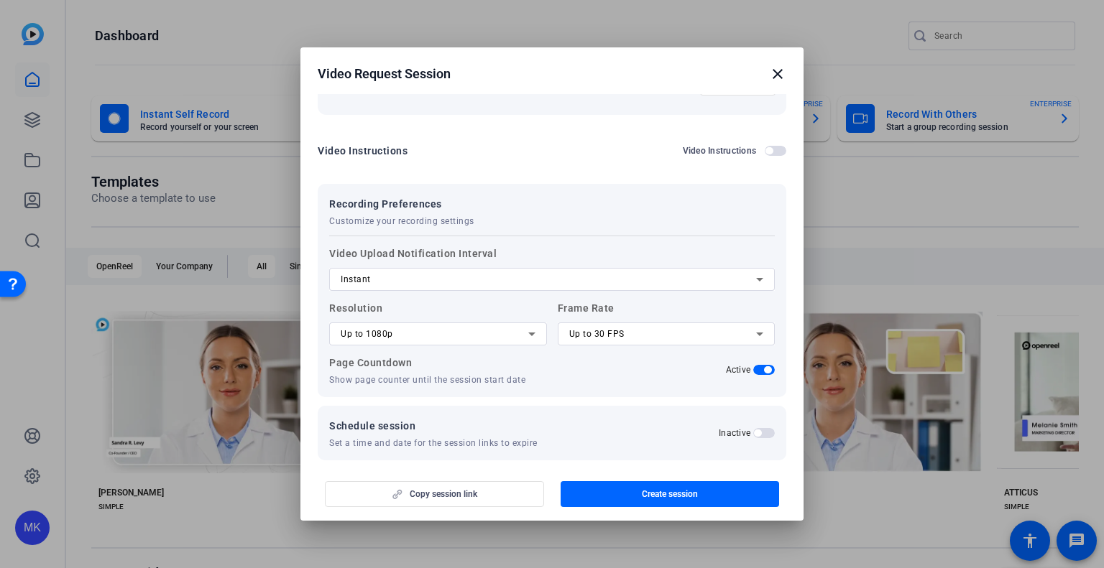
click at [788, 73] on h2 "Video Request Session close" at bounding box center [551, 70] width 503 height 47
click at [775, 74] on mat-icon "close" at bounding box center [777, 73] width 17 height 17
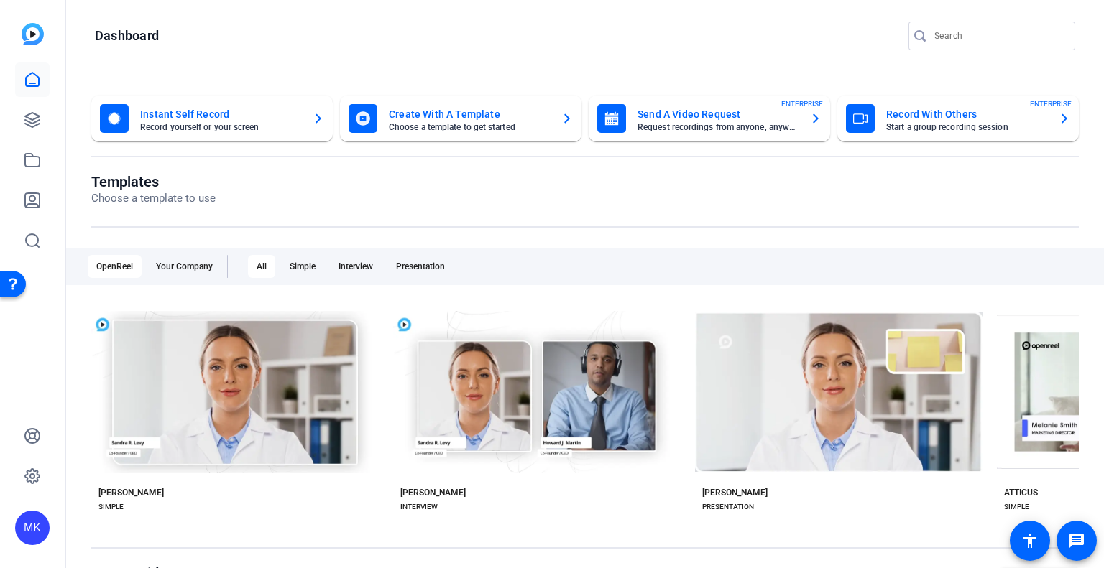
click at [784, 119] on mat-card-title "Send A Video Request" at bounding box center [717, 114] width 161 height 17
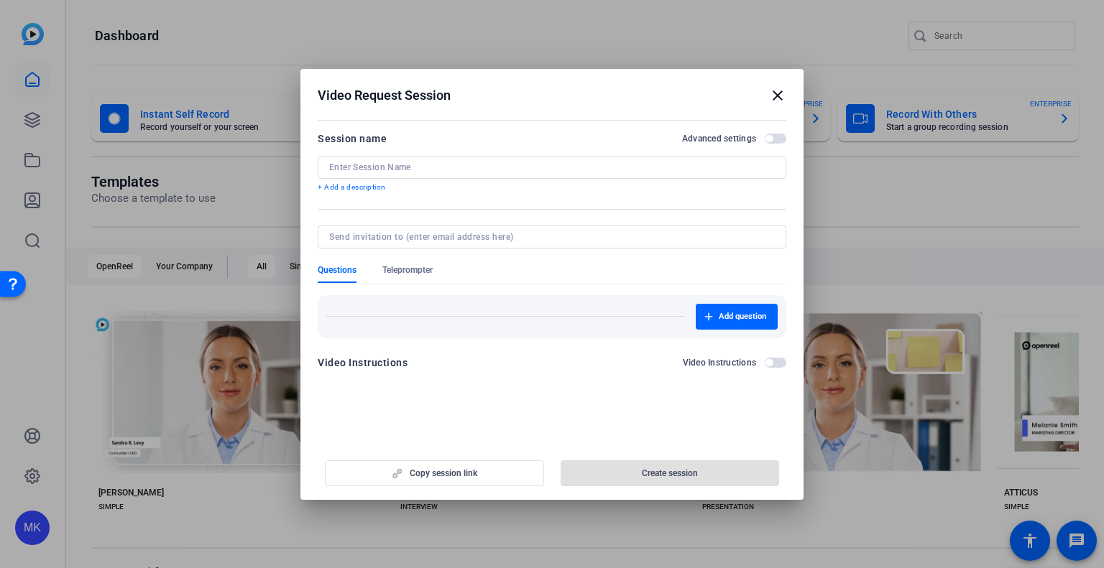
click at [775, 134] on span "button" at bounding box center [776, 139] width 22 height 10
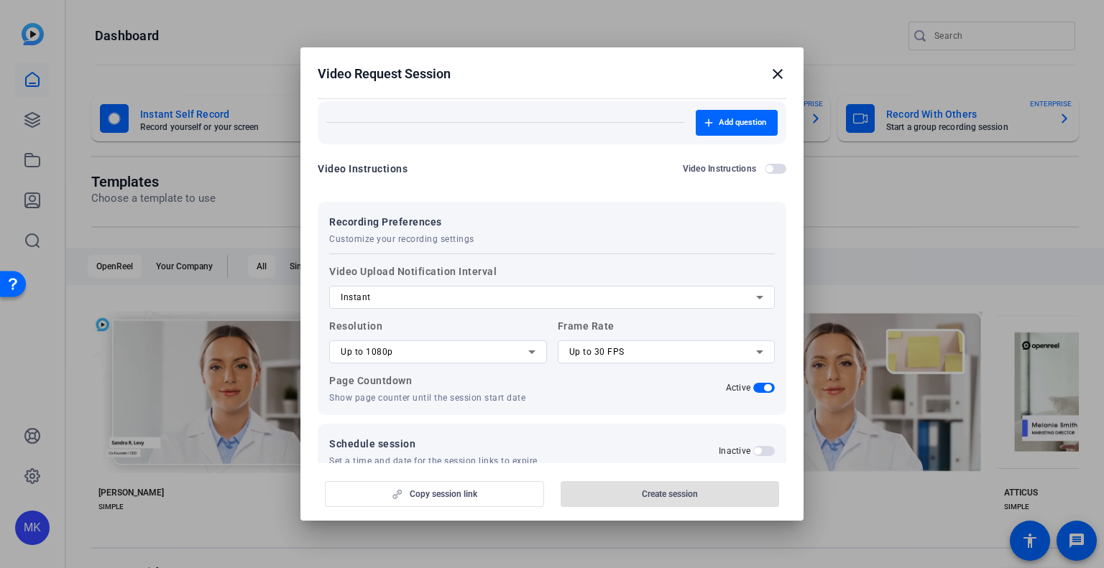
drag, startPoint x: 428, startPoint y: 252, endPoint x: 429, endPoint y: 227, distance: 25.2
click at [428, 252] on form "Session name Advanced settings + Add a description Questions Teleprompter Add q…" at bounding box center [552, 206] width 469 height 543
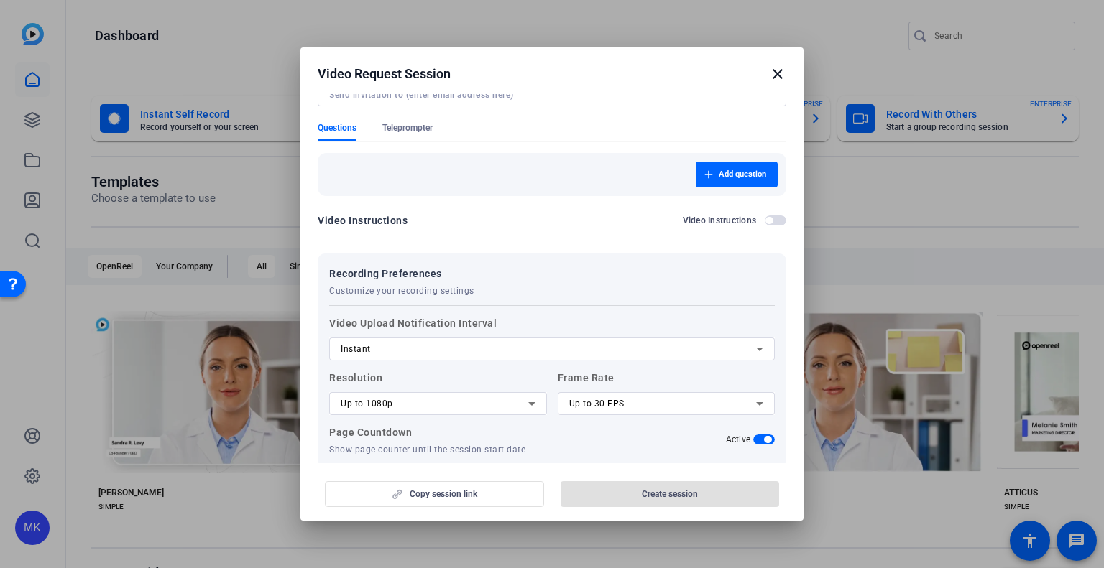
scroll to position [43, 0]
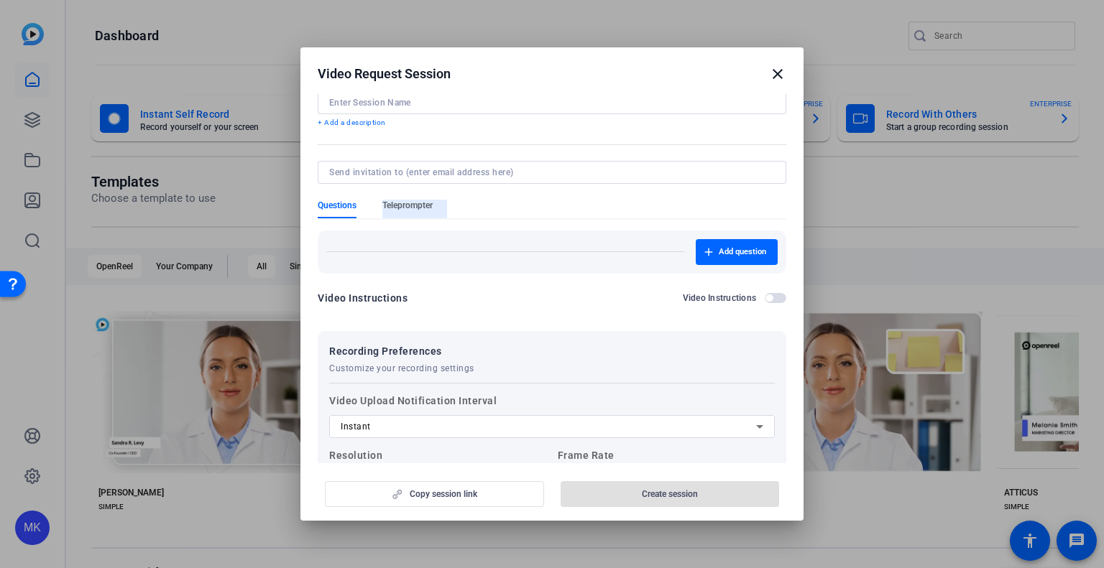
click at [411, 206] on span "Teleprompter" at bounding box center [407, 205] width 50 height 11
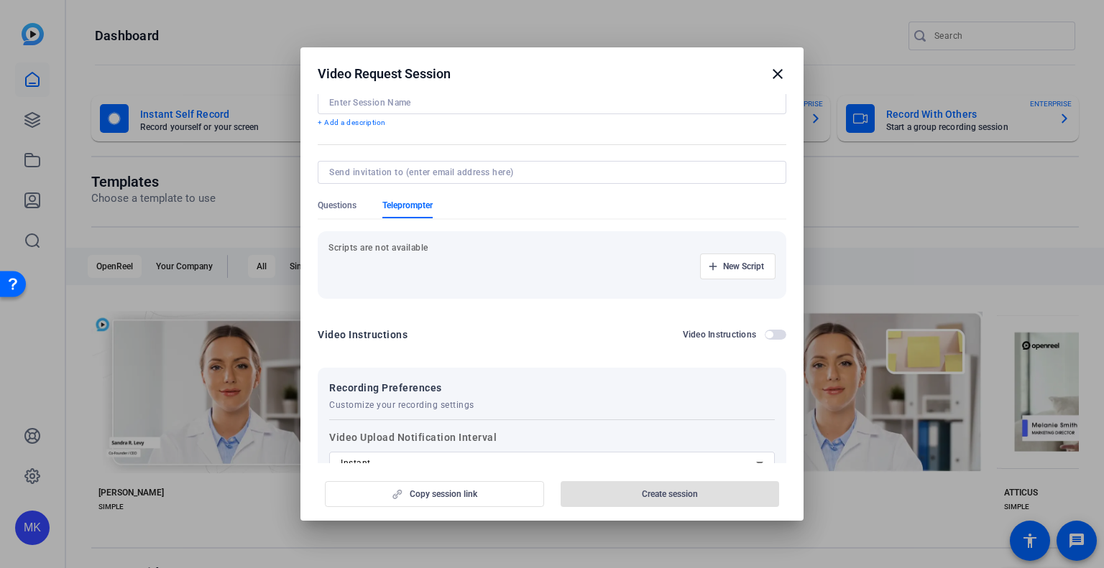
click at [773, 75] on mat-icon "close" at bounding box center [777, 73] width 17 height 17
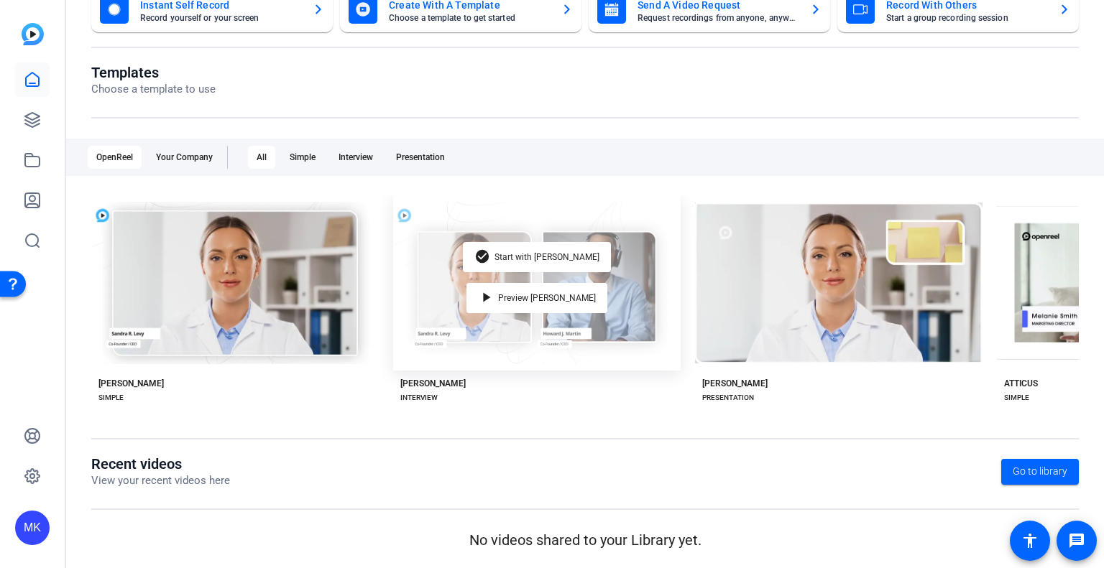
scroll to position [0, 0]
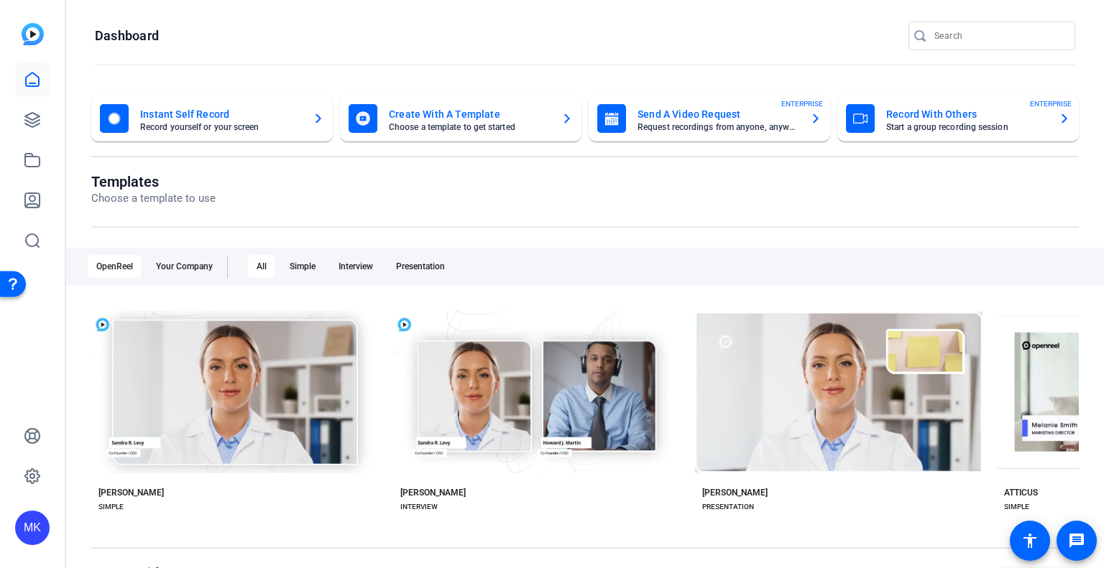
click at [672, 119] on mat-card-title "Send A Video Request" at bounding box center [717, 114] width 161 height 17
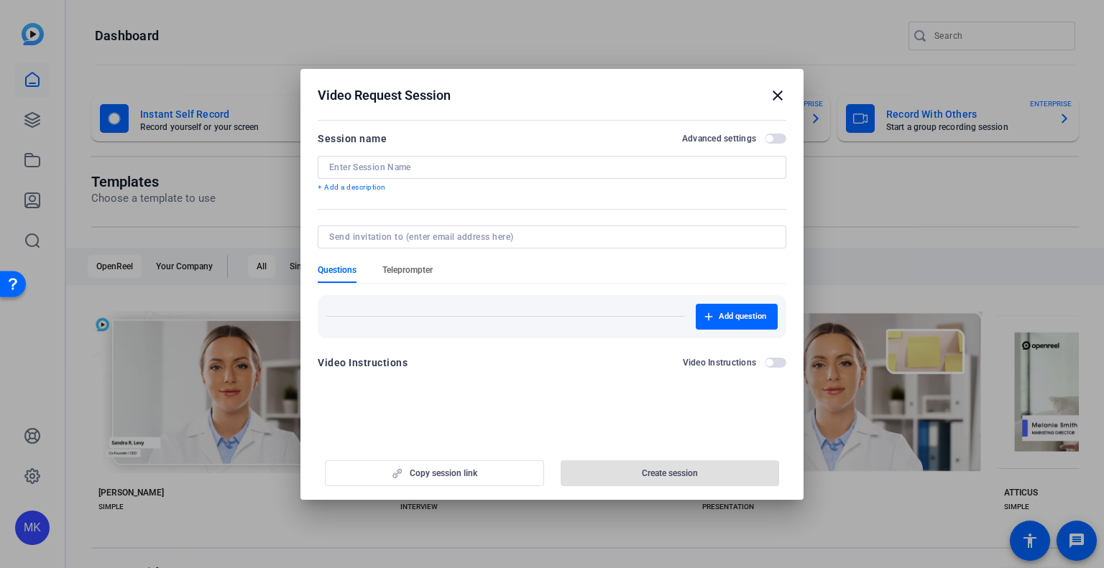
click at [387, 272] on span "Teleprompter" at bounding box center [407, 269] width 50 height 11
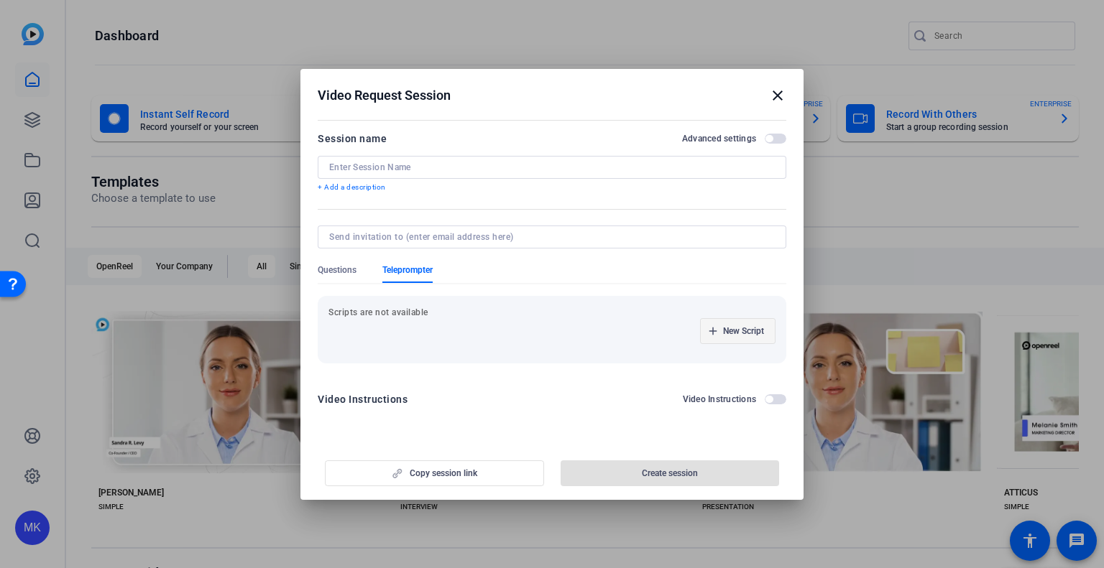
click at [708, 326] on button "New Script" at bounding box center [737, 331] width 75 height 26
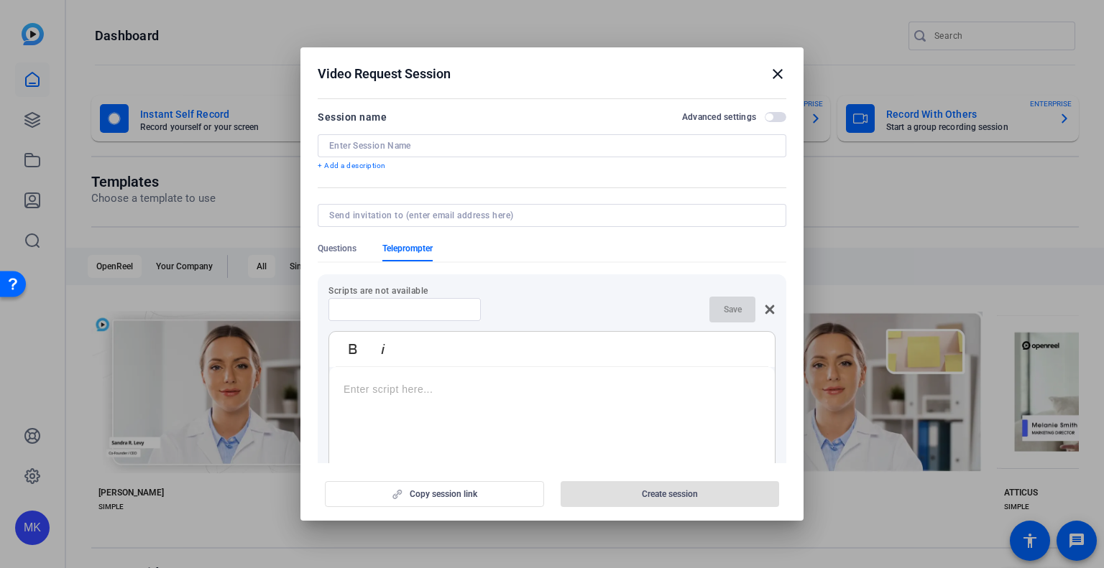
scroll to position [178, 0]
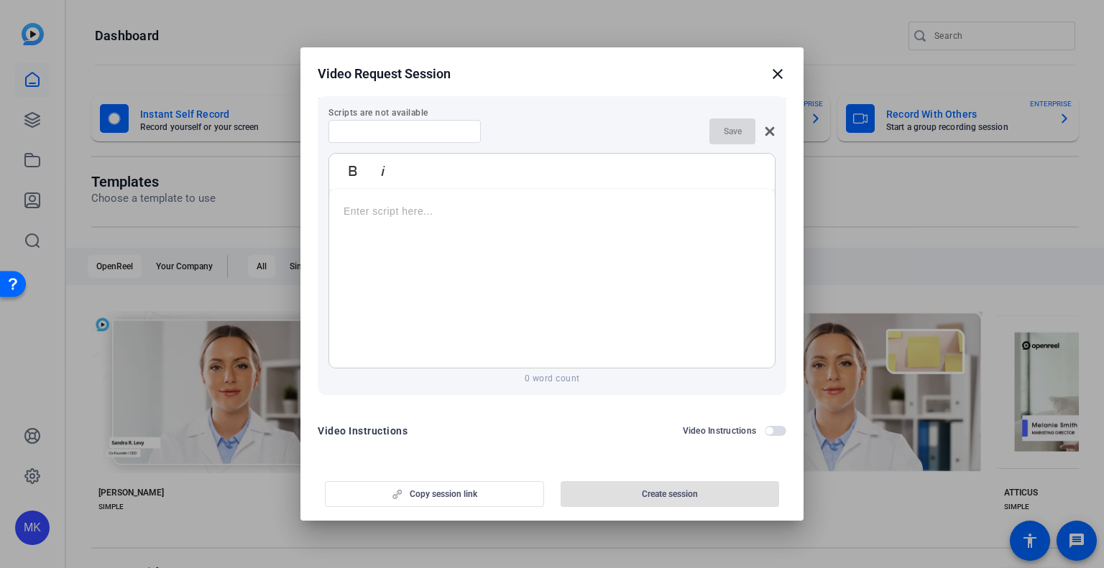
click at [423, 265] on div at bounding box center [552, 279] width 446 height 180
click at [423, 115] on p "Scripts are not available" at bounding box center [551, 112] width 447 height 11
click at [764, 131] on icon at bounding box center [769, 131] width 11 height 11
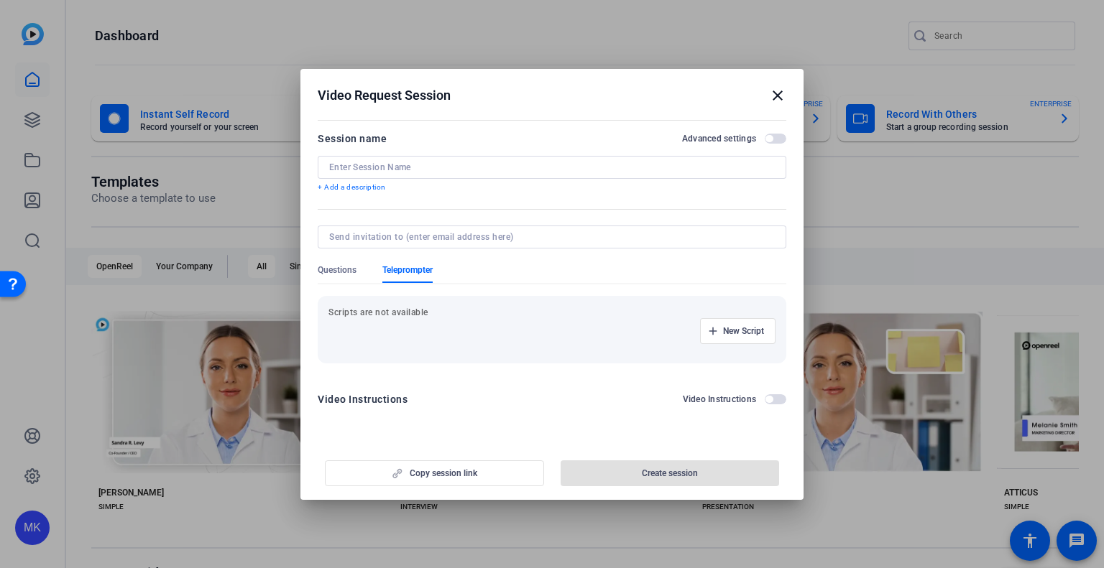
scroll to position [0, 0]
click at [773, 97] on mat-icon "close" at bounding box center [777, 95] width 17 height 17
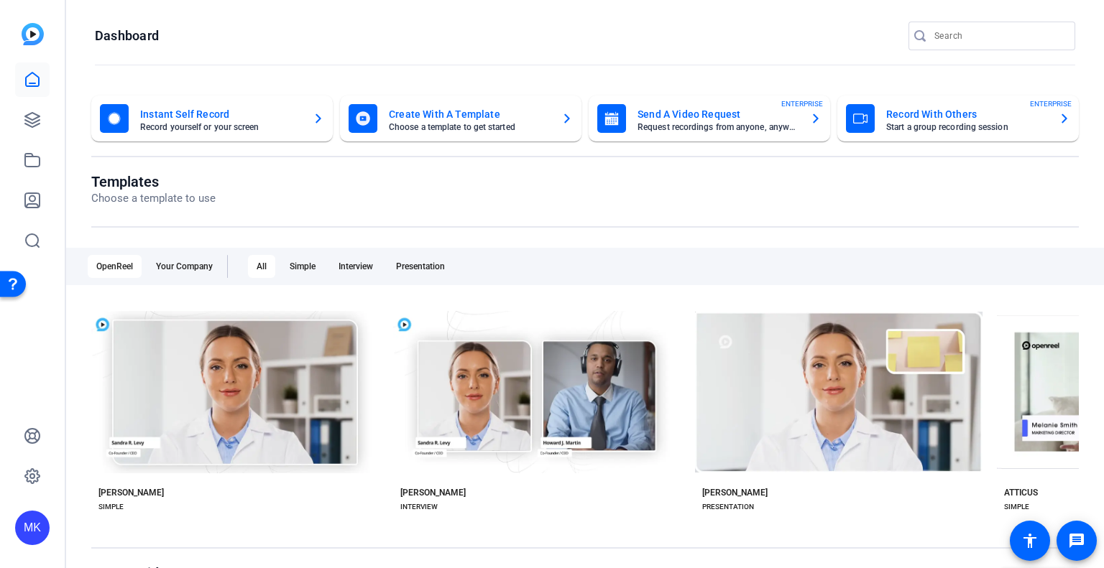
click at [794, 119] on div "Send A Video Request Request recordings from anyone, anywhere ENTERPRISE" at bounding box center [709, 118] width 224 height 29
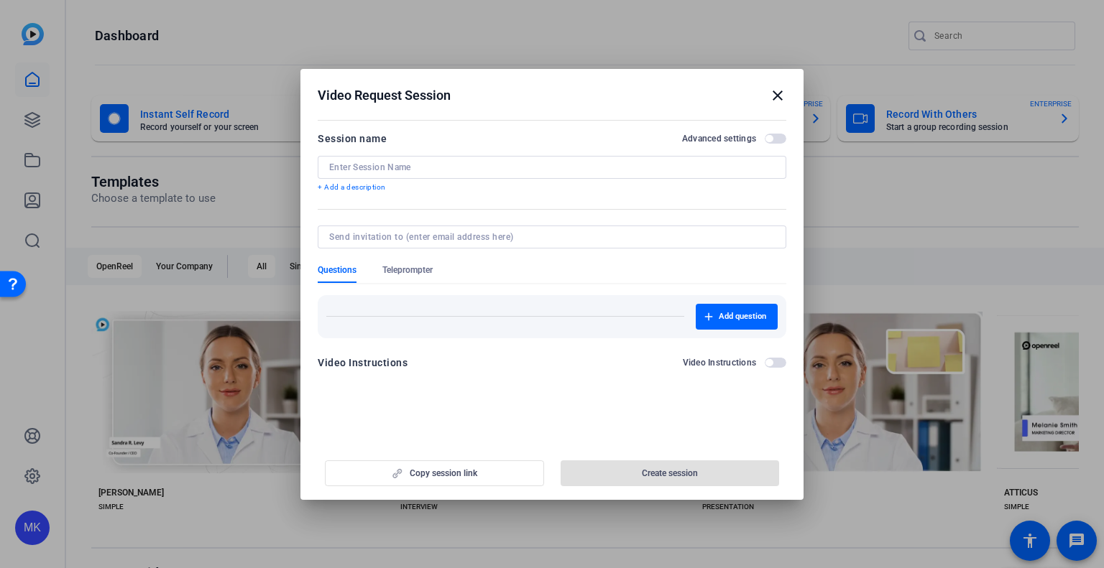
click at [783, 91] on mat-icon "close" at bounding box center [777, 95] width 17 height 17
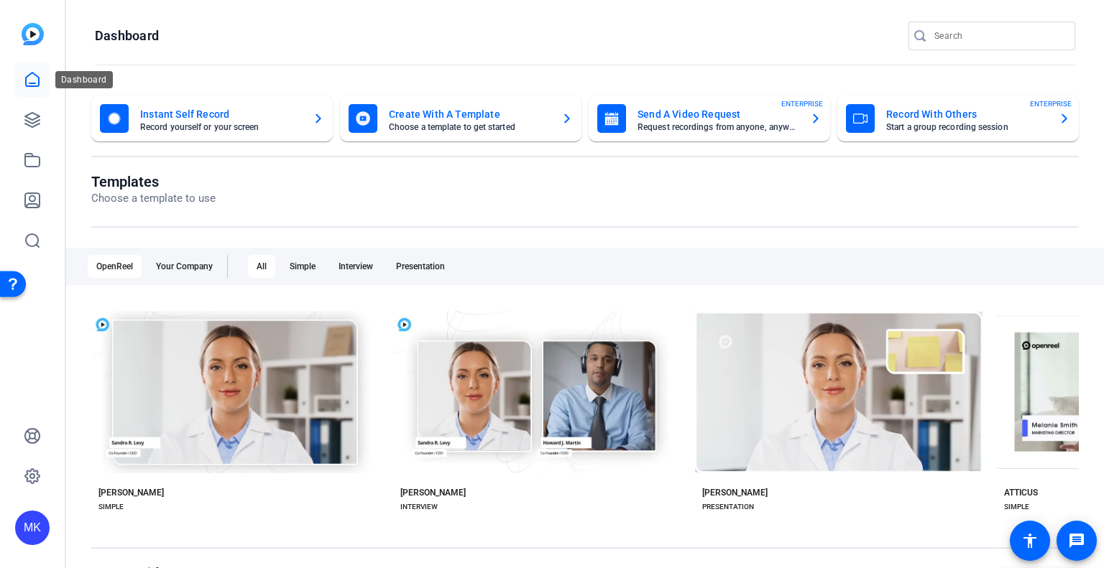
click at [29, 71] on icon at bounding box center [32, 79] width 17 height 17
click at [34, 114] on icon at bounding box center [32, 119] width 17 height 17
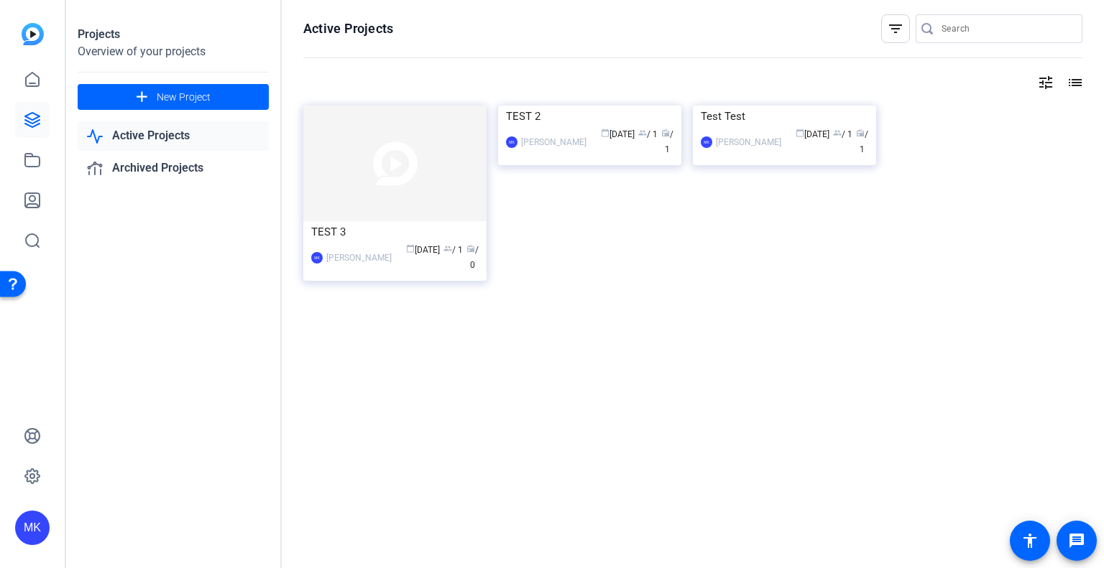
click at [162, 143] on link "Active Projects" at bounding box center [173, 135] width 191 height 29
click at [446, 191] on img at bounding box center [394, 164] width 183 height 116
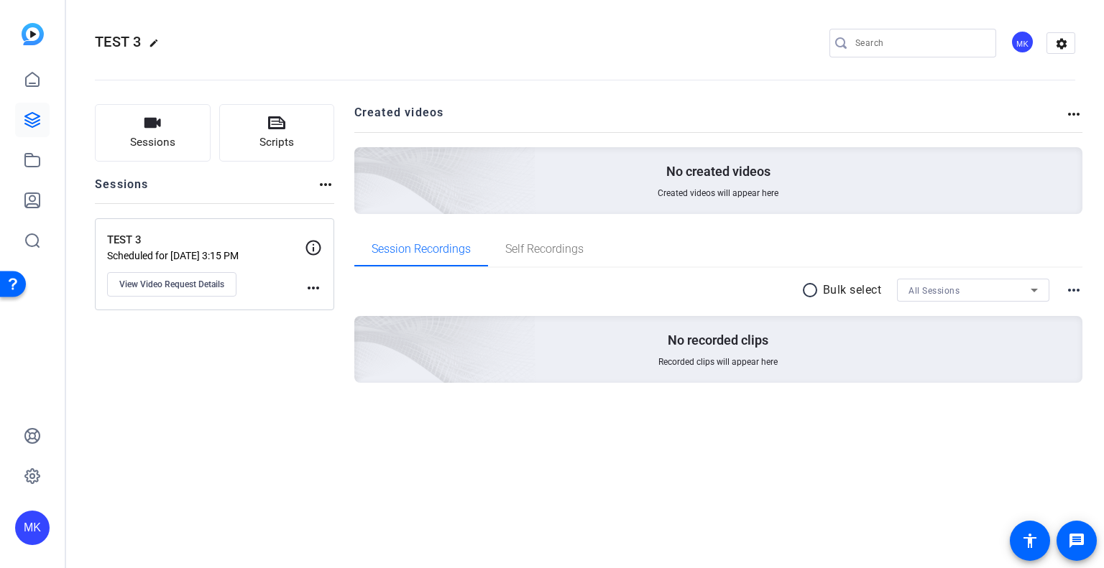
click at [152, 45] on mat-icon "edit" at bounding box center [157, 46] width 17 height 17
click at [247, 41] on span "clear" at bounding box center [245, 42] width 17 height 17
click at [1066, 114] on mat-icon "more_horiz" at bounding box center [1073, 114] width 17 height 17
click at [1079, 116] on div at bounding box center [552, 284] width 1104 height 568
click at [334, 185] on div "Sessions Scripts Sessions more_horiz TEST 3 Scheduled for Aug 18, 2025 @ 3:15 P…" at bounding box center [585, 266] width 1038 height 361
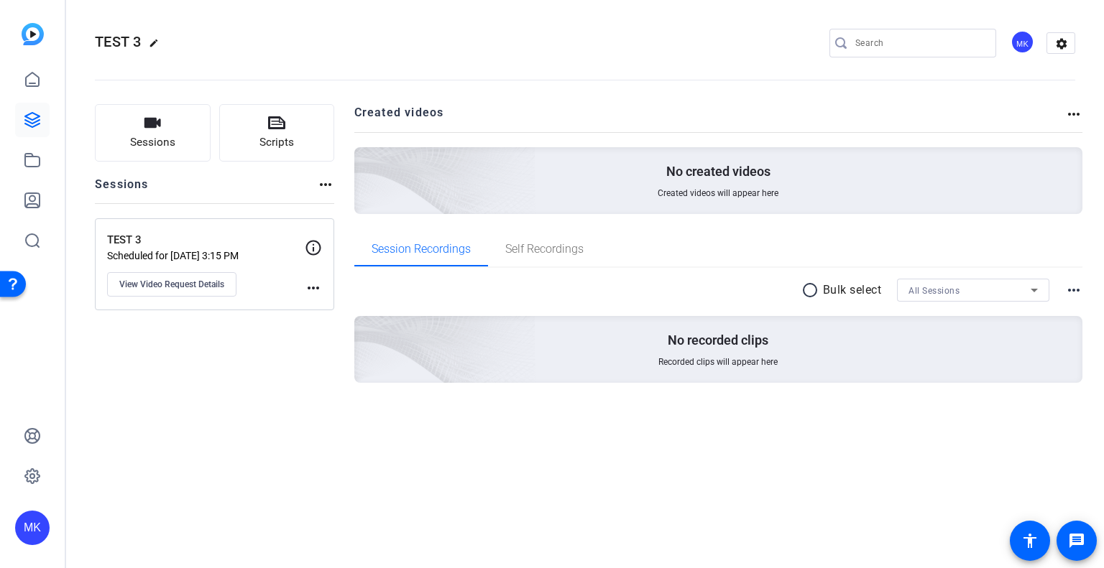
click at [331, 185] on mat-icon "more_horiz" at bounding box center [325, 184] width 17 height 17
click at [303, 290] on div at bounding box center [552, 284] width 1104 height 568
click at [315, 272] on div "more_horiz" at bounding box center [313, 267] width 17 height 57
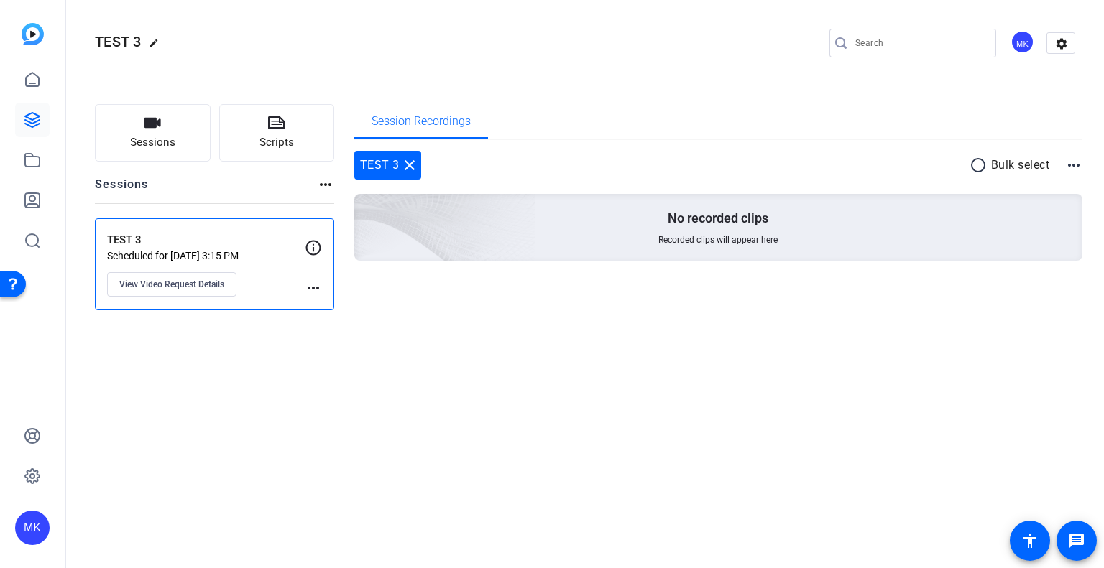
click at [1069, 170] on mat-icon "more_horiz" at bounding box center [1073, 165] width 17 height 17
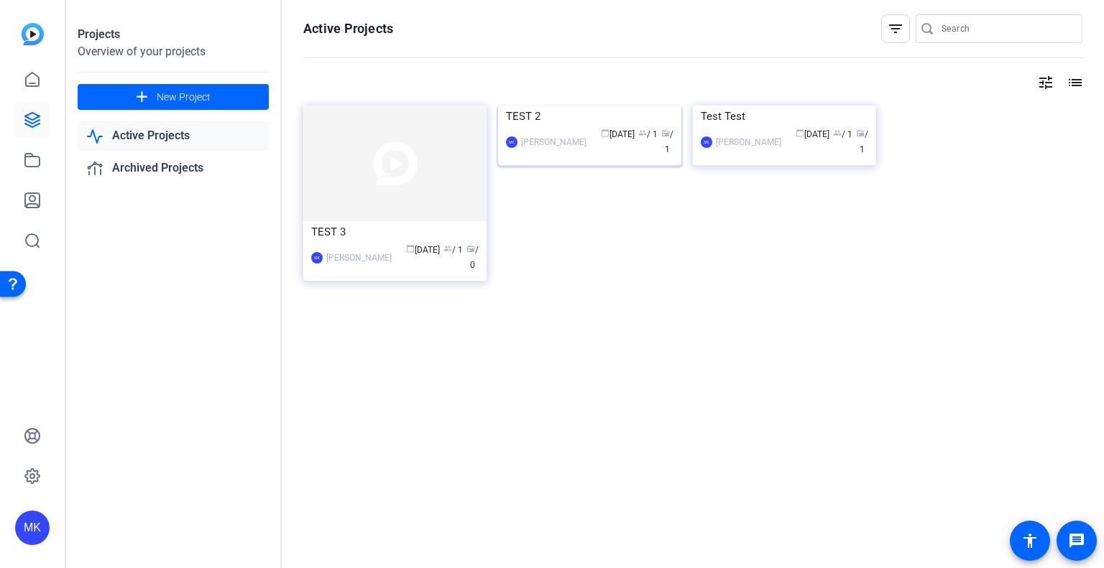
click at [618, 106] on img at bounding box center [589, 106] width 183 height 0
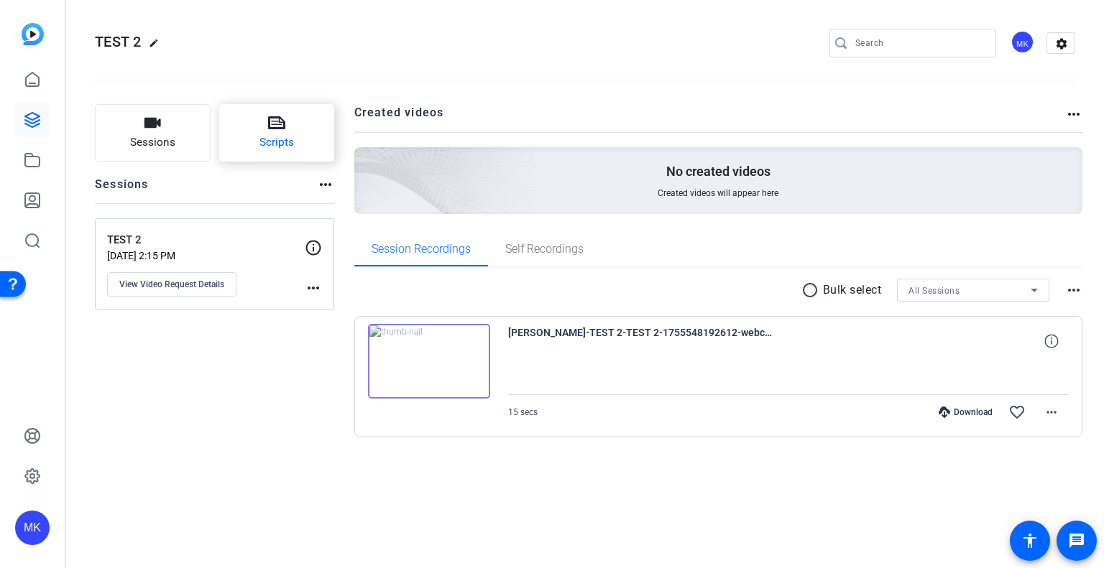
click at [239, 137] on button "Scripts" at bounding box center [277, 132] width 116 height 57
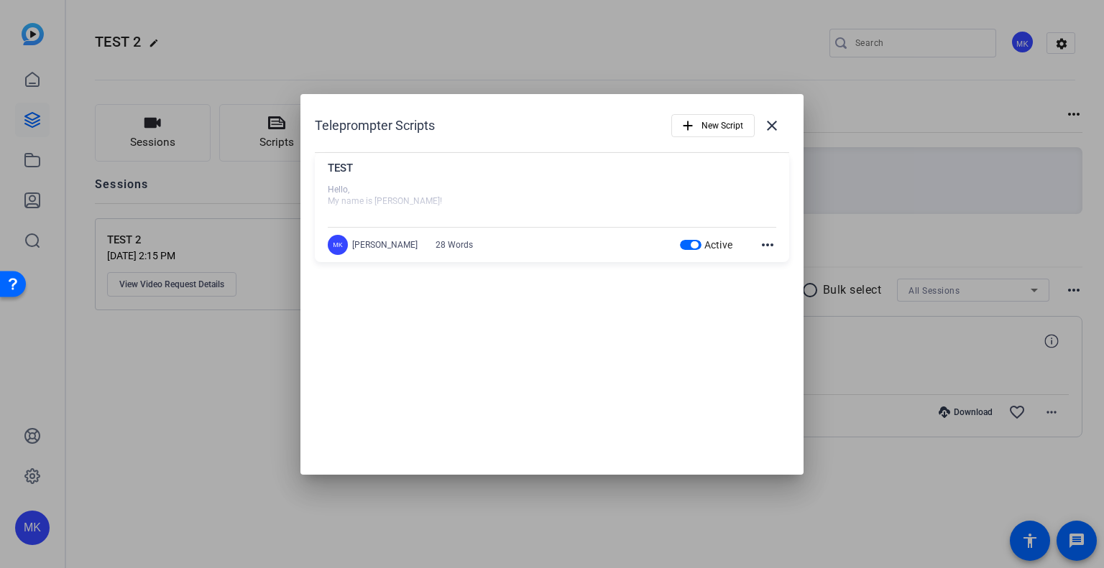
click at [760, 245] on mat-icon "more_horiz" at bounding box center [767, 244] width 17 height 17
click at [348, 241] on div at bounding box center [552, 284] width 1104 height 568
drag, startPoint x: 778, startPoint y: 127, endPoint x: 770, endPoint y: 131, distance: 8.7
click at [777, 128] on mat-icon "close" at bounding box center [771, 125] width 17 height 17
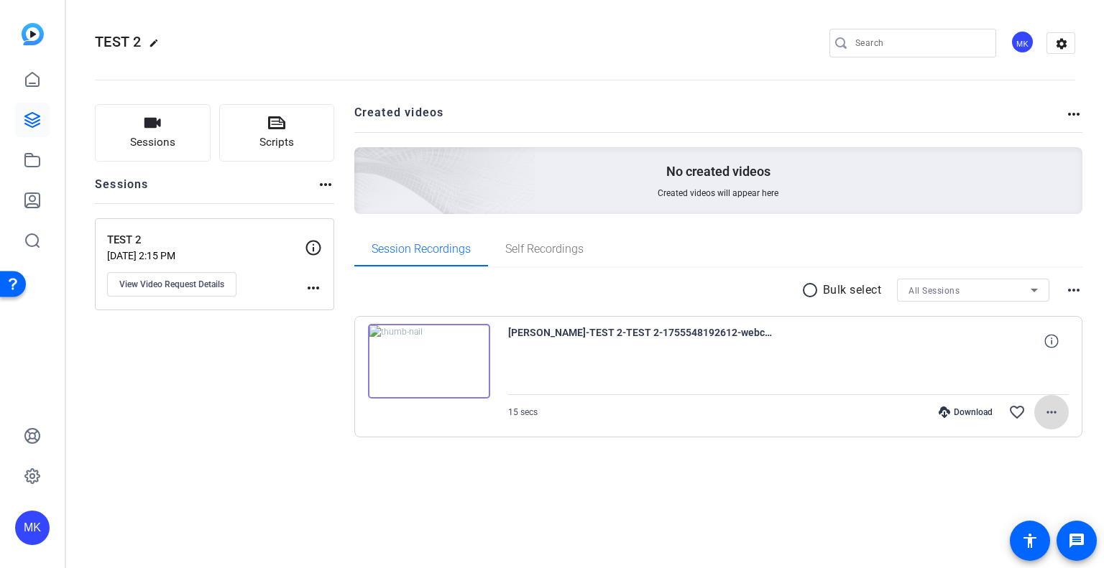
click at [1056, 412] on mat-icon "more_horiz" at bounding box center [1051, 412] width 17 height 17
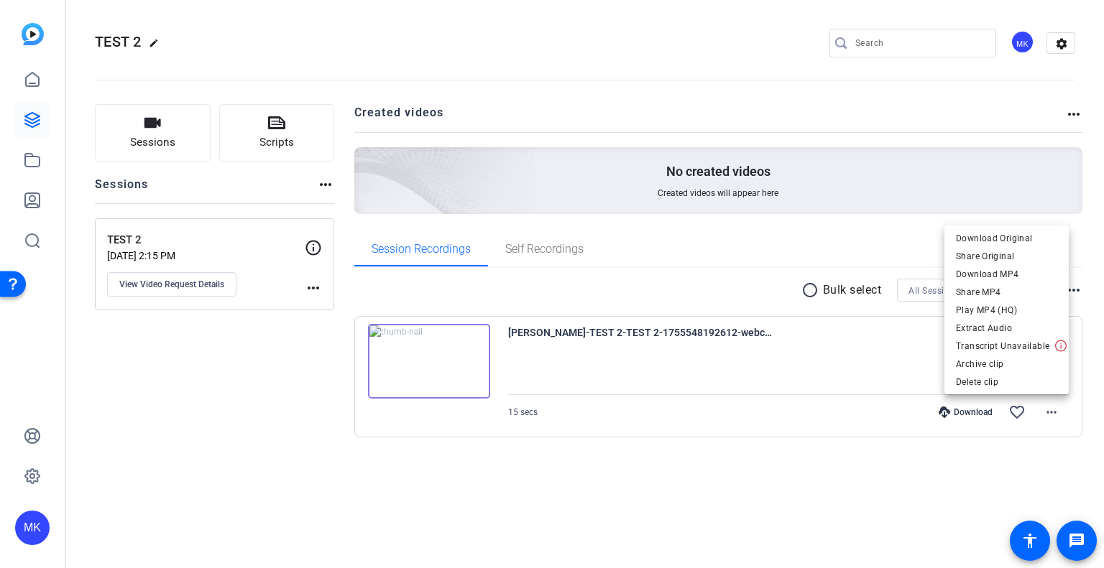
click at [1056, 416] on div at bounding box center [552, 284] width 1104 height 568
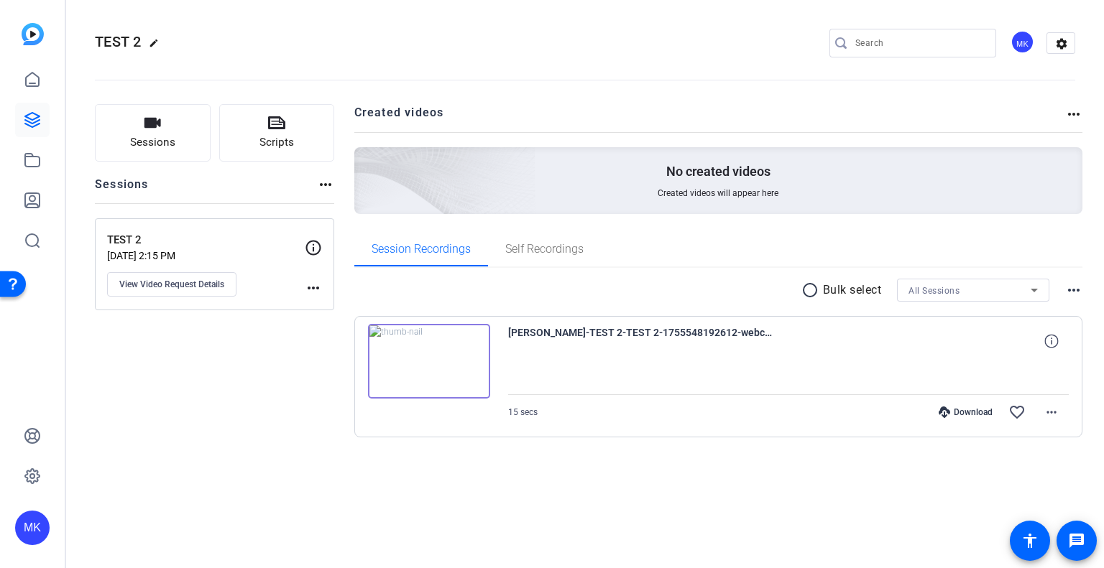
click at [1075, 291] on mat-icon "more_horiz" at bounding box center [1073, 290] width 17 height 17
click at [1078, 289] on div at bounding box center [552, 284] width 1104 height 568
click at [811, 287] on mat-icon "radio_button_unchecked" at bounding box center [812, 290] width 22 height 17
click at [863, 294] on icon at bounding box center [860, 291] width 7 height 18
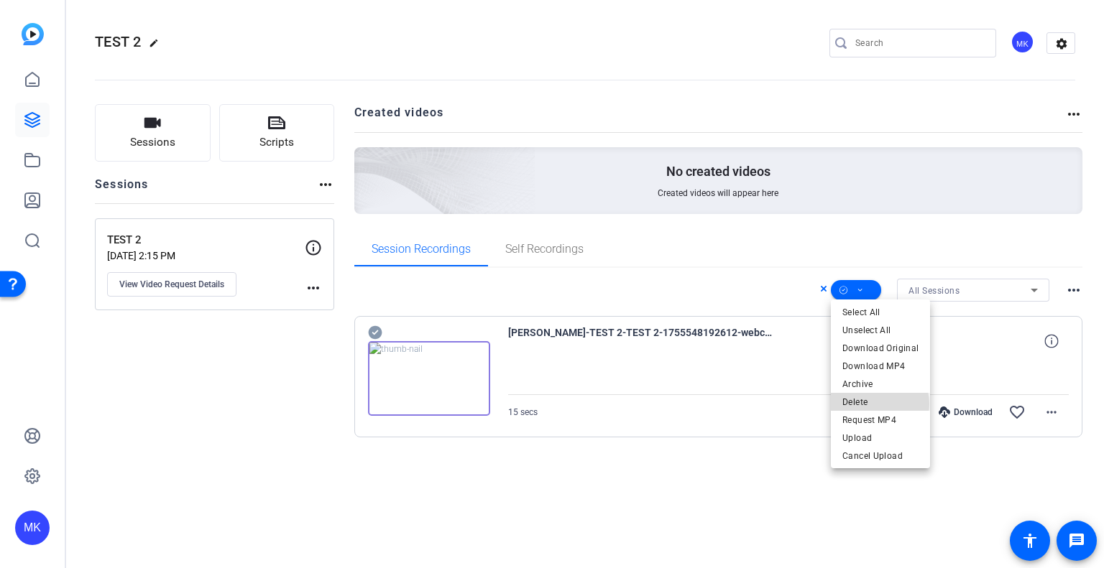
click at [877, 405] on span "Delete" at bounding box center [880, 402] width 76 height 17
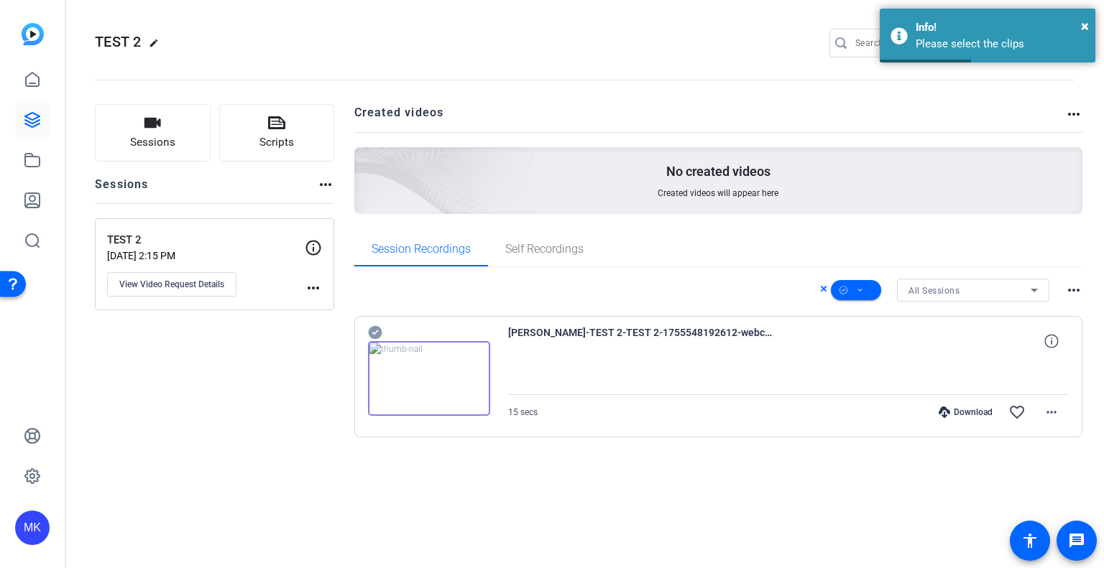
click at [369, 343] on div at bounding box center [429, 370] width 122 height 92
click at [374, 326] on icon at bounding box center [375, 333] width 14 height 14
click at [874, 295] on span at bounding box center [856, 290] width 50 height 34
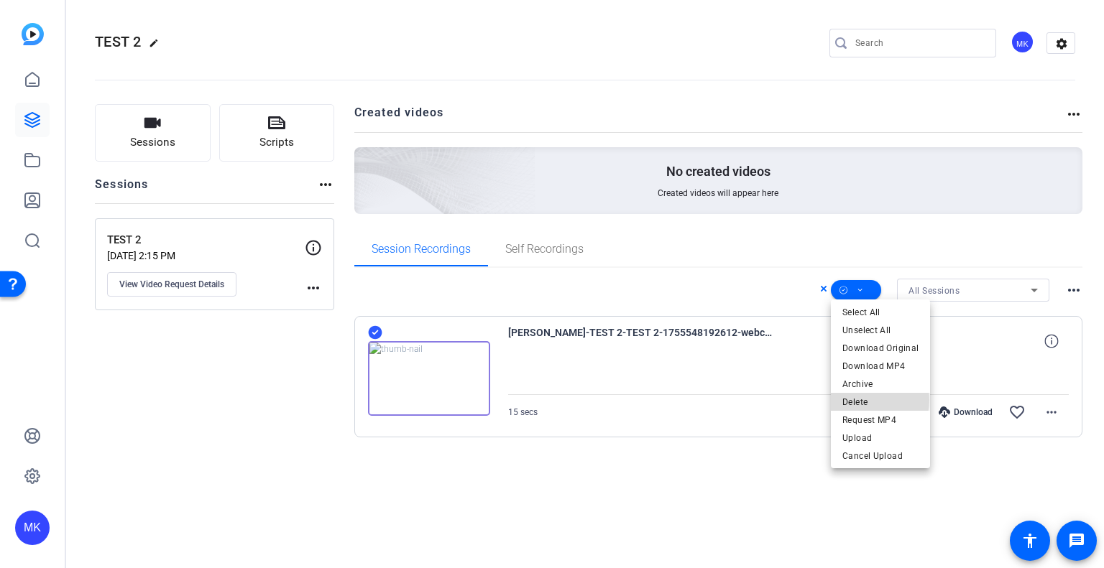
click at [860, 402] on span "Delete" at bounding box center [880, 402] width 76 height 17
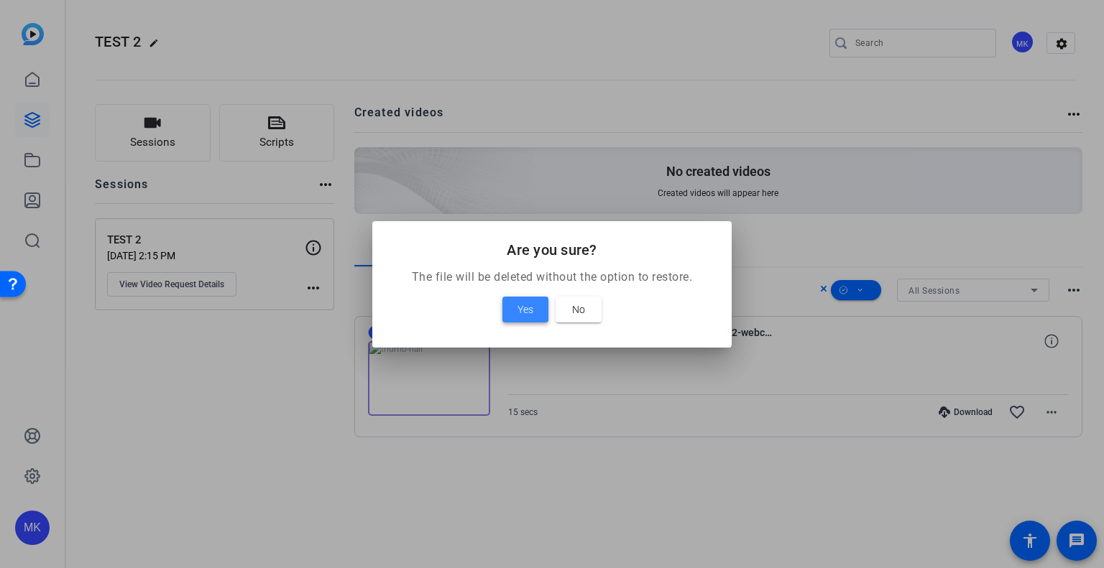
click at [535, 304] on span at bounding box center [525, 309] width 46 height 34
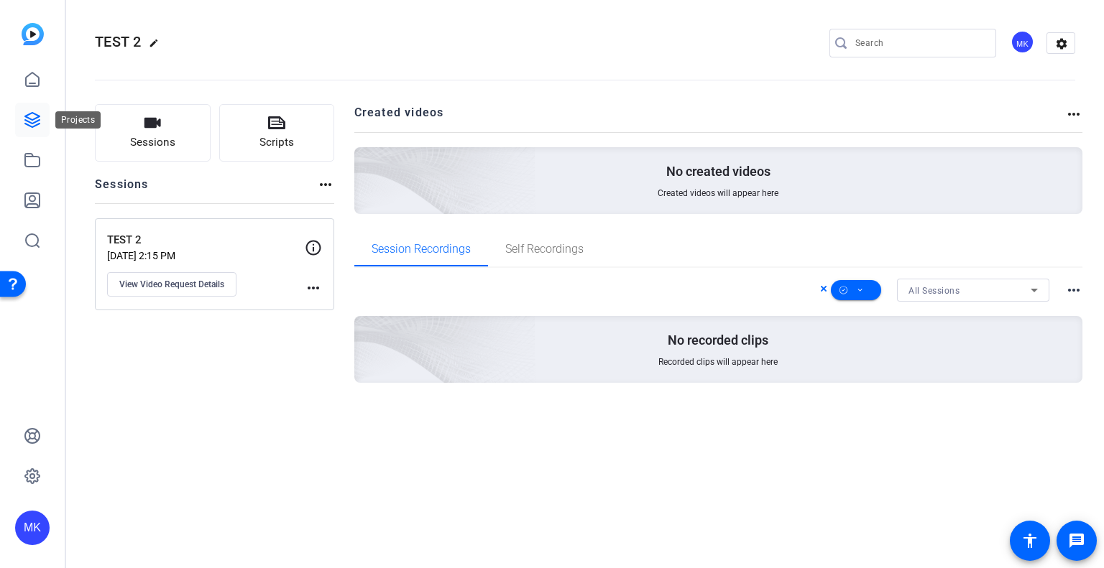
click at [34, 116] on icon at bounding box center [32, 119] width 17 height 17
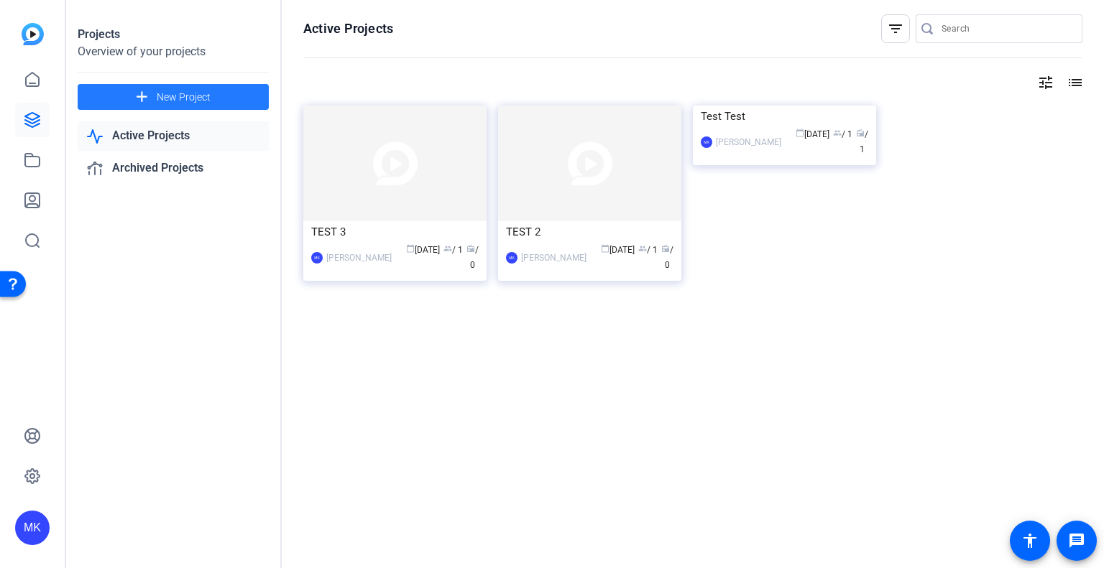
click at [233, 103] on span at bounding box center [173, 97] width 191 height 34
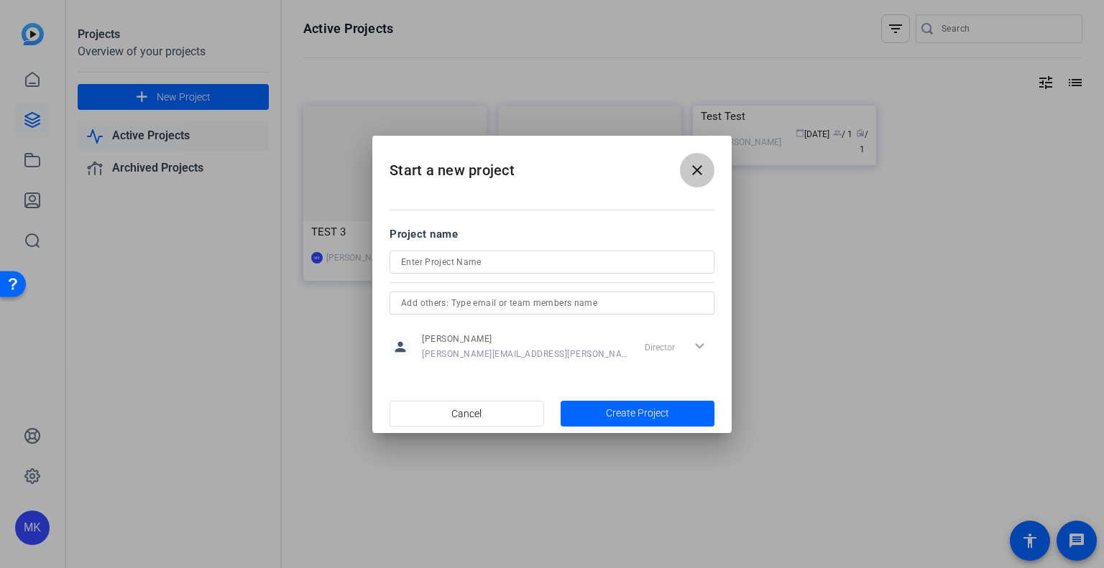
click at [703, 174] on mat-icon "close" at bounding box center [696, 170] width 17 height 17
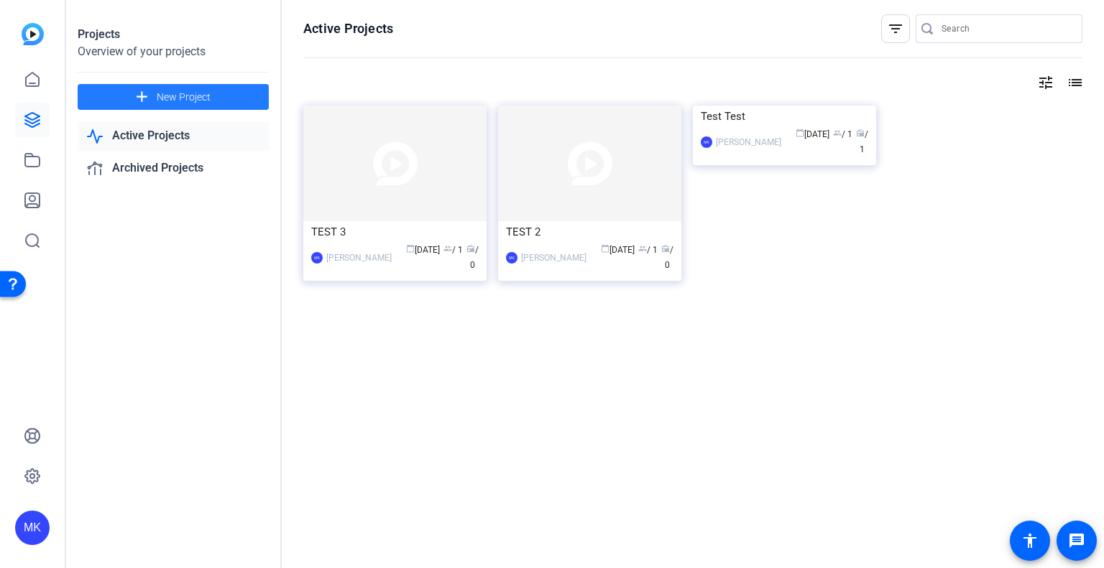
click at [170, 91] on span "New Project" at bounding box center [184, 97] width 54 height 15
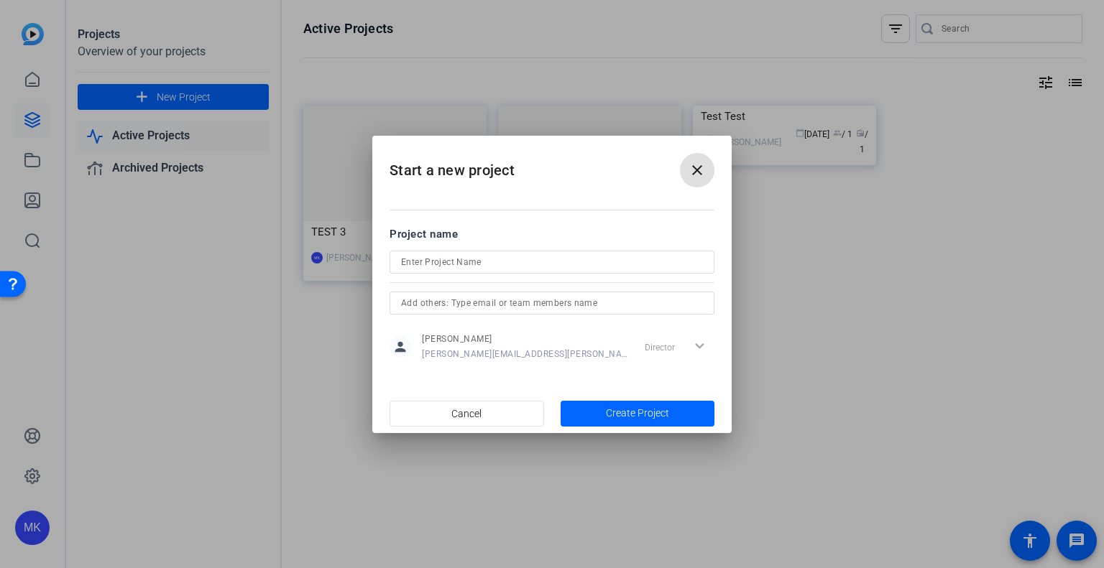
click at [474, 264] on input at bounding box center [552, 262] width 302 height 17
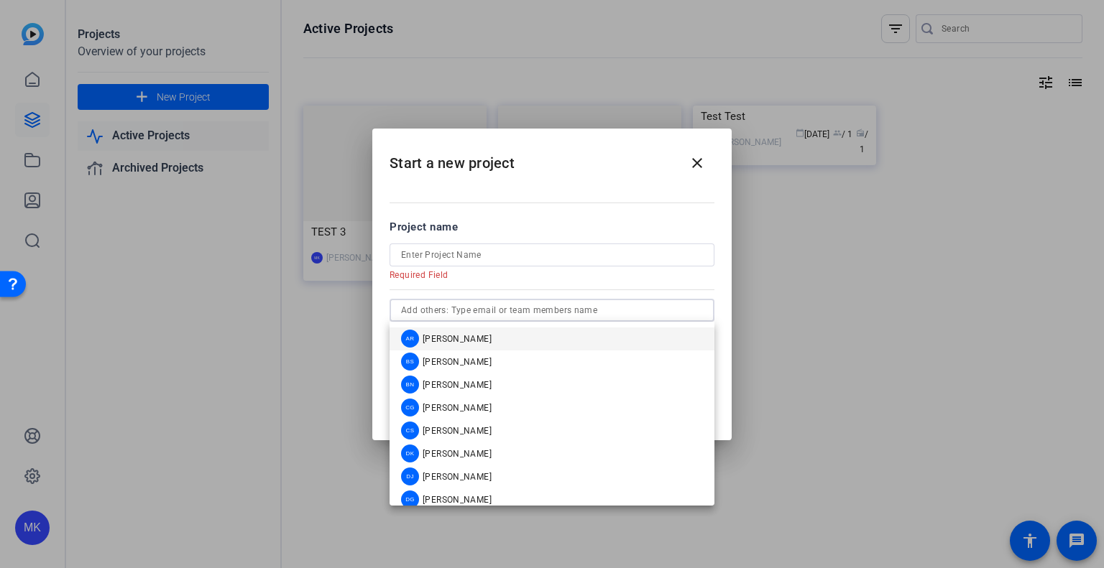
click at [463, 304] on input "text" at bounding box center [552, 310] width 302 height 17
click at [585, 235] on form "Project name Required Field person Monica Kozlowski monica.kozlowski@capitalone…" at bounding box center [551, 295] width 325 height 153
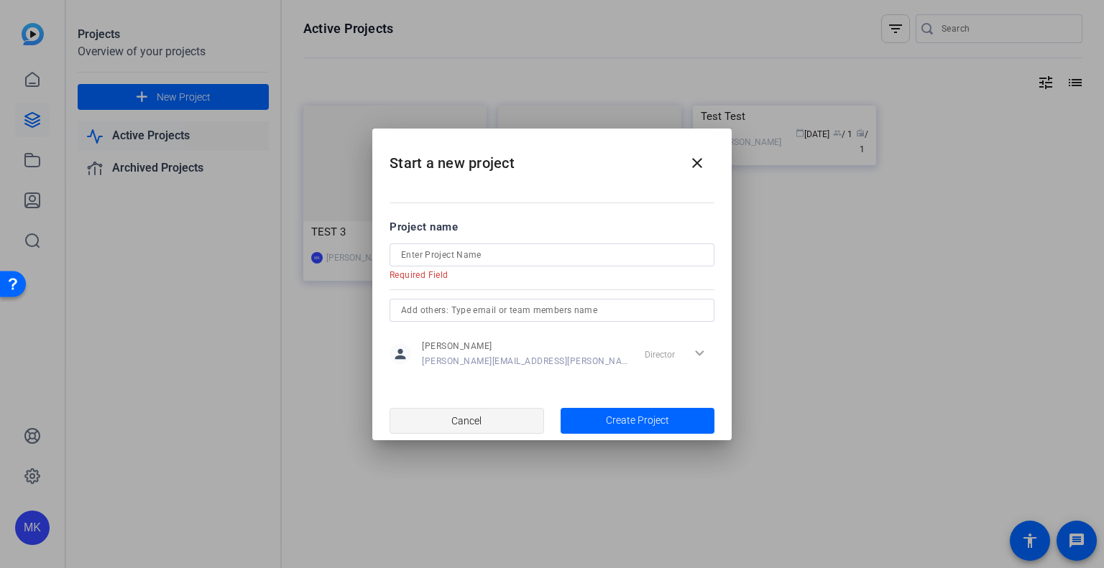
click at [494, 425] on span "button" at bounding box center [466, 421] width 153 height 34
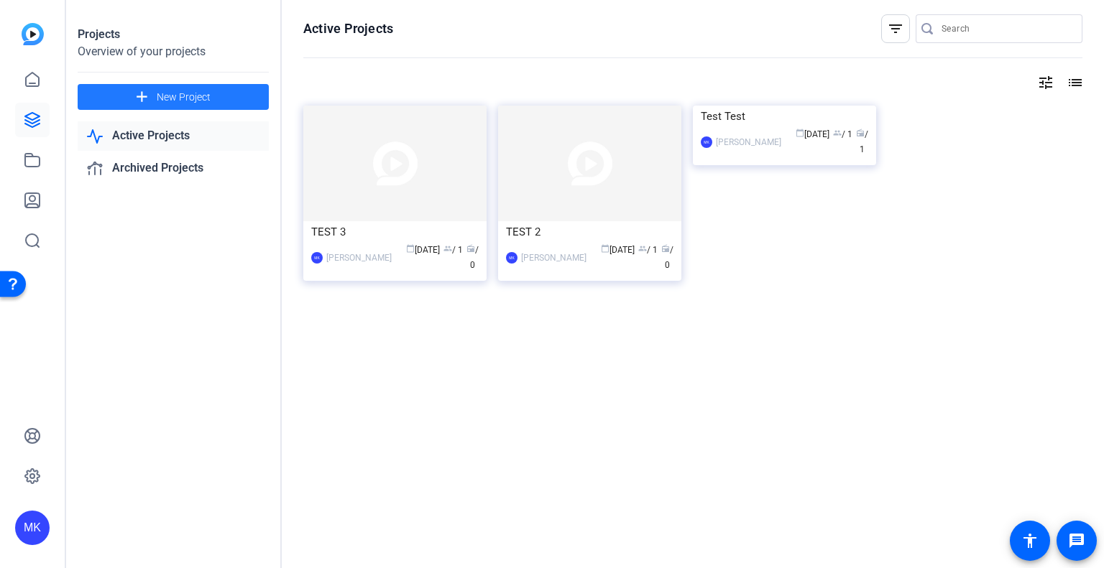
click at [213, 95] on span at bounding box center [173, 97] width 191 height 34
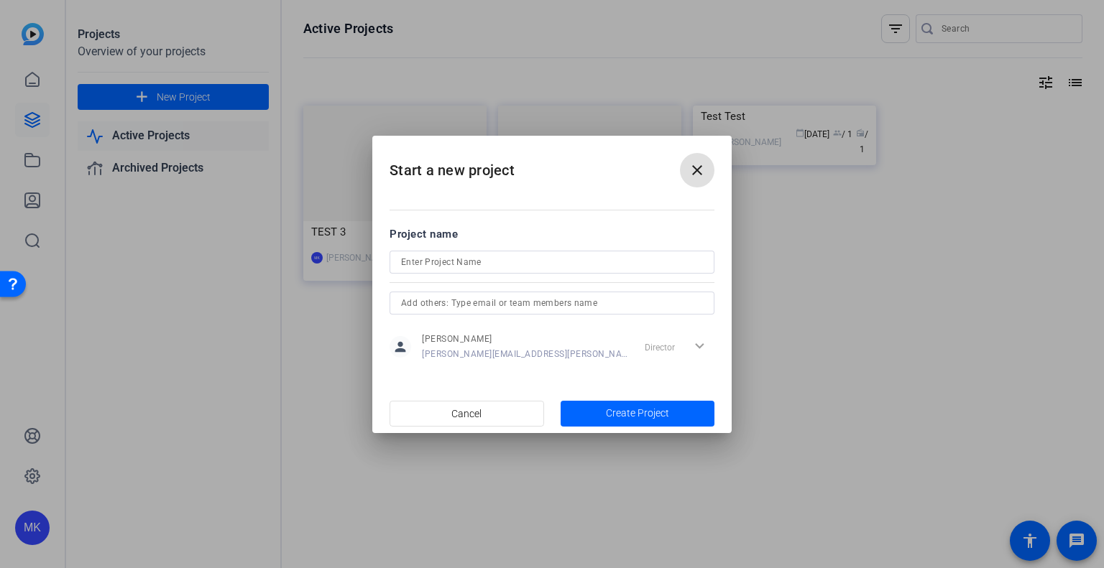
click at [518, 261] on input at bounding box center [552, 262] width 302 height 17
type input "TESTING"
click at [645, 406] on span "Create Project" at bounding box center [637, 413] width 63 height 15
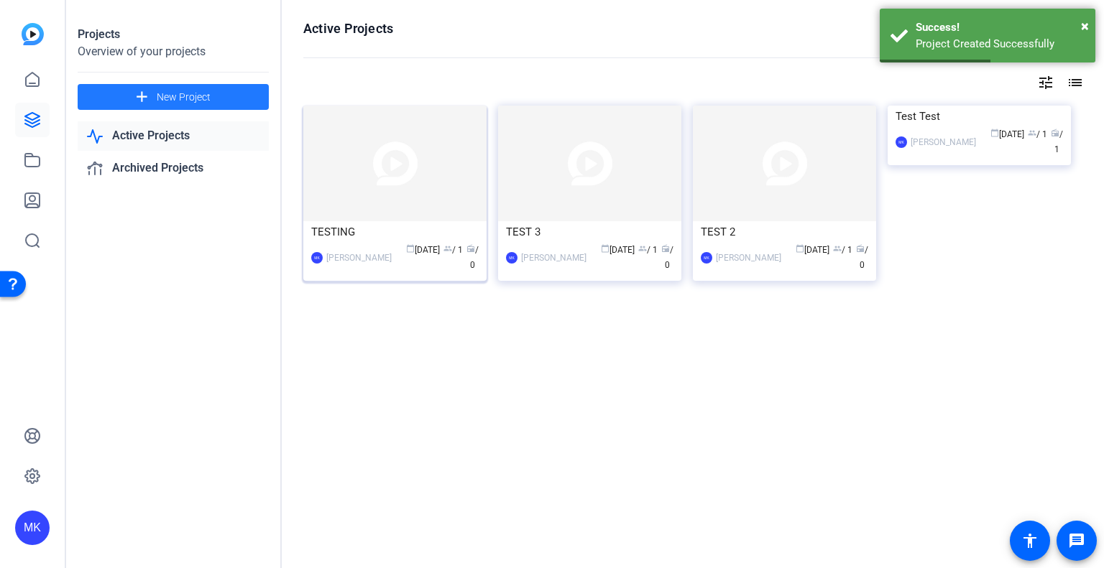
click at [423, 243] on div "calendar_today Aug 18 group / 1 radio / 0" at bounding box center [439, 258] width 80 height 30
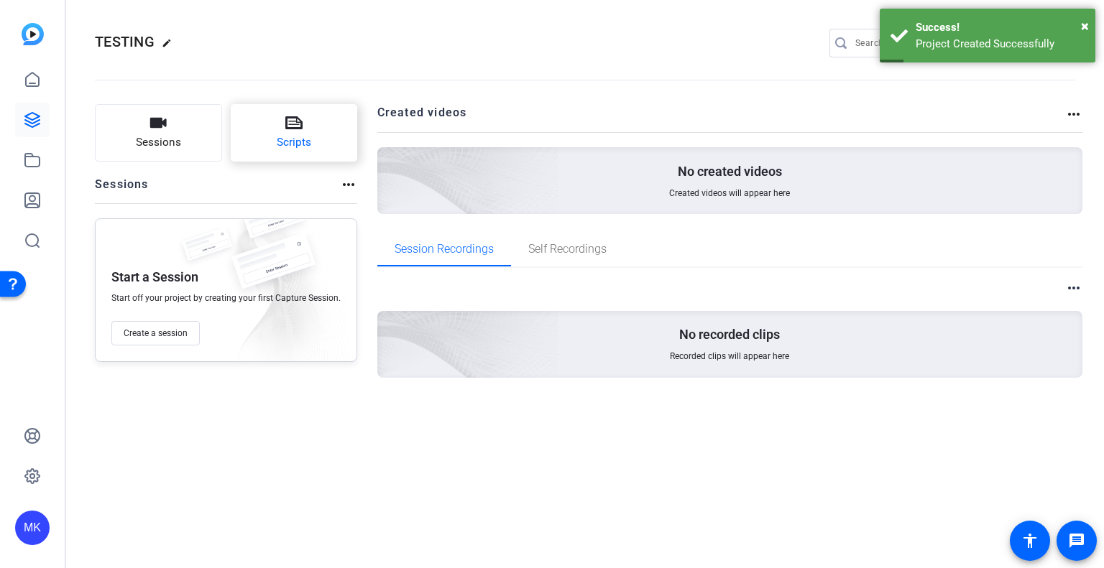
click at [335, 127] on button "Scripts" at bounding box center [294, 132] width 127 height 57
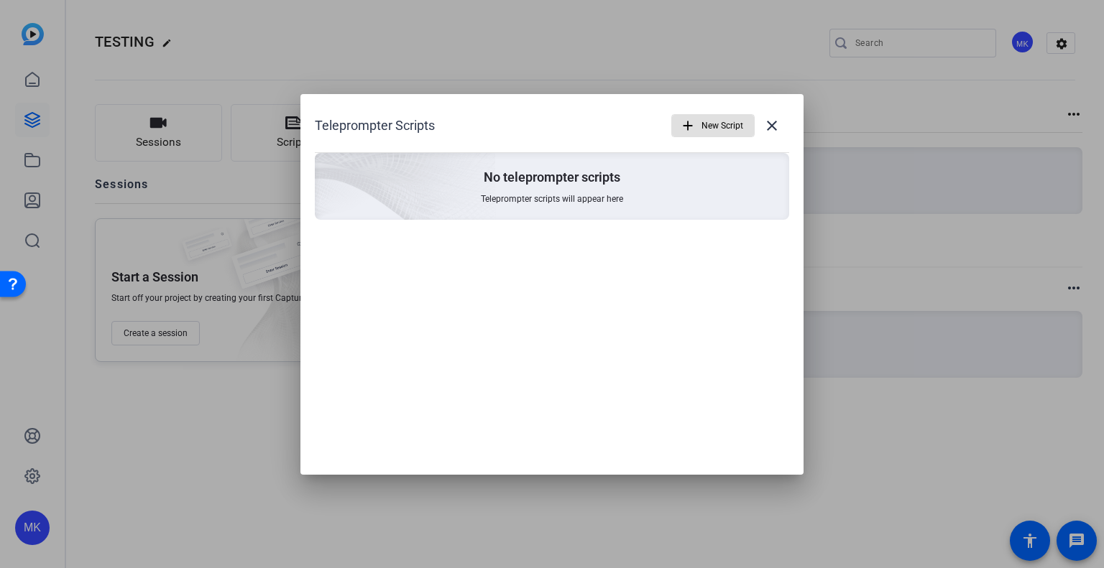
click at [733, 123] on span "New Script" at bounding box center [722, 125] width 42 height 27
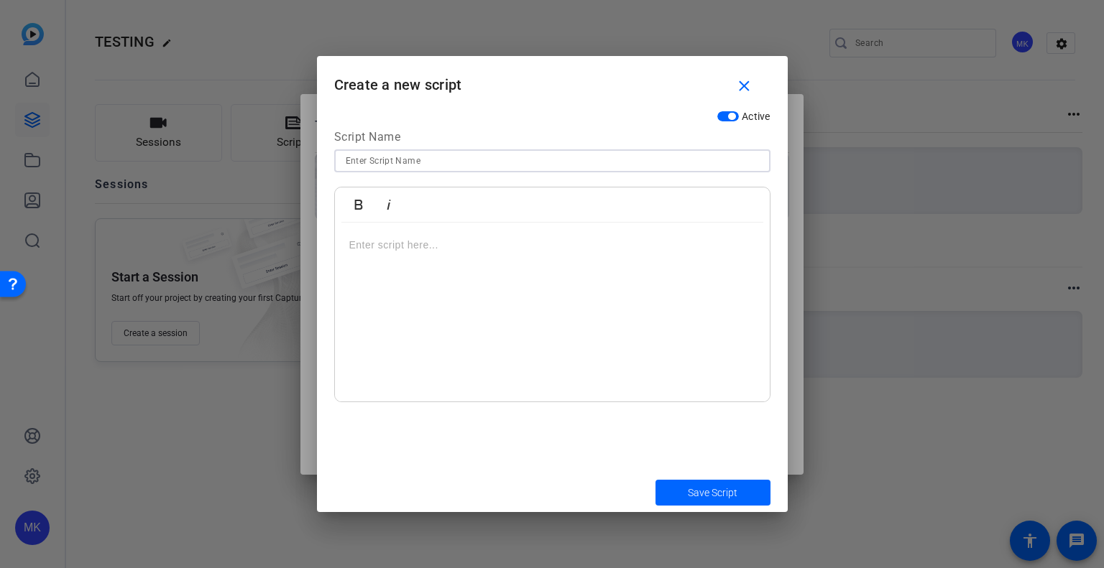
click at [400, 160] on input at bounding box center [552, 160] width 413 height 17
type input "Script"
click at [550, 309] on div at bounding box center [552, 313] width 435 height 180
click at [746, 497] on span "submit" at bounding box center [712, 493] width 115 height 34
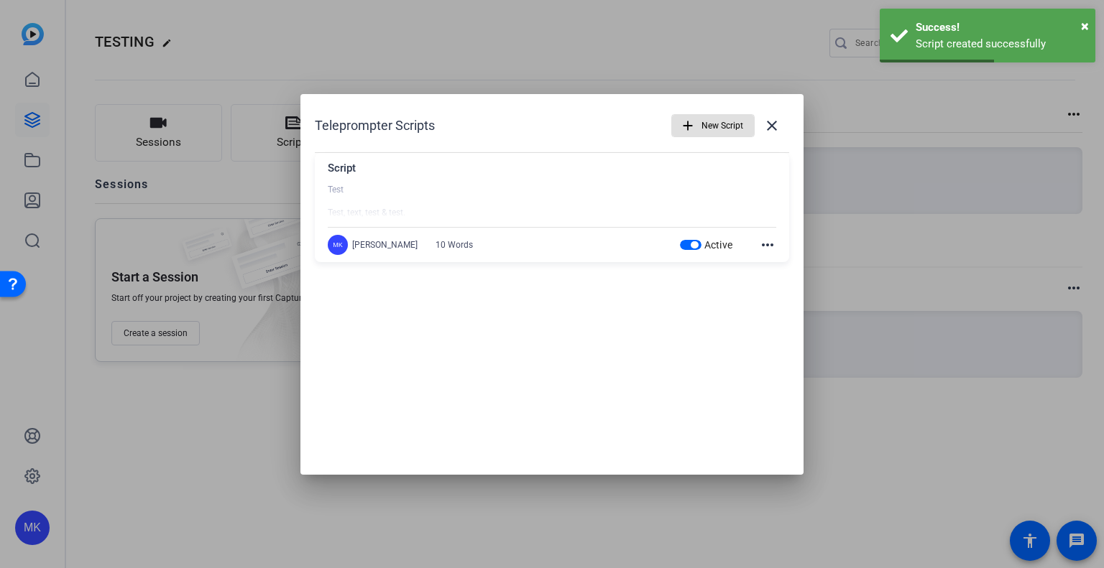
drag, startPoint x: 248, startPoint y: 418, endPoint x: 234, endPoint y: 419, distance: 14.4
click at [243, 418] on div at bounding box center [552, 284] width 1104 height 568
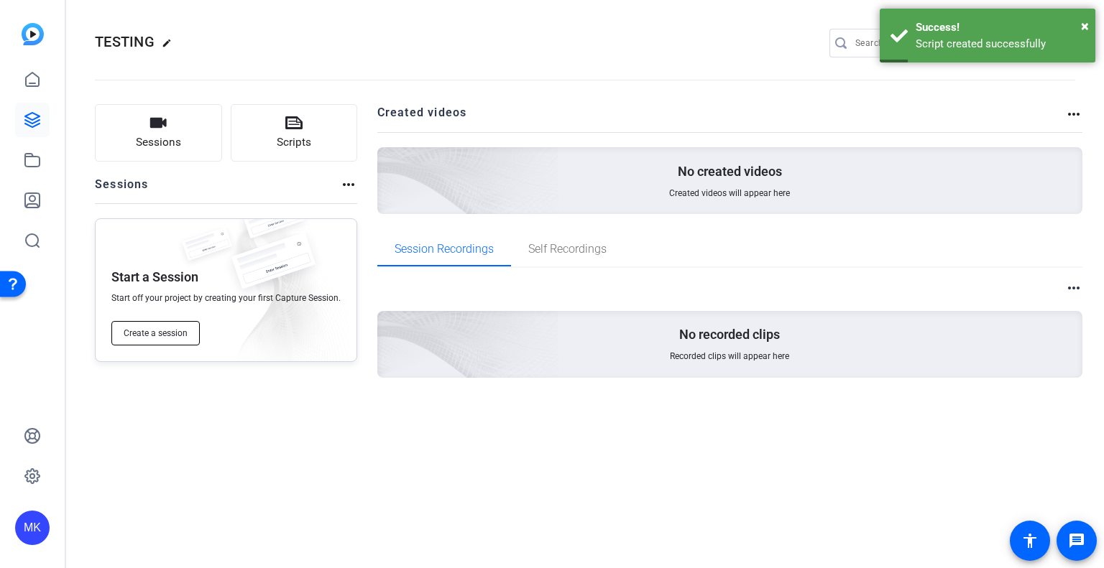
click at [178, 327] on button "Create a session" at bounding box center [155, 333] width 88 height 24
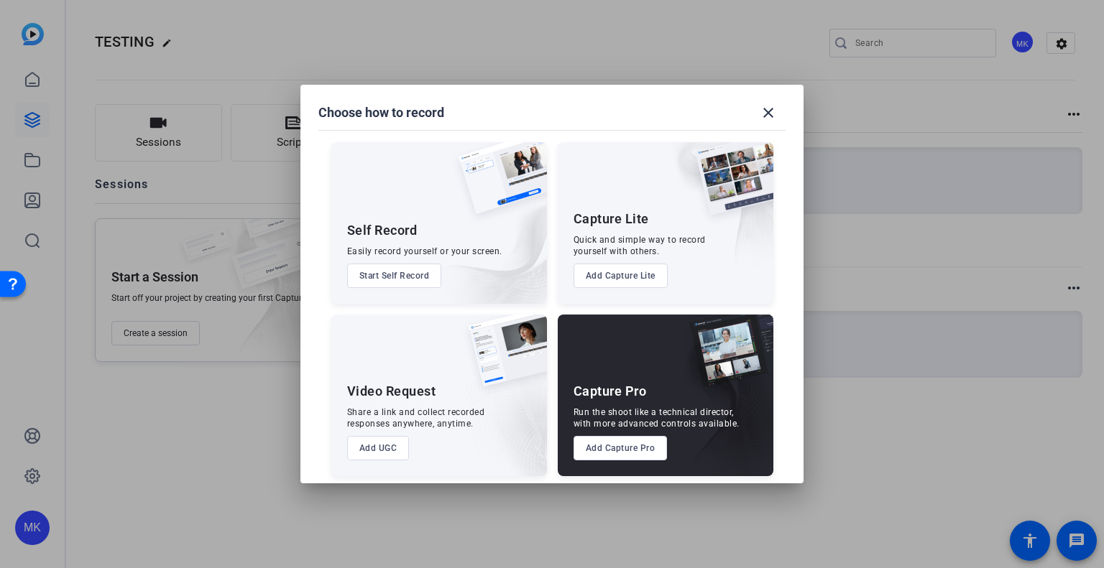
click at [405, 280] on button "Start Self Record" at bounding box center [394, 276] width 95 height 24
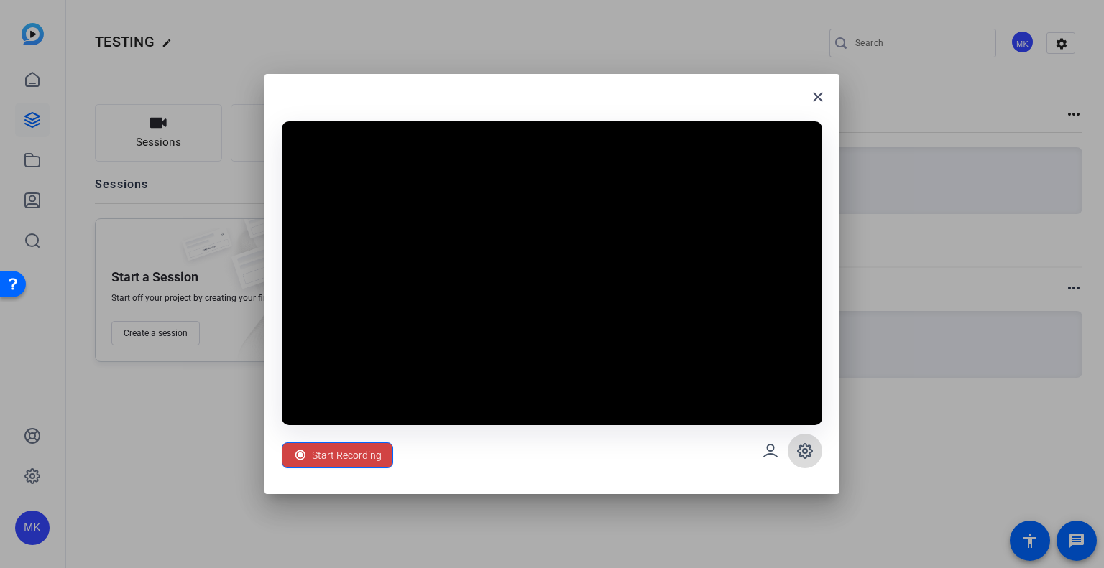
click at [804, 458] on icon at bounding box center [805, 451] width 14 height 14
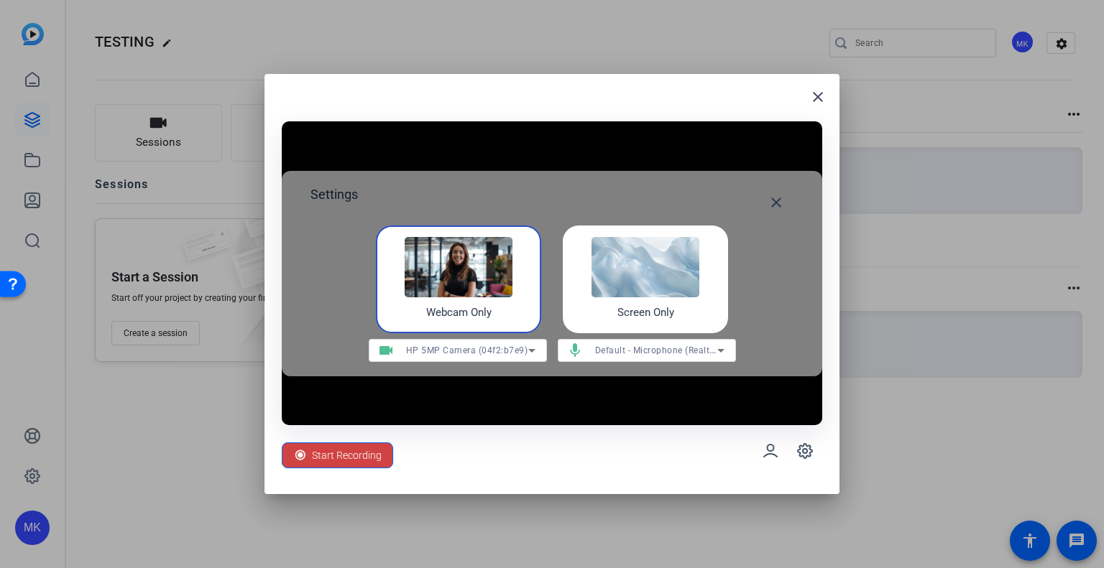
drag, startPoint x: 662, startPoint y: 476, endPoint x: 666, endPoint y: 468, distance: 9.6
click at [662, 475] on div "Start Recording" at bounding box center [552, 451] width 540 height 52
click at [677, 458] on div "Start Recording" at bounding box center [552, 451] width 540 height 52
click at [779, 195] on mat-icon "close" at bounding box center [775, 202] width 17 height 17
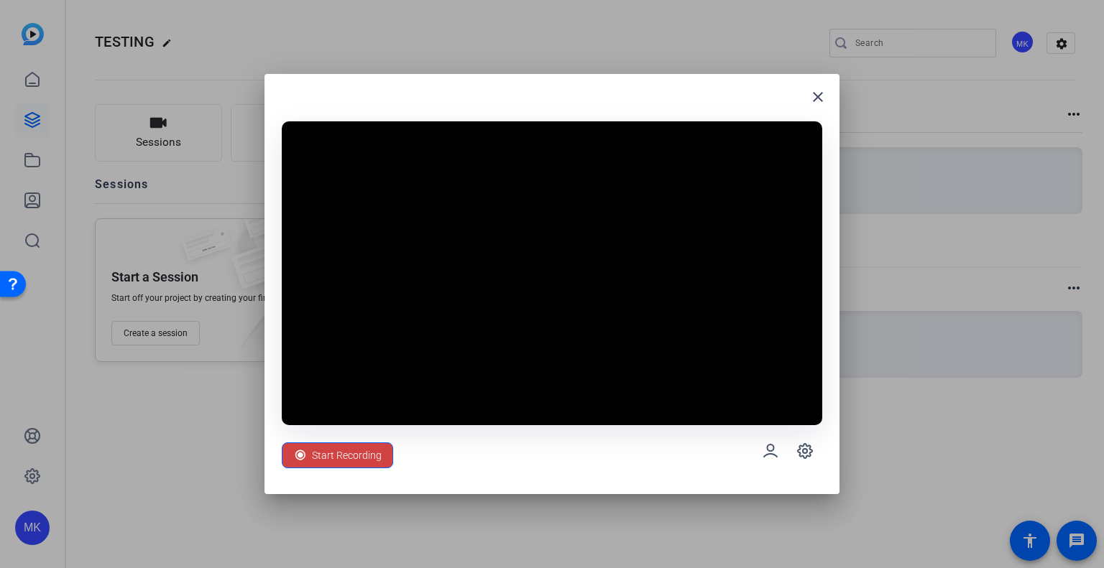
drag, startPoint x: 818, startPoint y: 103, endPoint x: 759, endPoint y: 565, distance: 465.8
click at [759, 565] on div "close Start Recording" at bounding box center [552, 284] width 1104 height 568
click at [773, 446] on icon at bounding box center [770, 451] width 13 height 12
click at [811, 105] on mat-icon "close" at bounding box center [817, 96] width 17 height 17
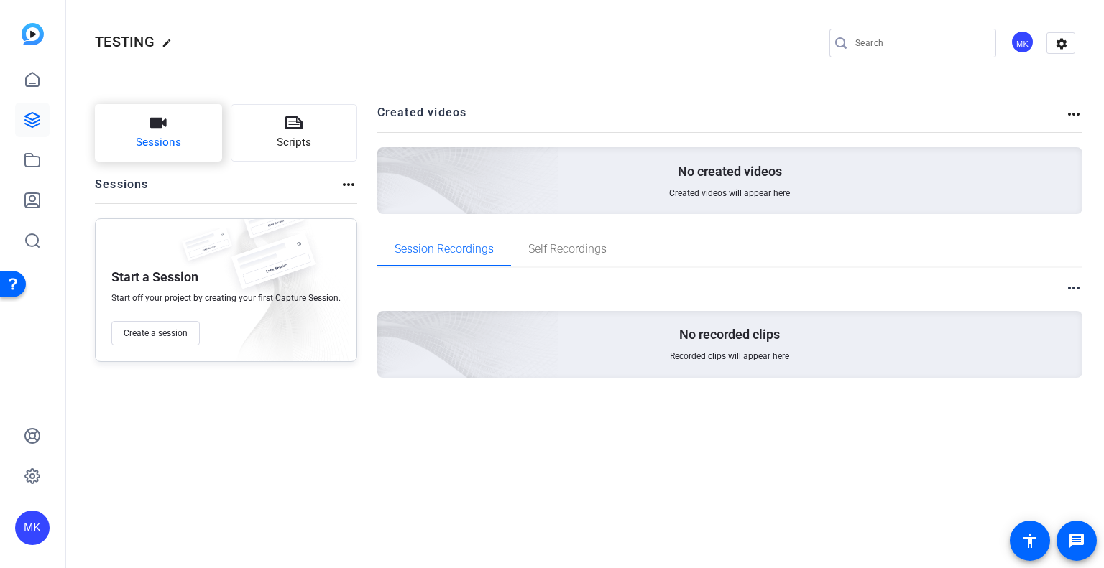
click at [195, 140] on button "Sessions" at bounding box center [158, 132] width 127 height 57
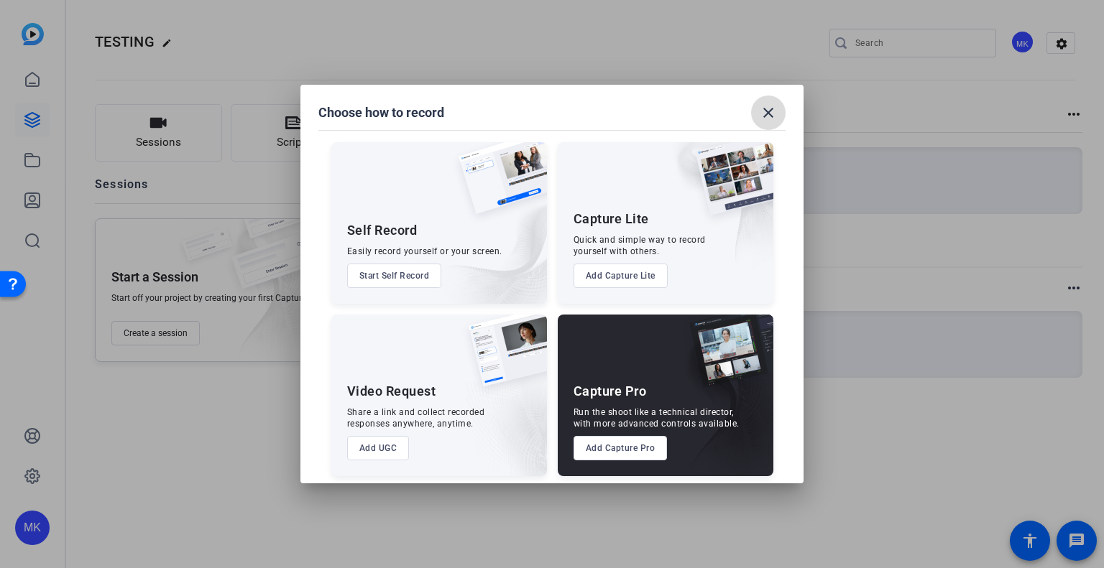
click at [770, 117] on mat-icon "close" at bounding box center [768, 112] width 17 height 17
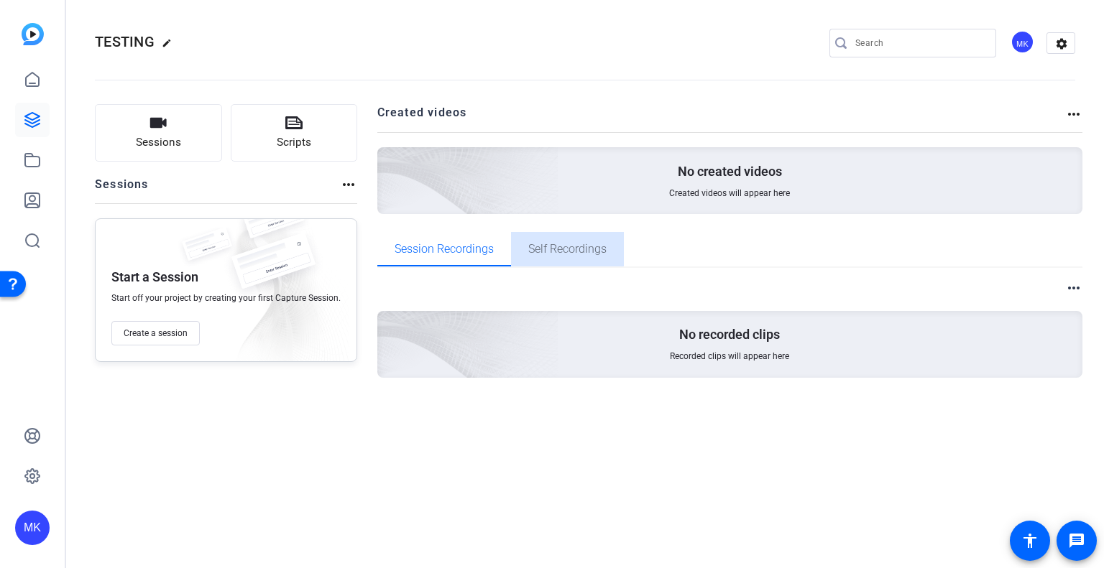
click at [524, 239] on div "Self Recordings" at bounding box center [567, 249] width 113 height 34
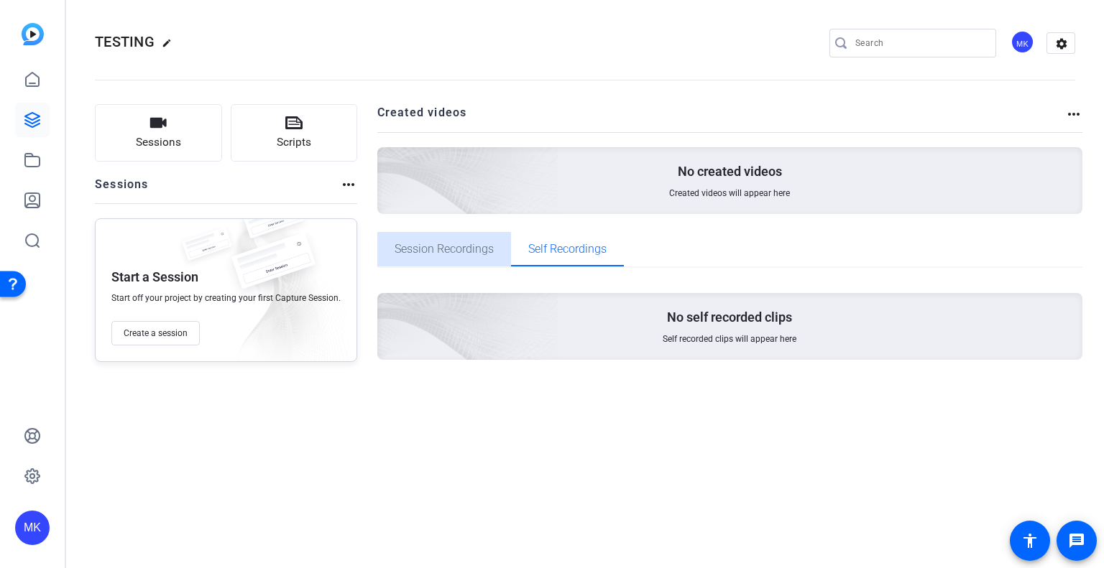
click at [467, 252] on span "Session Recordings" at bounding box center [443, 249] width 99 height 11
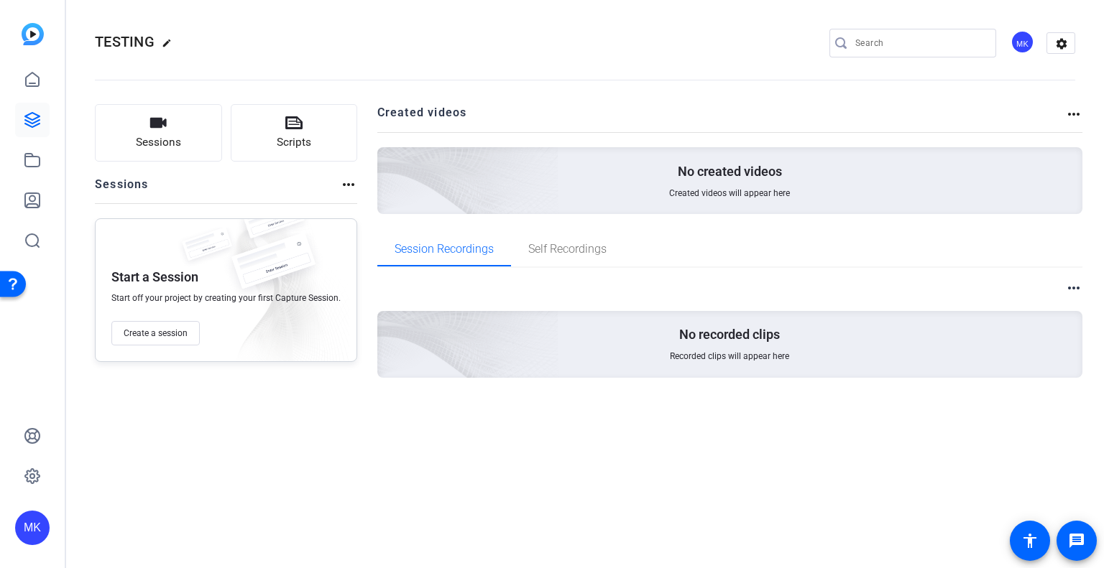
click at [1086, 114] on div "Sessions Scripts Sessions more_horiz Start a Session Start off your project by …" at bounding box center [585, 264] width 1038 height 356
click at [1079, 114] on mat-icon "more_horiz" at bounding box center [1073, 114] width 17 height 17
click at [1071, 109] on div at bounding box center [552, 284] width 1104 height 568
click at [1052, 36] on mat-icon "settings" at bounding box center [1061, 44] width 29 height 22
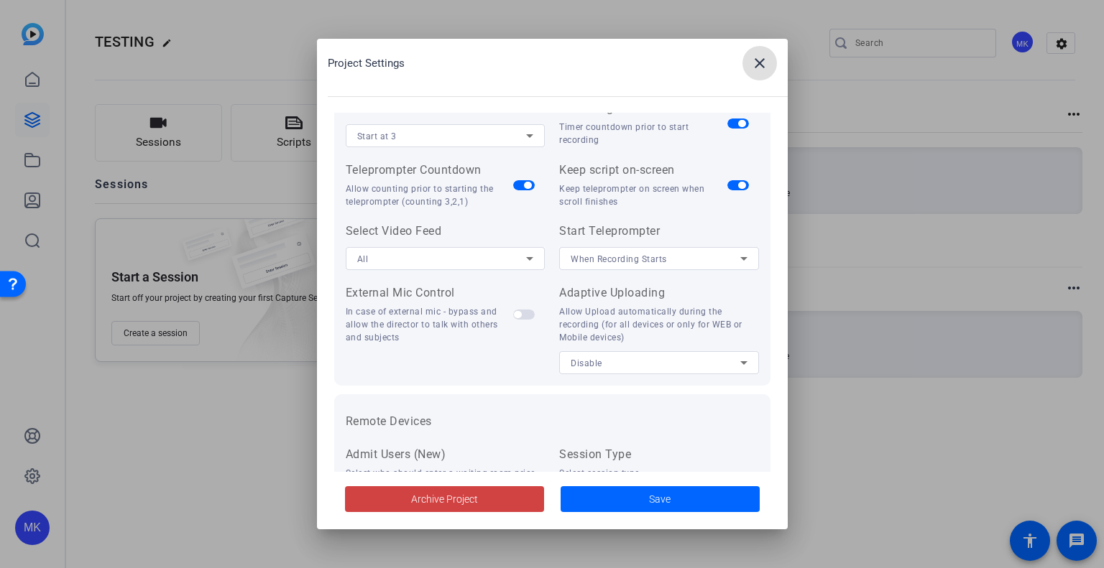
scroll to position [144, 0]
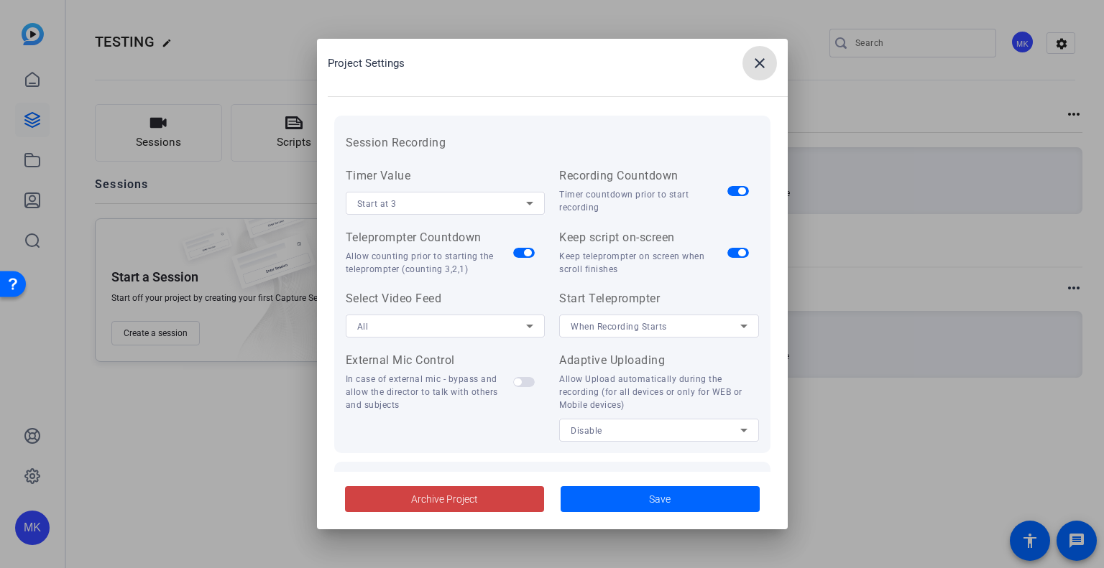
click at [479, 209] on div "Start at 3" at bounding box center [442, 204] width 170 height 18
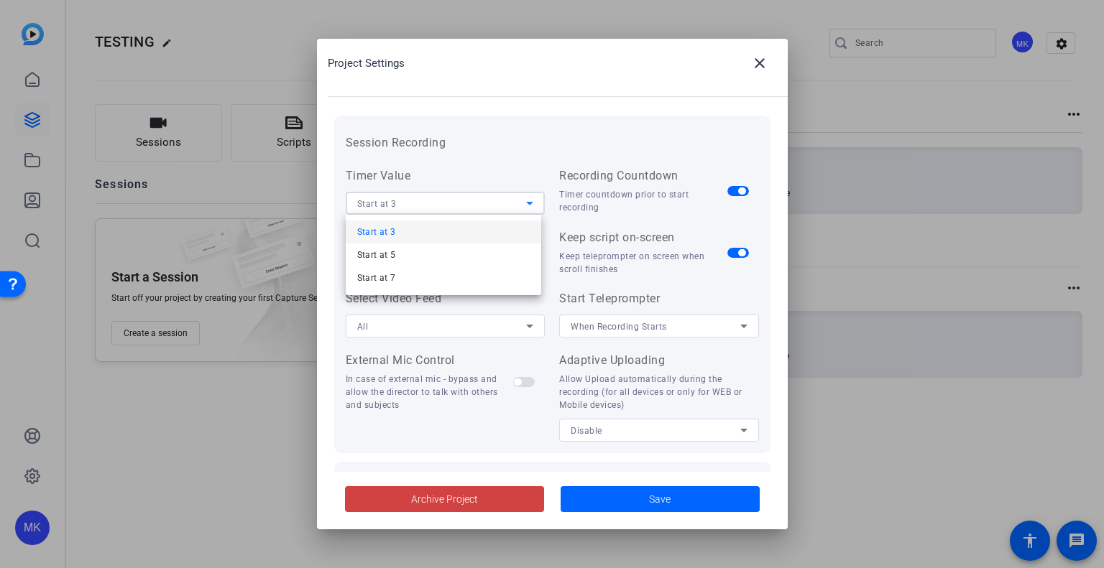
click at [479, 208] on div at bounding box center [552, 284] width 1104 height 568
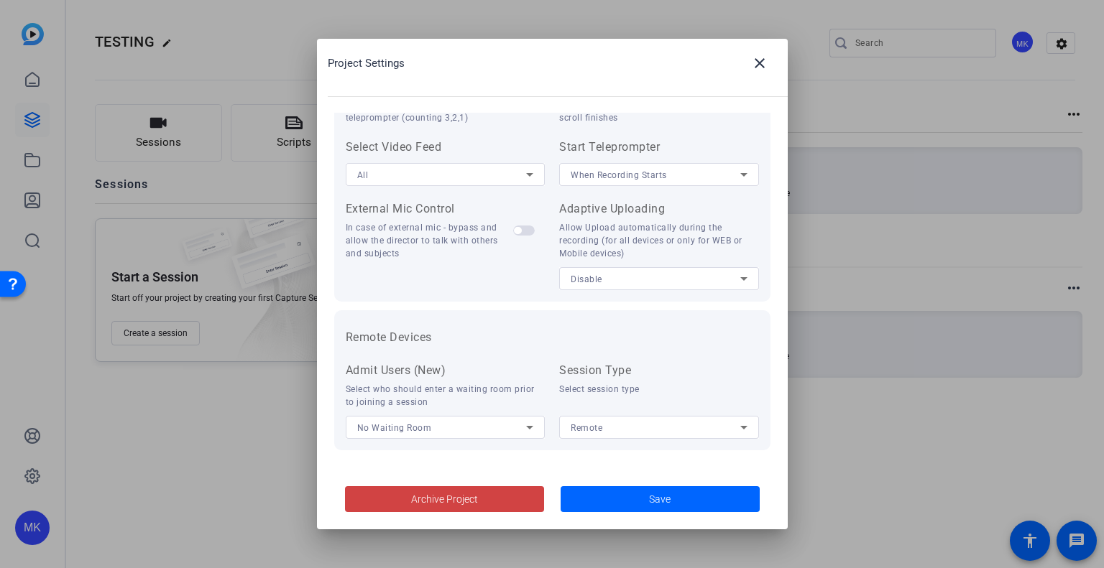
scroll to position [296, 0]
click at [663, 506] on span "Save" at bounding box center [660, 499] width 22 height 15
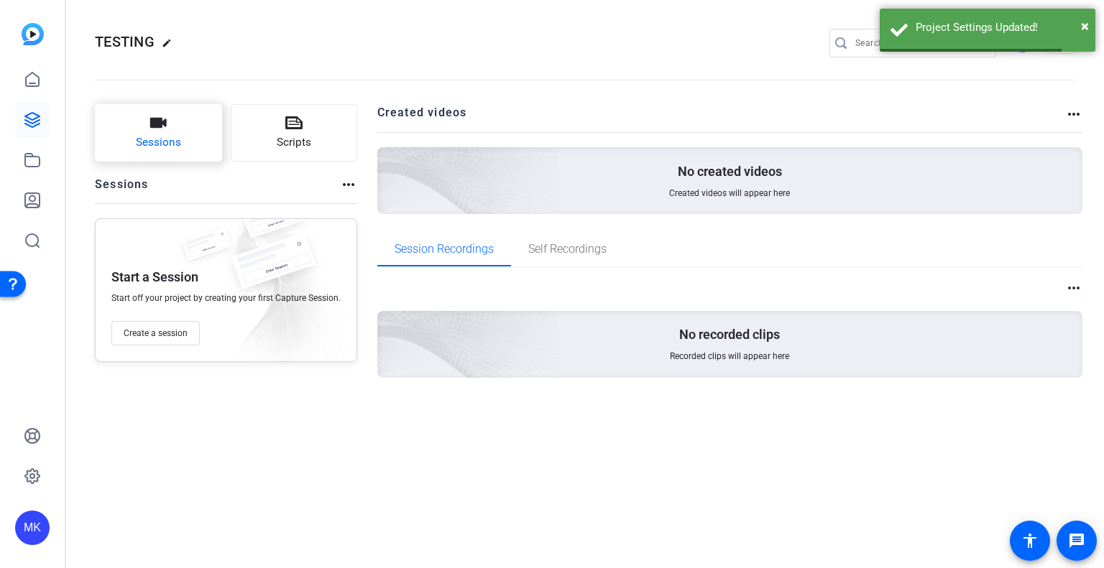
click at [181, 129] on button "Sessions" at bounding box center [158, 132] width 127 height 57
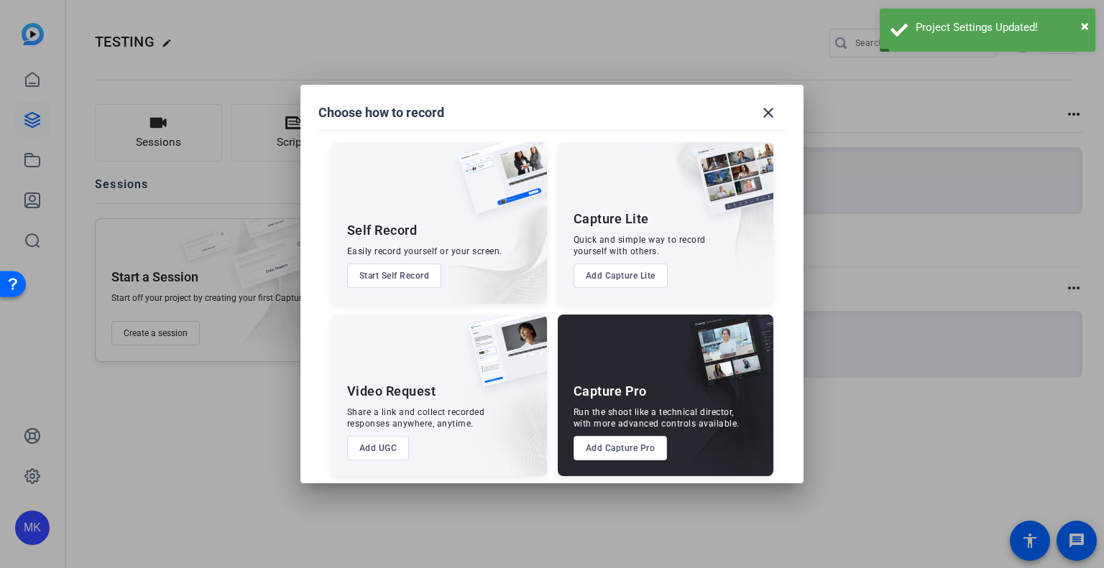
click at [384, 445] on button "Add UGC" at bounding box center [378, 448] width 63 height 24
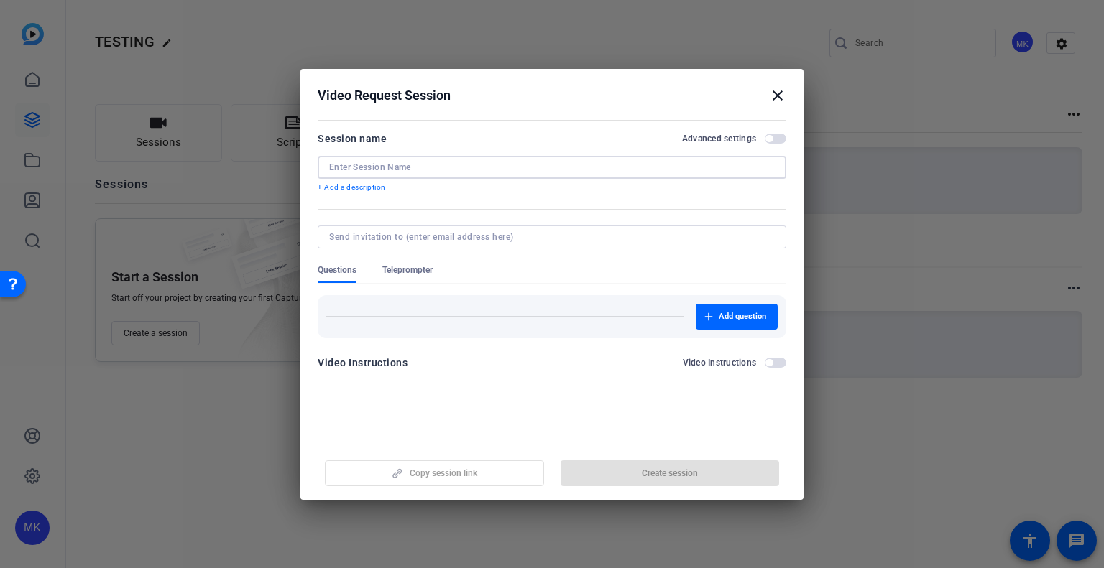
click at [364, 167] on input at bounding box center [552, 167] width 446 height 11
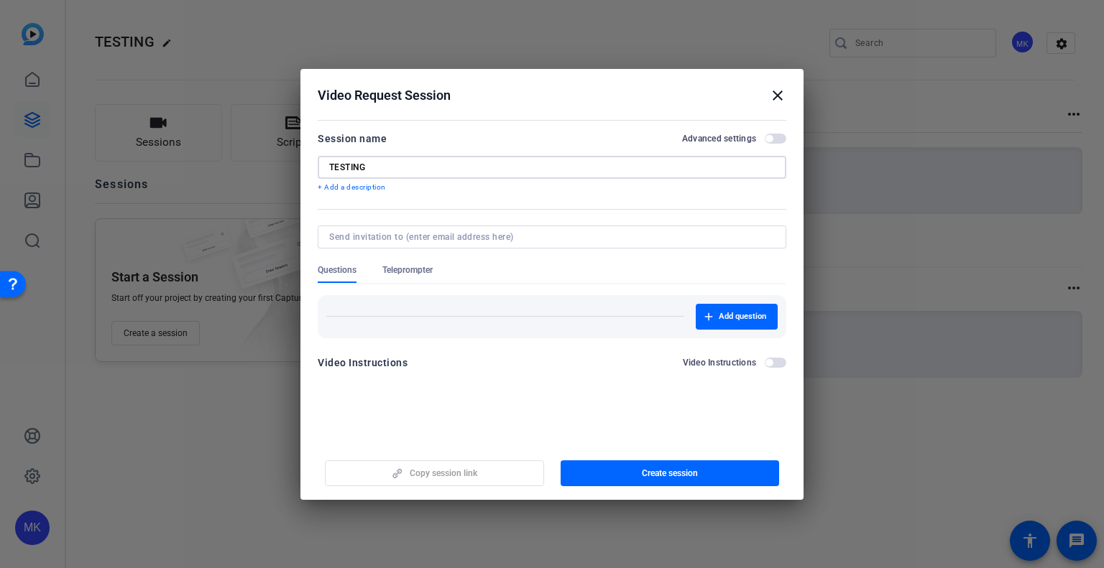
type input "TESTING"
drag, startPoint x: 788, startPoint y: 143, endPoint x: 781, endPoint y: 137, distance: 8.7
click at [783, 139] on mat-dialog-content "Session name Advanced settings TESTING + Add a description Questions Teleprompt…" at bounding box center [551, 256] width 503 height 280
click at [775, 134] on span "button" at bounding box center [776, 139] width 22 height 10
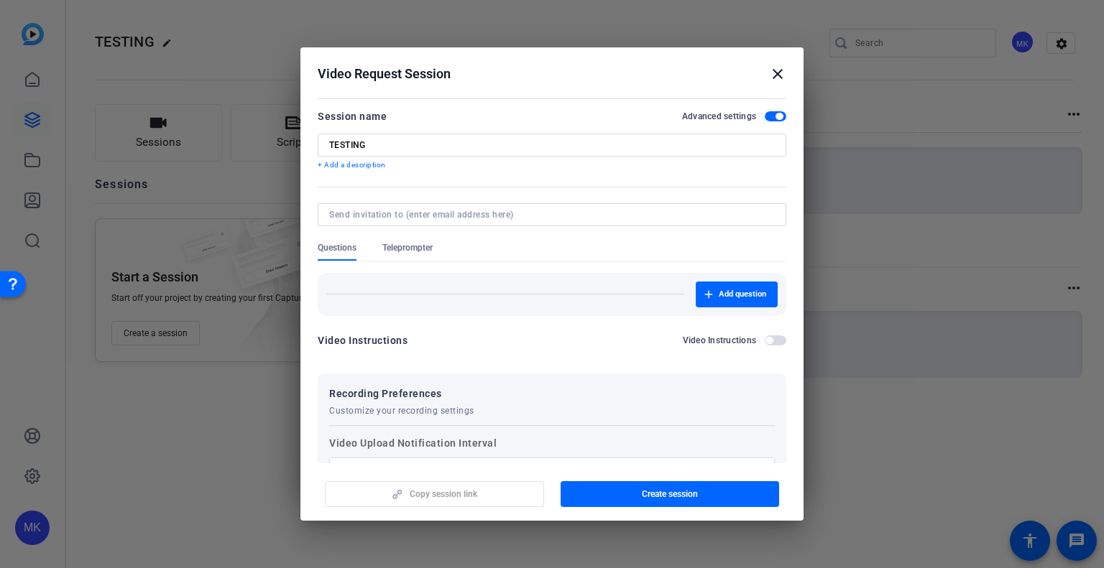
scroll to position [0, 0]
click at [400, 245] on span "Teleprompter" at bounding box center [407, 248] width 50 height 11
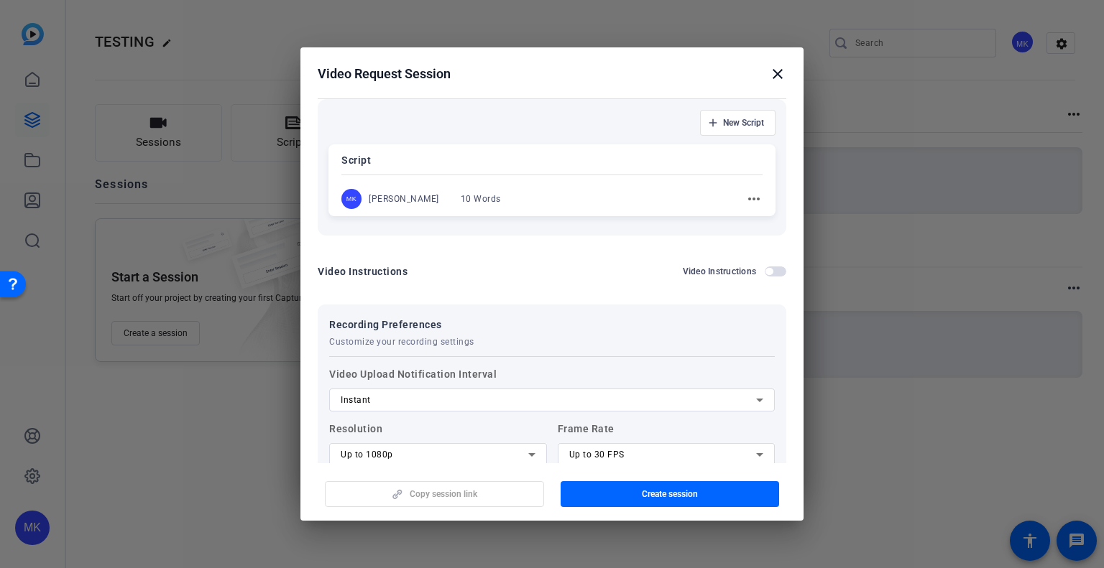
scroll to position [308, 0]
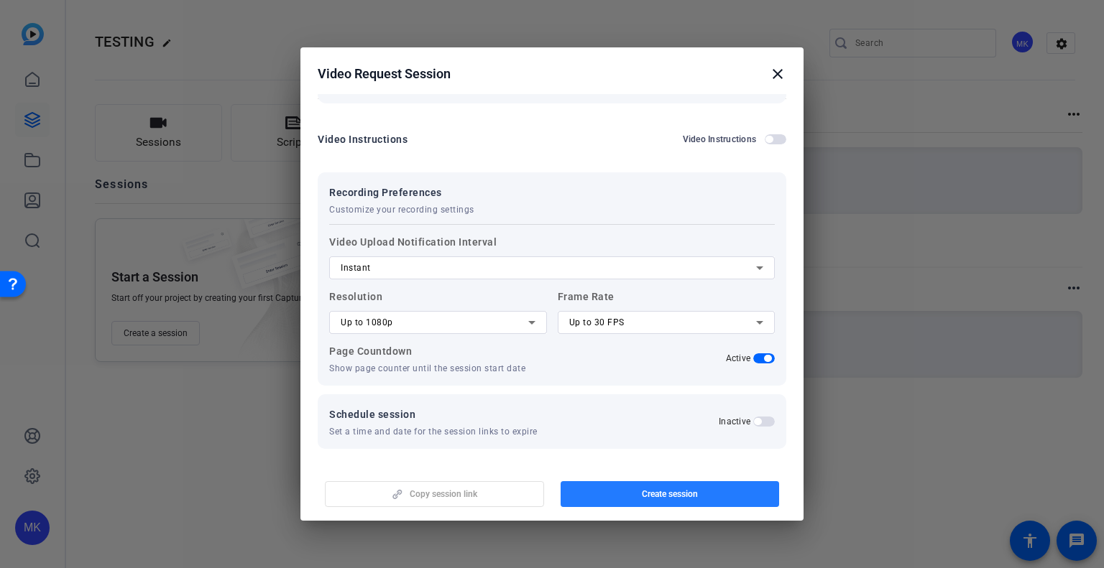
click at [605, 498] on span "button" at bounding box center [669, 494] width 219 height 34
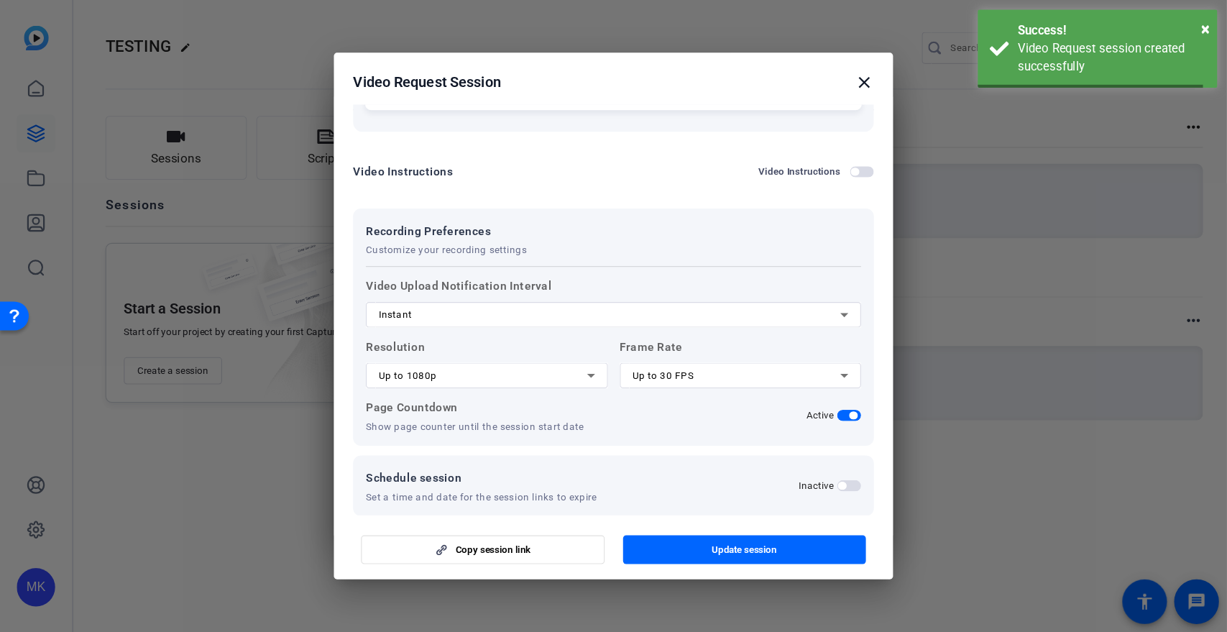
scroll to position [16, 0]
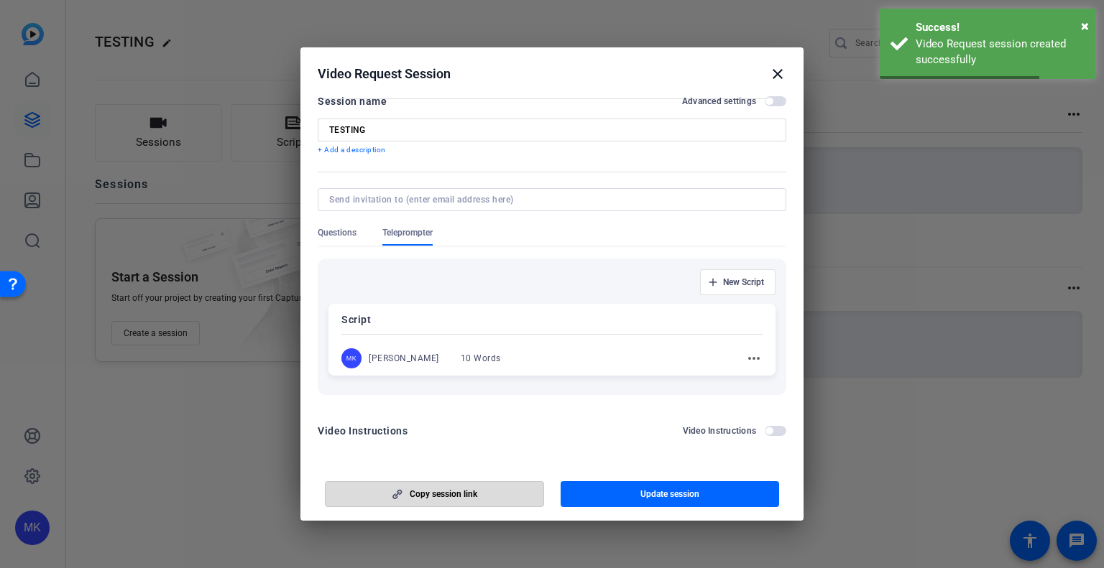
click at [433, 494] on span "Copy session link" at bounding box center [444, 494] width 68 height 11
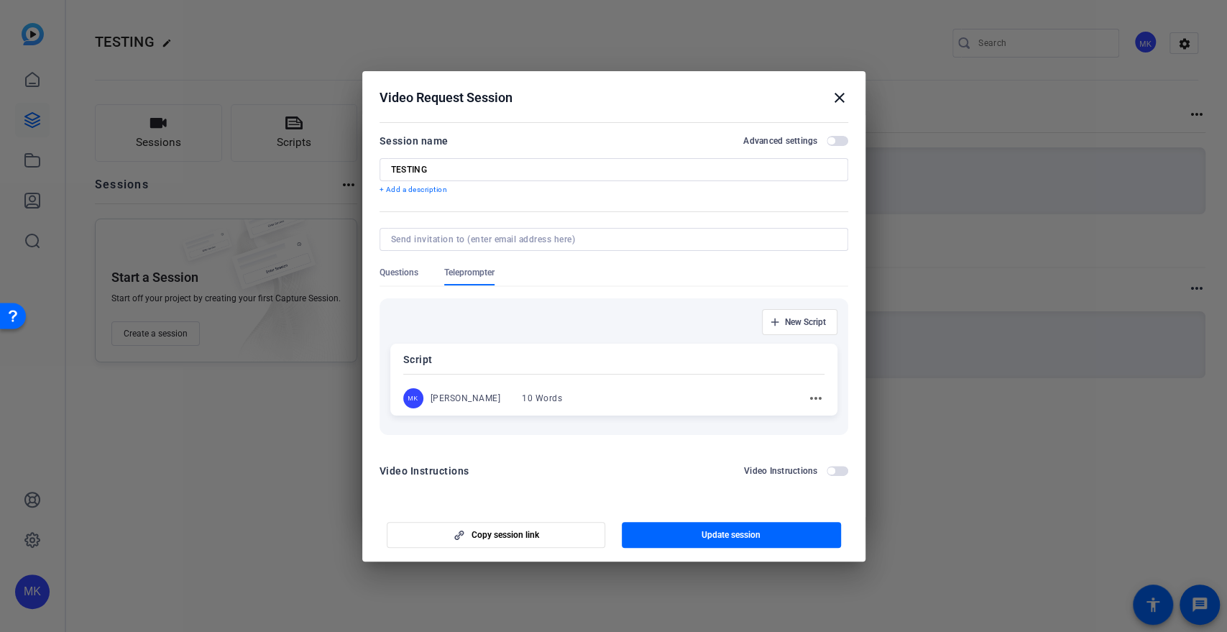
scroll to position [0, 0]
click at [842, 102] on mat-icon "close" at bounding box center [839, 97] width 17 height 17
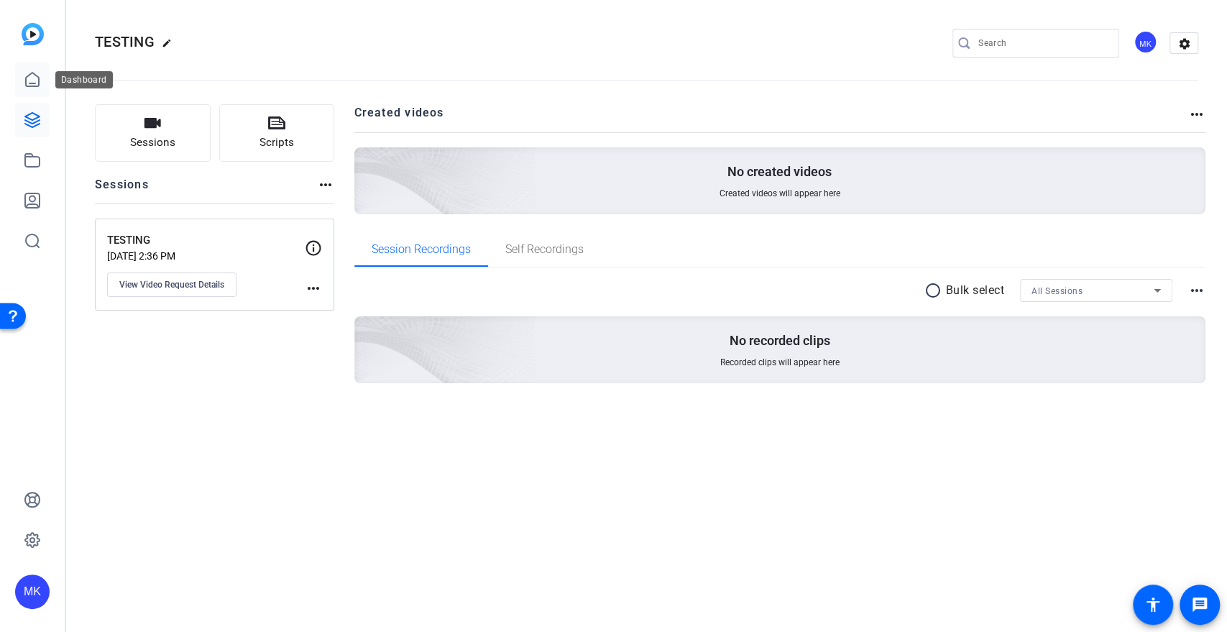
click at [30, 86] on icon at bounding box center [32, 80] width 13 height 14
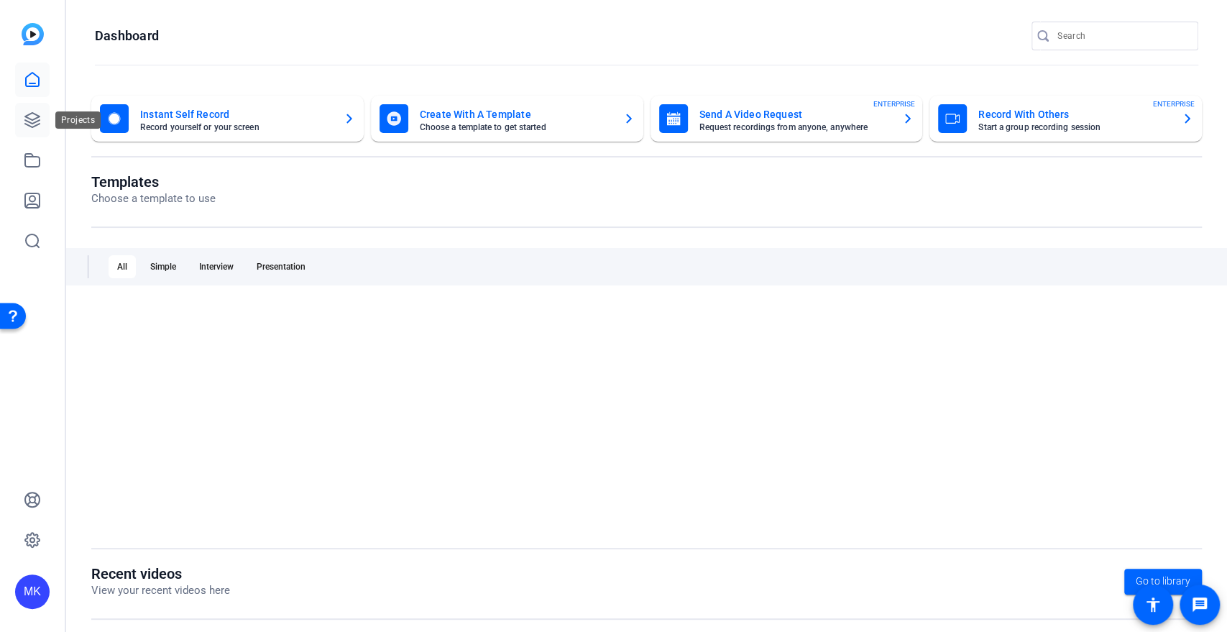
click at [28, 118] on icon at bounding box center [32, 120] width 14 height 14
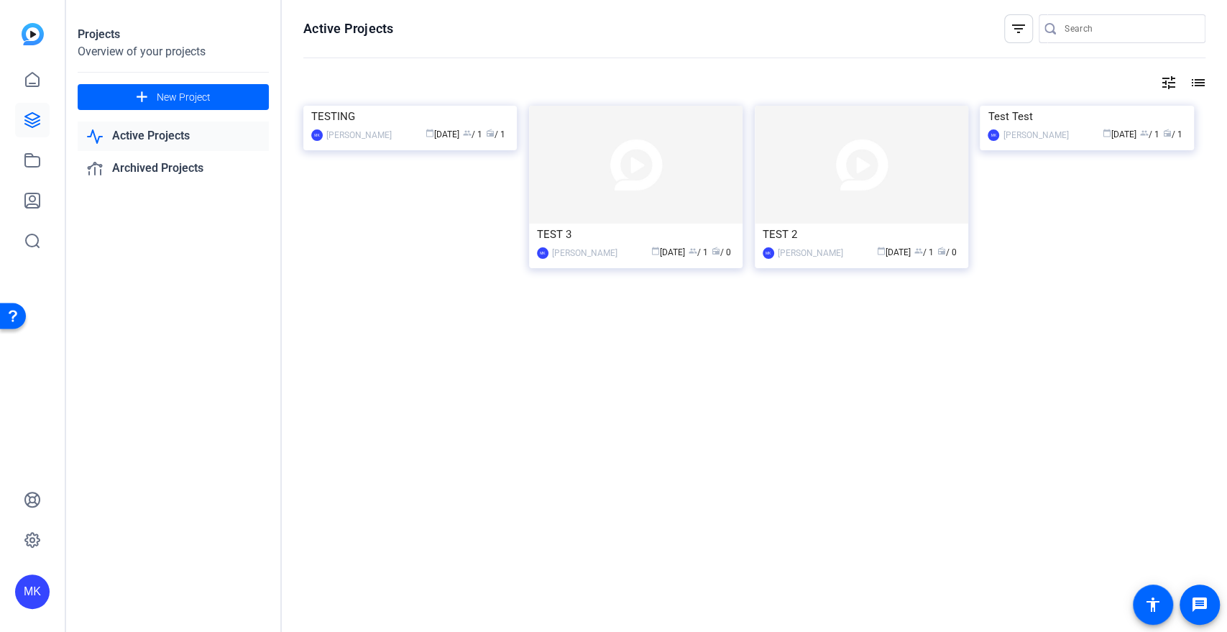
click at [1023, 37] on mat-icon "filter_list" at bounding box center [1018, 28] width 17 height 17
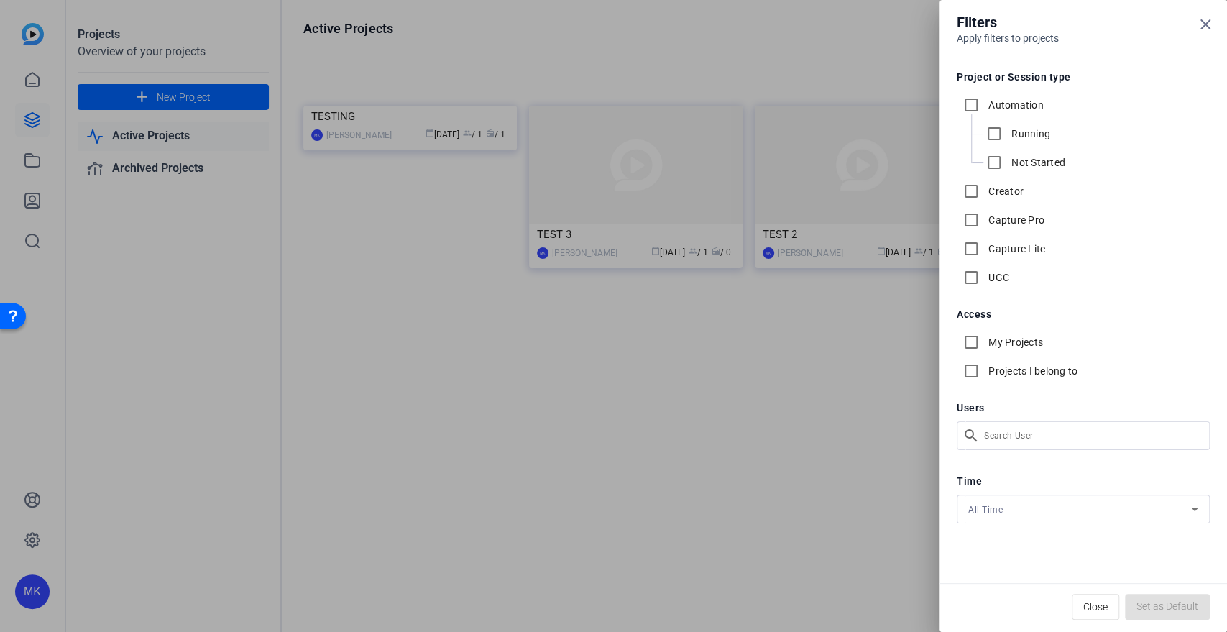
click at [839, 380] on div at bounding box center [613, 316] width 1227 height 632
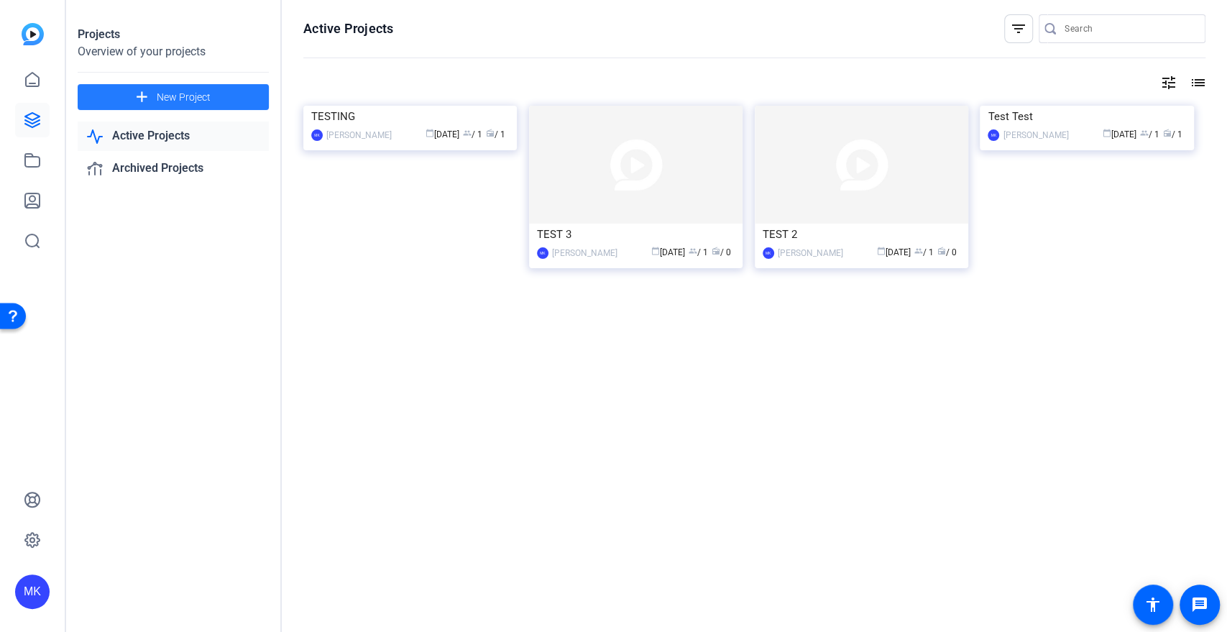
click at [121, 102] on span at bounding box center [173, 97] width 191 height 34
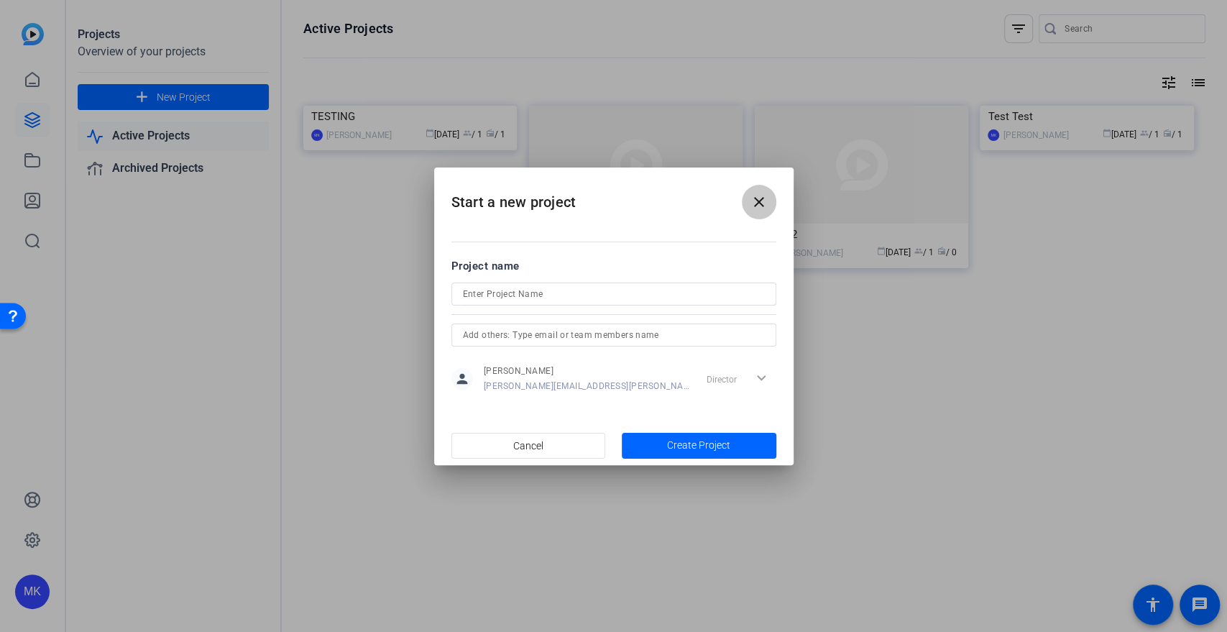
click at [754, 206] on mat-icon "close" at bounding box center [758, 201] width 17 height 17
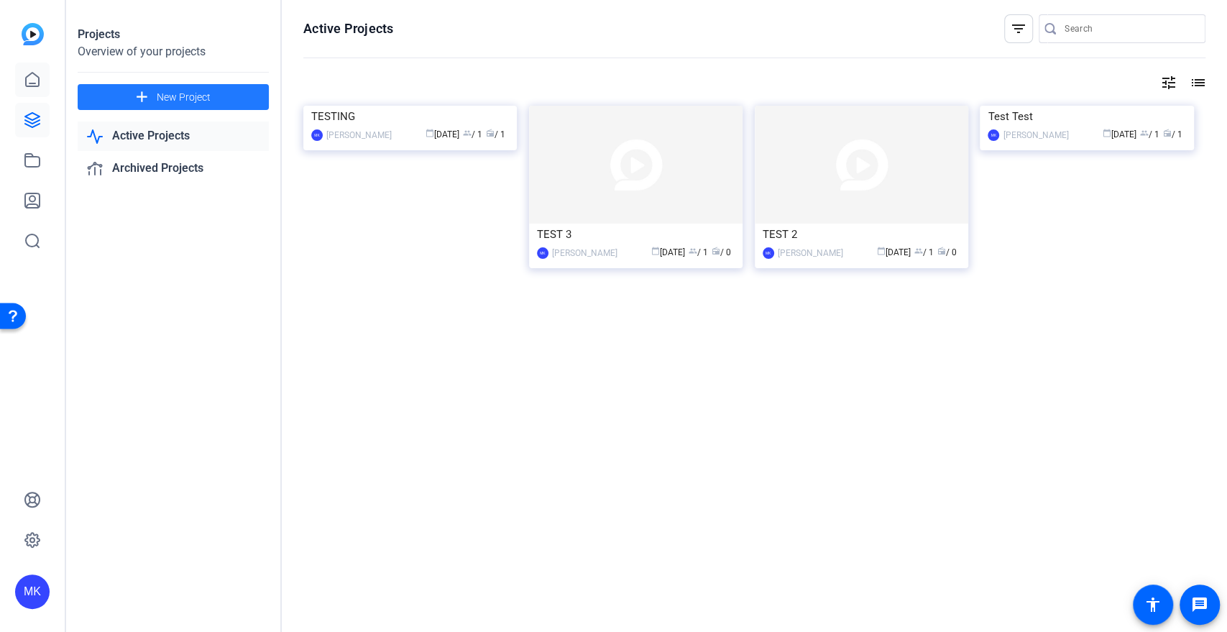
click at [34, 79] on icon at bounding box center [32, 79] width 17 height 17
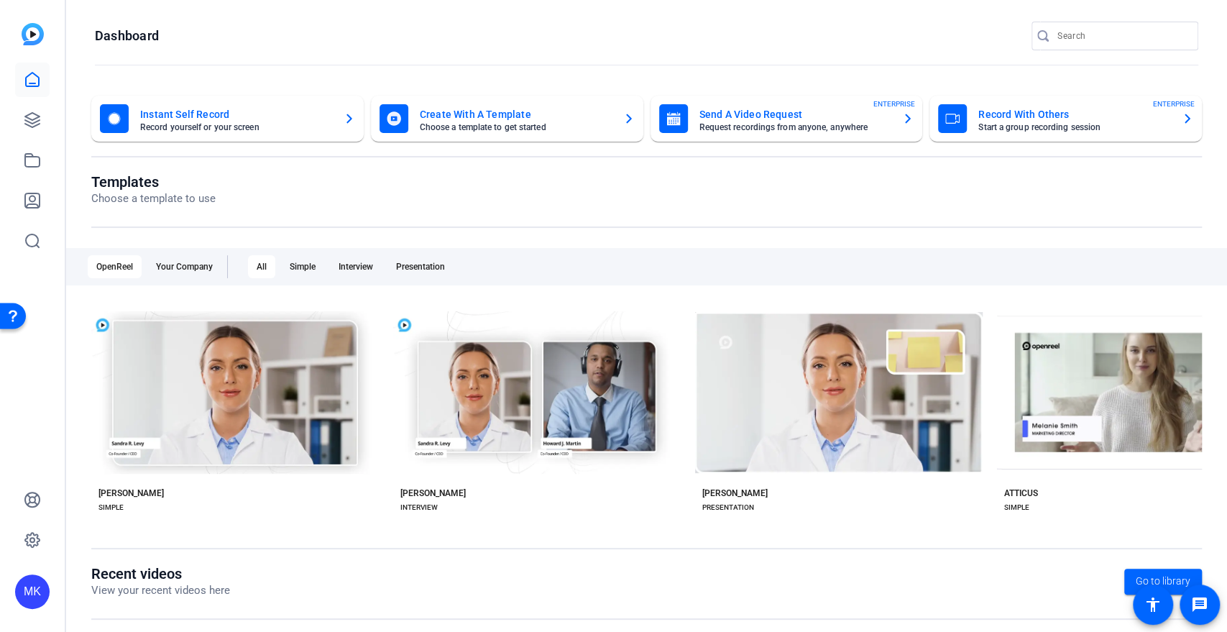
click at [846, 129] on mat-card-subtitle "Request recordings from anyone, anywhere" at bounding box center [795, 127] width 192 height 9
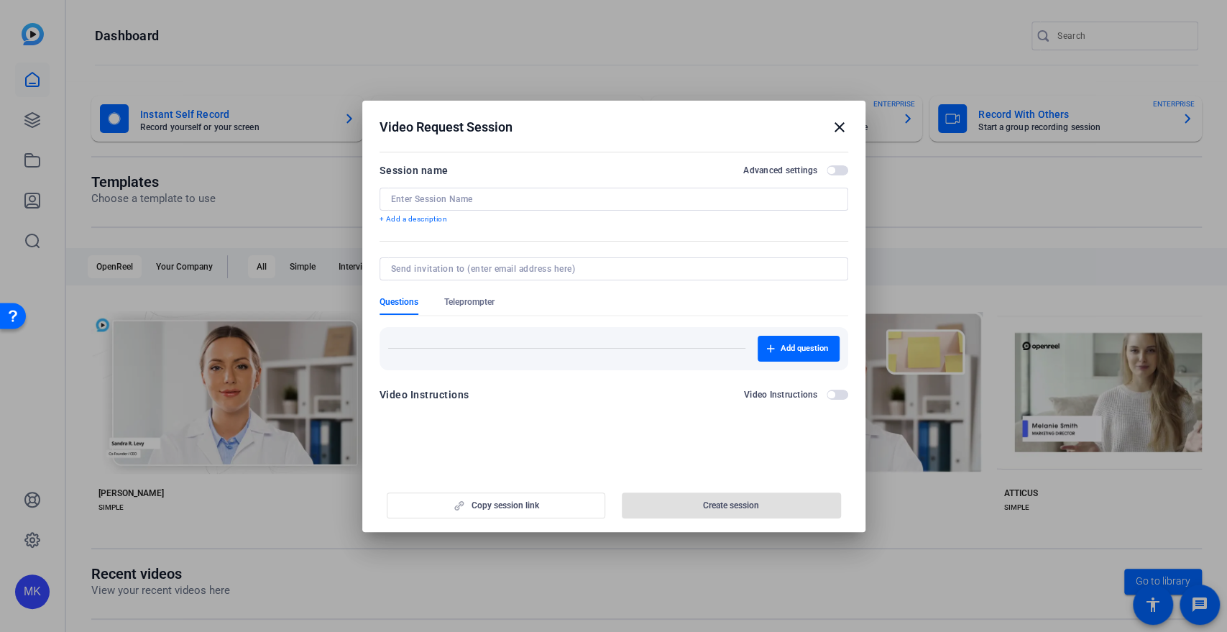
click at [840, 122] on mat-icon "close" at bounding box center [839, 127] width 17 height 17
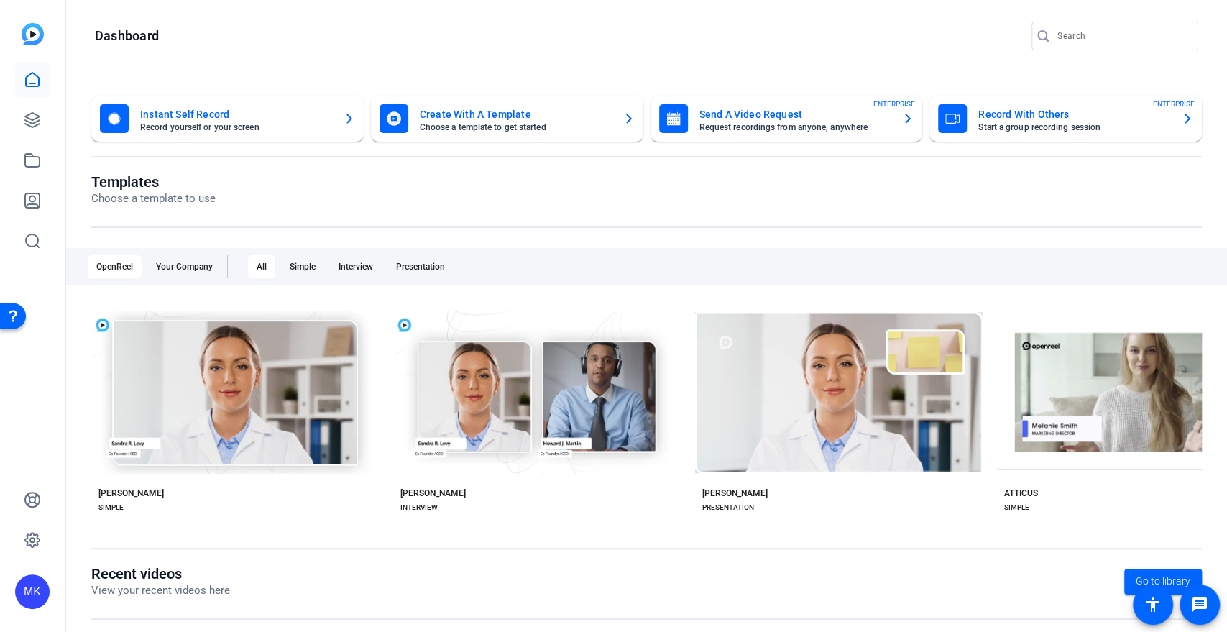
click at [23, 35] on img at bounding box center [33, 34] width 22 height 22
click at [37, 535] on icon at bounding box center [32, 539] width 14 height 14
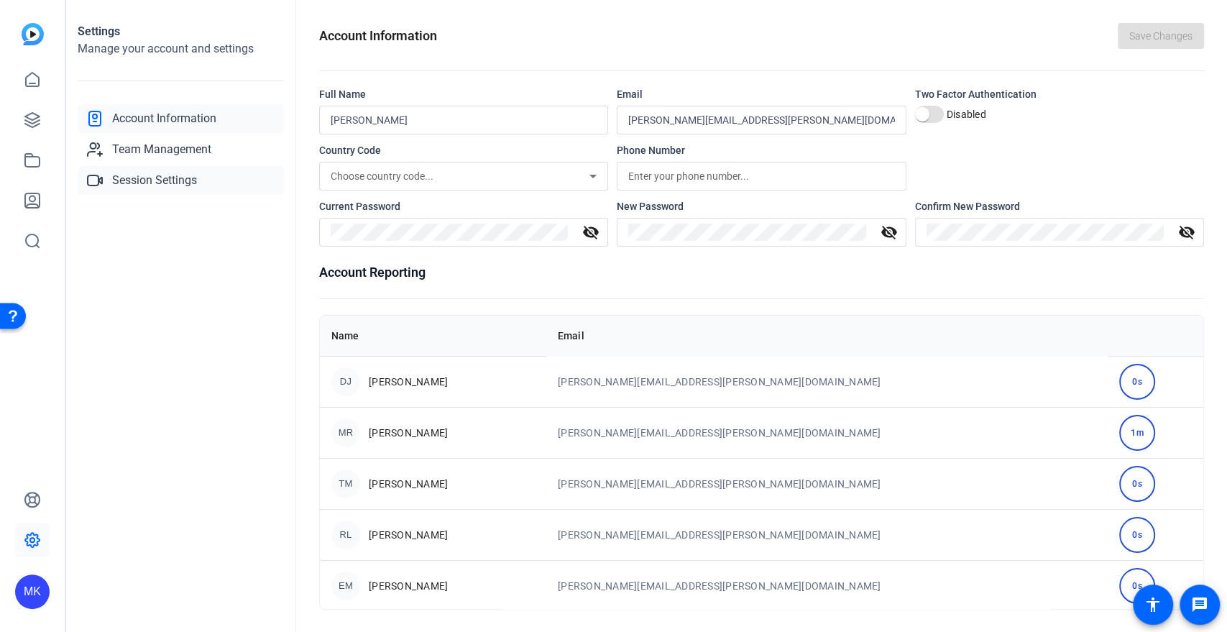
click at [152, 178] on span "Session Settings" at bounding box center [154, 180] width 85 height 17
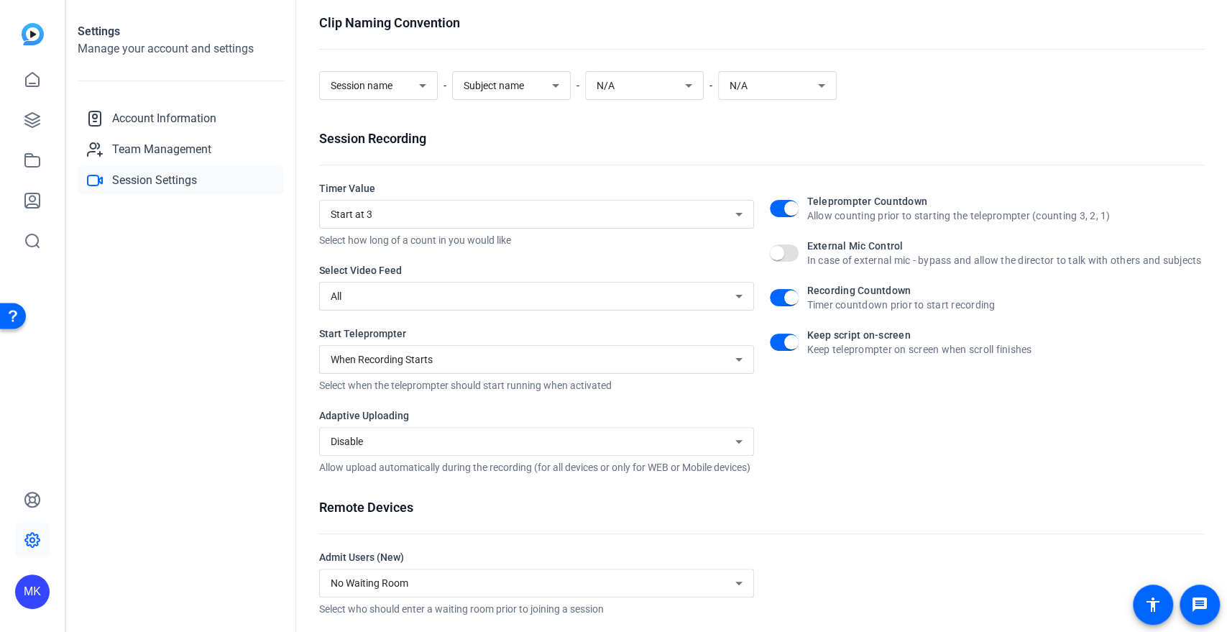
scroll to position [177, 0]
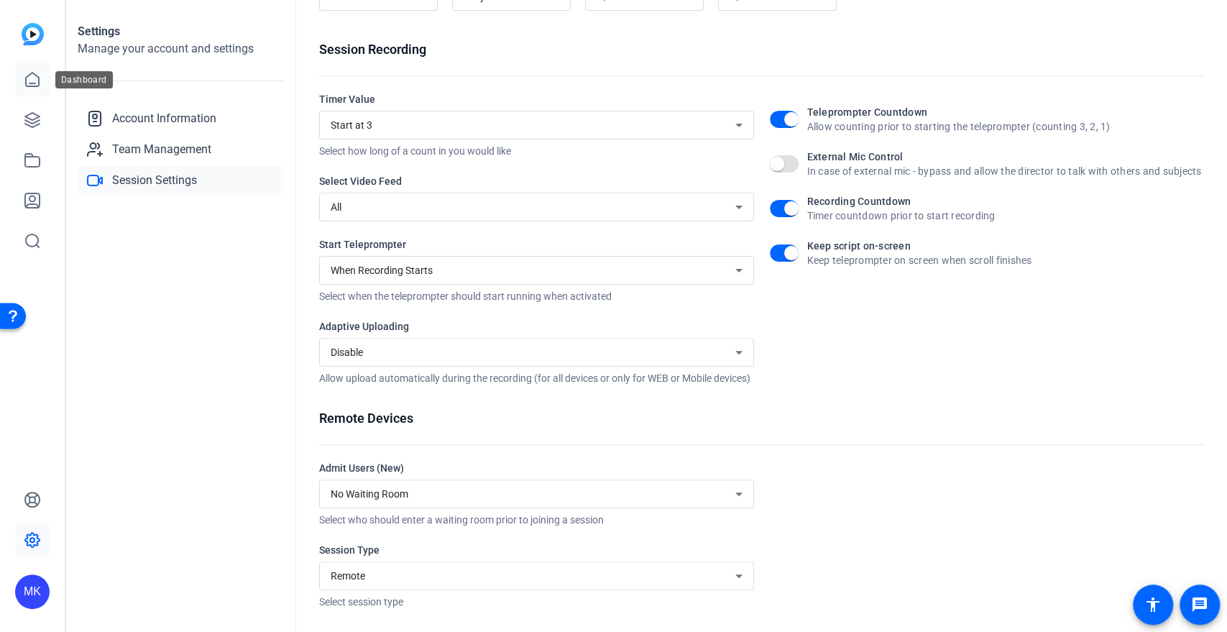
click at [30, 82] on icon at bounding box center [32, 79] width 17 height 17
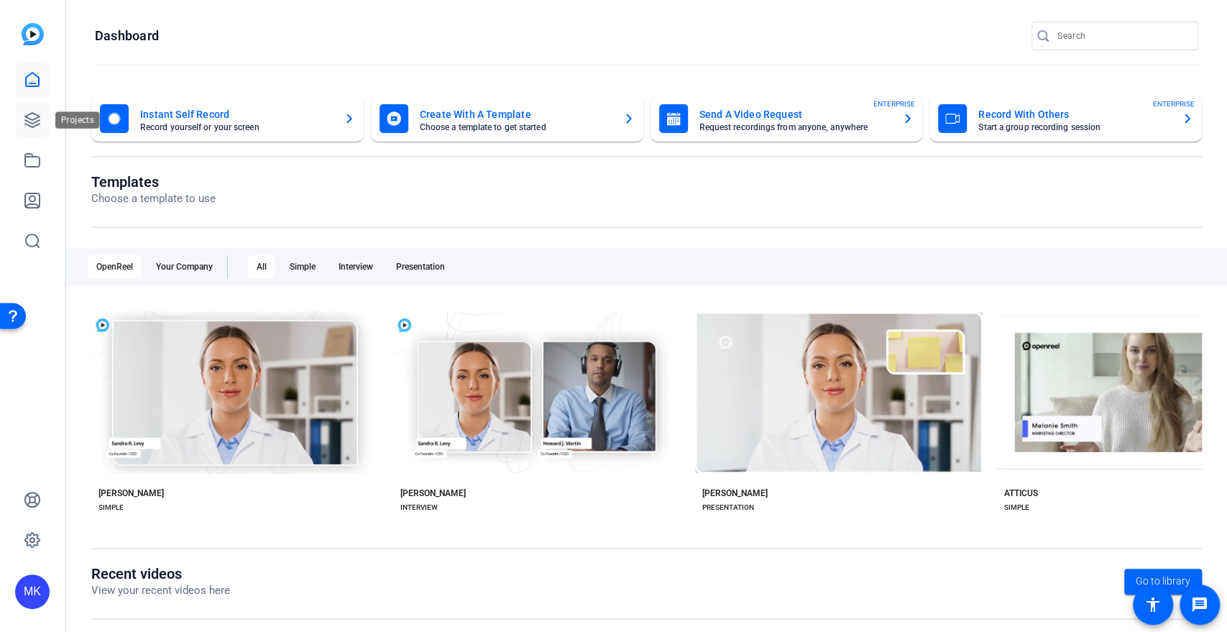
click at [40, 121] on icon at bounding box center [32, 119] width 17 height 17
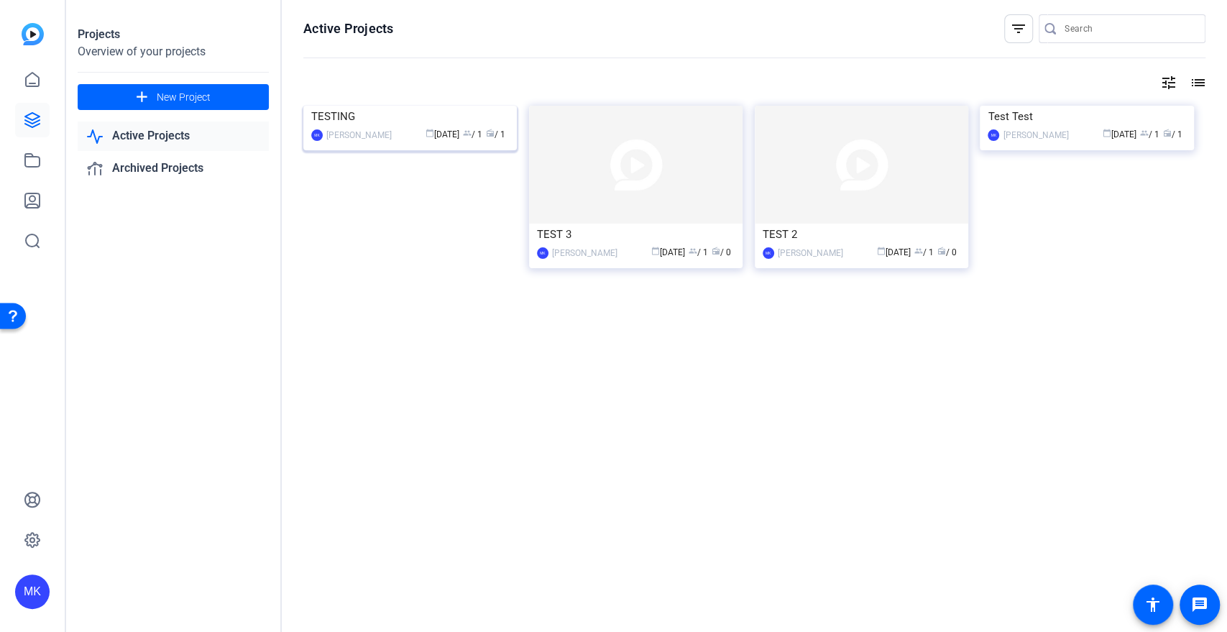
click at [491, 106] on img at bounding box center [409, 106] width 213 height 0
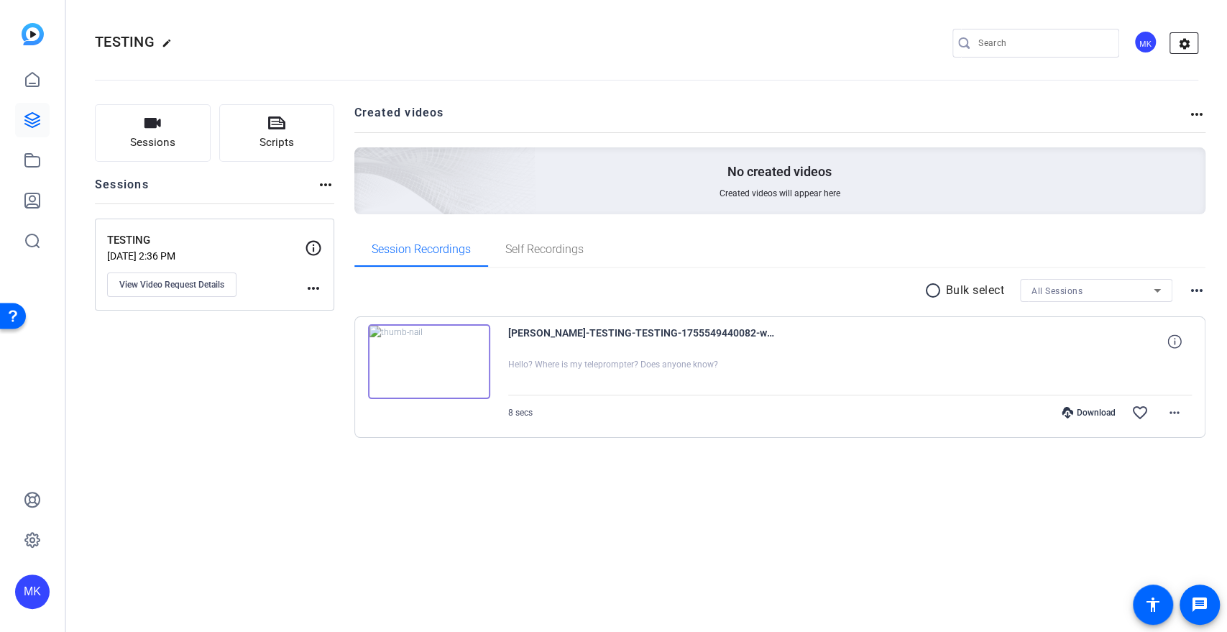
click at [1103, 44] on mat-icon "settings" at bounding box center [1184, 44] width 29 height 22
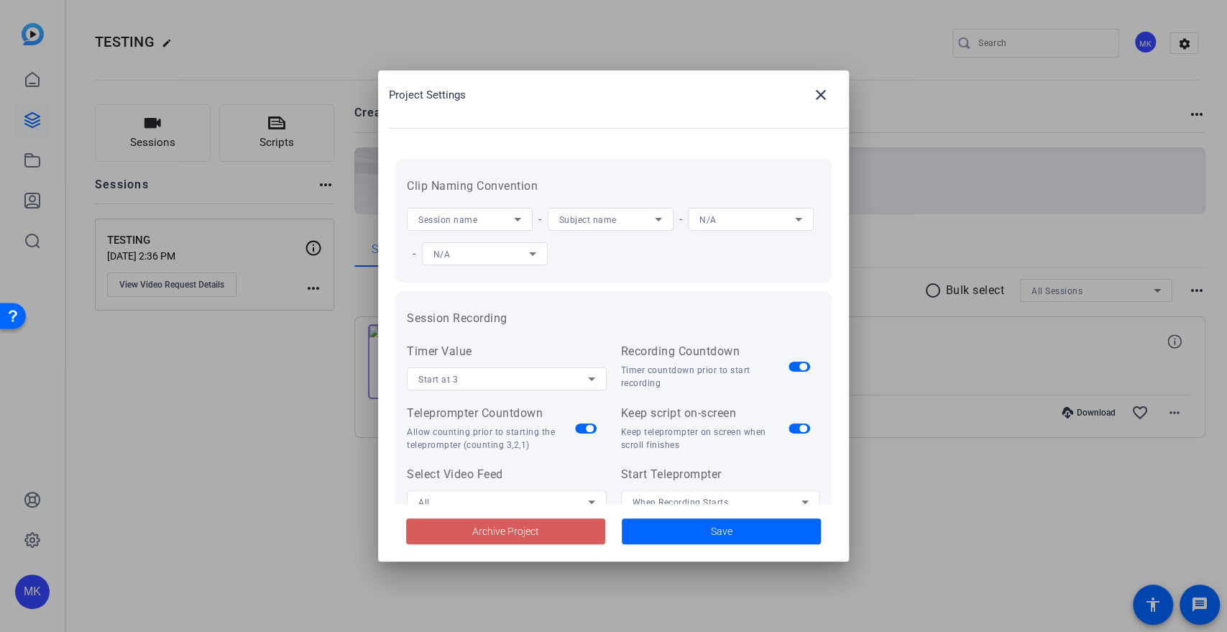
click at [548, 527] on span at bounding box center [505, 531] width 199 height 34
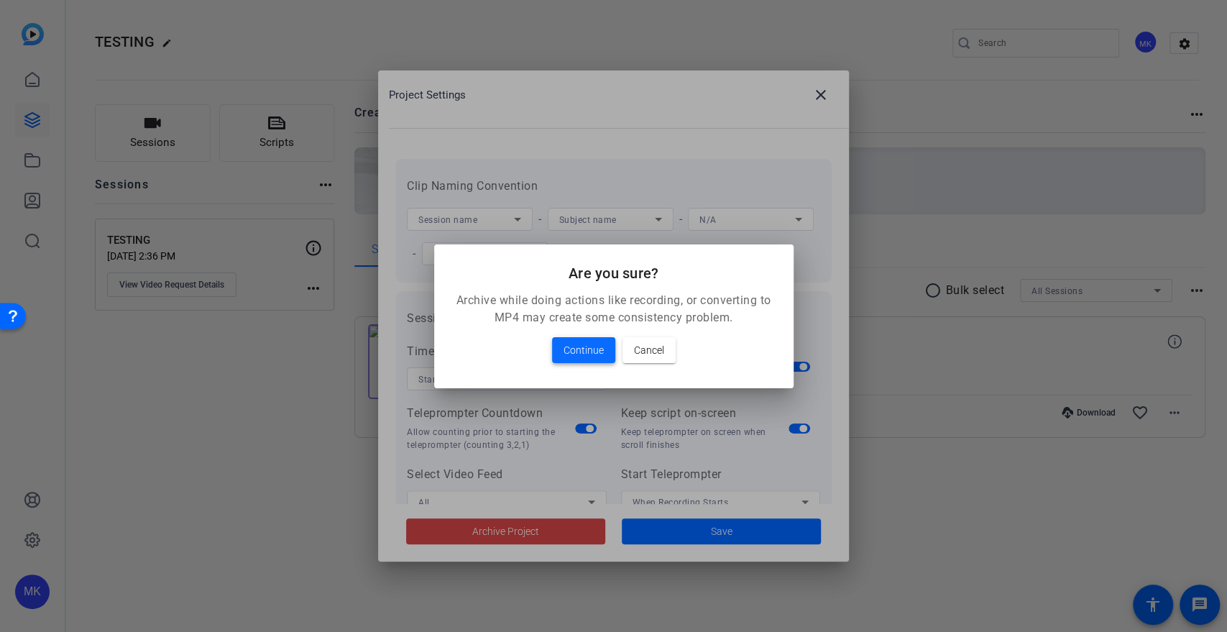
drag, startPoint x: 575, startPoint y: 369, endPoint x: 576, endPoint y: 344, distance: 25.2
click at [575, 349] on mat-dialog-content "Archive while doing actions like recording, or converting to MP4 may create som…" at bounding box center [613, 340] width 359 height 96
click at [577, 343] on span "Continue" at bounding box center [583, 349] width 40 height 17
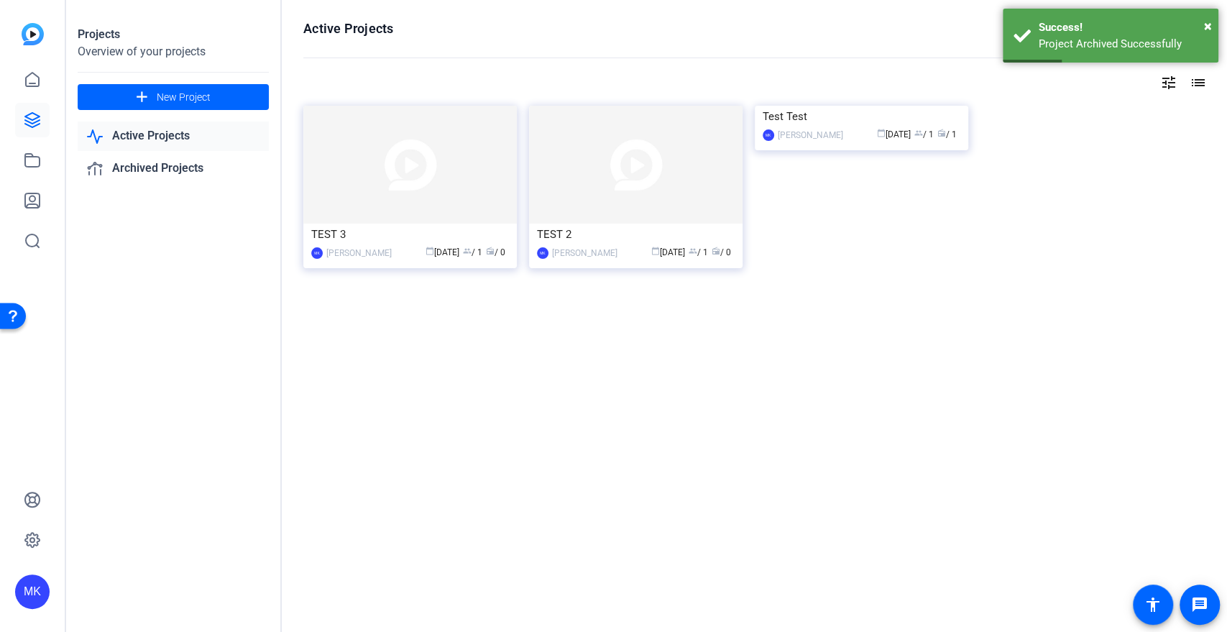
click at [1103, 87] on mat-icon "tune" at bounding box center [1168, 82] width 17 height 17
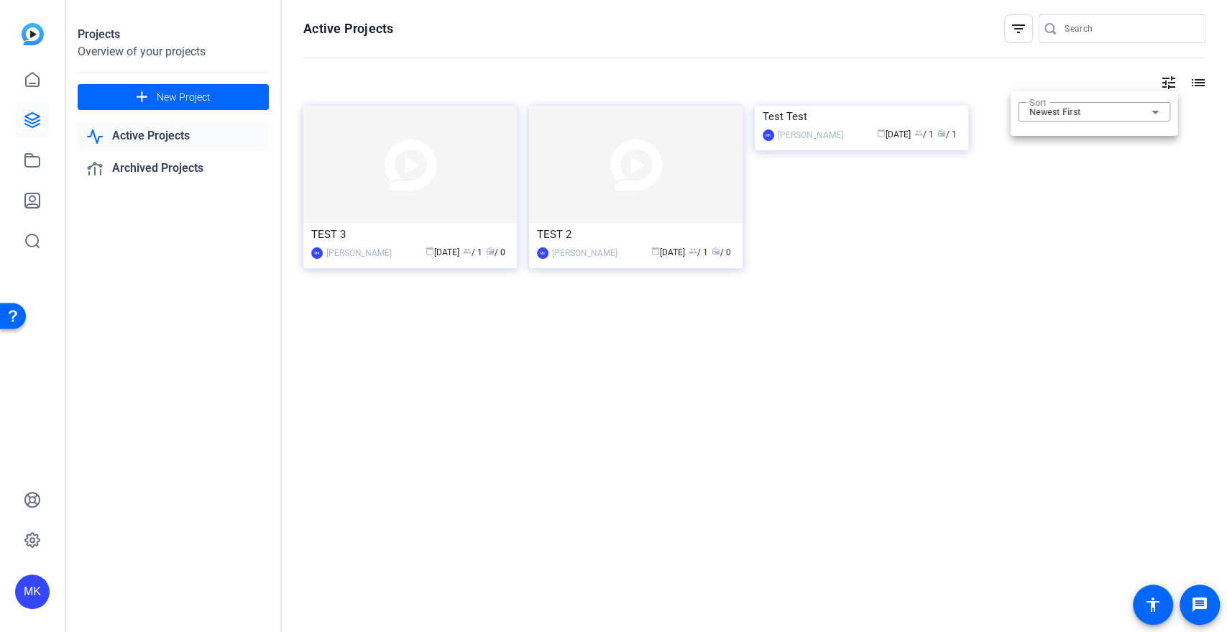
click at [1103, 83] on div at bounding box center [613, 316] width 1227 height 632
click at [1103, 90] on mat-icon "list" at bounding box center [1196, 82] width 17 height 17
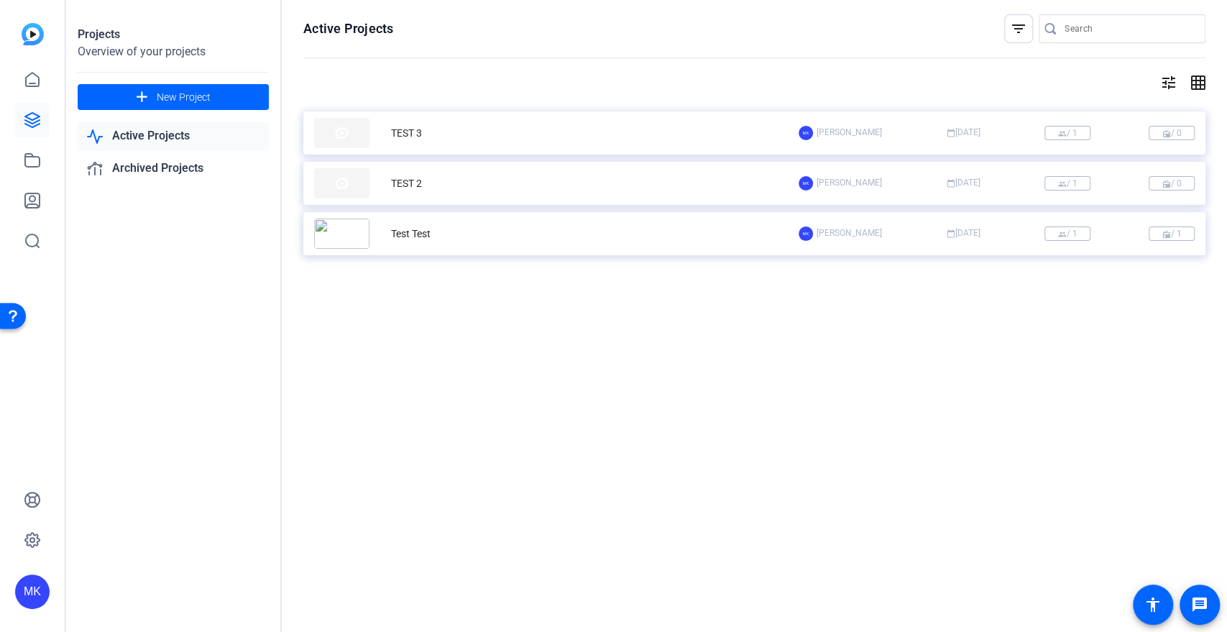
click at [1002, 29] on openreel-page-title "Active Projects filter_list" at bounding box center [754, 28] width 902 height 29
click at [1012, 33] on mat-icon "filter_list" at bounding box center [1018, 28] width 17 height 17
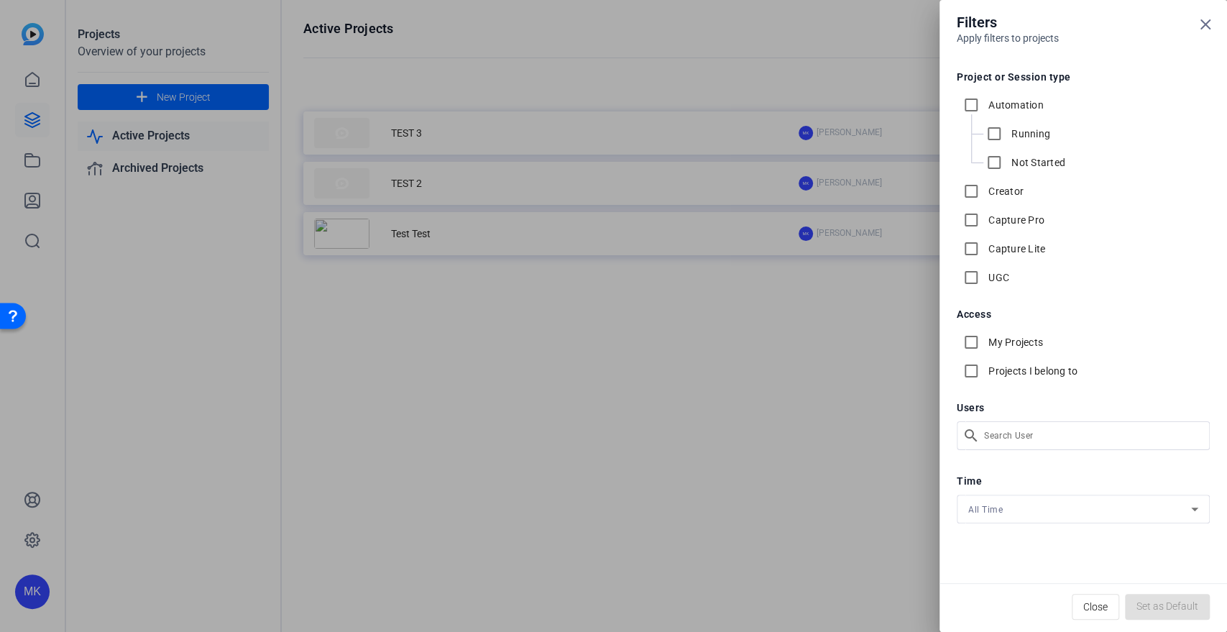
click at [926, 459] on div at bounding box center [613, 316] width 1227 height 632
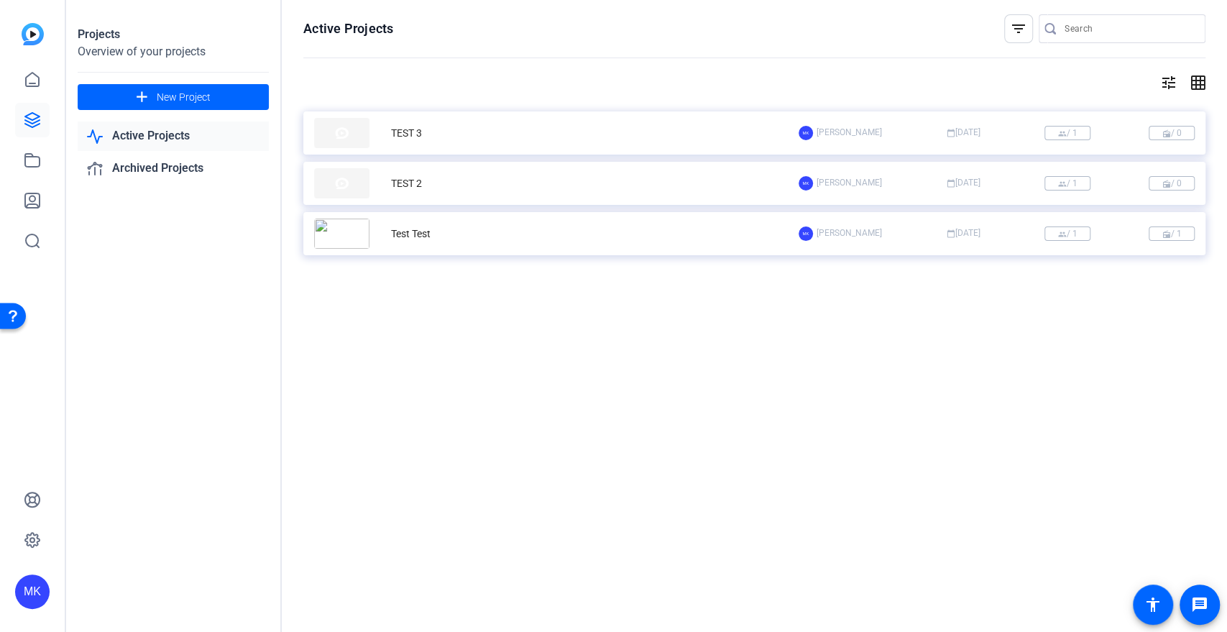
drag, startPoint x: 1002, startPoint y: 142, endPoint x: 1163, endPoint y: 125, distance: 161.2
click at [1103, 125] on div "TEST 3 MK Monica Kozlowski calendar_today Aug 18 group / 1 radio / 0" at bounding box center [754, 132] width 902 height 43
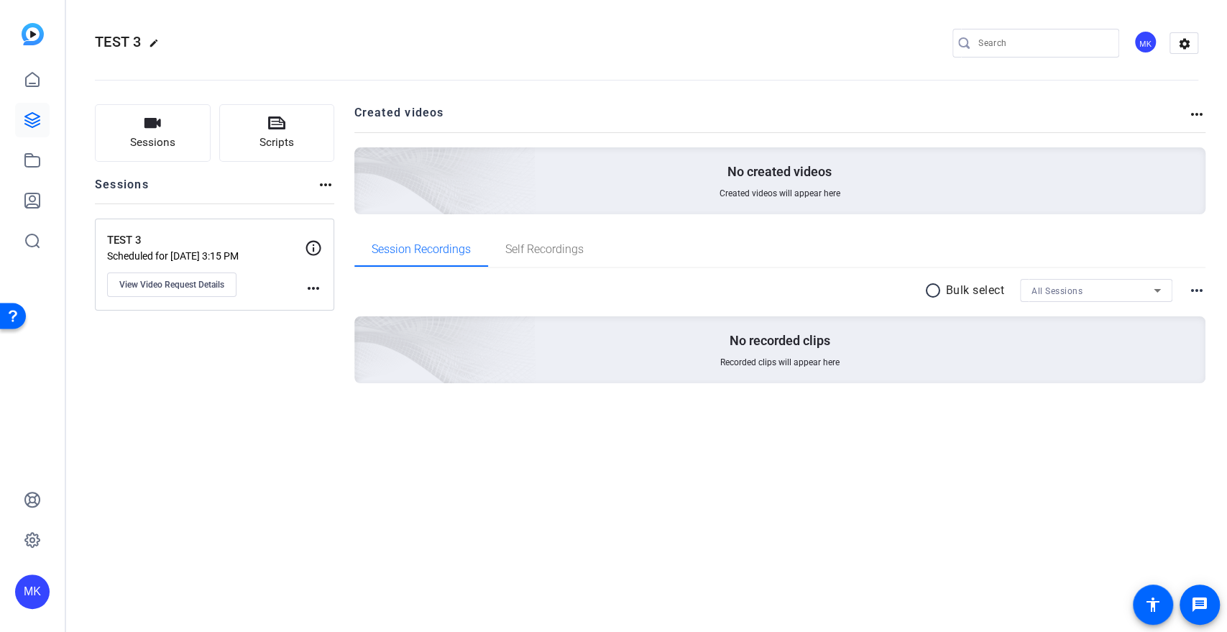
click at [1103, 113] on mat-icon "more_horiz" at bounding box center [1196, 114] width 17 height 17
click at [1103, 294] on div at bounding box center [613, 316] width 1227 height 632
click at [305, 286] on mat-icon "more_horiz" at bounding box center [313, 288] width 17 height 17
click at [328, 305] on span "Archive Session" at bounding box center [348, 308] width 65 height 17
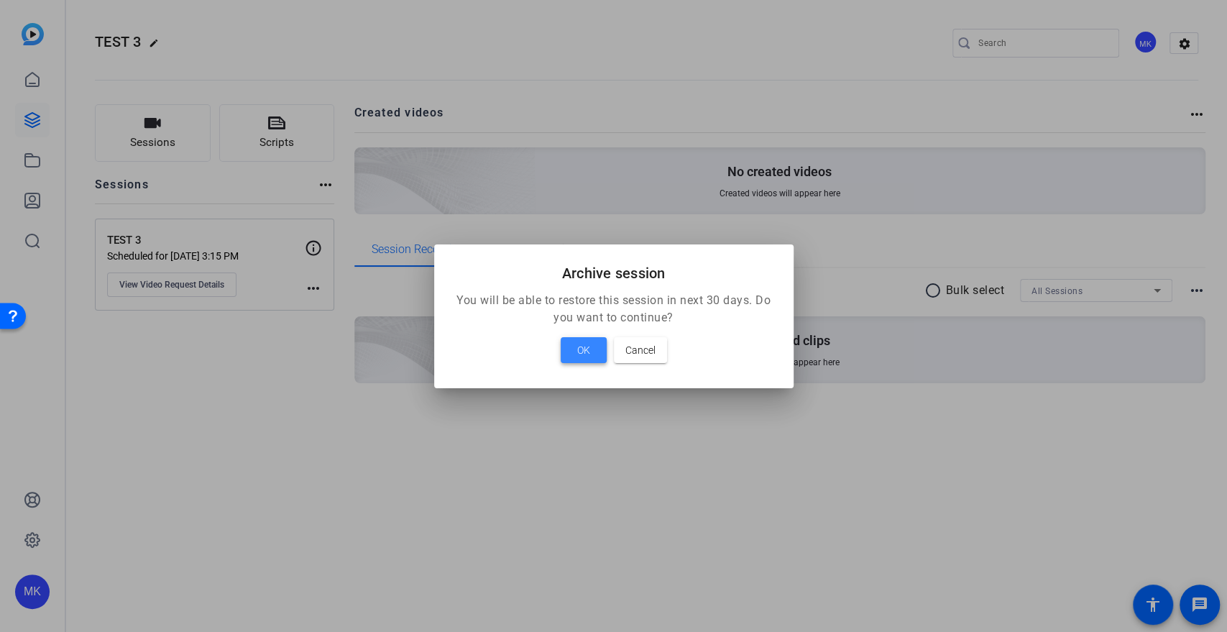
click at [589, 352] on span "OK" at bounding box center [583, 349] width 13 height 17
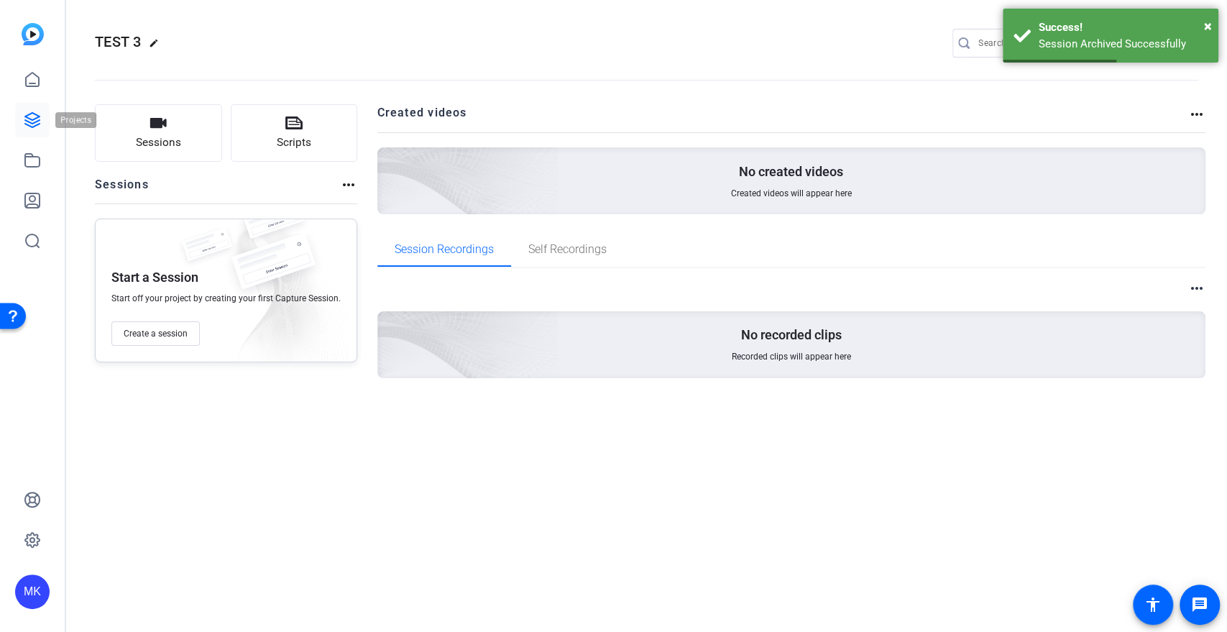
click at [32, 117] on icon at bounding box center [32, 119] width 17 height 17
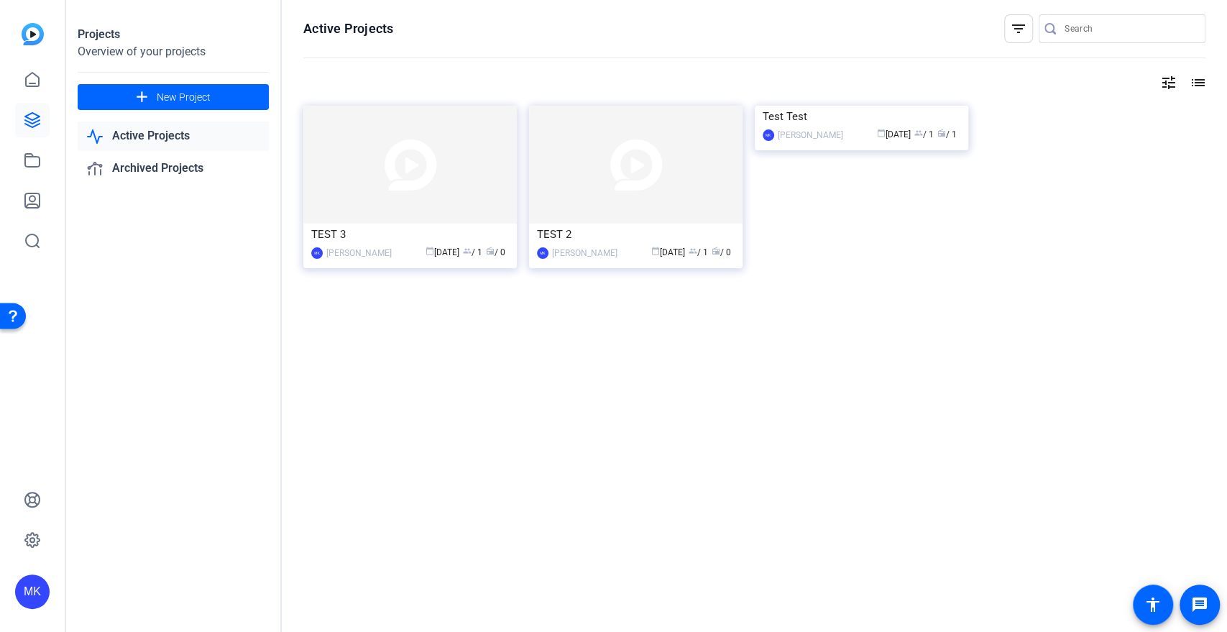
drag, startPoint x: 913, startPoint y: 160, endPoint x: 1036, endPoint y: 166, distance: 123.8
click at [1036, 166] on div "TEST 3 MK Monica Kozlowski calendar_today Aug 18 group / 1 radio / 0 TEST 2 MK …" at bounding box center [754, 203] width 902 height 194
click at [1027, 33] on div "filter_list" at bounding box center [1018, 28] width 29 height 29
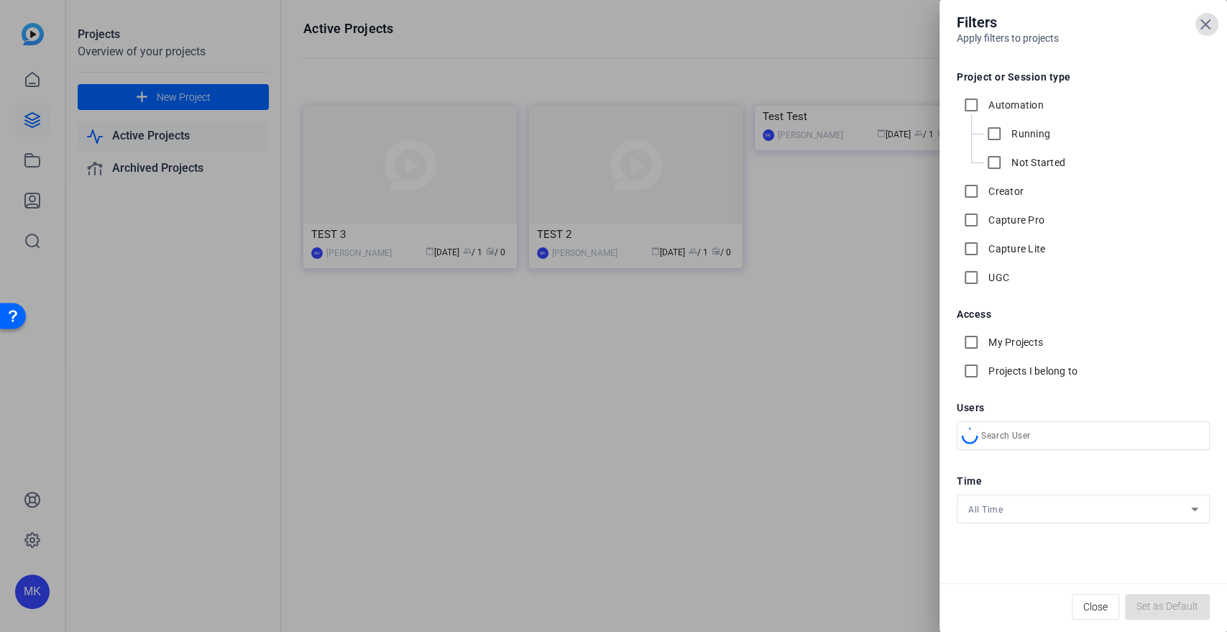
click at [862, 33] on div at bounding box center [613, 316] width 1227 height 632
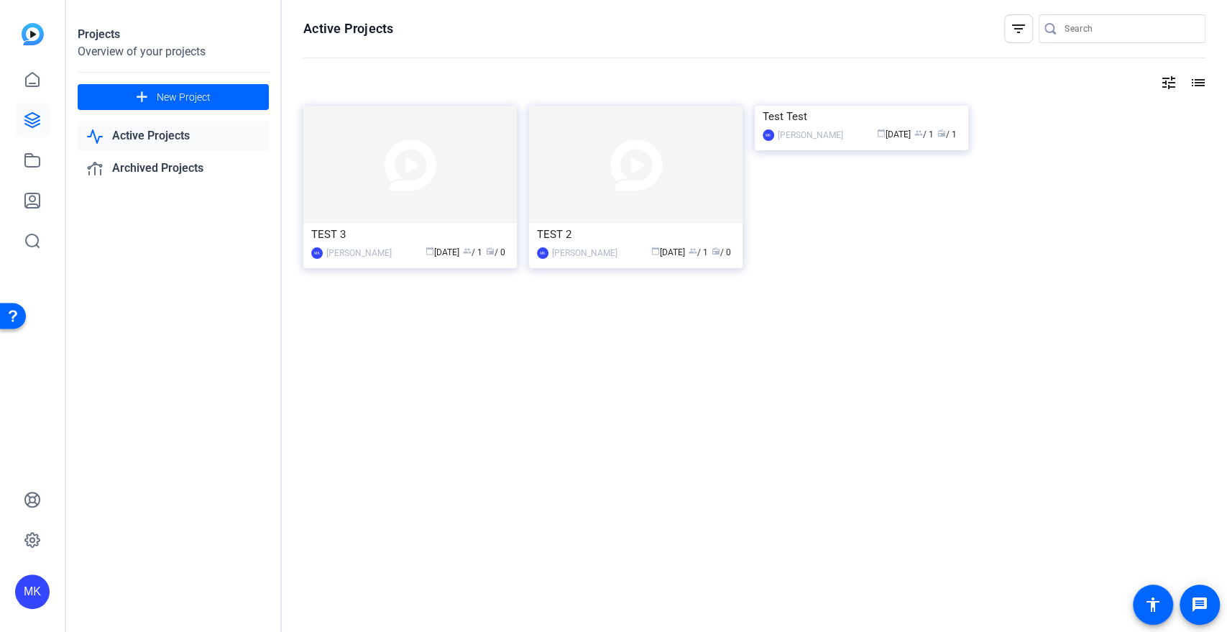
click at [1103, 84] on mat-icon "list" at bounding box center [1196, 82] width 17 height 17
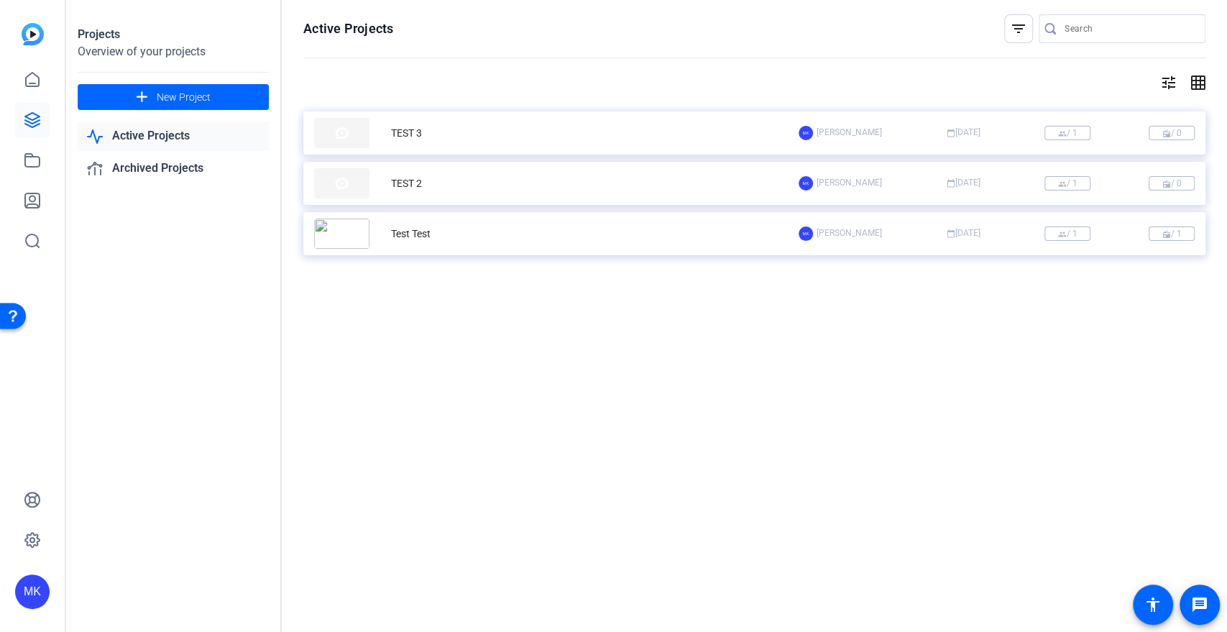
click at [1103, 79] on mat-icon "grid_on" at bounding box center [1196, 82] width 17 height 17
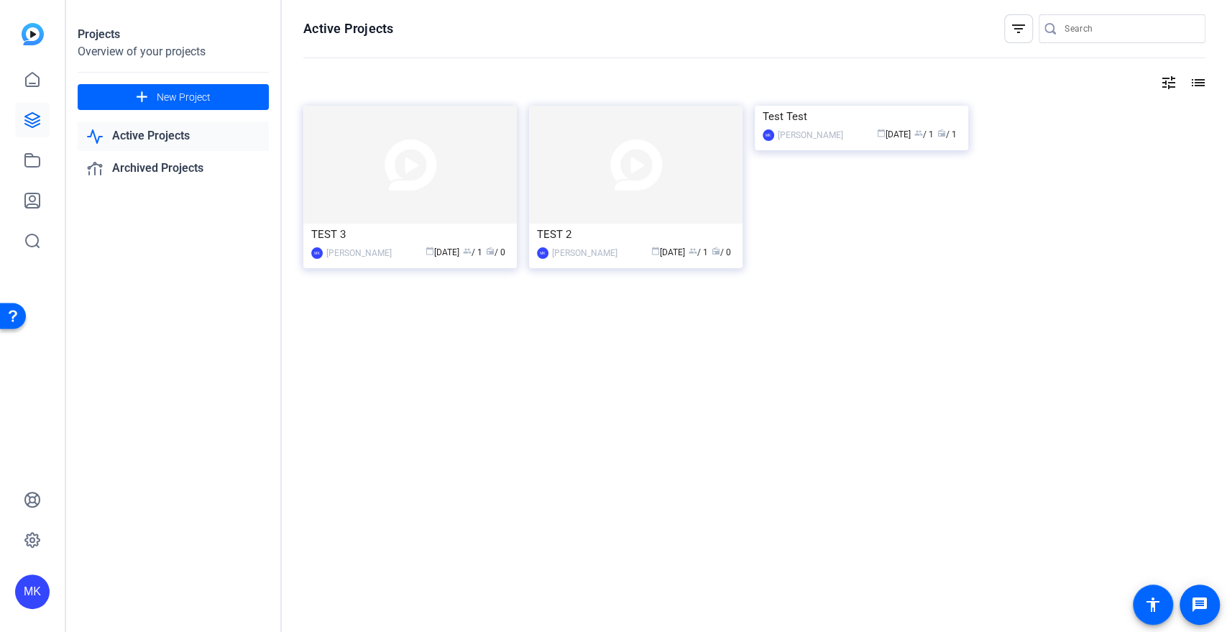
click at [405, 171] on img at bounding box center [409, 165] width 213 height 118
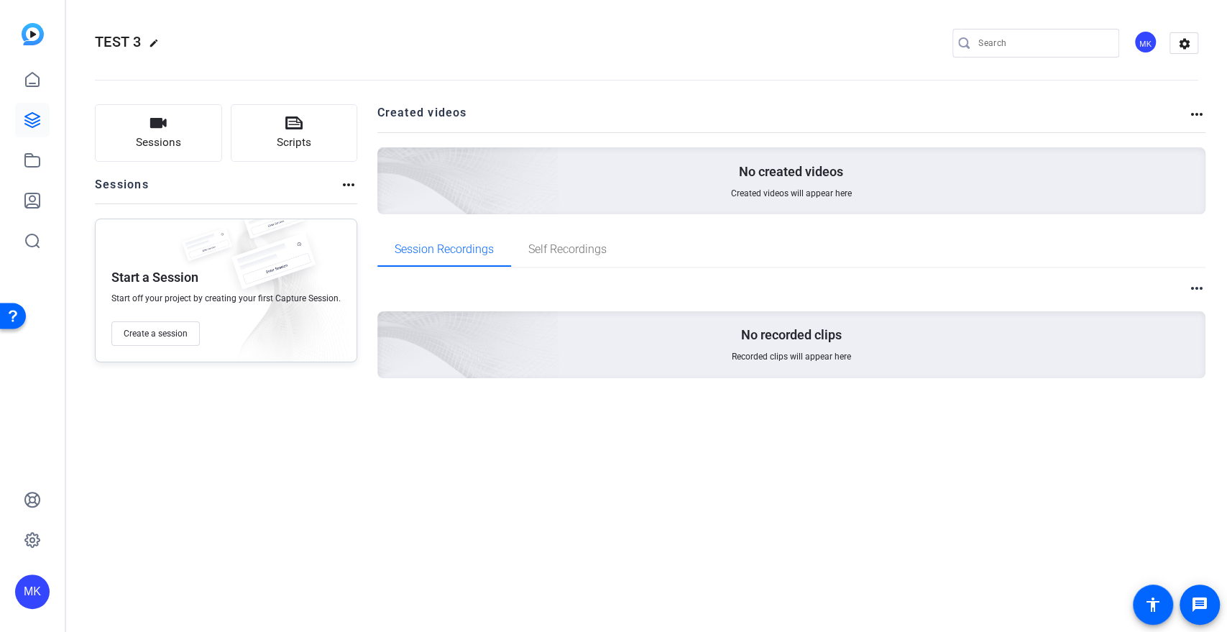
click at [340, 186] on mat-icon "more_horiz" at bounding box center [348, 184] width 17 height 17
drag, startPoint x: 629, startPoint y: 578, endPoint x: 644, endPoint y: 553, distance: 29.9
click at [630, 568] on div at bounding box center [613, 316] width 1227 height 632
click at [47, 118] on link at bounding box center [32, 120] width 34 height 34
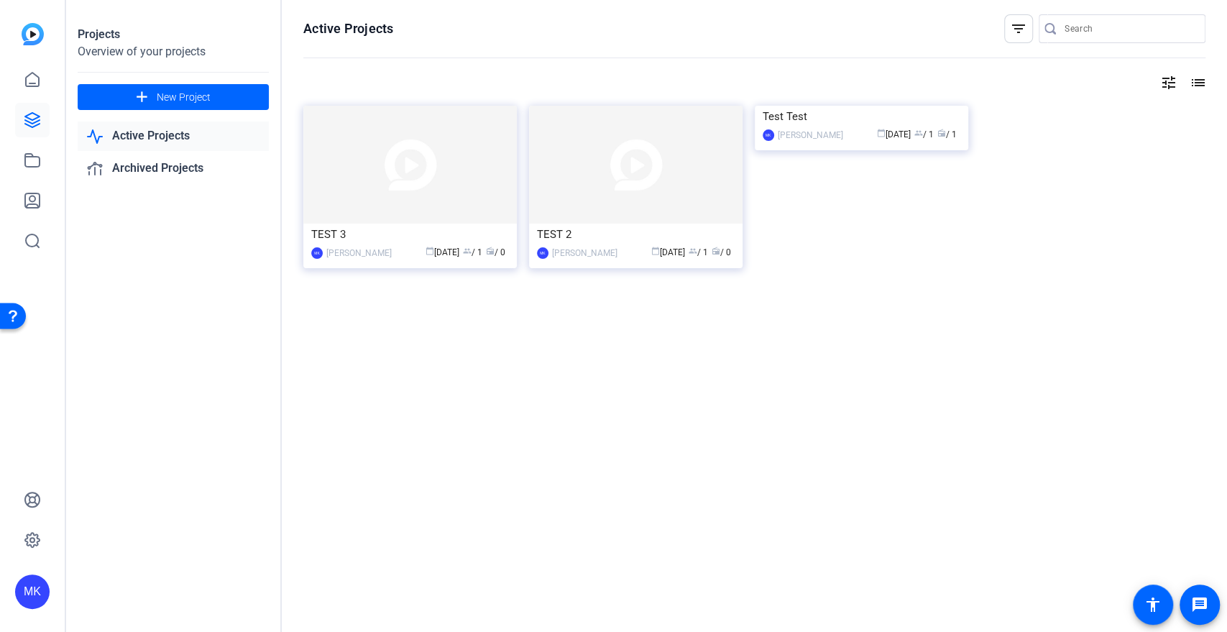
drag, startPoint x: 421, startPoint y: 250, endPoint x: 364, endPoint y: 370, distance: 132.7
click at [364, 370] on div "Active Projects filter_list tune list TEST 3 MK Monica Kozlowski calendar_today…" at bounding box center [754, 316] width 945 height 632
drag, startPoint x: 377, startPoint y: 343, endPoint x: 986, endPoint y: 200, distance: 625.9
click at [986, 200] on div "Active Projects filter_list tune list TEST 3 MK Monica Kozlowski calendar_today…" at bounding box center [754, 316] width 945 height 632
drag, startPoint x: 1070, startPoint y: 236, endPoint x: 816, endPoint y: 157, distance: 265.5
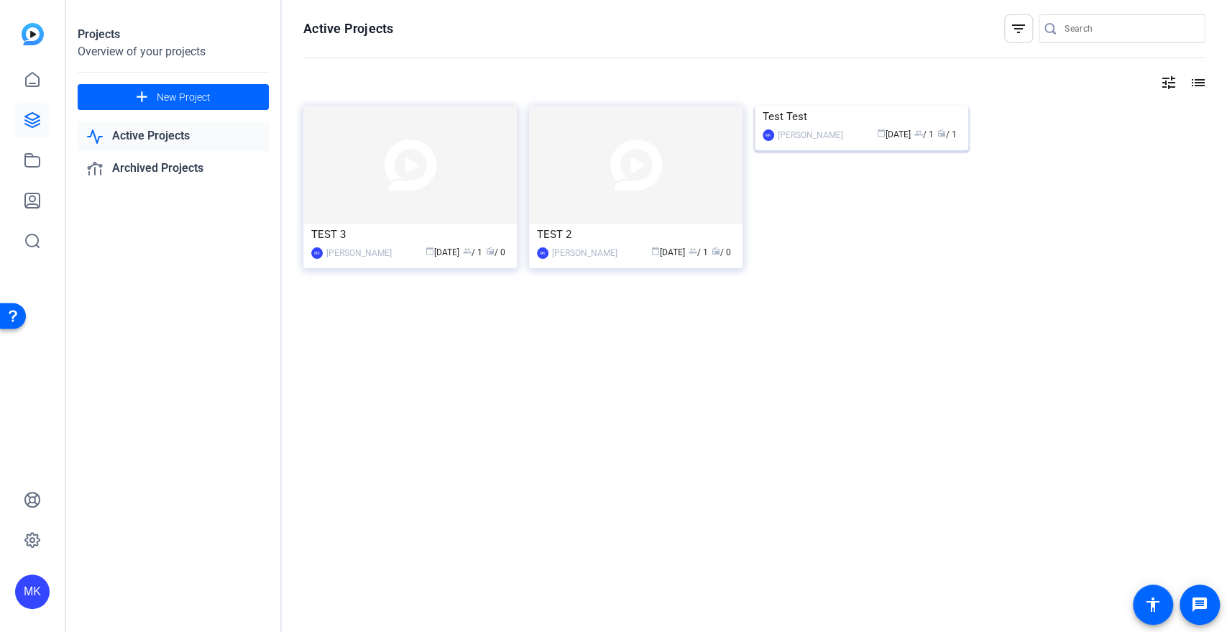
click at [1068, 236] on div "TEST 3 MK Monica Kozlowski calendar_today Aug 18 group / 1 radio / 0 TEST 2 MK …" at bounding box center [754, 203] width 902 height 194
click at [576, 257] on div "[PERSON_NAME]" at bounding box center [584, 253] width 65 height 14
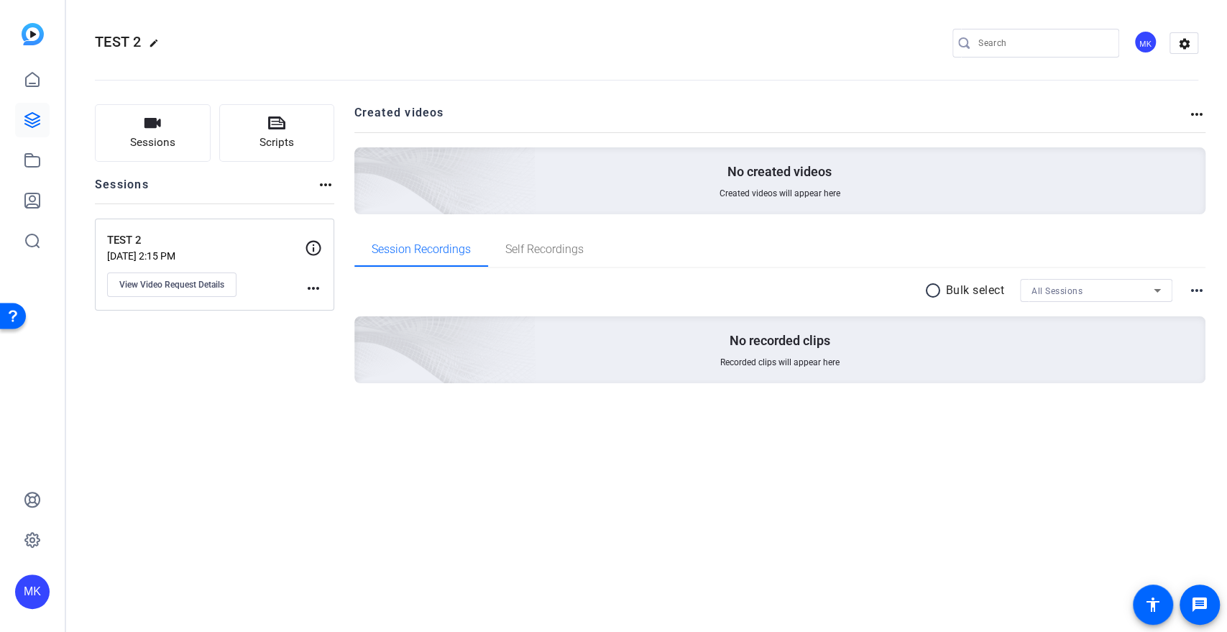
click at [332, 188] on mat-icon "more_horiz" at bounding box center [325, 184] width 17 height 17
drag, startPoint x: 318, startPoint y: 254, endPoint x: 322, endPoint y: 242, distance: 12.3
click at [318, 253] on div at bounding box center [613, 316] width 1227 height 632
click at [316, 248] on icon at bounding box center [313, 247] width 17 height 17
click at [1103, 116] on h2 "Created videos" at bounding box center [771, 118] width 834 height 28
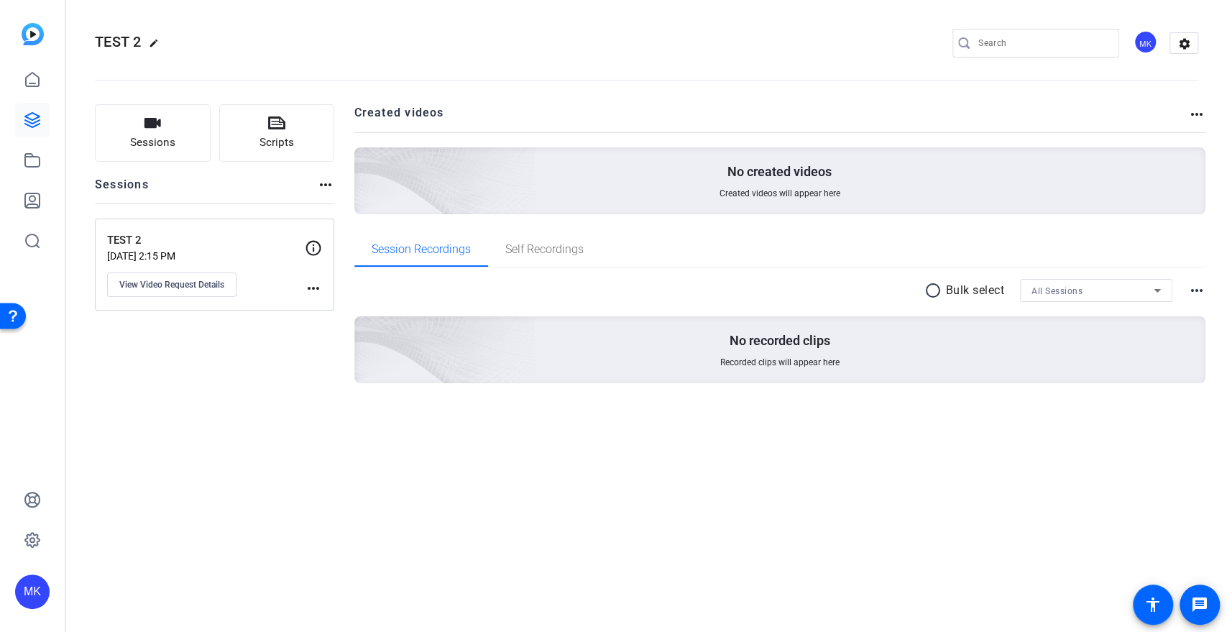
click at [1103, 116] on mat-icon "more_horiz" at bounding box center [1196, 114] width 17 height 17
click at [1103, 286] on div at bounding box center [613, 316] width 1227 height 632
click at [1103, 292] on mat-icon "more_horiz" at bounding box center [1196, 290] width 17 height 17
click at [1103, 292] on div at bounding box center [613, 316] width 1227 height 632
click at [517, 245] on span "Self Recordings" at bounding box center [544, 249] width 78 height 11
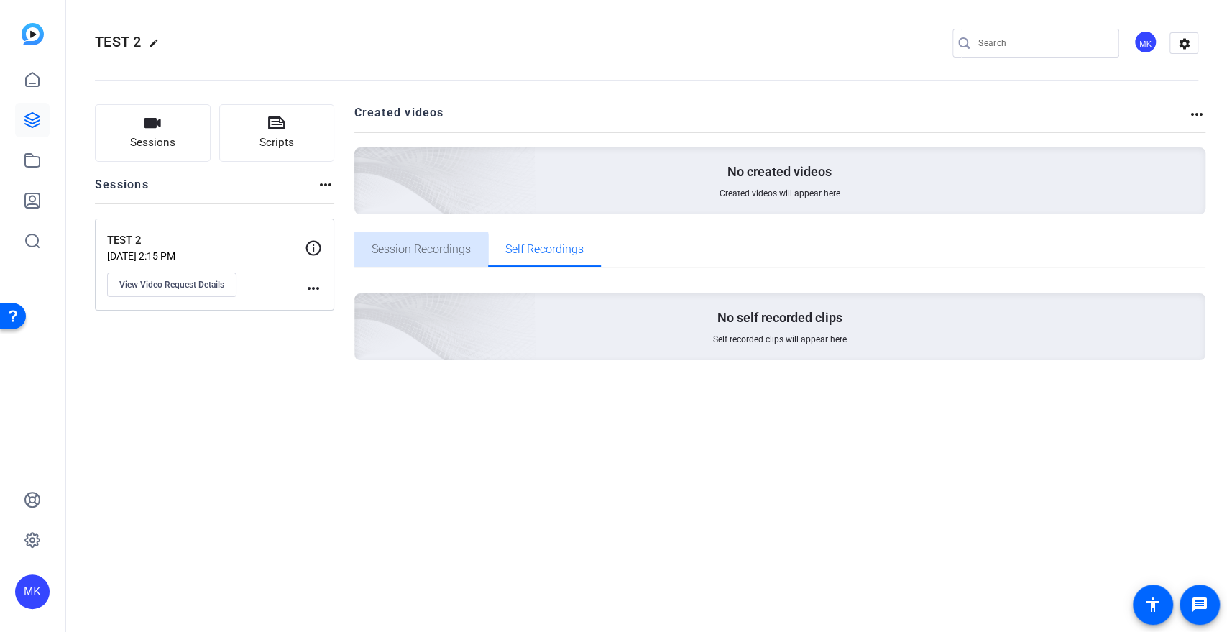
click at [408, 254] on span "Session Recordings" at bounding box center [420, 249] width 99 height 11
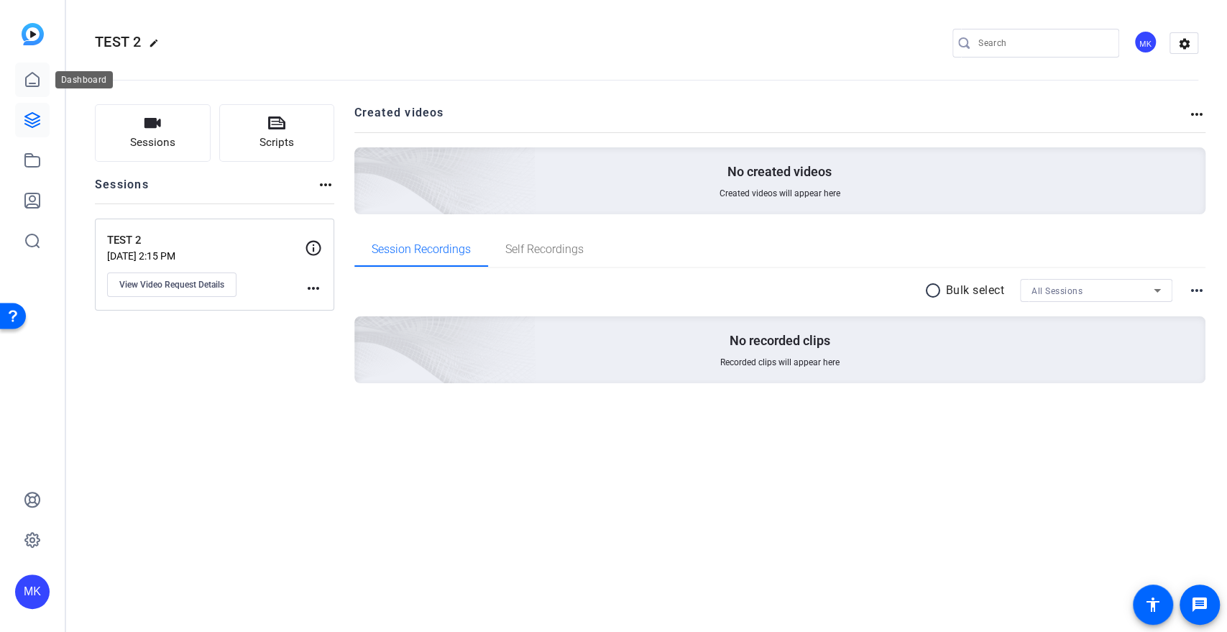
click at [23, 78] on link at bounding box center [32, 80] width 34 height 34
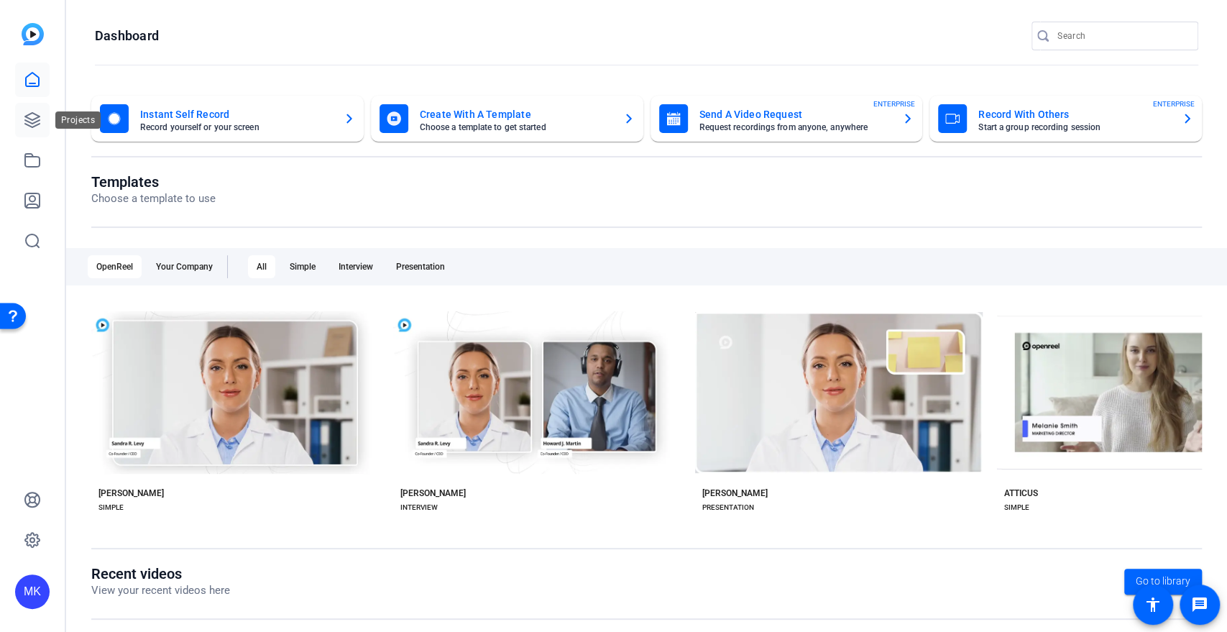
click at [19, 114] on link at bounding box center [32, 120] width 34 height 34
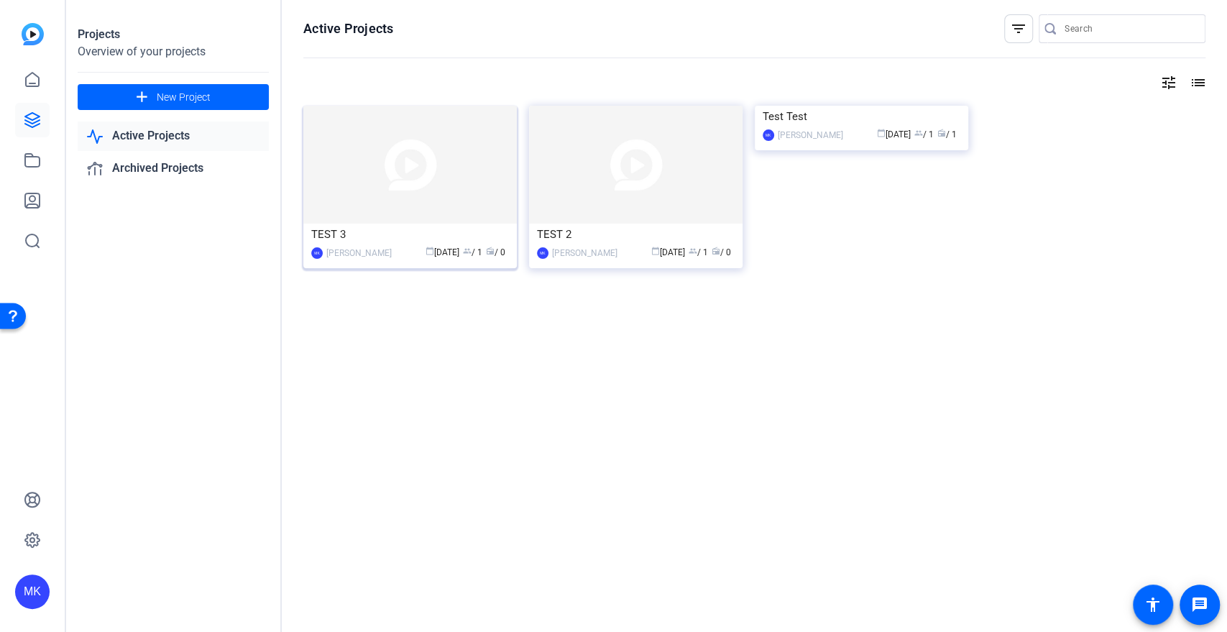
drag, startPoint x: 1225, startPoint y: 321, endPoint x: 375, endPoint y: 170, distance: 863.5
click at [378, 167] on div "Active Projects filter_list tune list TEST 3 MK Monica Kozlowski calendar_today…" at bounding box center [754, 316] width 945 height 632
click at [463, 345] on div "Active Projects filter_list tune list TEST 3 MK Monica Kozlowski calendar_today…" at bounding box center [754, 316] width 945 height 632
click at [385, 334] on div "Active Projects filter_list tune list TEST 3 MK Monica Kozlowski calendar_today…" at bounding box center [754, 316] width 945 height 632
click at [195, 137] on link "Active Projects" at bounding box center [173, 135] width 191 height 29
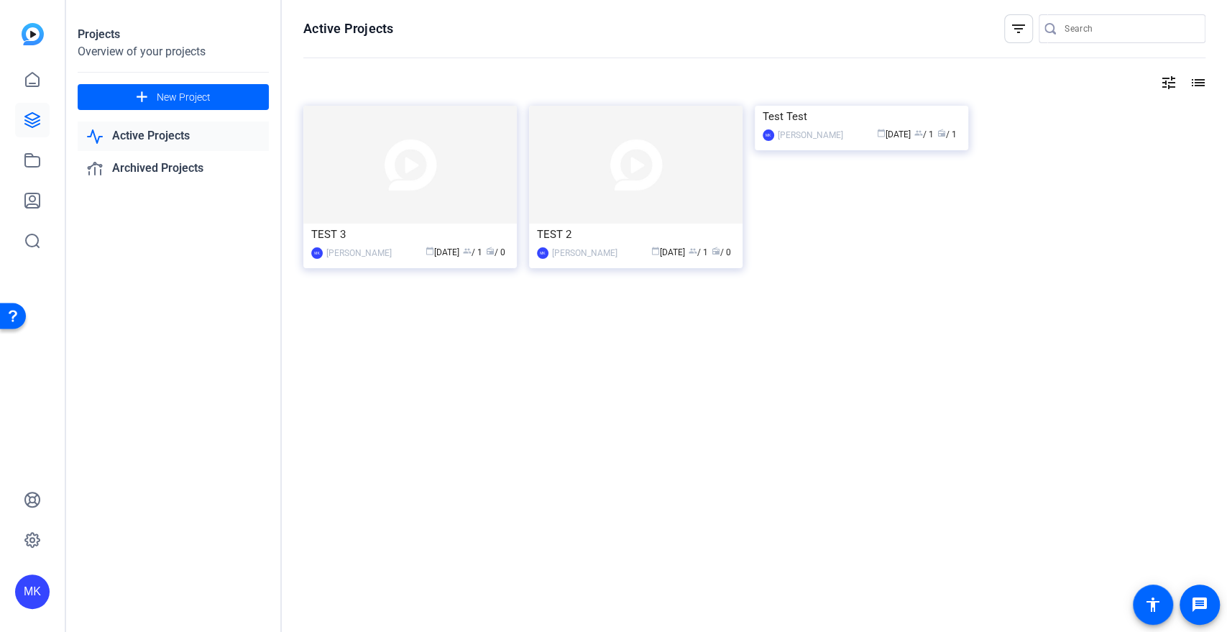
click at [205, 152] on div "Active Projects Archived Projects" at bounding box center [173, 152] width 191 height 62
click at [1103, 87] on mat-icon "tune" at bounding box center [1168, 82] width 17 height 17
click at [1103, 91] on div "Sort Newest First" at bounding box center [1093, 113] width 167 height 45
click at [1103, 451] on div "Active Projects filter_list tune list TEST 3 MK Monica Kozlowski calendar_today…" at bounding box center [754, 316] width 945 height 632
click at [193, 173] on link "Archived Projects" at bounding box center [173, 168] width 191 height 29
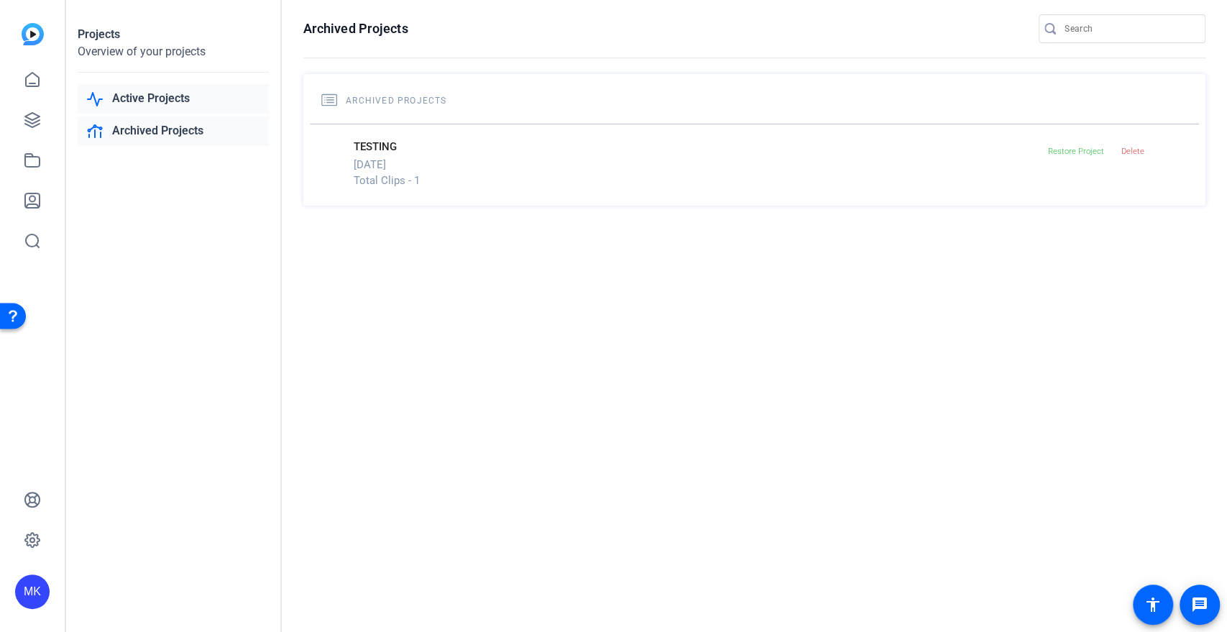
click at [160, 102] on link "Active Projects" at bounding box center [173, 98] width 191 height 29
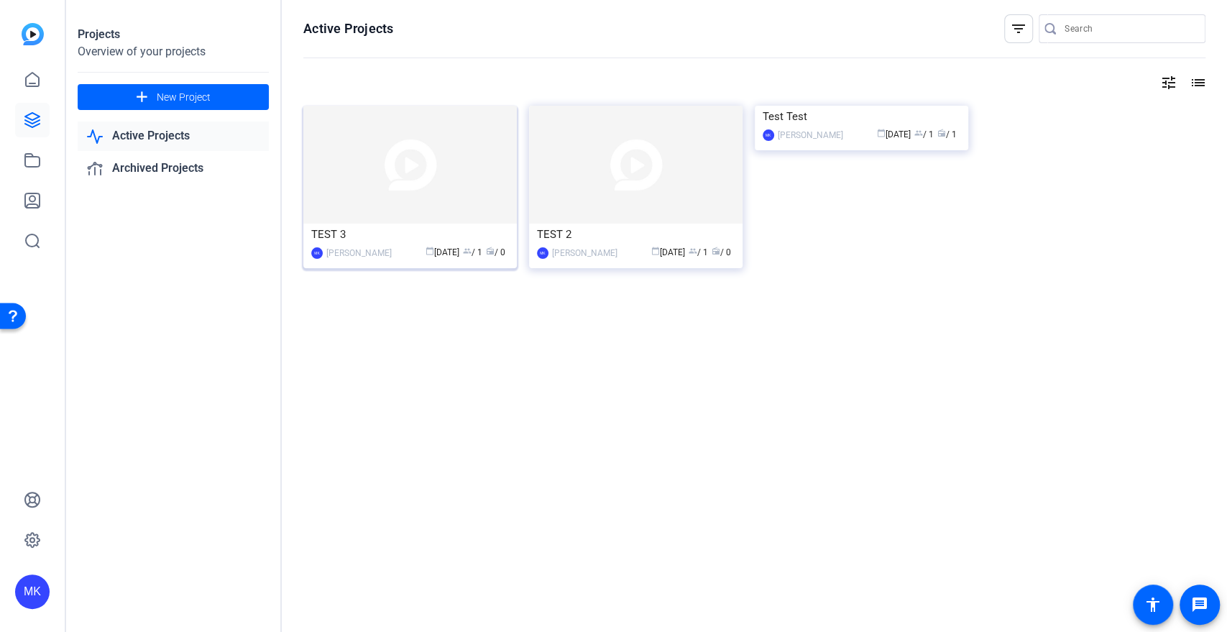
click at [469, 229] on div "TEST 3" at bounding box center [410, 234] width 198 height 22
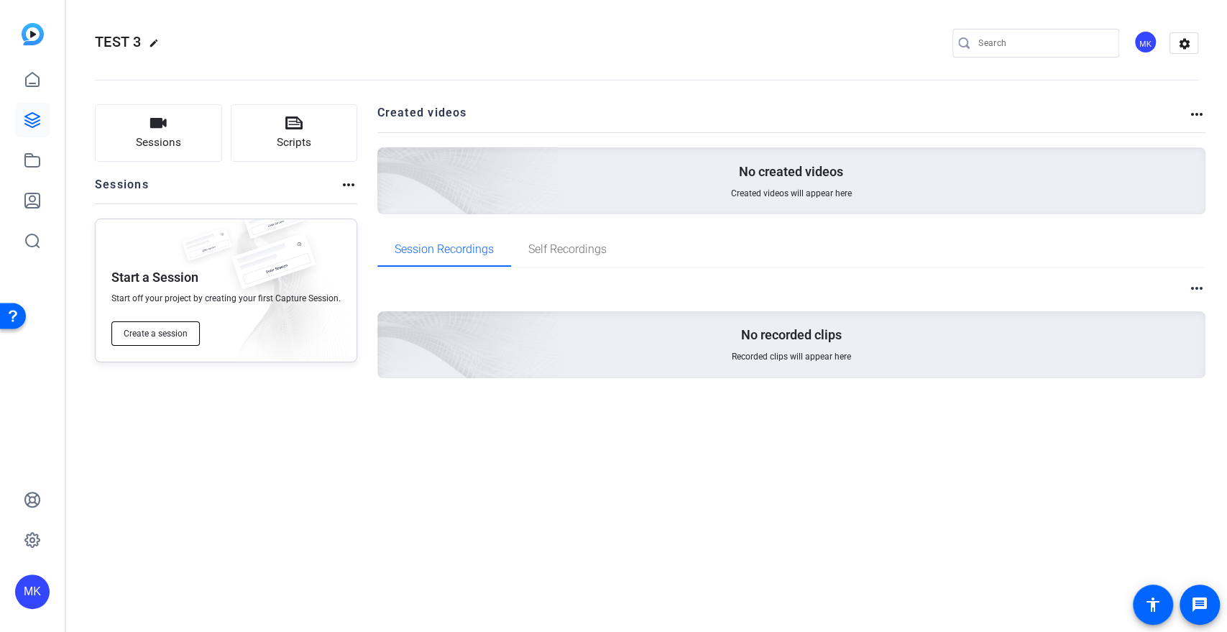
click at [171, 336] on span "Create a session" at bounding box center [156, 333] width 64 height 11
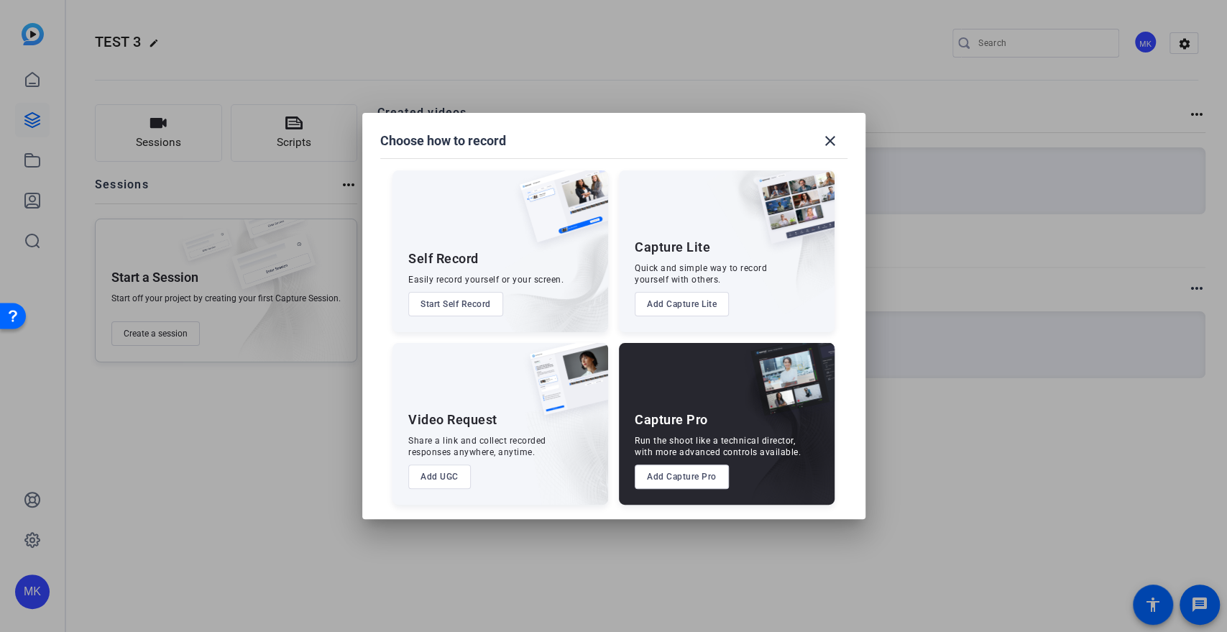
click at [665, 476] on button "Add Capture Pro" at bounding box center [681, 476] width 94 height 24
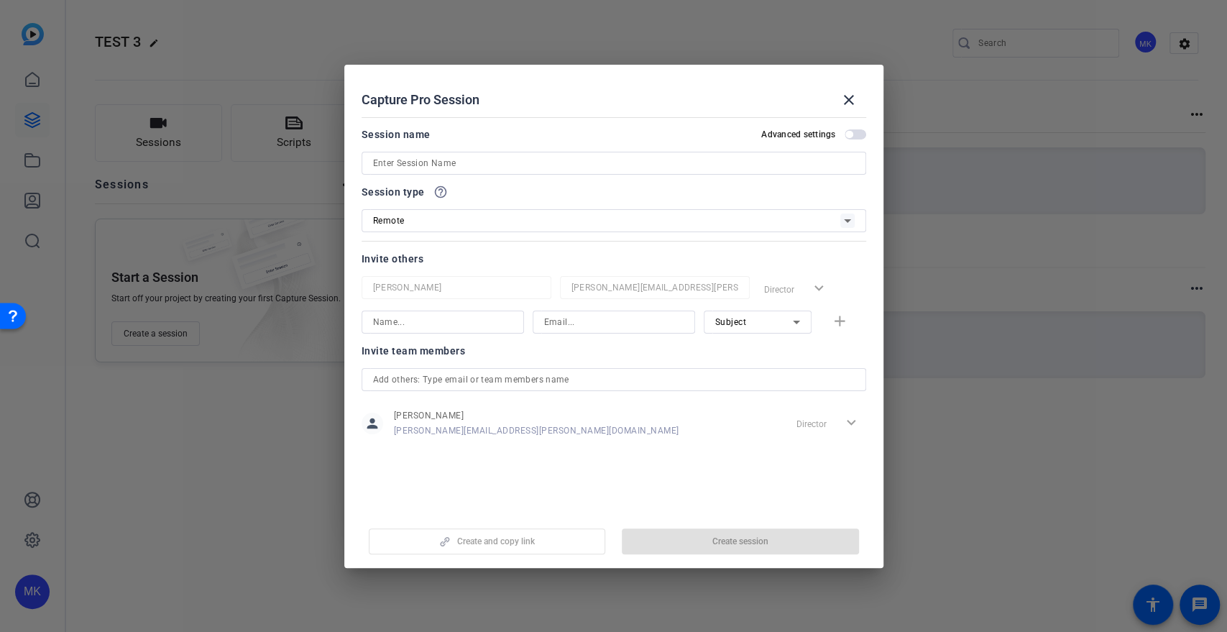
click at [845, 134] on span "button" at bounding box center [848, 134] width 7 height 7
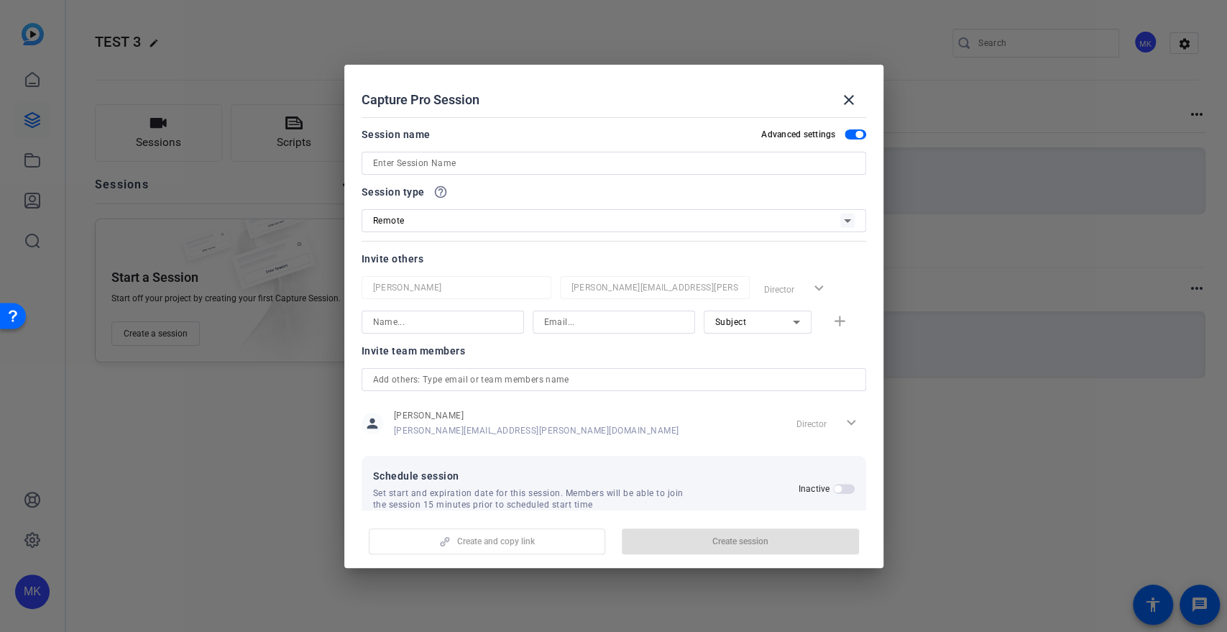
click at [440, 166] on input at bounding box center [613, 162] width 481 height 17
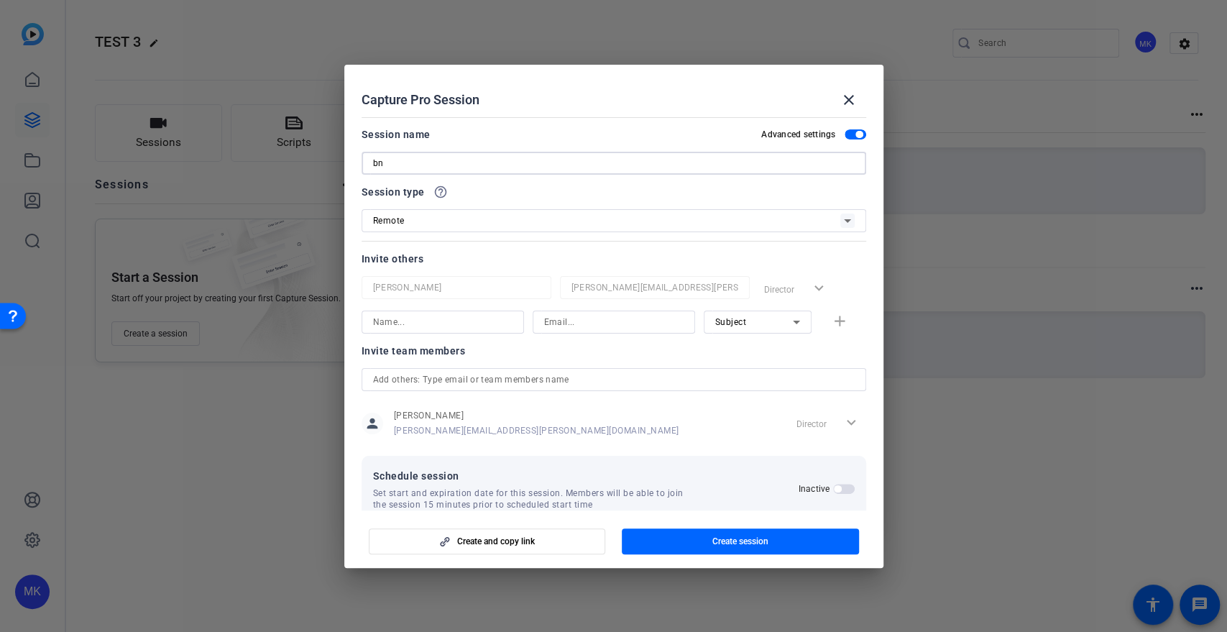
type input "b"
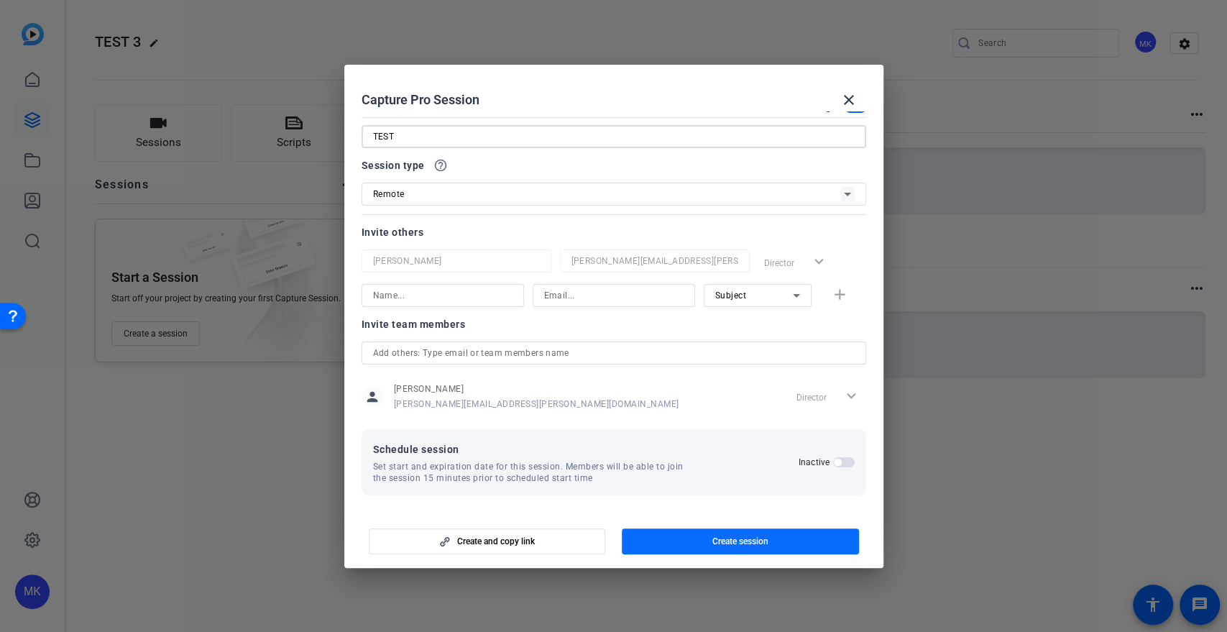
type input "TEST"
click at [739, 543] on span "Create session" at bounding box center [740, 540] width 56 height 11
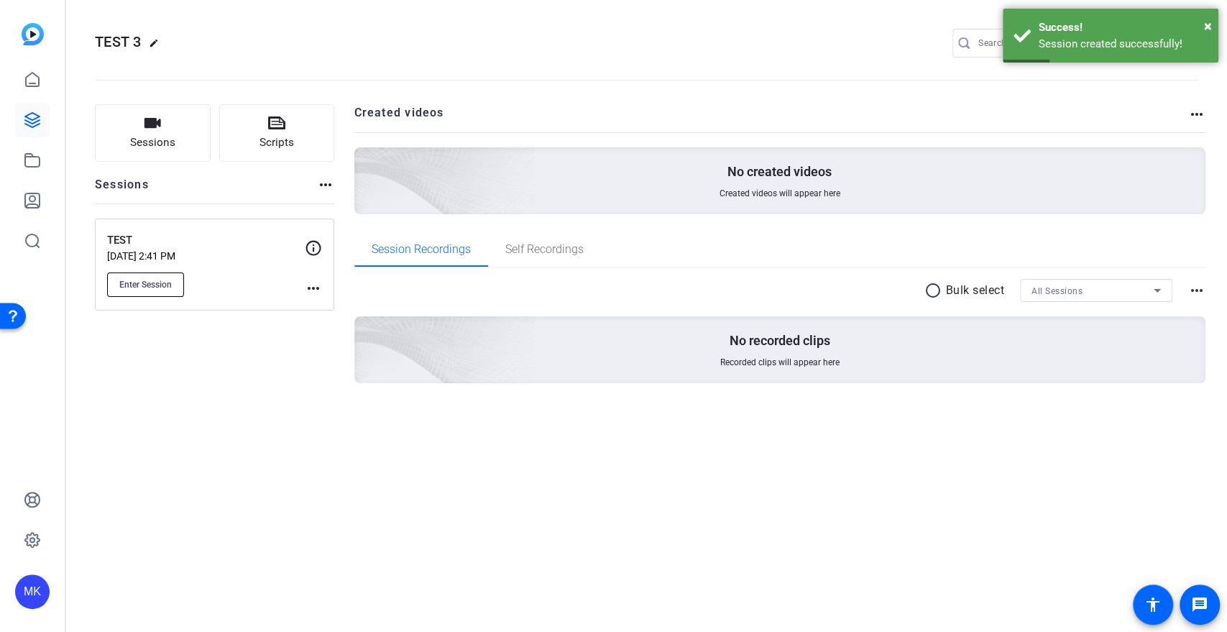
click at [161, 280] on span "Enter Session" at bounding box center [145, 284] width 52 height 11
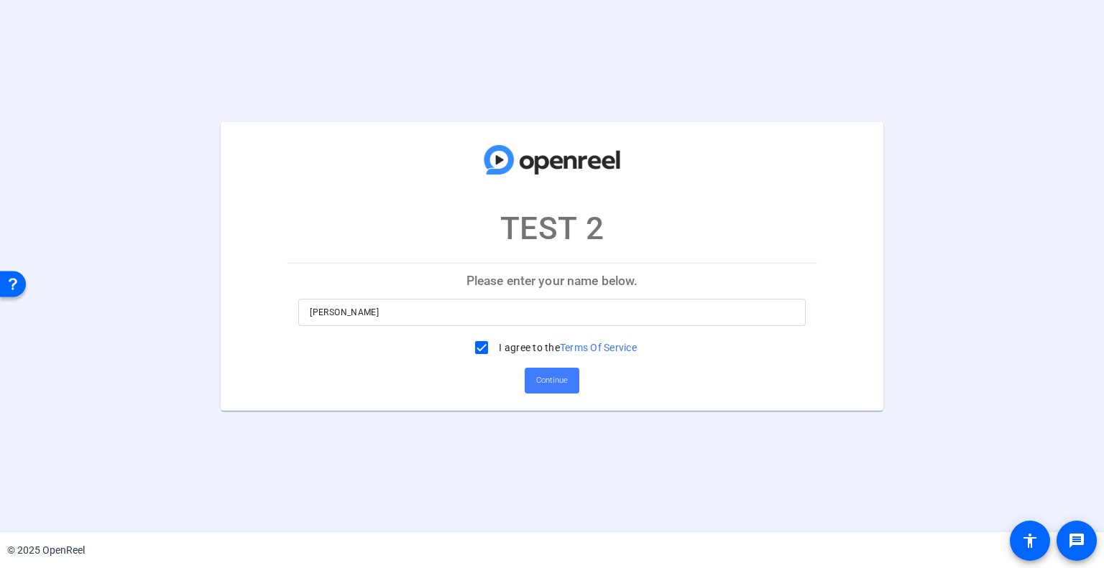
click at [534, 374] on span at bounding box center [552, 381] width 55 height 34
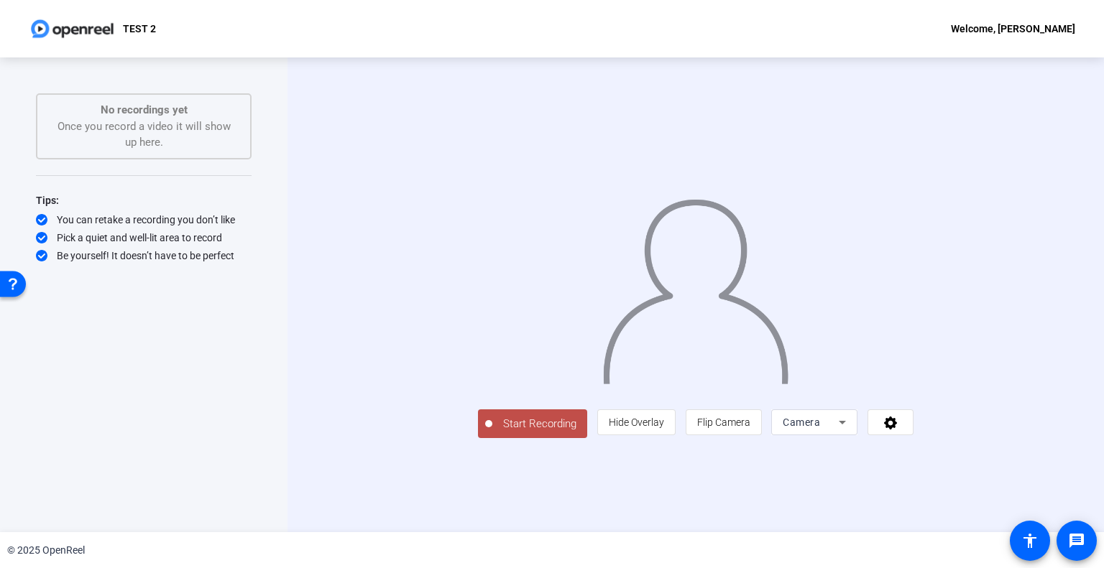
click at [492, 433] on span "Start Recording" at bounding box center [539, 424] width 95 height 17
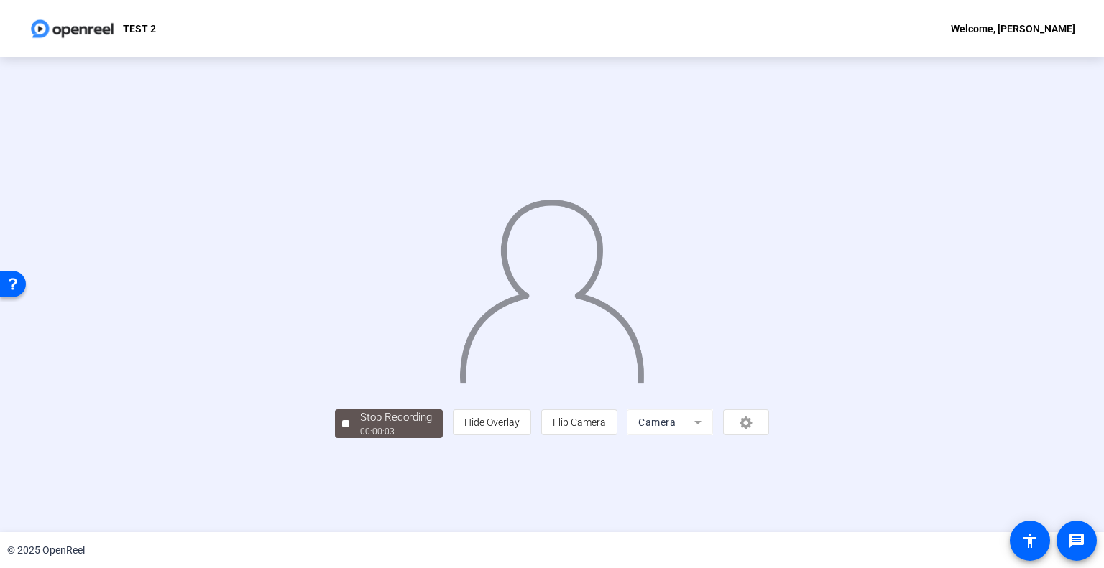
click at [769, 435] on div "person Hide Overlay flip Flip Camera Camera" at bounding box center [611, 423] width 316 height 26
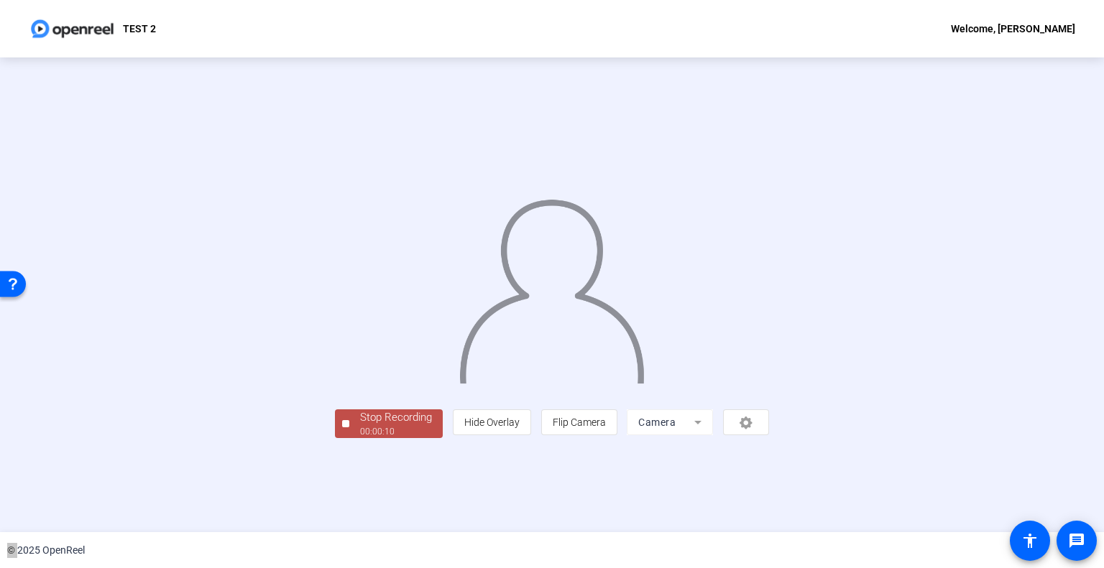
click at [16, 285] on div "Open Resource Center" at bounding box center [12, 282] width 11 height 11
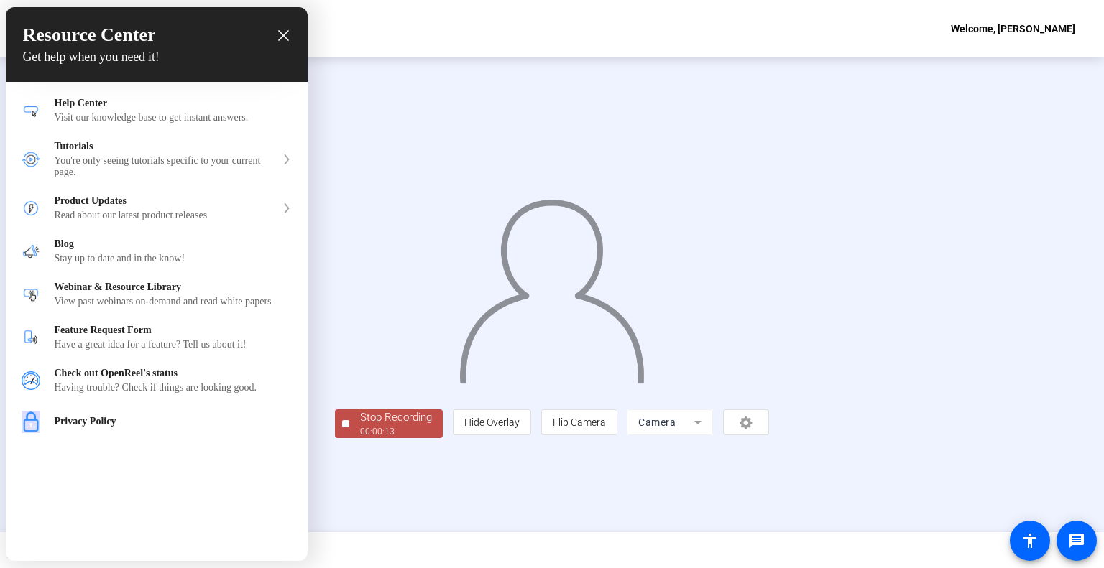
click at [285, 35] on icon "close resource center" at bounding box center [283, 35] width 11 height 11
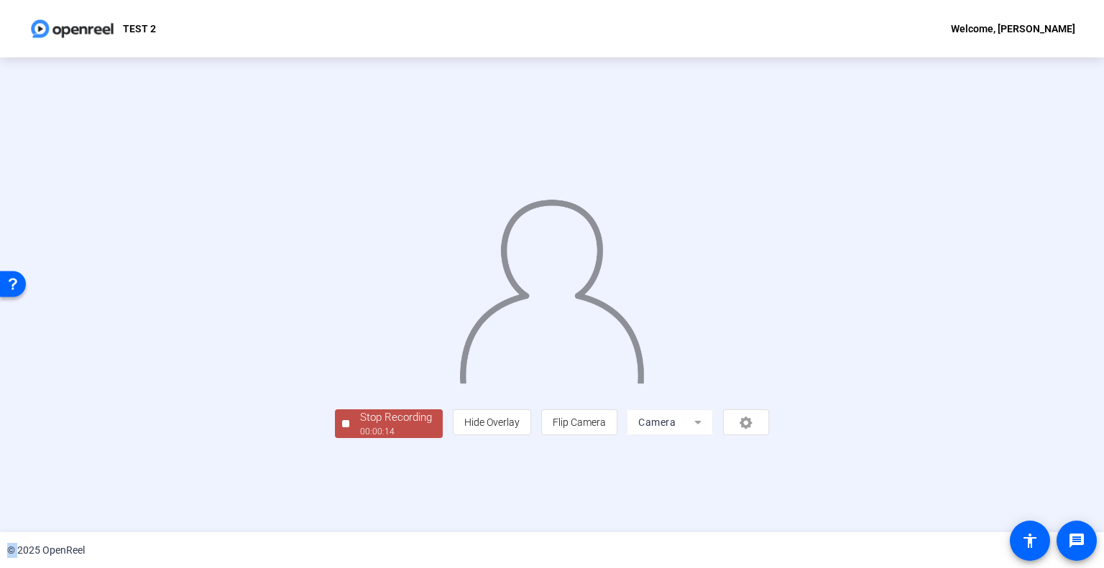
click at [360, 426] on div "Stop Recording" at bounding box center [396, 418] width 72 height 17
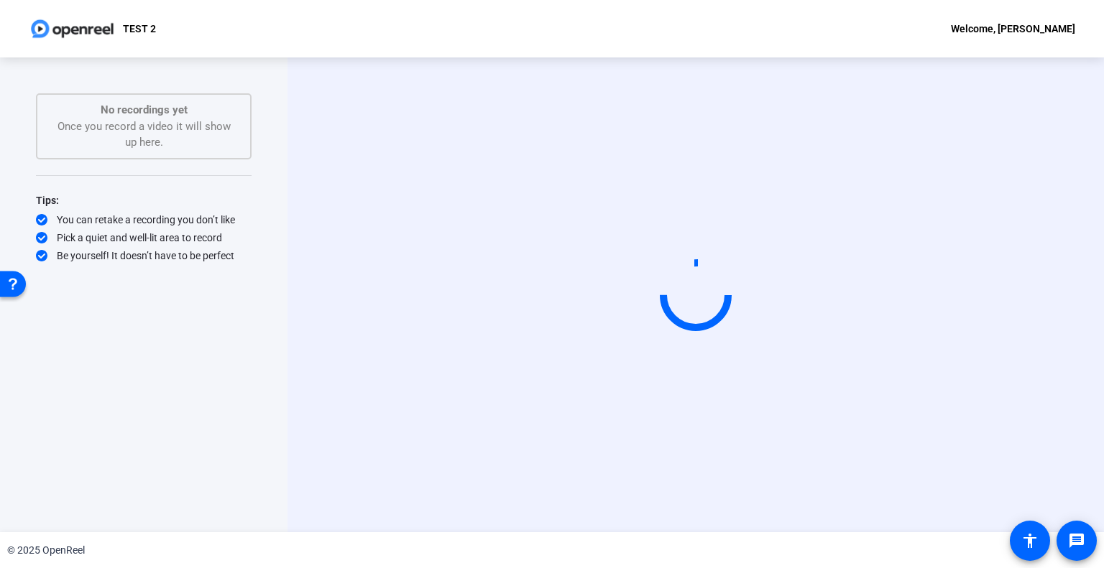
click at [121, 40] on div "TEST 2" at bounding box center [92, 28] width 127 height 29
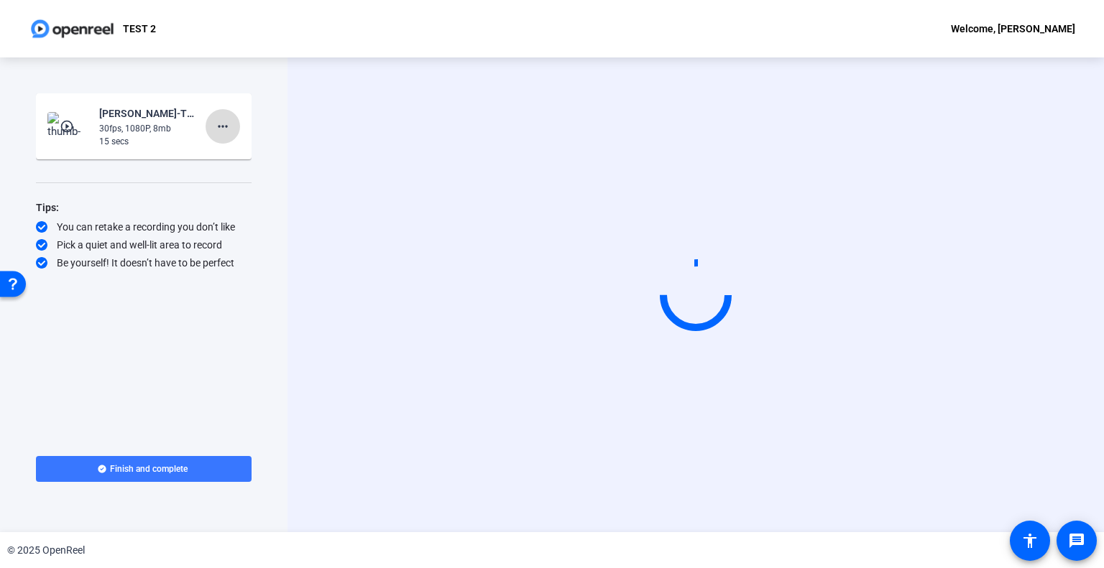
click at [224, 130] on mat-icon "more_horiz" at bounding box center [222, 126] width 17 height 17
click at [262, 111] on div at bounding box center [552, 284] width 1104 height 568
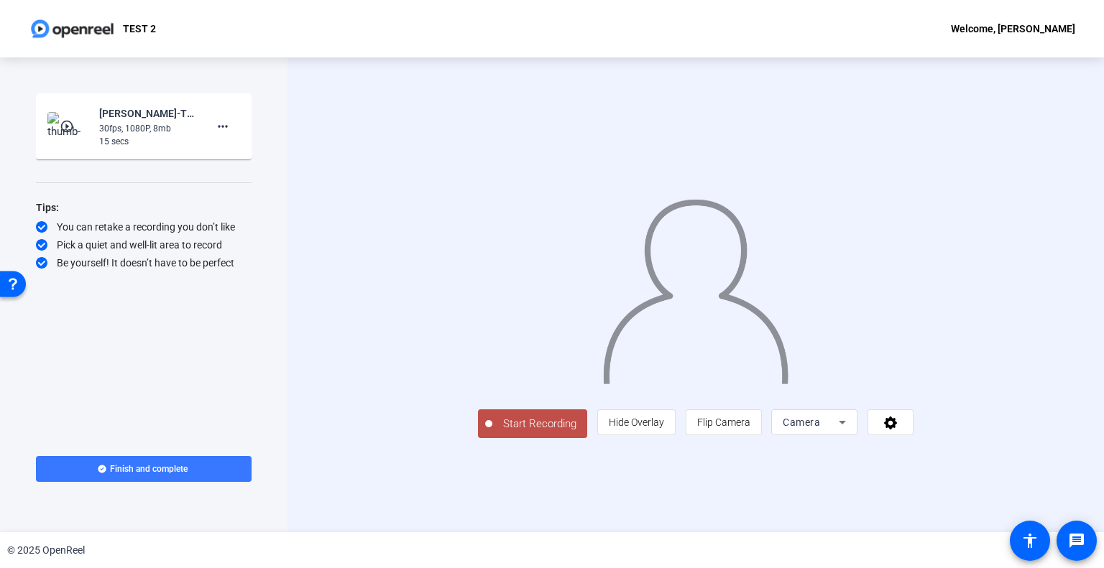
click at [121, 246] on div "Pick a quiet and well-lit area to record" at bounding box center [144, 245] width 216 height 14
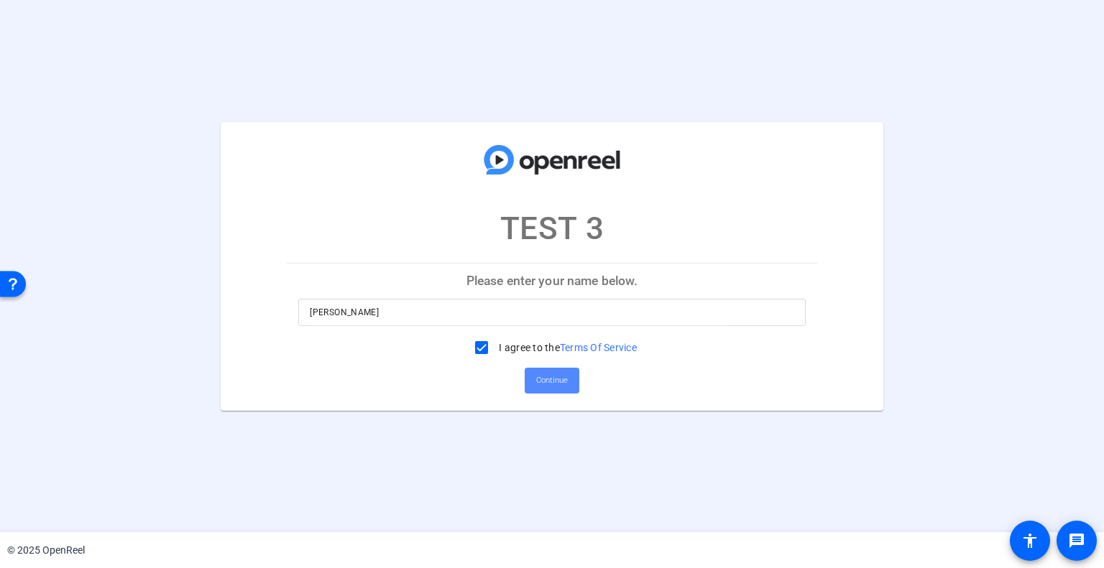
click at [552, 377] on span "Continue" at bounding box center [552, 381] width 32 height 22
click at [560, 382] on span "Continue" at bounding box center [552, 381] width 32 height 22
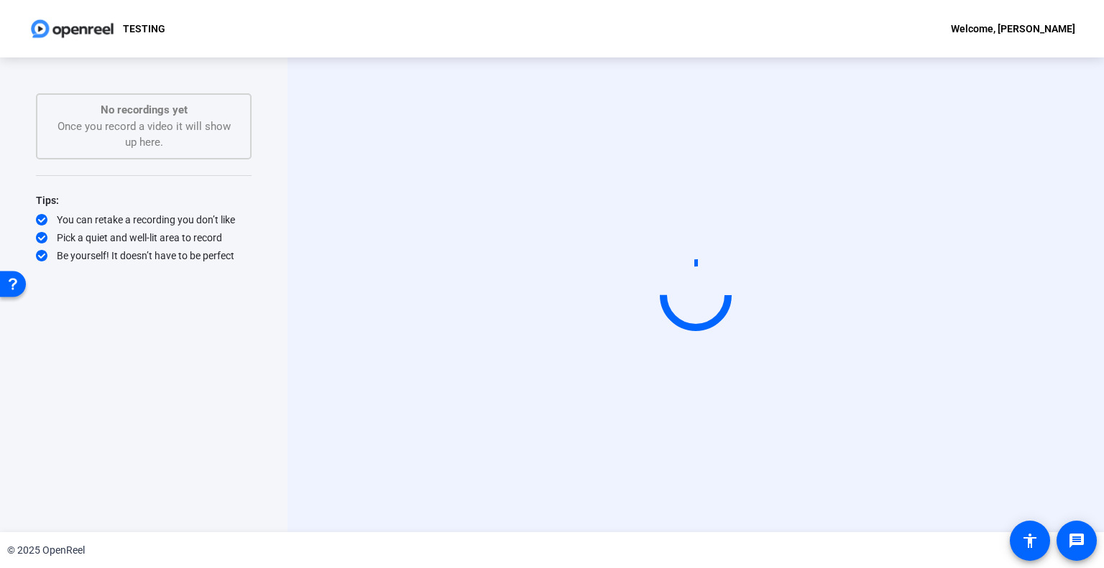
click at [4, 278] on div "Open Resource Center" at bounding box center [13, 283] width 26 height 26
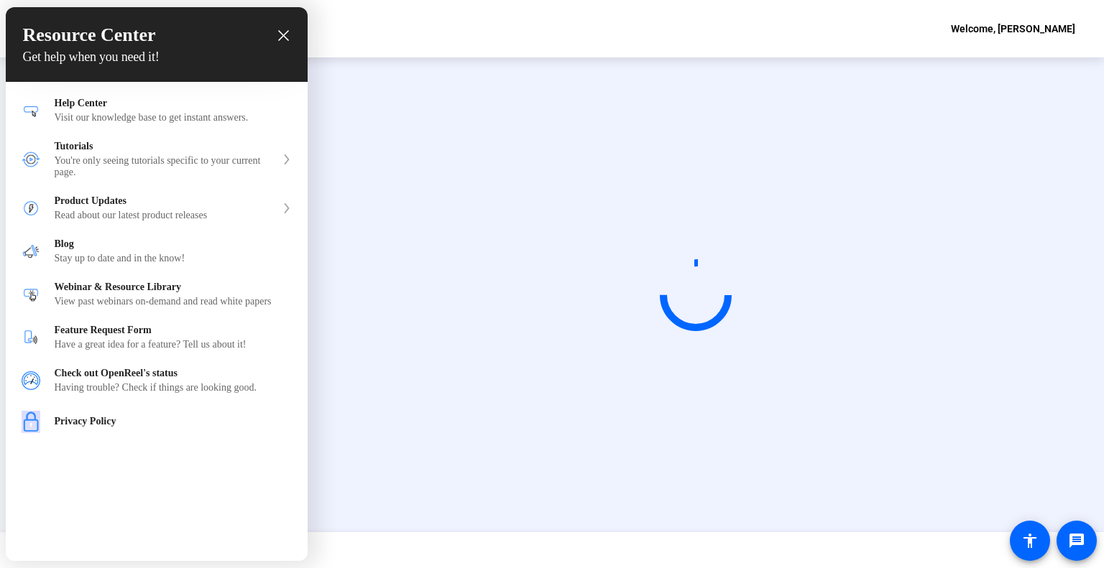
click at [291, 34] on div "Resource Center Get help when you need it!" at bounding box center [157, 44] width 302 height 75
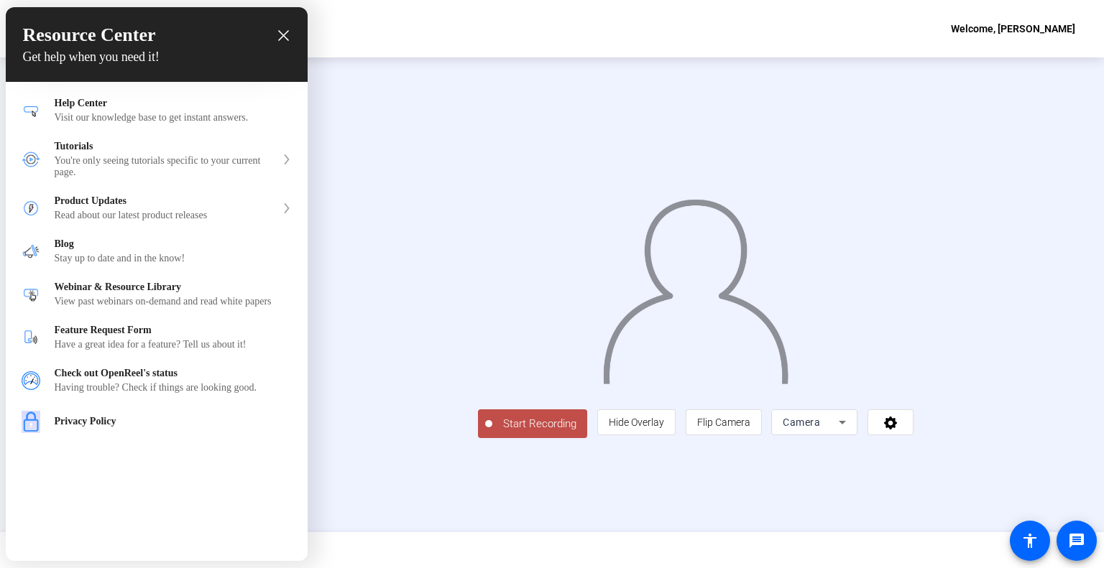
click at [279, 35] on icon "close resource center" at bounding box center [283, 35] width 11 height 11
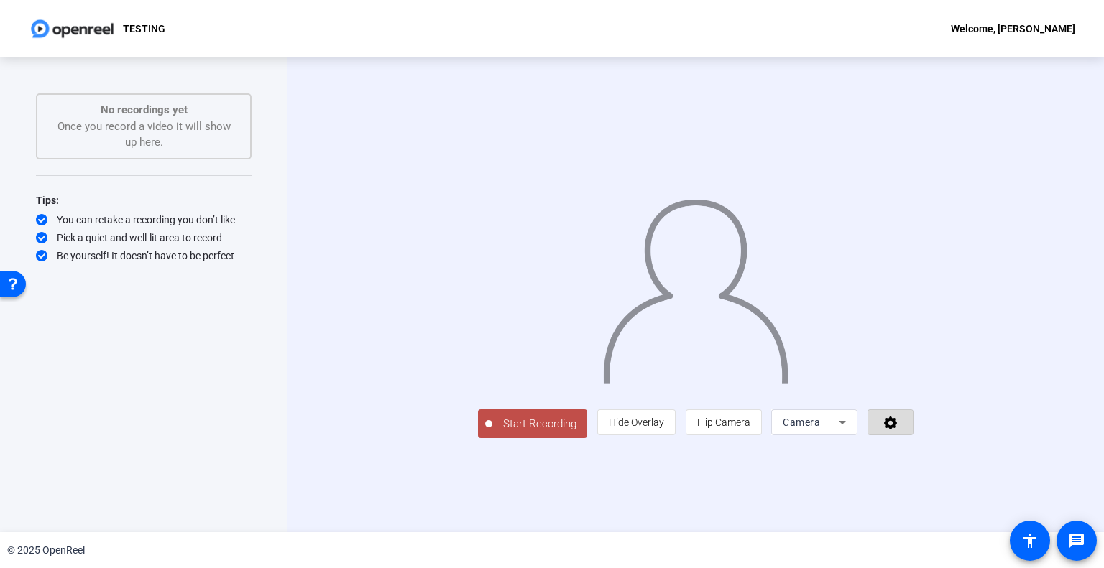
click at [897, 430] on icon at bounding box center [890, 423] width 13 height 13
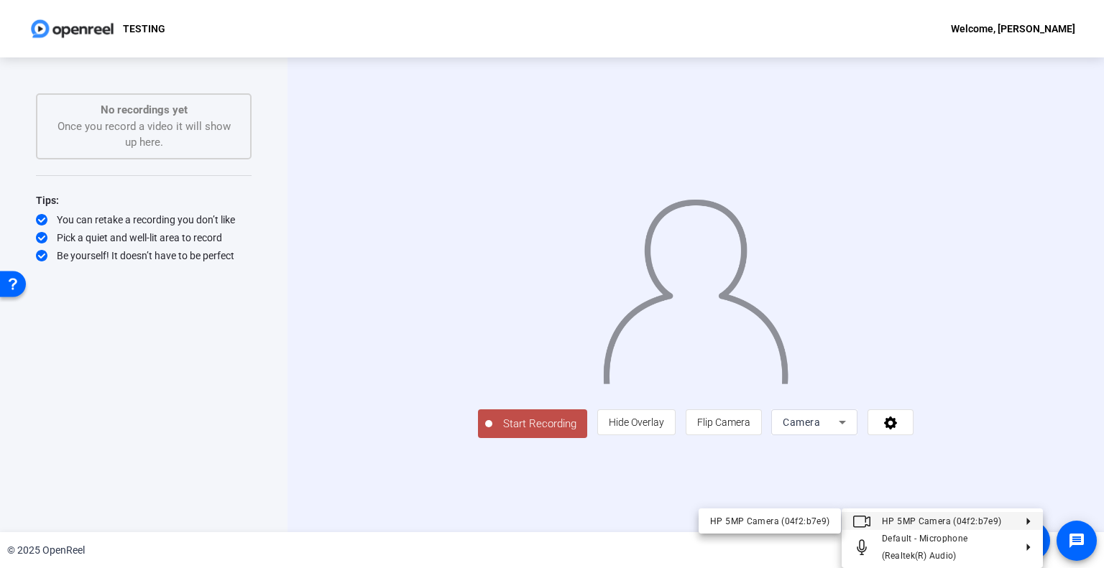
drag, startPoint x: 1081, startPoint y: 461, endPoint x: 1066, endPoint y: 472, distance: 18.0
click at [1081, 461] on div at bounding box center [552, 284] width 1104 height 568
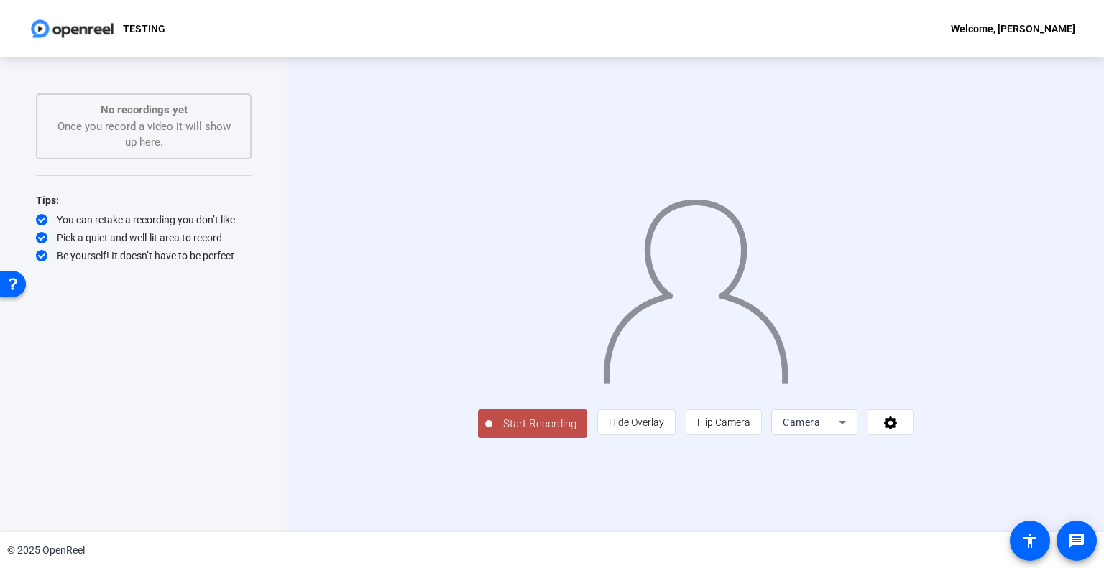
click at [256, 211] on div "Start Recording No recordings yet Once you record a video it will show up here.…" at bounding box center [143, 294] width 287 height 475
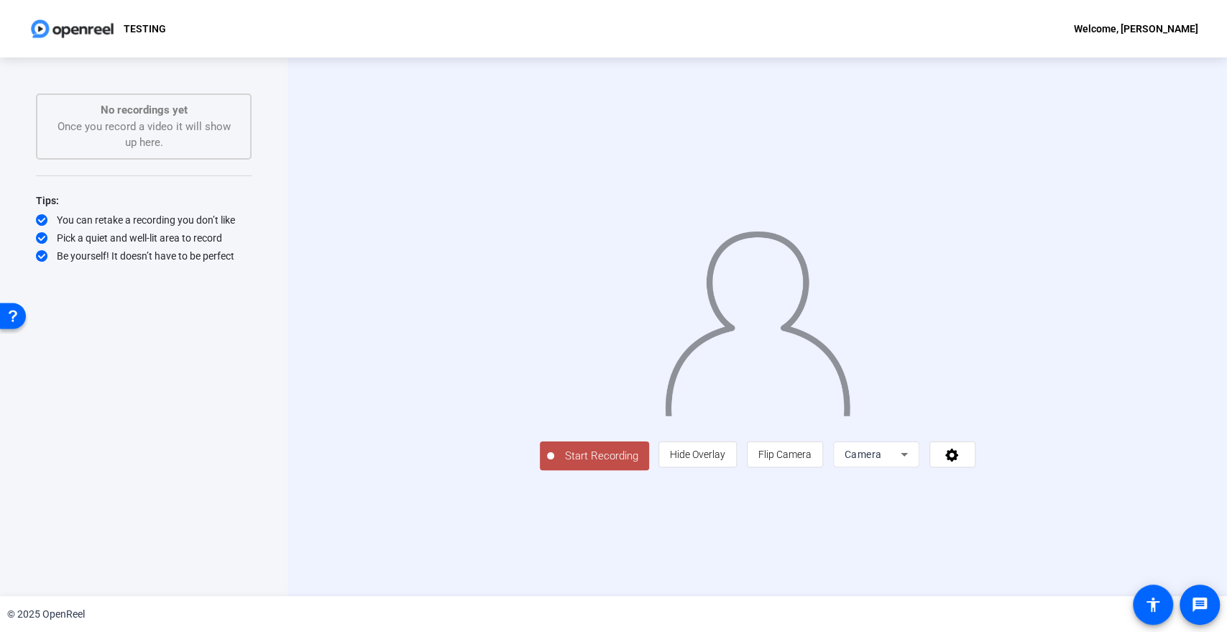
click at [540, 470] on button "Start Recording" at bounding box center [594, 455] width 109 height 29
click at [540, 471] on div "Start Recording person Hide Overlay flip Flip Camera Camera" at bounding box center [757, 455] width 435 height 32
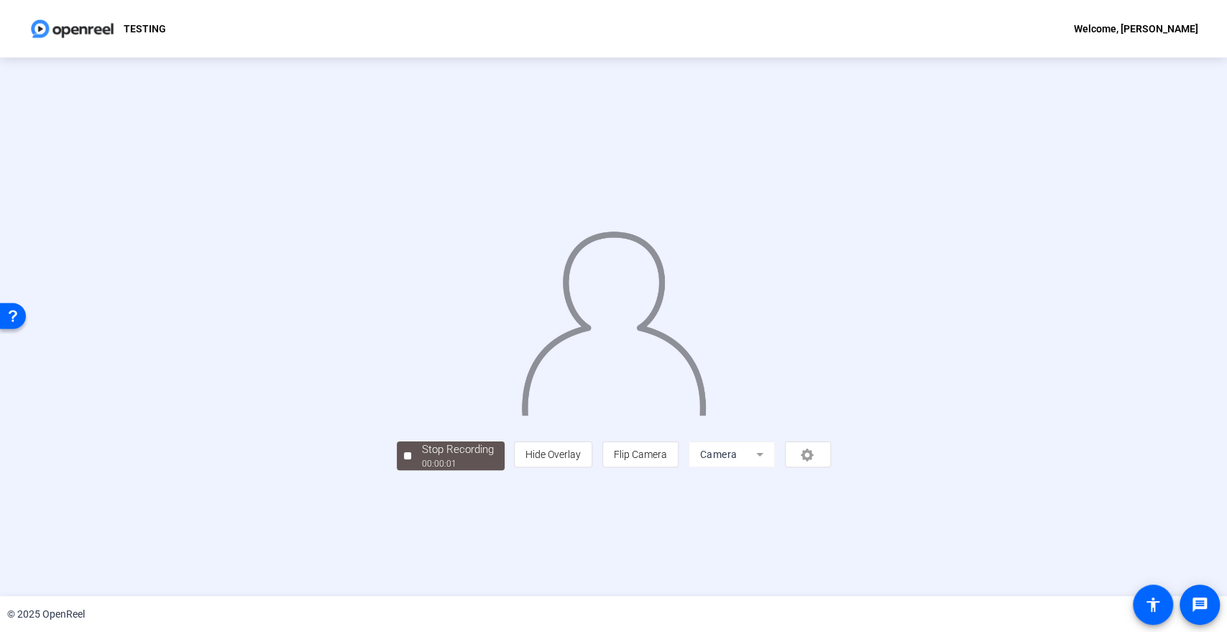
click at [830, 467] on div "person Hide Overlay flip Flip Camera Camera" at bounding box center [672, 454] width 316 height 26
click at [411, 471] on span "Stop Recording 00:00:08" at bounding box center [457, 455] width 93 height 29
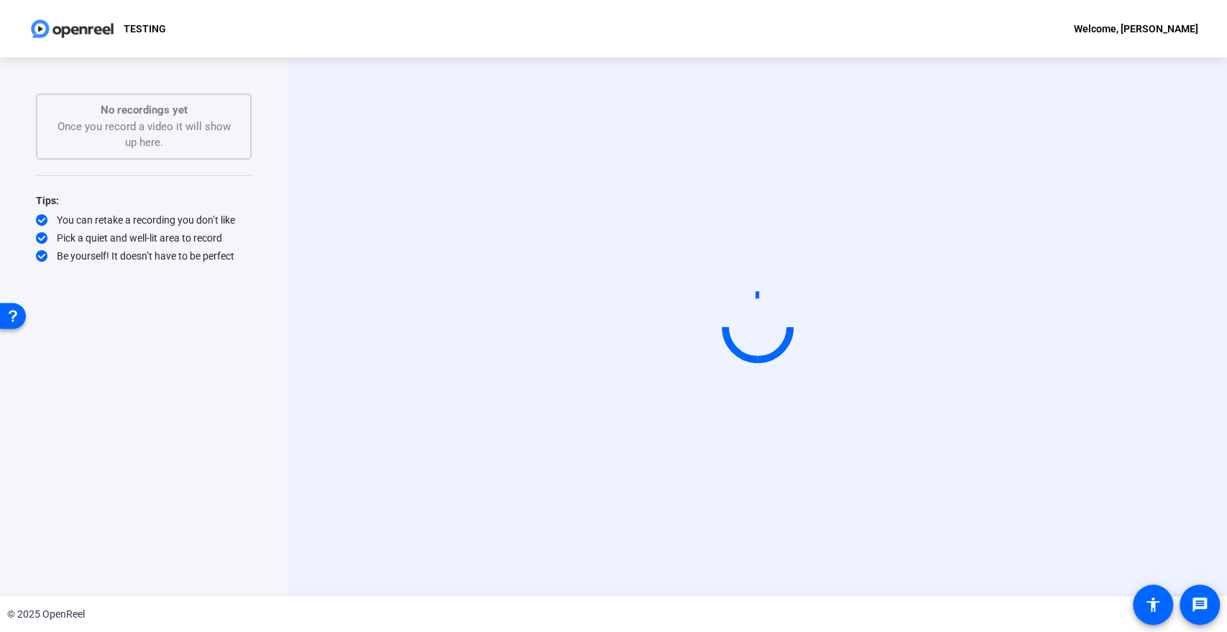
click at [149, 122] on div "No recordings yet Once you record a video it will show up here." at bounding box center [144, 126] width 184 height 49
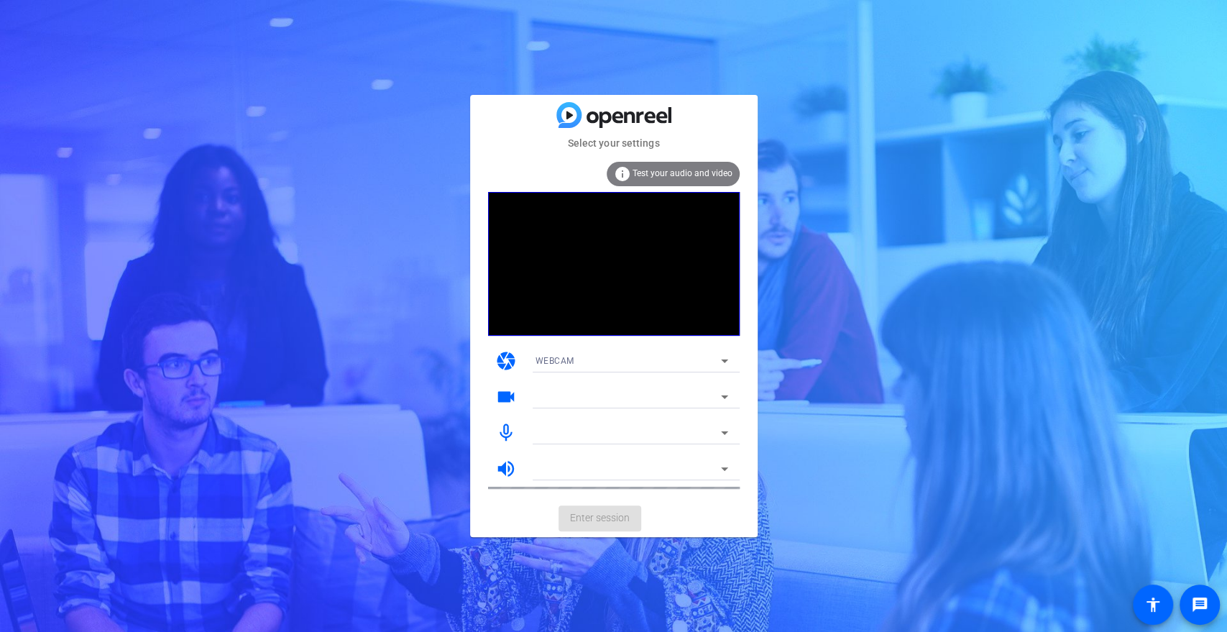
click at [596, 359] on div "WEBCAM" at bounding box center [627, 360] width 185 height 18
click at [601, 370] on div at bounding box center [613, 316] width 1227 height 632
click at [612, 387] on div at bounding box center [631, 396] width 193 height 23
click at [615, 522] on span "Enter session" at bounding box center [600, 517] width 60 height 15
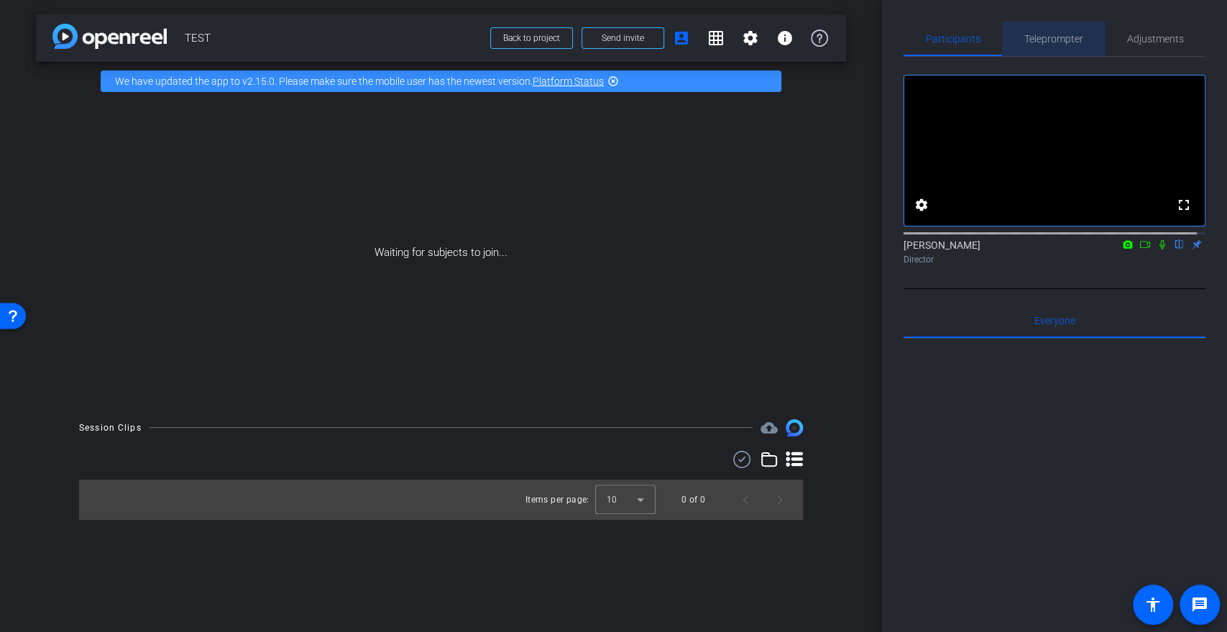
click at [1056, 44] on span "Teleprompter" at bounding box center [1053, 39] width 59 height 10
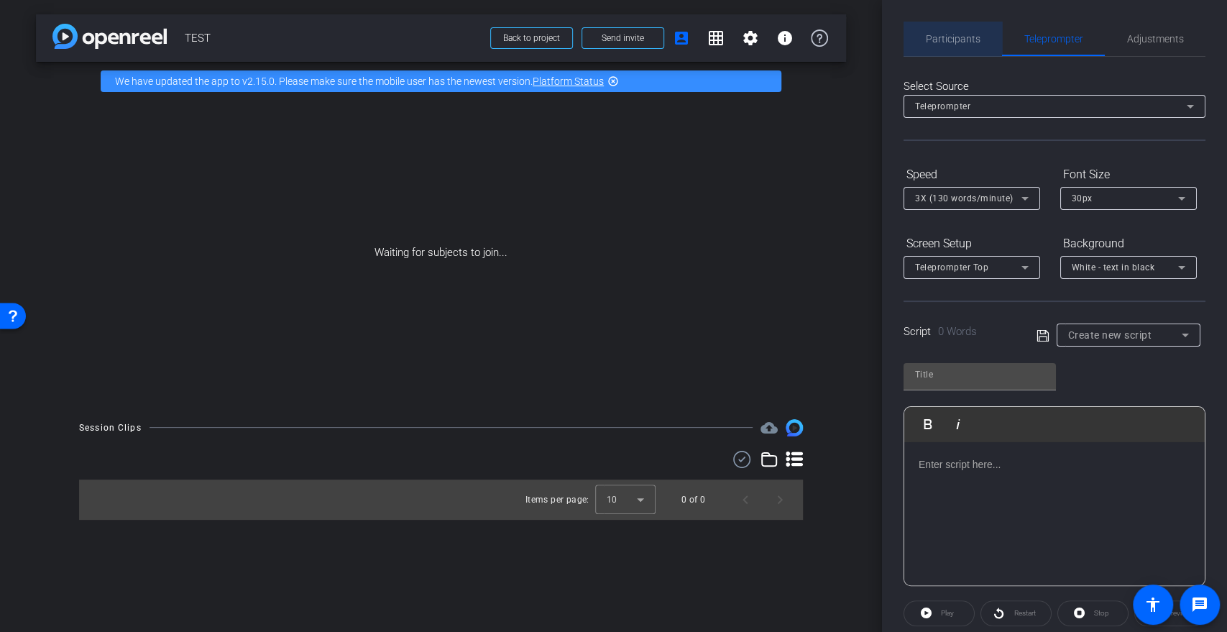
click at [965, 28] on span "Participants" at bounding box center [953, 39] width 55 height 34
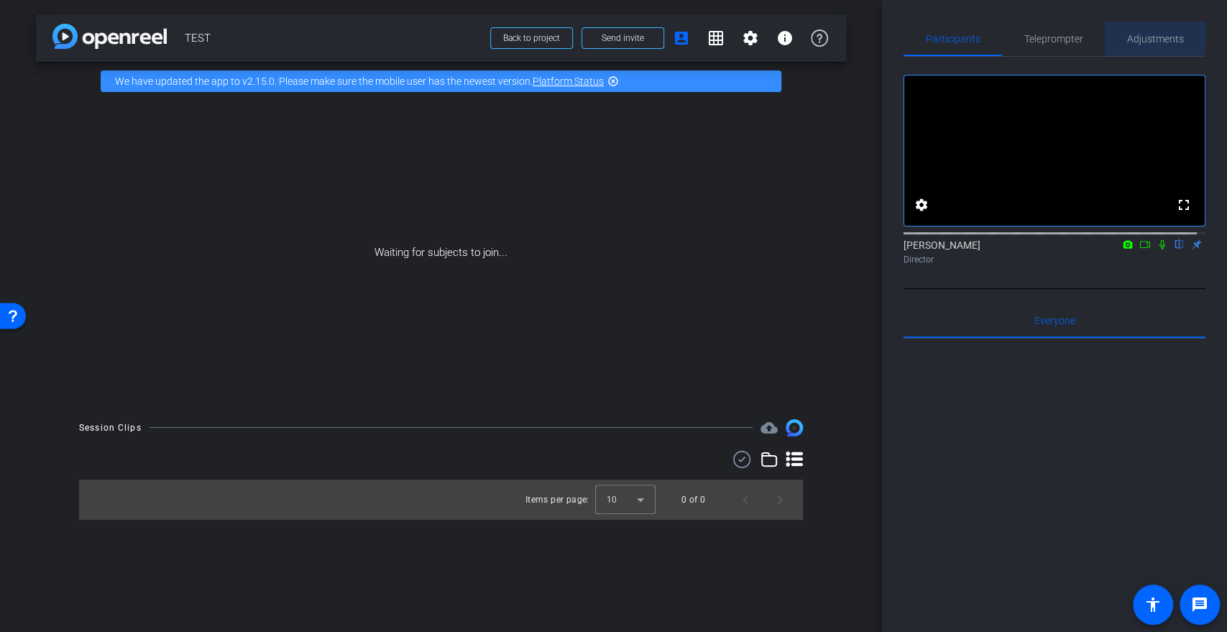
click at [1143, 35] on span "Adjustments" at bounding box center [1155, 39] width 57 height 10
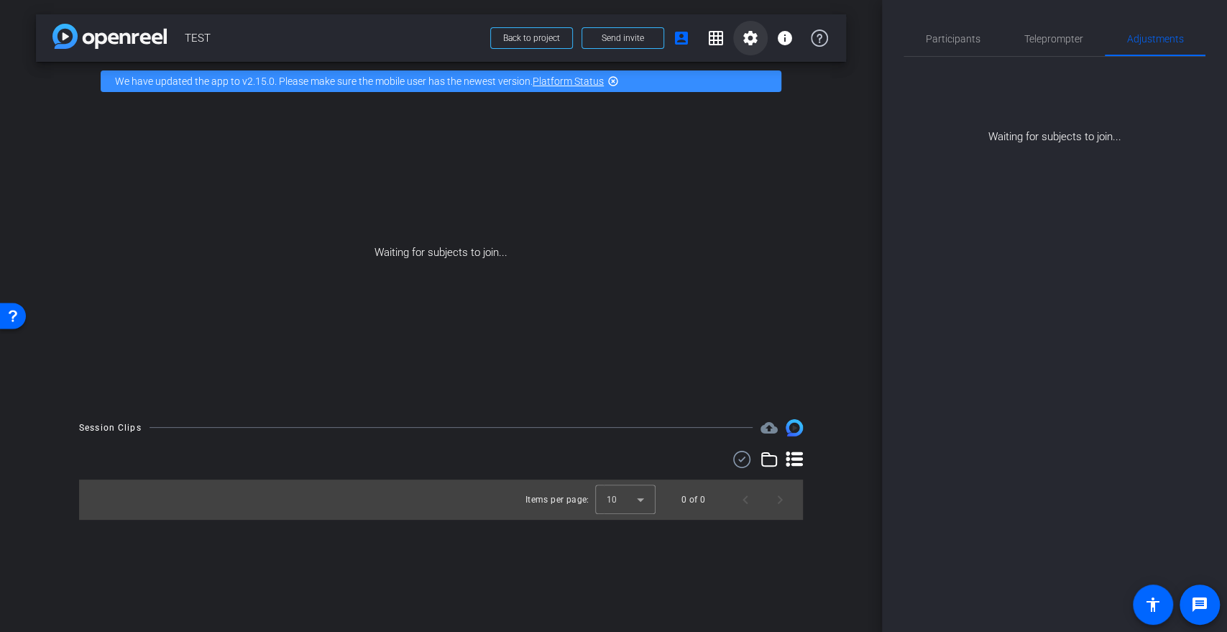
click at [750, 41] on mat-icon "settings" at bounding box center [750, 37] width 17 height 17
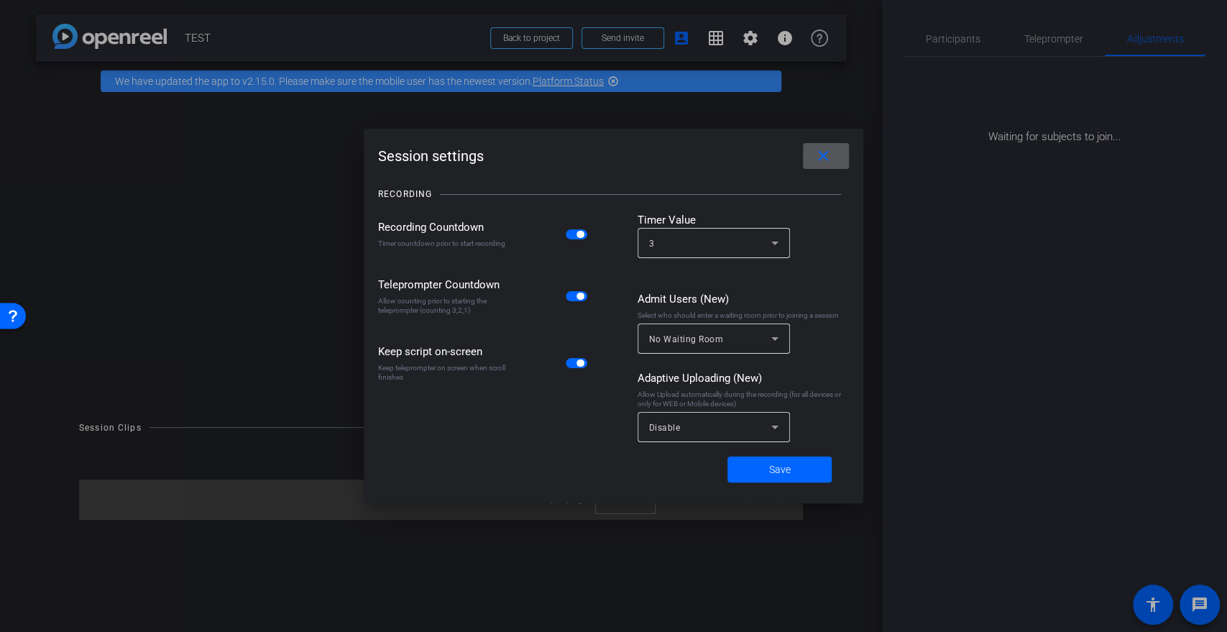
click at [821, 152] on mat-icon "close" at bounding box center [823, 156] width 18 height 18
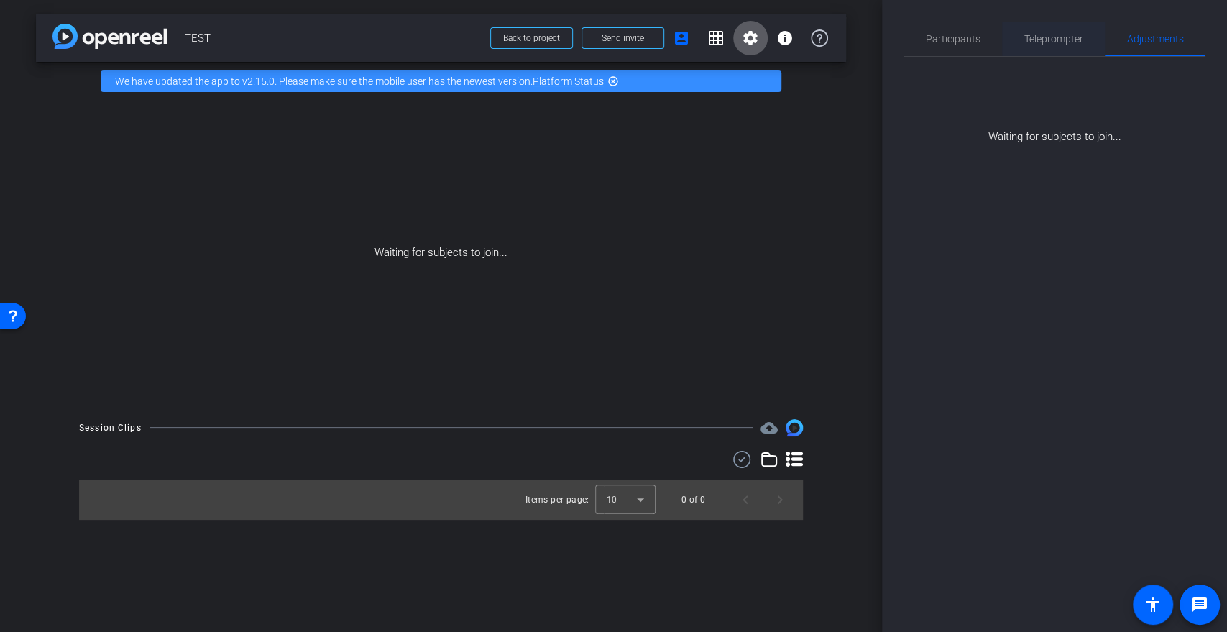
click at [1082, 29] on div "Teleprompter" at bounding box center [1053, 39] width 103 height 34
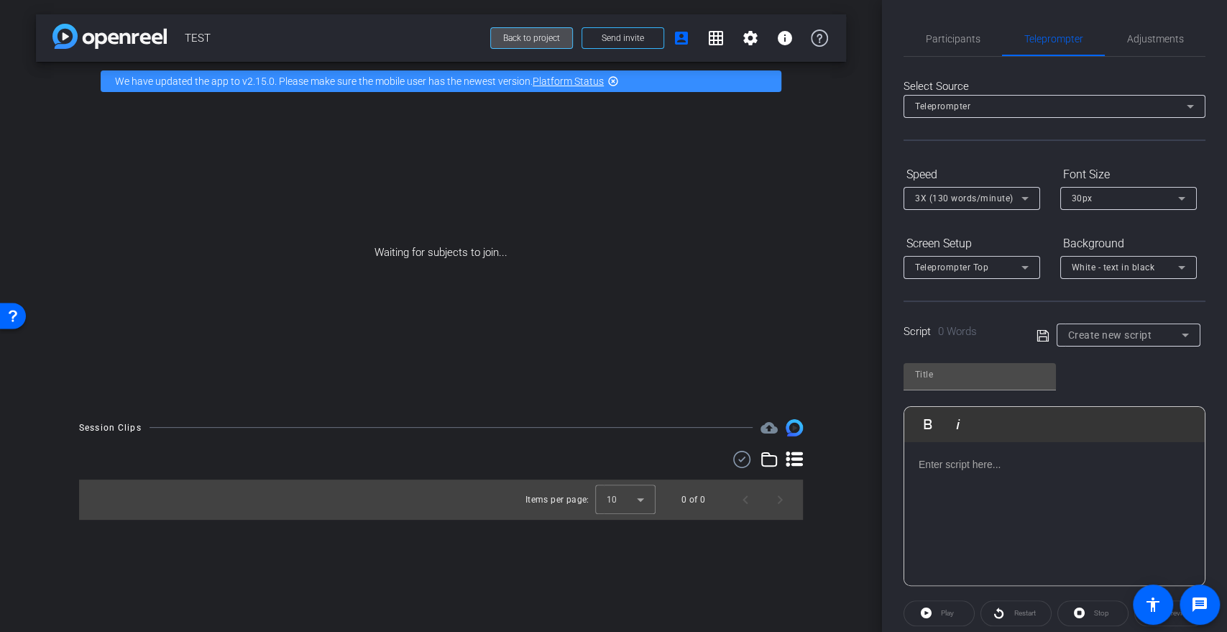
click at [558, 55] on span at bounding box center [531, 38] width 81 height 34
